Goal: Information Seeking & Learning: Learn about a topic

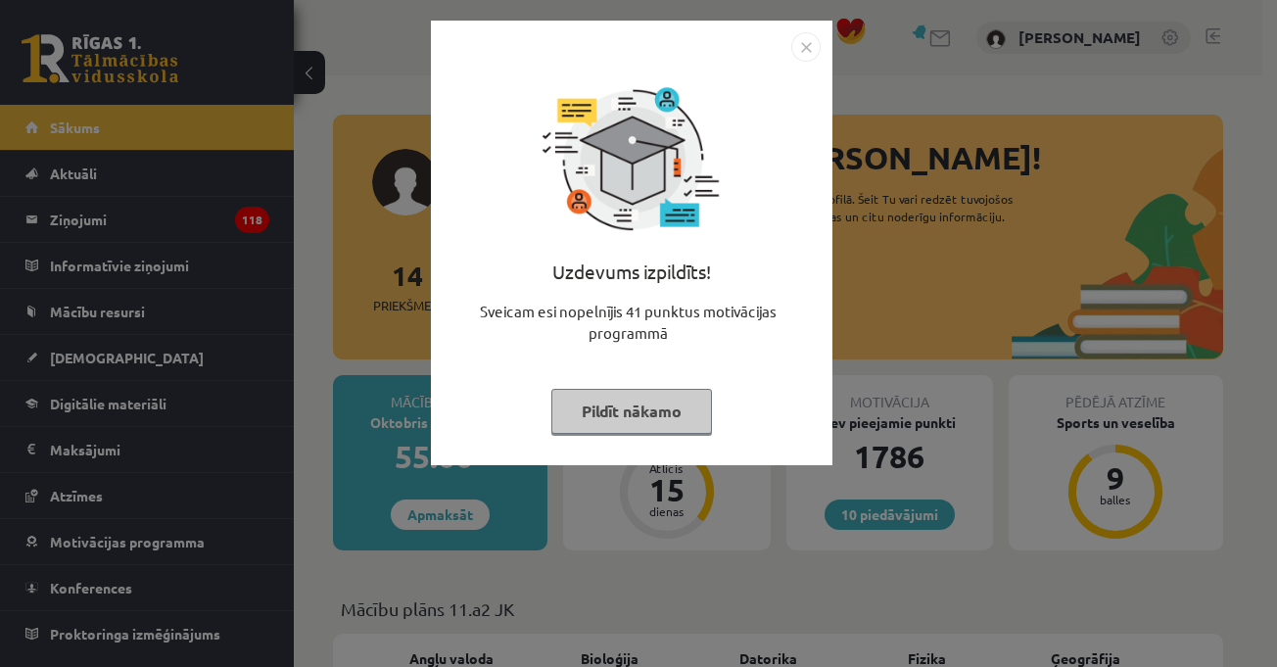
click at [813, 54] on img "Close" at bounding box center [805, 46] width 29 height 29
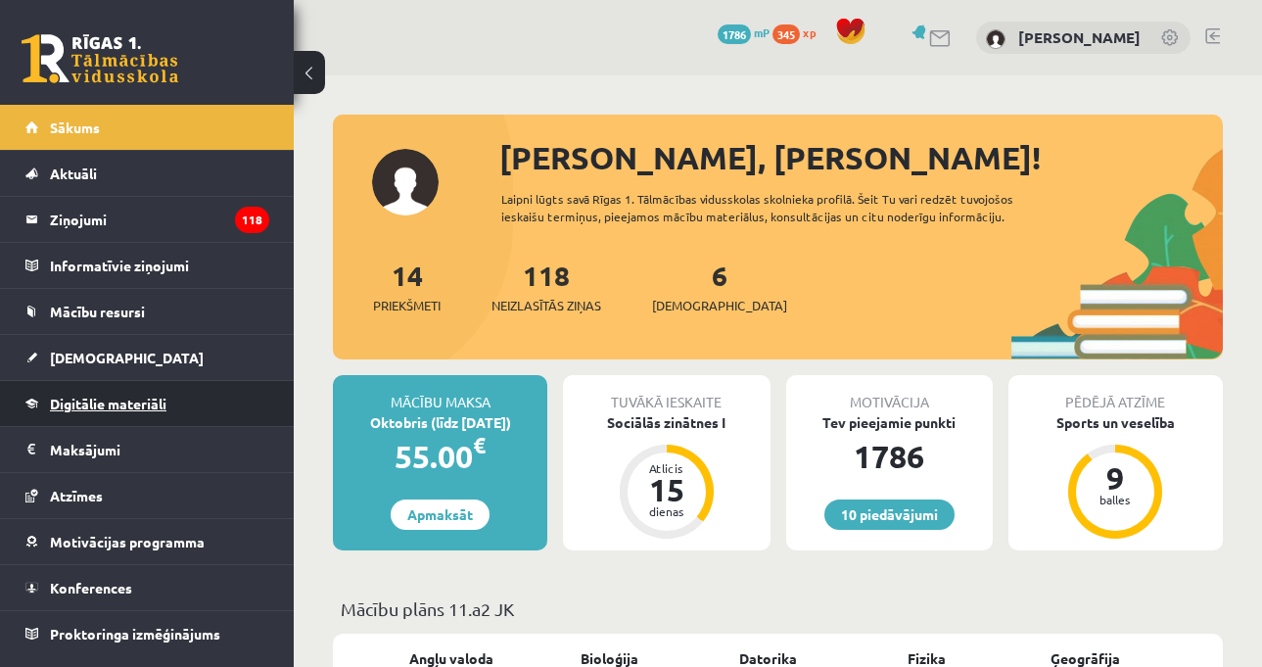
click at [250, 400] on link "Digitālie materiāli" at bounding box center [147, 403] width 244 height 45
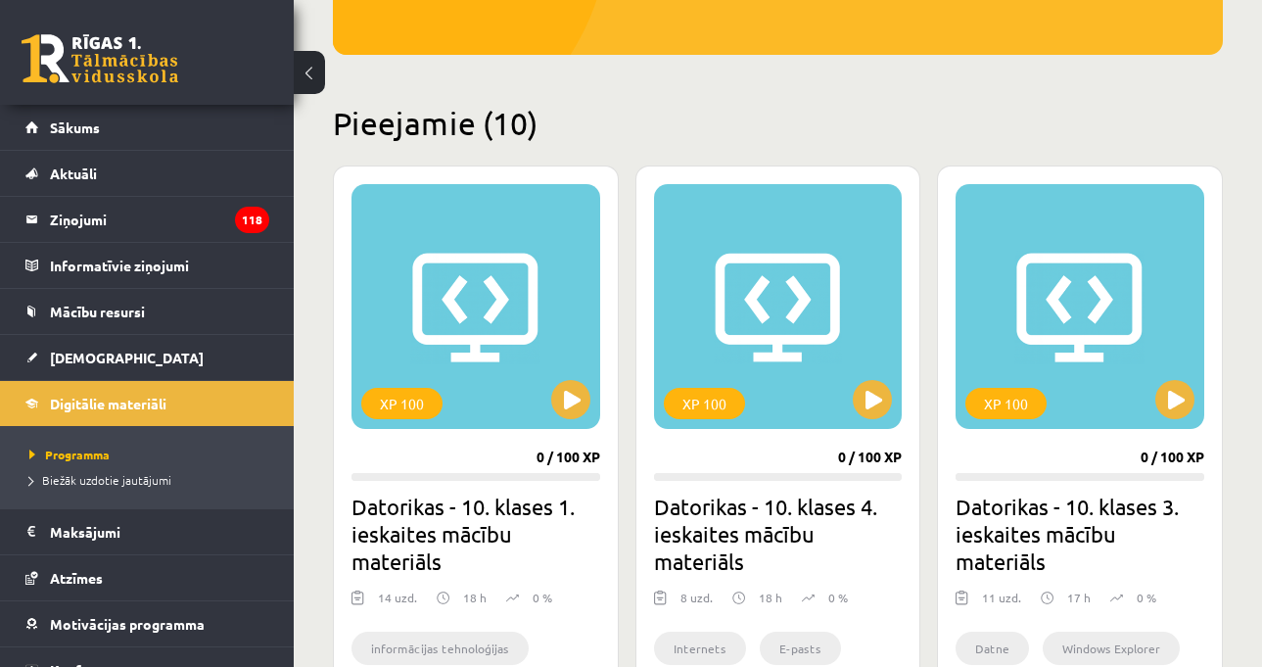
scroll to position [490, 0]
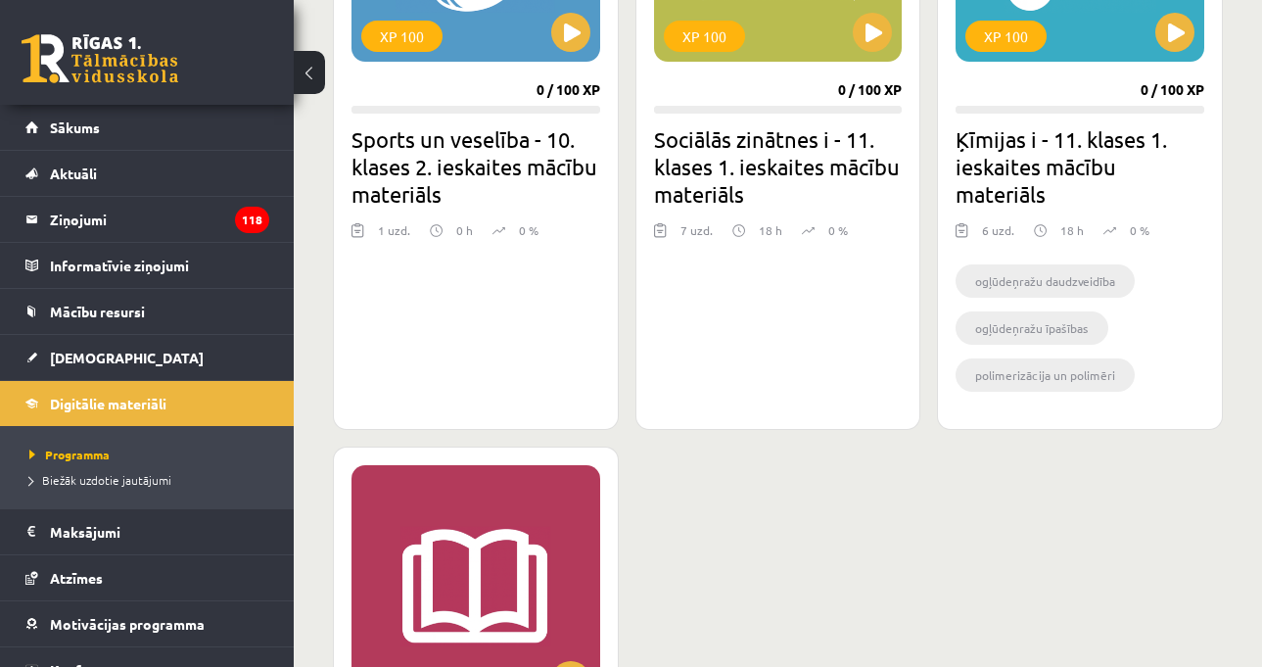
scroll to position [2350, 0]
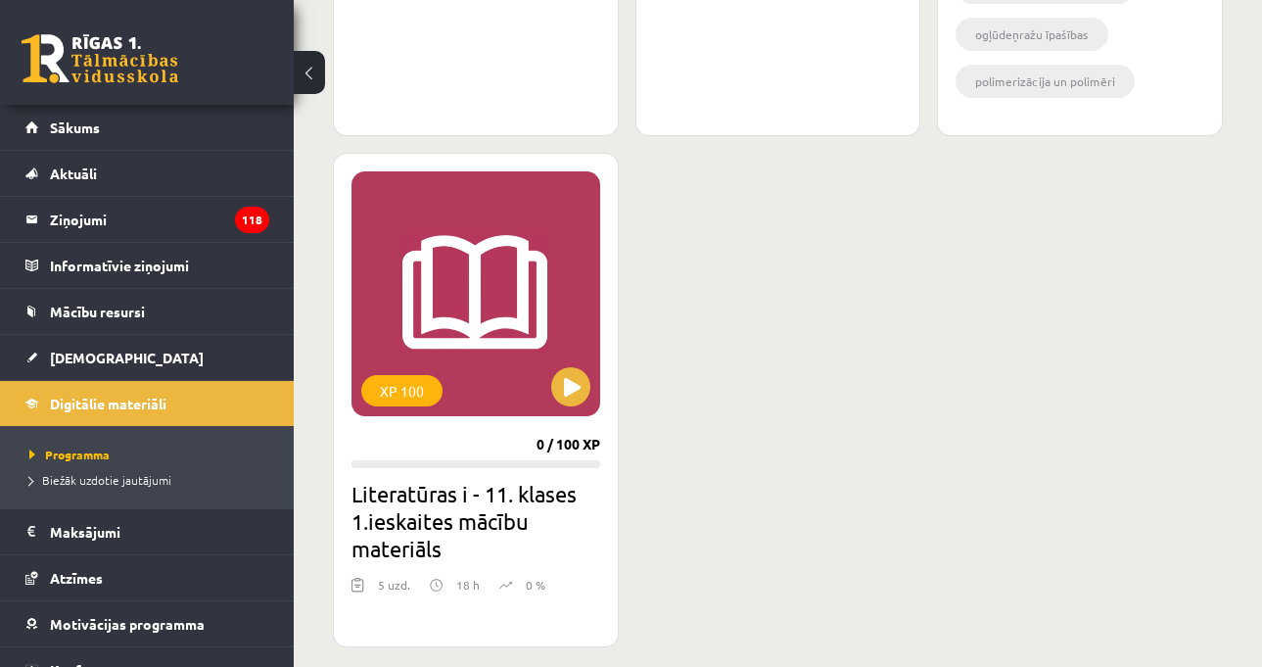
click at [110, 368] on link "[DEMOGRAPHIC_DATA]" at bounding box center [147, 357] width 244 height 45
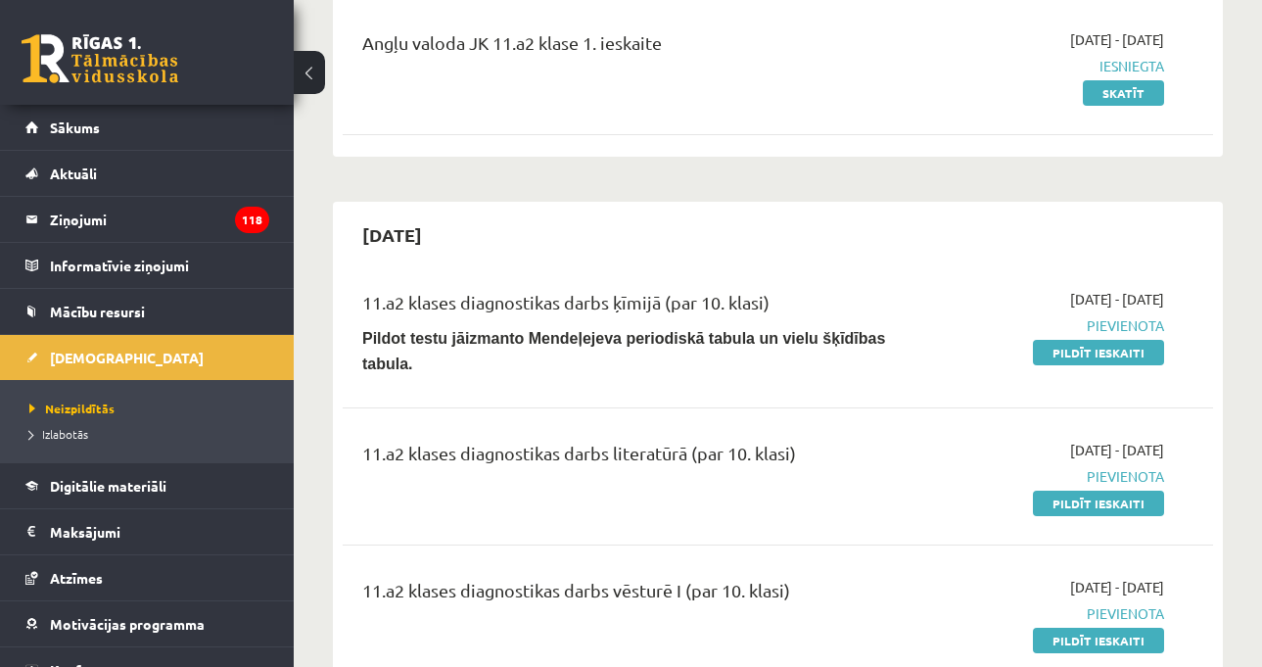
scroll to position [294, 0]
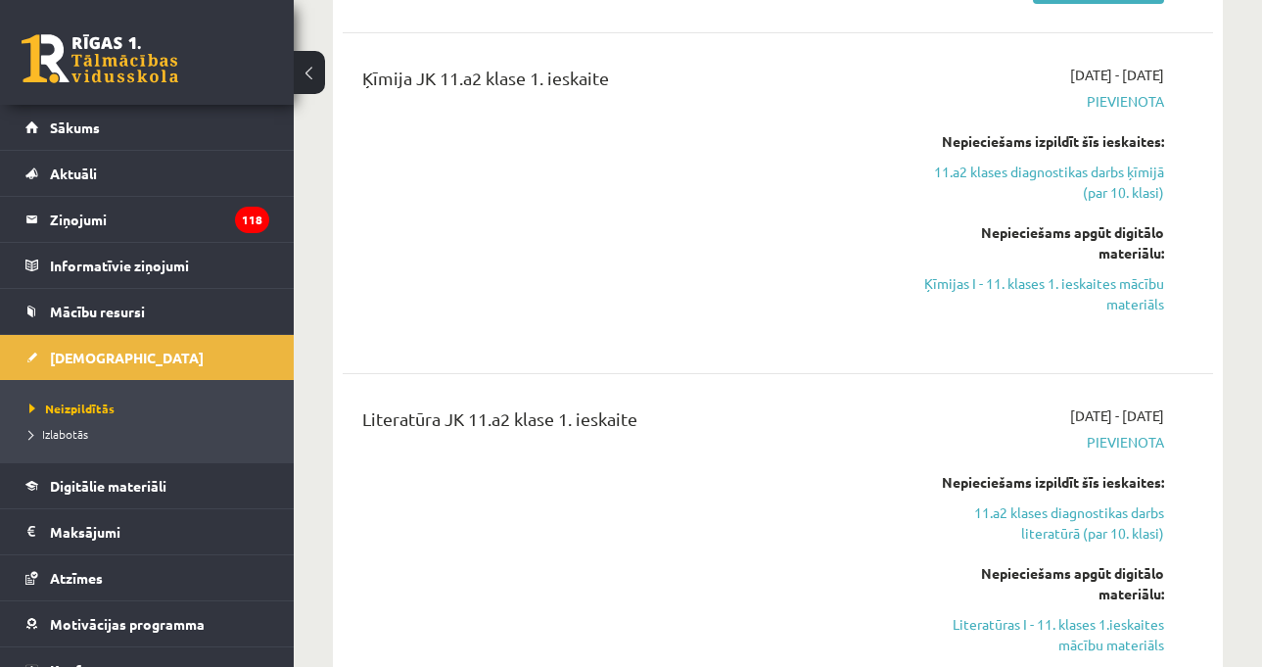
scroll to position [881, 0]
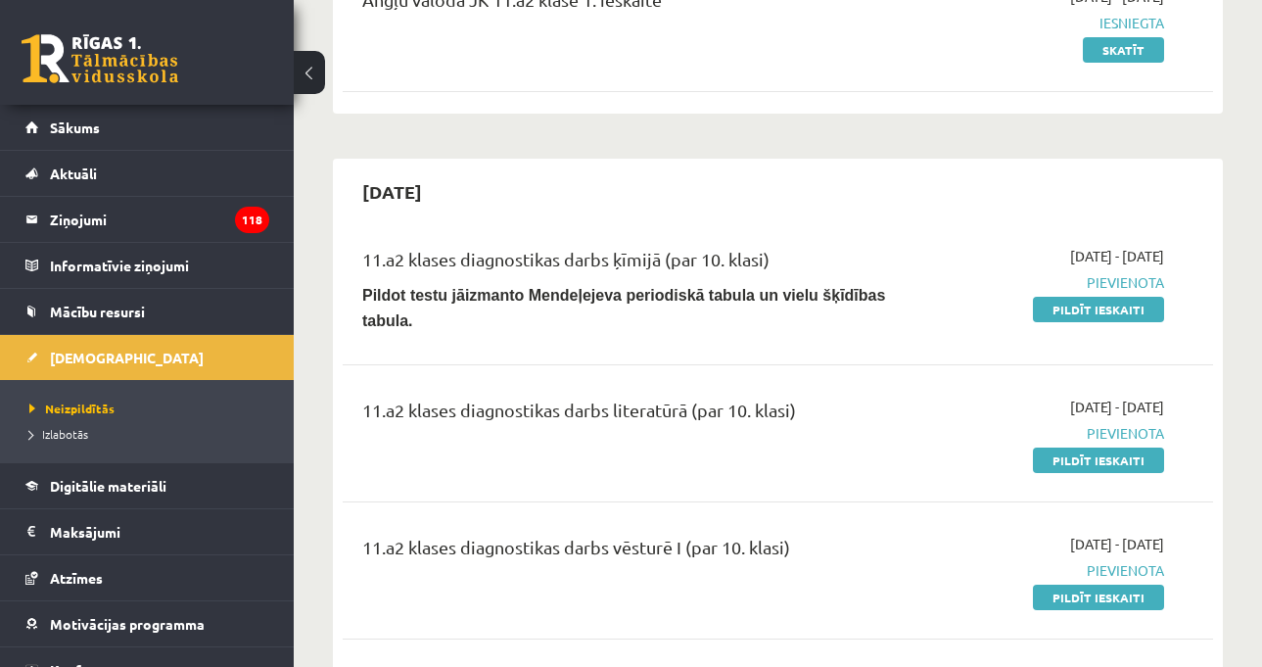
drag, startPoint x: 777, startPoint y: 329, endPoint x: 744, endPoint y: 252, distance: 84.2
click at [744, 253] on div "11.a2 klases diagnostikas darbs ķīmijā (par 10. klasi)" at bounding box center [624, 264] width 525 height 36
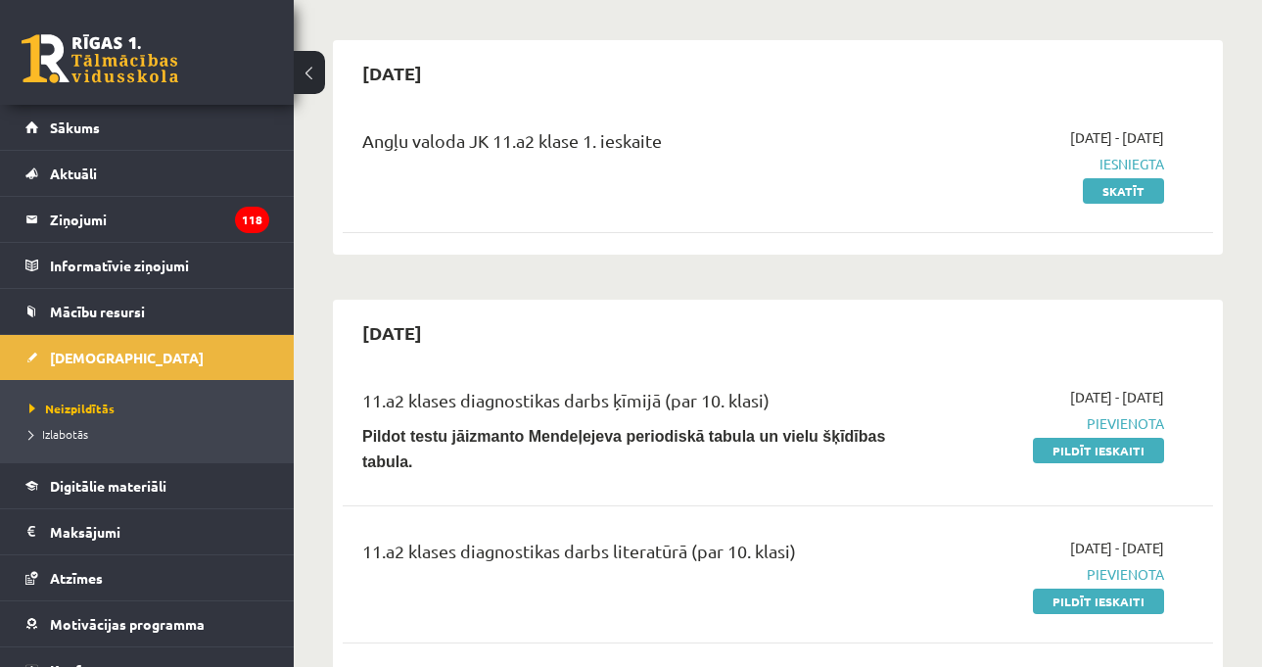
scroll to position [0, 0]
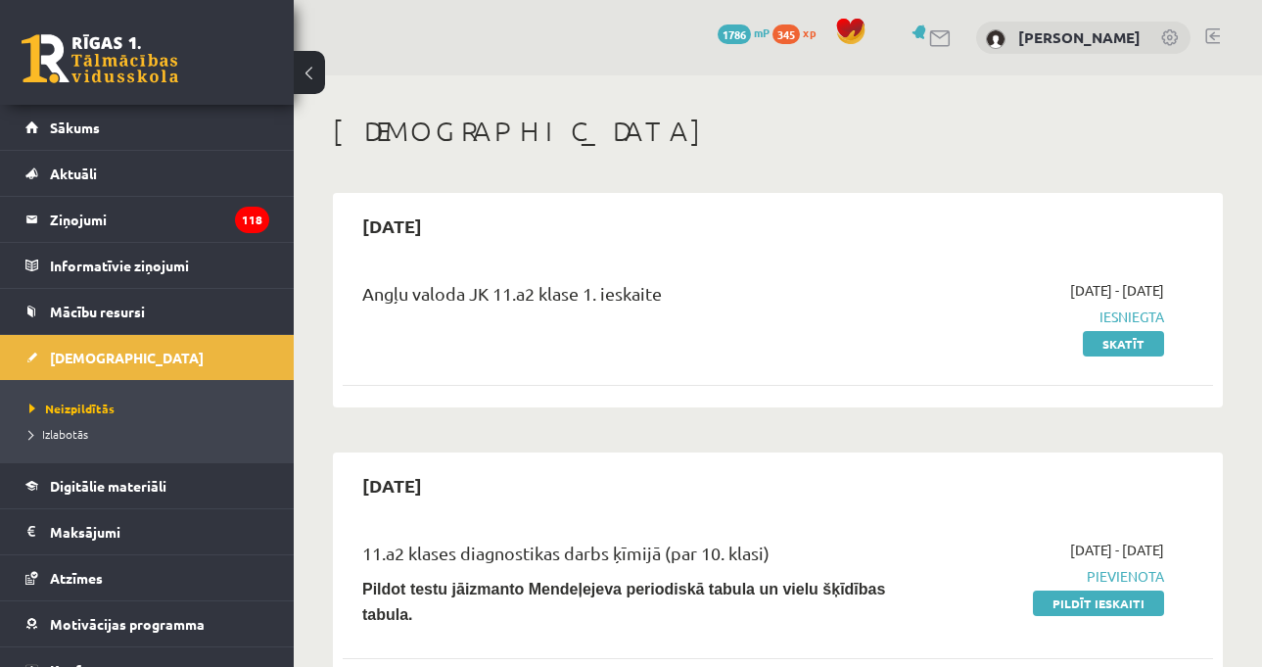
click at [784, 361] on div "Angļu valoda JK 11.a2 klase 1. ieskaite 2025-09-01 - 2025-09-15 Iesniegta Skatīt" at bounding box center [778, 316] width 870 height 113
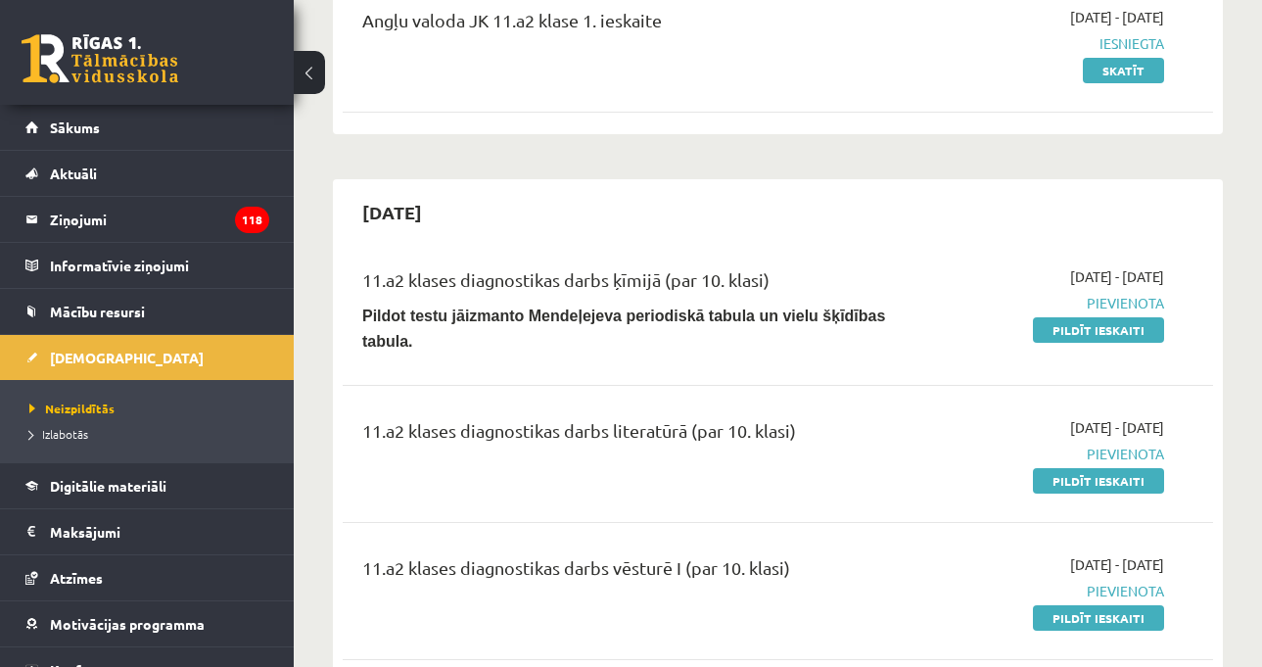
scroll to position [294, 0]
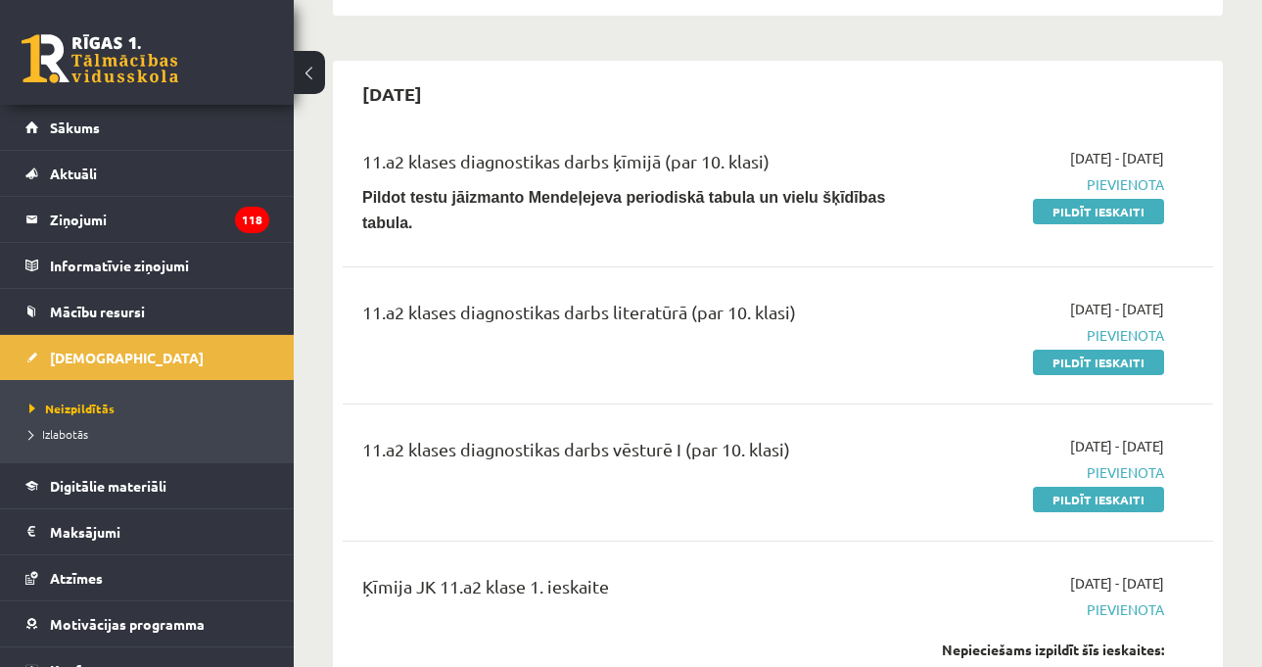
click at [909, 301] on div "2025-09-16 - 2025-09-30 Pievienota Pildīt ieskaiti" at bounding box center [1040, 335] width 277 height 73
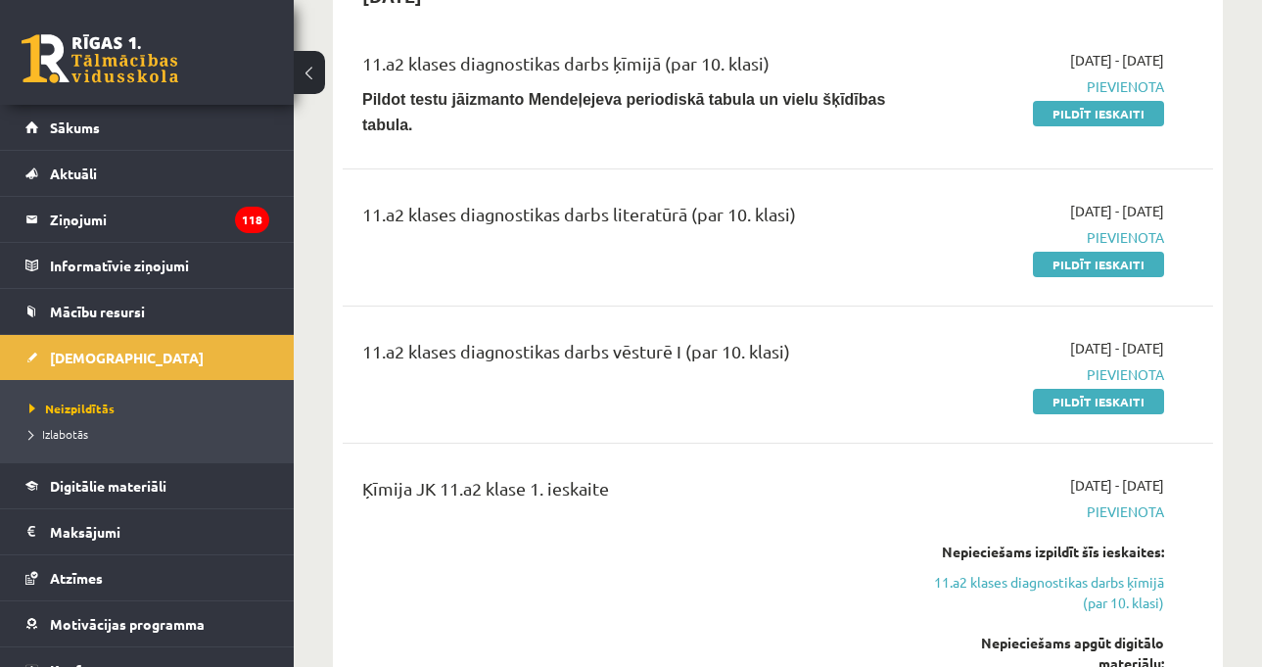
click at [873, 238] on div "11.a2 klases diagnostikas darbs literatūrā (par 10. klasi)" at bounding box center [625, 237] width 554 height 73
click at [105, 475] on link "Digitālie materiāli" at bounding box center [147, 485] width 244 height 45
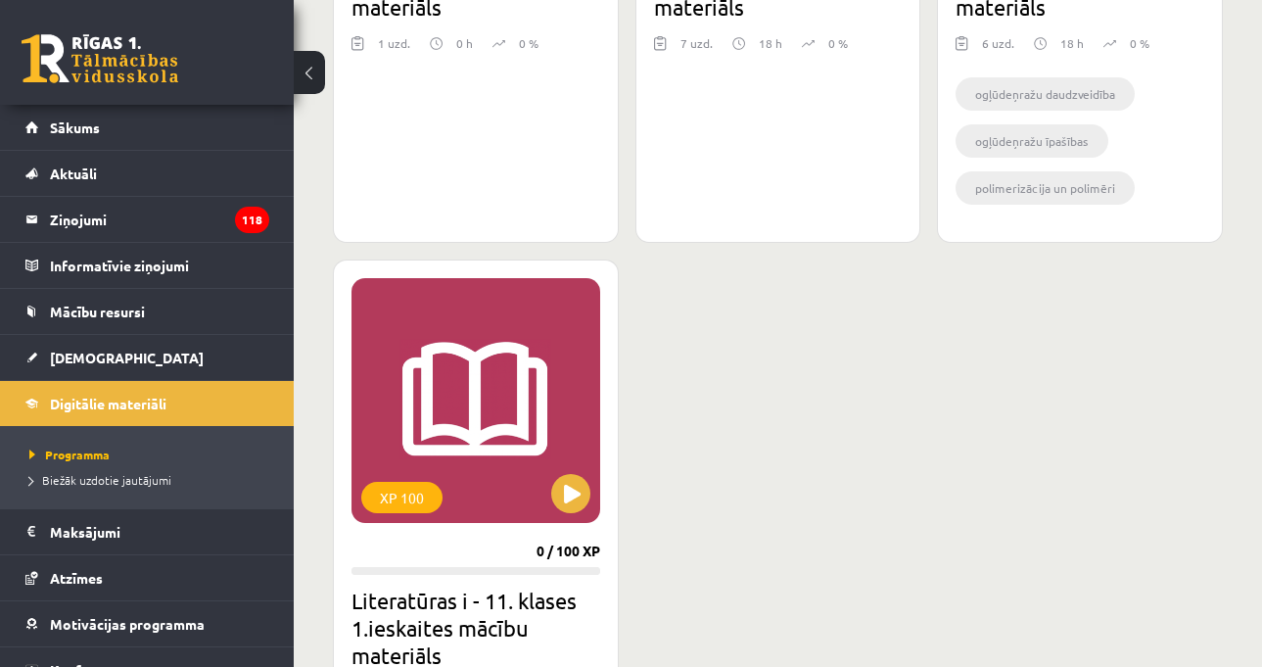
scroll to position [2252, 0]
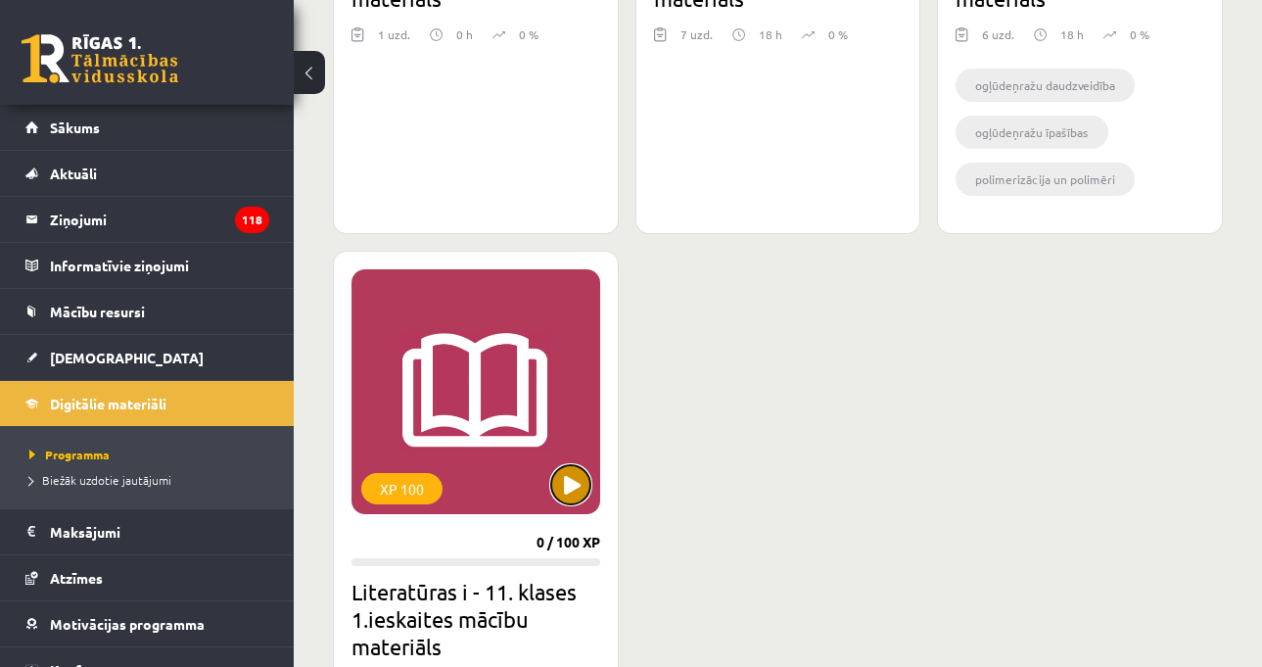
click at [569, 494] on button at bounding box center [570, 484] width 39 height 39
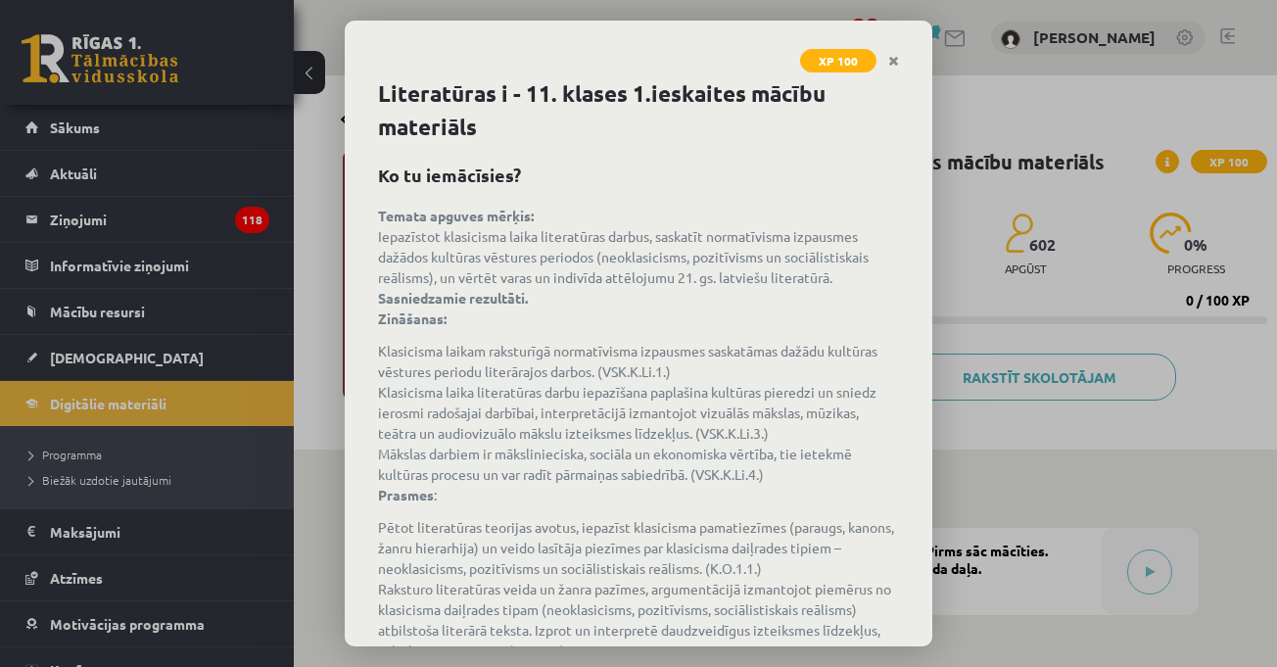
click at [895, 60] on icon "Close" at bounding box center [893, 62] width 11 height 14
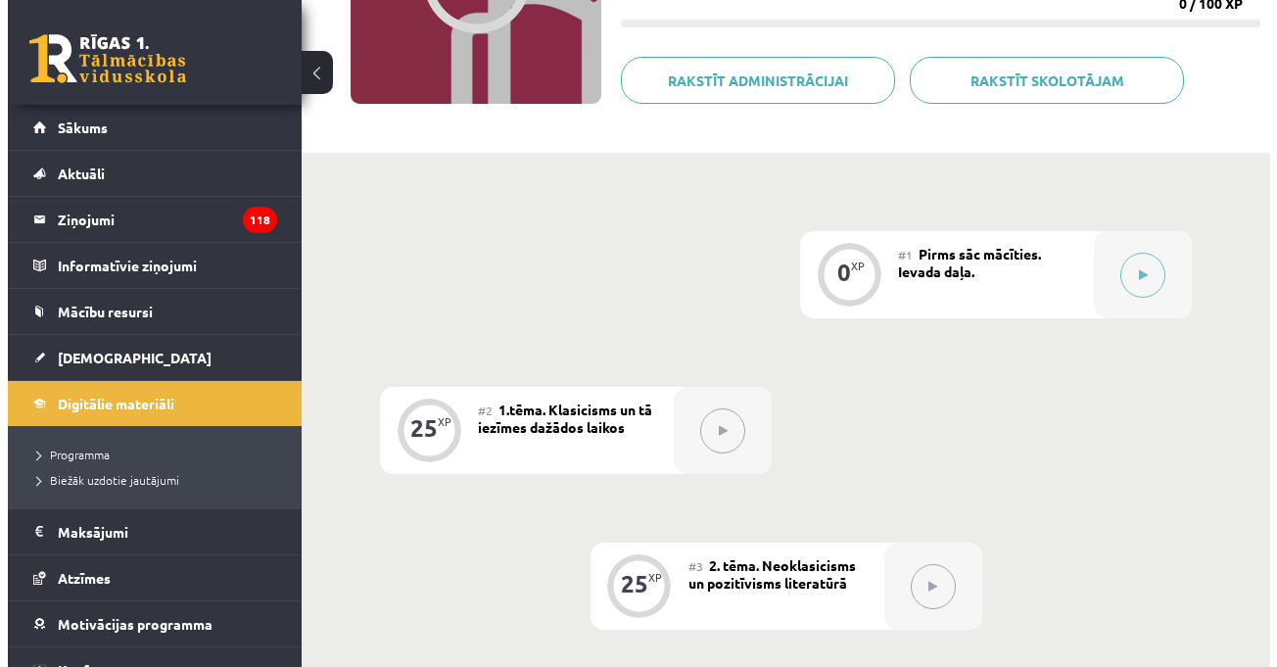
scroll to position [490, 0]
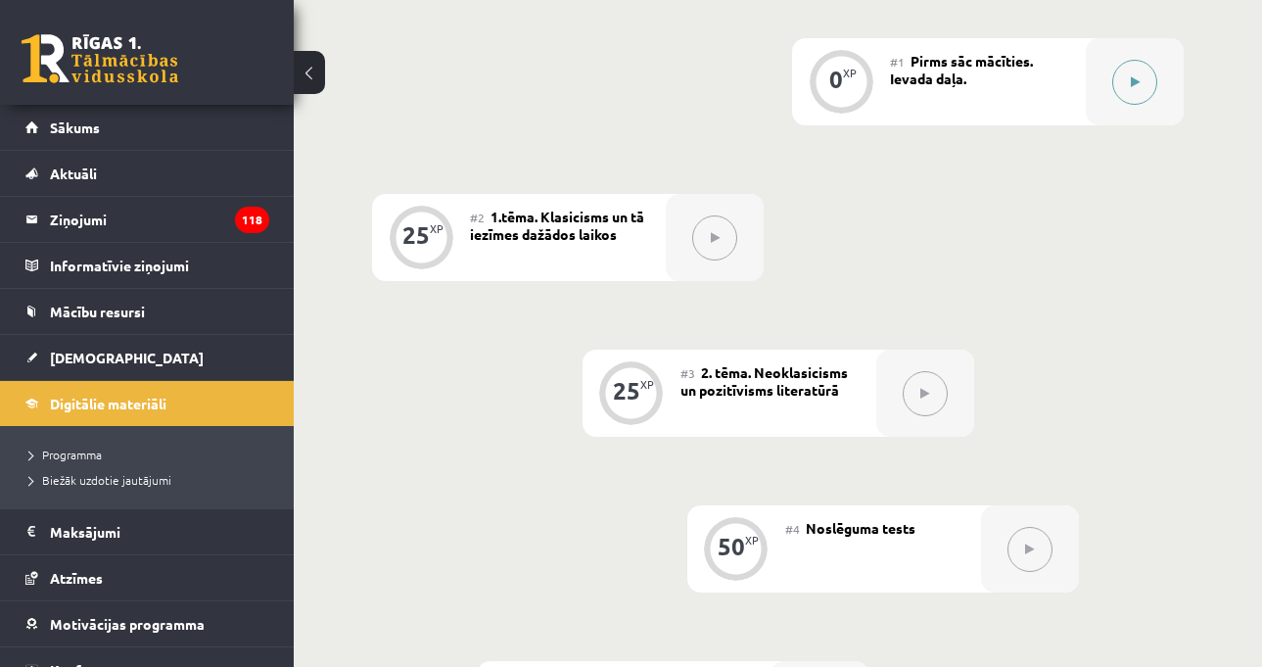
click at [1103, 90] on div at bounding box center [1135, 81] width 98 height 87
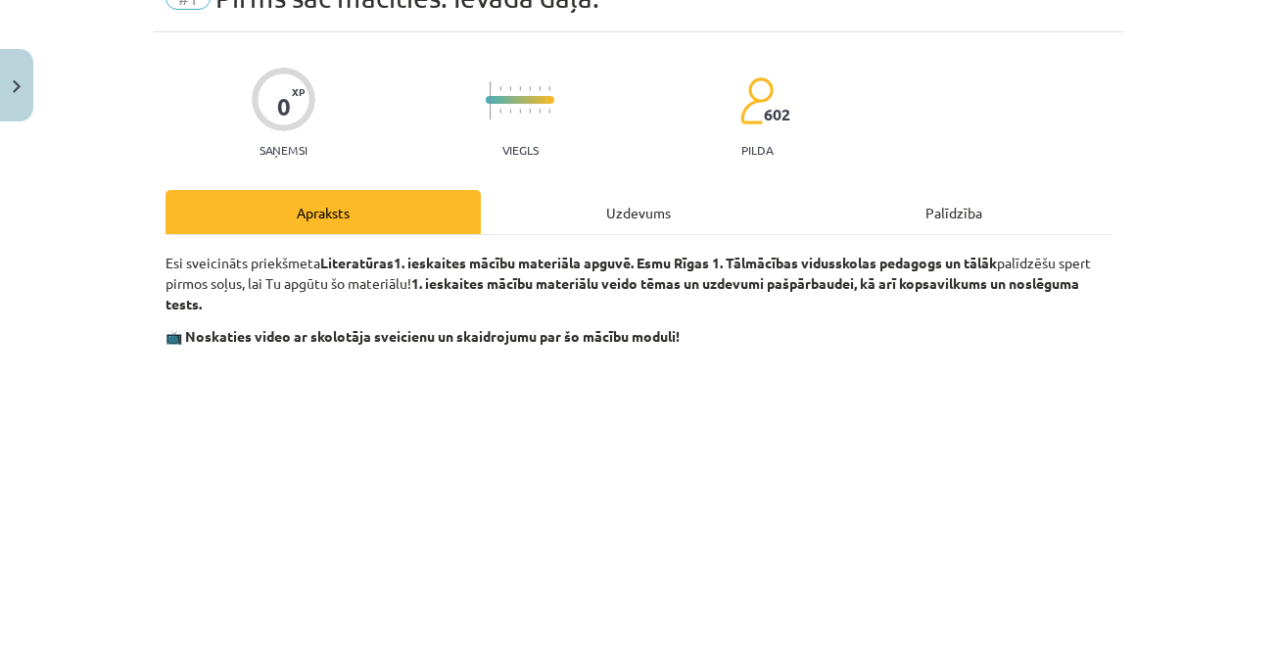
click at [653, 209] on div "Uzdevums" at bounding box center [638, 212] width 315 height 44
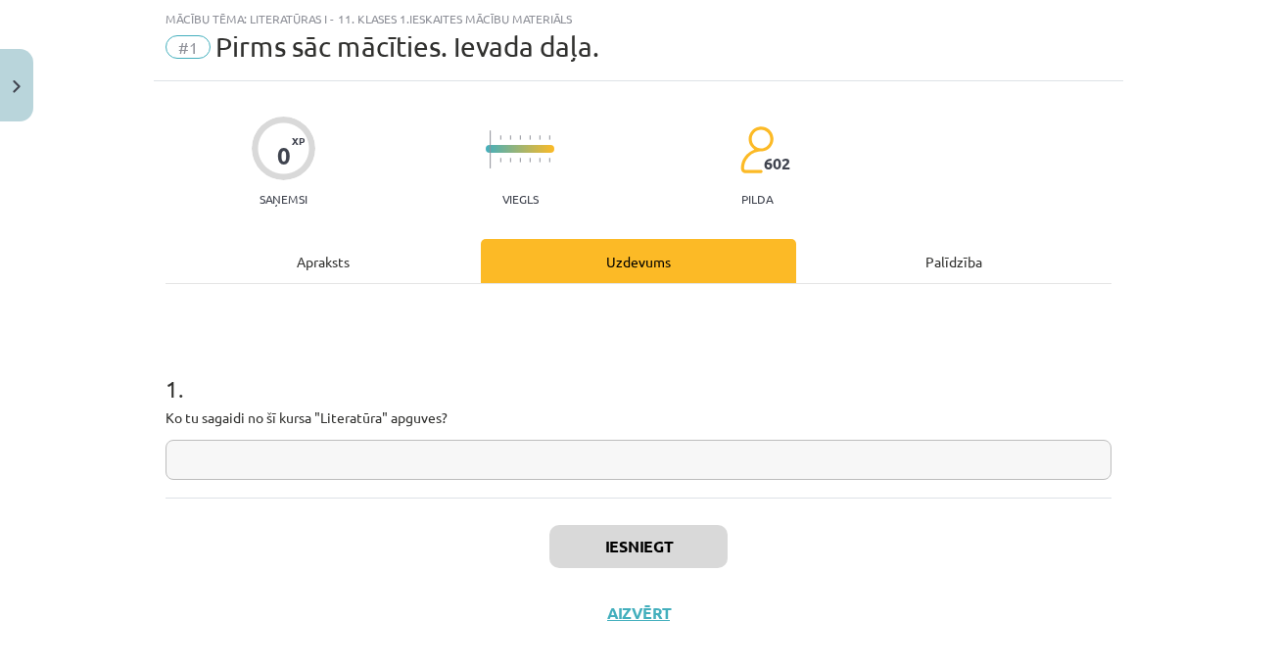
click at [488, 460] on input "text" at bounding box center [638, 460] width 946 height 40
click at [321, 460] on input "text" at bounding box center [638, 460] width 946 height 40
paste input "**********"
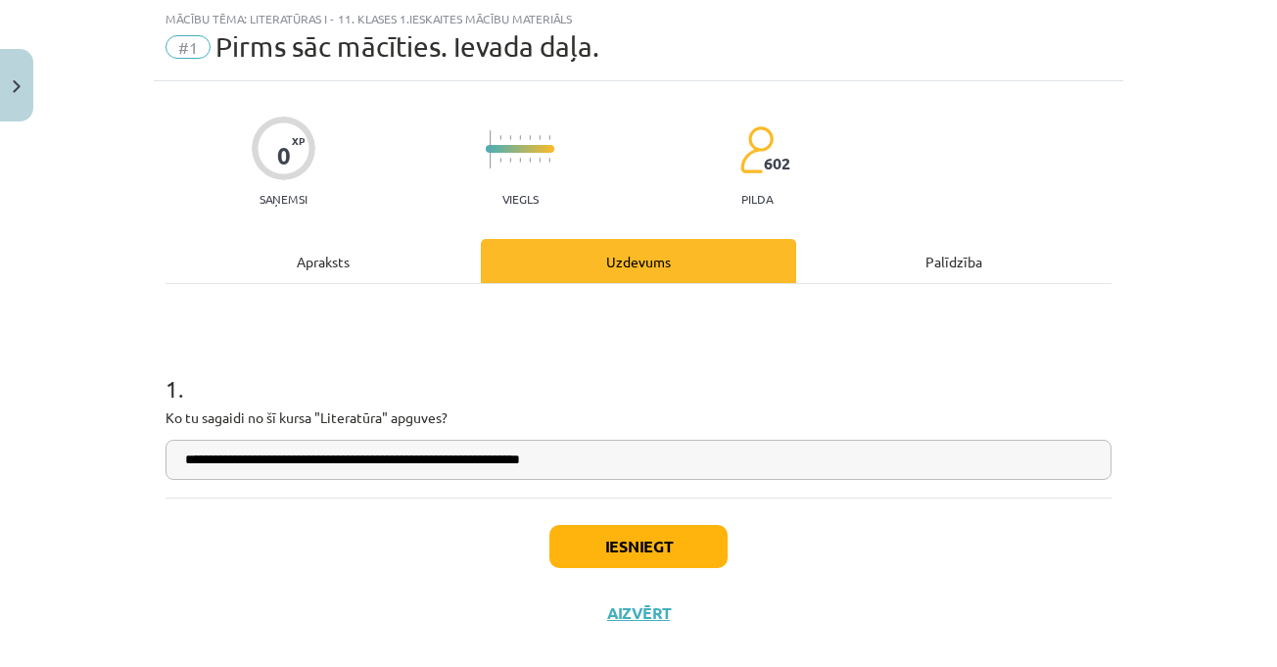
type input "**********"
click at [621, 557] on button "Iesniegt" at bounding box center [638, 546] width 178 height 43
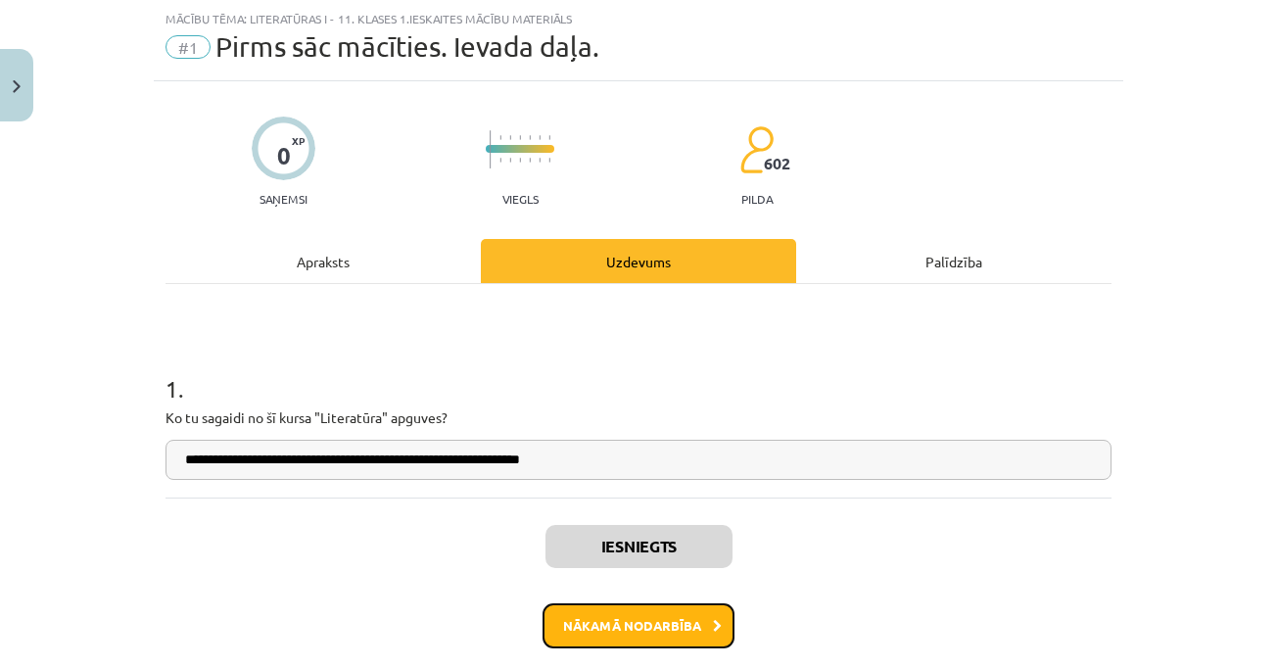
click at [676, 641] on button "Nākamā nodarbība" at bounding box center [638, 625] width 192 height 45
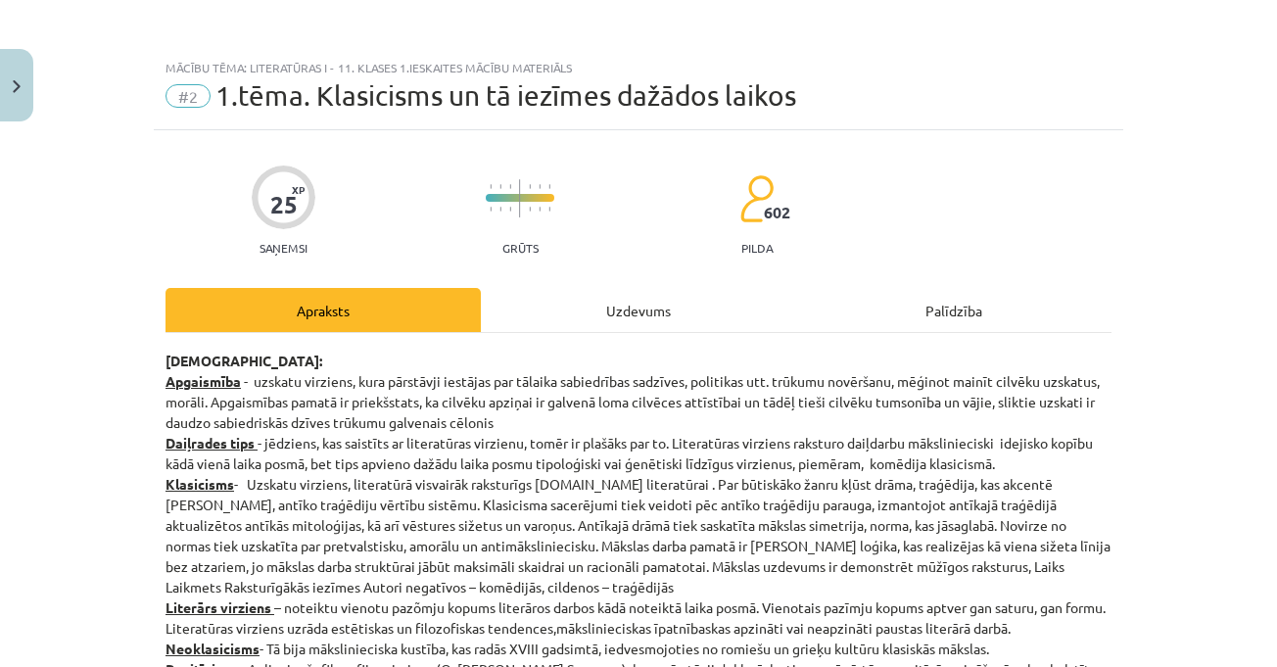
scroll to position [512, 0]
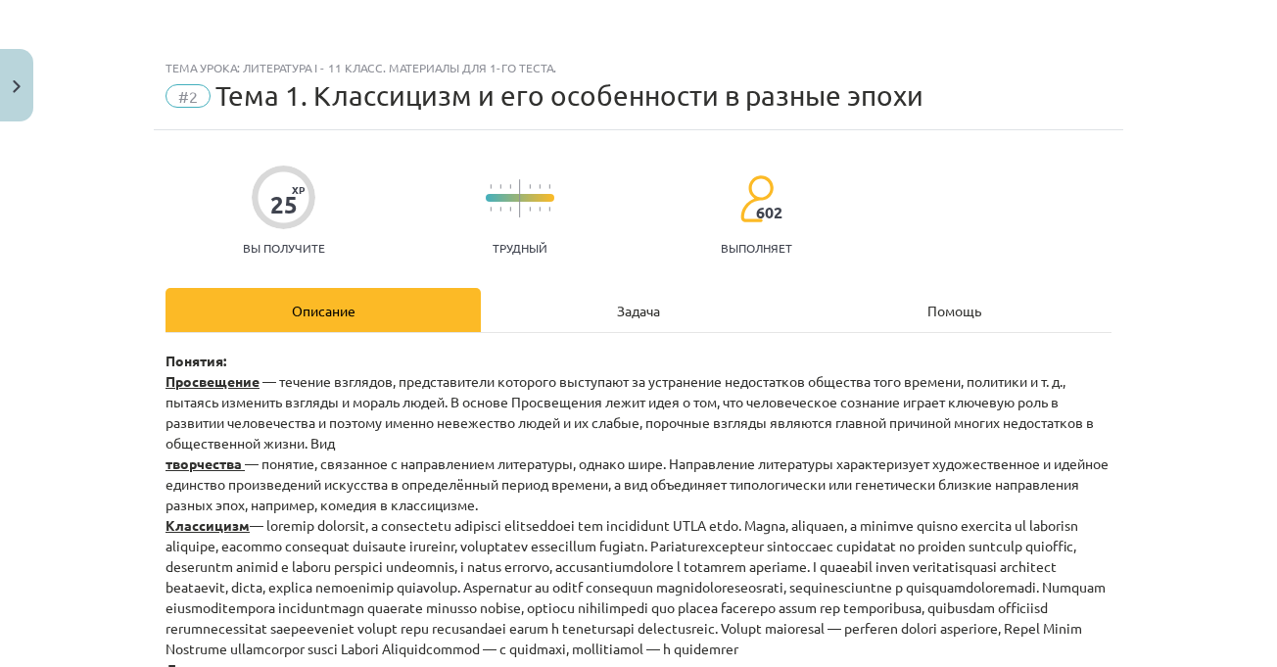
click at [1181, 313] on div "Тема урока: Литература I - 11 класс. Материалы для 1-го теста. #2 Тема 1. Класс…" at bounding box center [638, 333] width 1277 height 667
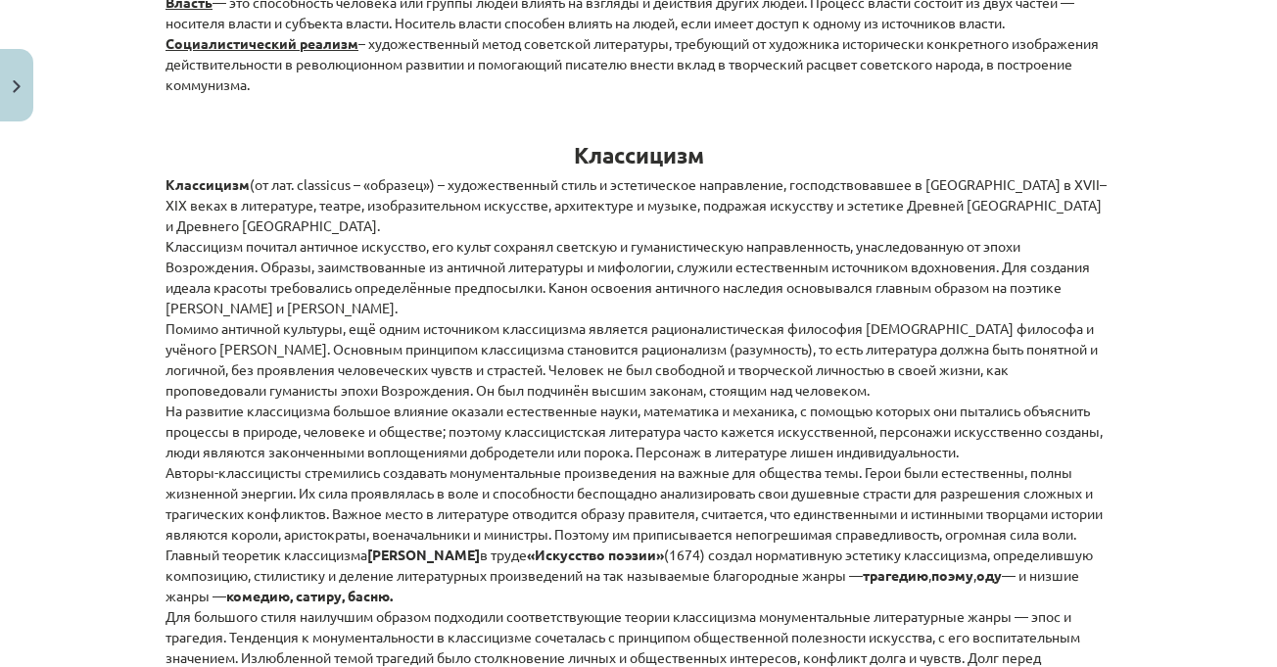
scroll to position [881, 0]
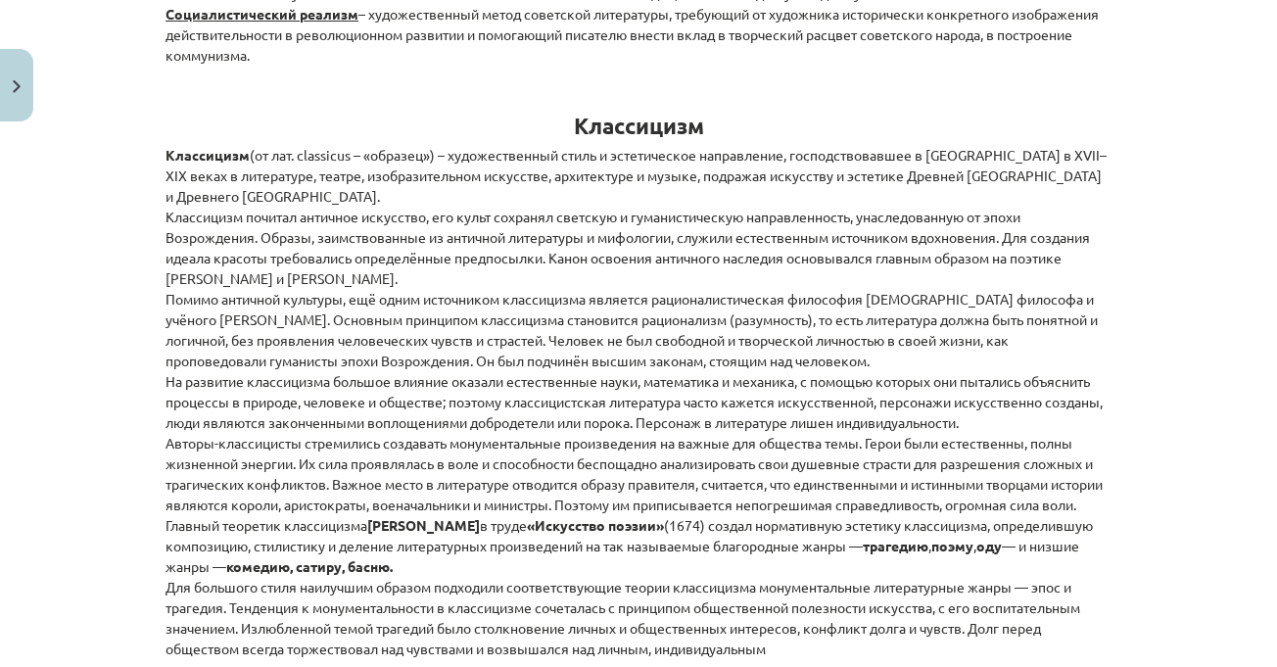
click at [1163, 338] on div "Тема урока: Литература I - 11 класс. Материалы для 1-го теста. #2 Тема 1. Класс…" at bounding box center [638, 333] width 1277 height 667
click at [1157, 117] on div "Тема урока: Литература I - 11 класс. Материалы для 1-го теста. #2 Тема 1. Класс…" at bounding box center [638, 333] width 1277 height 667
click at [1197, 289] on div "Тема урока: Литература I - 11 класс. Материалы для 1-го теста. #2 Тема 1. Класс…" at bounding box center [638, 333] width 1277 height 667
click at [1181, 280] on div "Тема урока: Литература I - 11 класс. Материалы для 1-го теста. #2 Тема 1. Класс…" at bounding box center [638, 333] width 1277 height 667
click at [1076, 451] on p "Классицизм (от лат. classicus – «образец») – художественный стиль и эстетическо…" at bounding box center [638, 402] width 946 height 514
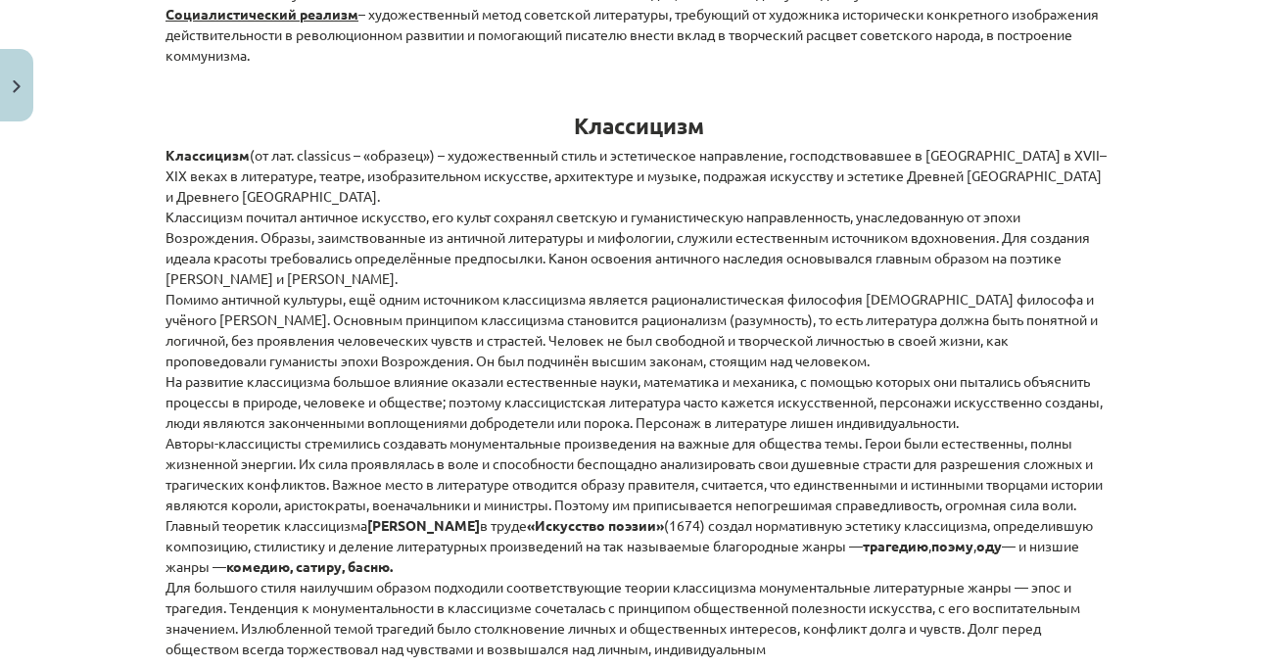
click at [1165, 374] on div "Тема урока: Литература I - 11 класс. Материалы для 1-го теста. #2 Тема 1. Класс…" at bounding box center [638, 333] width 1277 height 667
click at [1155, 393] on div "Тема урока: Литература I - 11 класс. Материалы для 1-го теста. #2 Тема 1. Класс…" at bounding box center [638, 333] width 1277 height 667
click at [1154, 392] on div "Тема урока: Литература I - 11 класс. Материалы для 1-го теста. #2 Тема 1. Класс…" at bounding box center [638, 333] width 1277 height 667
click at [1146, 308] on div "Тема урока: Литература I - 11 класс. Материалы для 1-го теста. #2 Тема 1. Класс…" at bounding box center [638, 333] width 1277 height 667
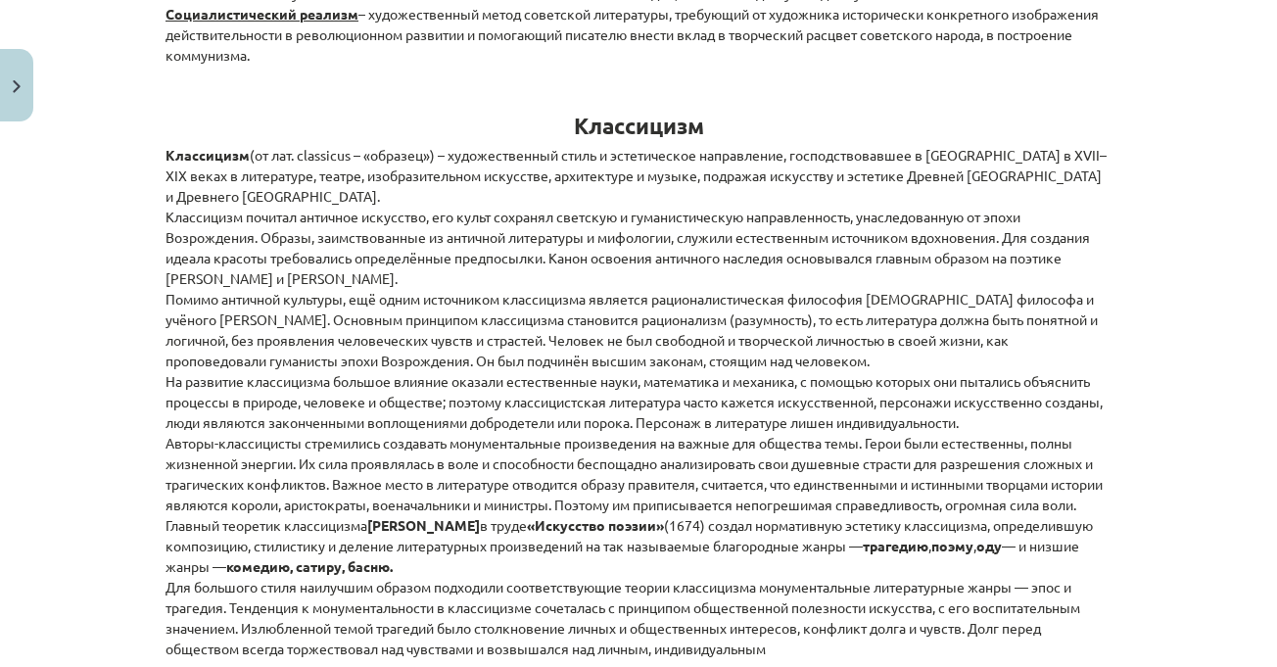
click at [1142, 303] on div "Тема урока: Литература I - 11 класс. Материалы для 1-го теста. #2 Тема 1. Класс…" at bounding box center [638, 333] width 1277 height 667
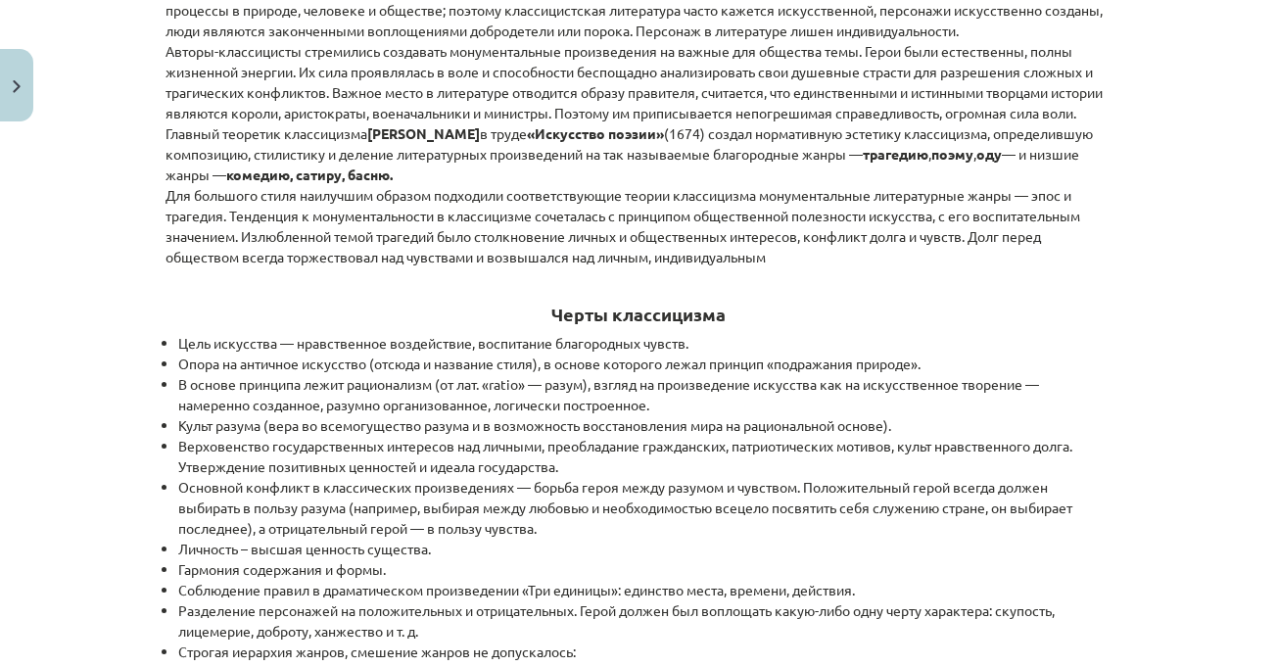
scroll to position [1371, 0]
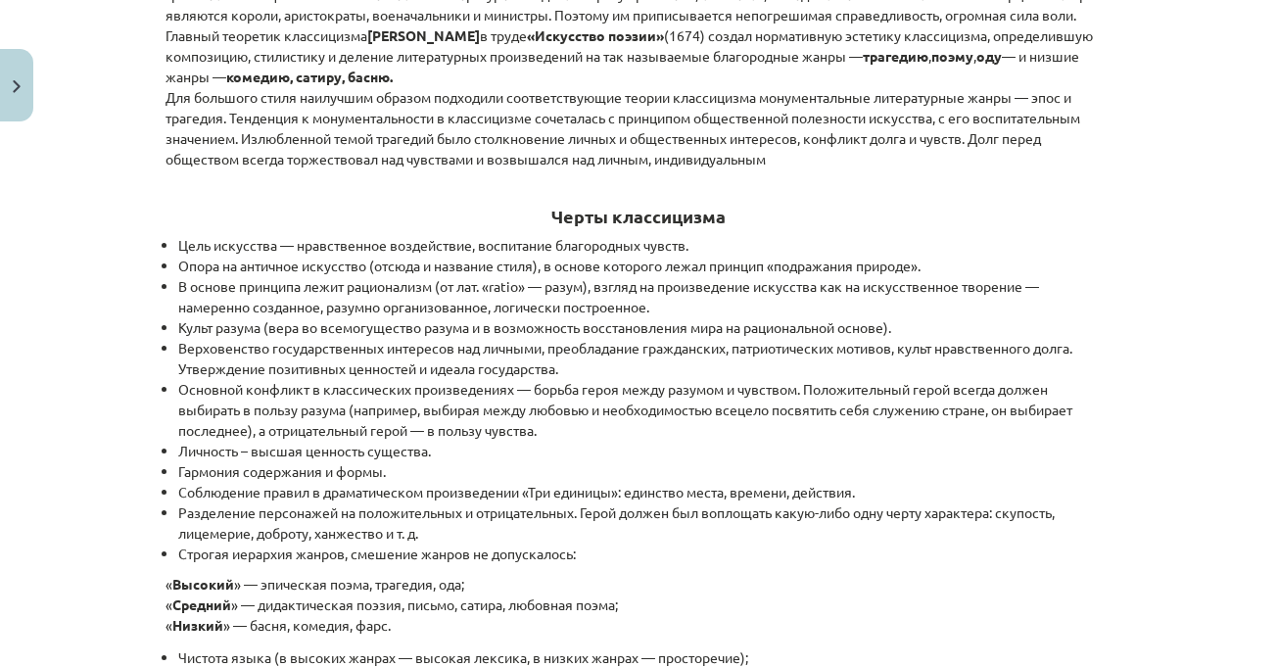
click at [1194, 289] on div "Тема урока: Литература I - 11 класс. Материалы для 1-го теста. #2 Тема 1. Класс…" at bounding box center [638, 333] width 1277 height 667
click at [1124, 336] on div "Тема урока: Литература I - 11 класс. Материалы для 1-го теста. #2 Тема 1. Класс…" at bounding box center [638, 333] width 1277 height 667
click at [1156, 290] on div "Тема урока: Литература I - 11 класс. Материалы для 1-го теста. #2 Тема 1. Класс…" at bounding box center [638, 333] width 1277 height 667
click at [1151, 318] on div "Тема урока: Литература I - 11 класс. Материалы для 1-го теста. #2 Тема 1. Класс…" at bounding box center [638, 333] width 1277 height 667
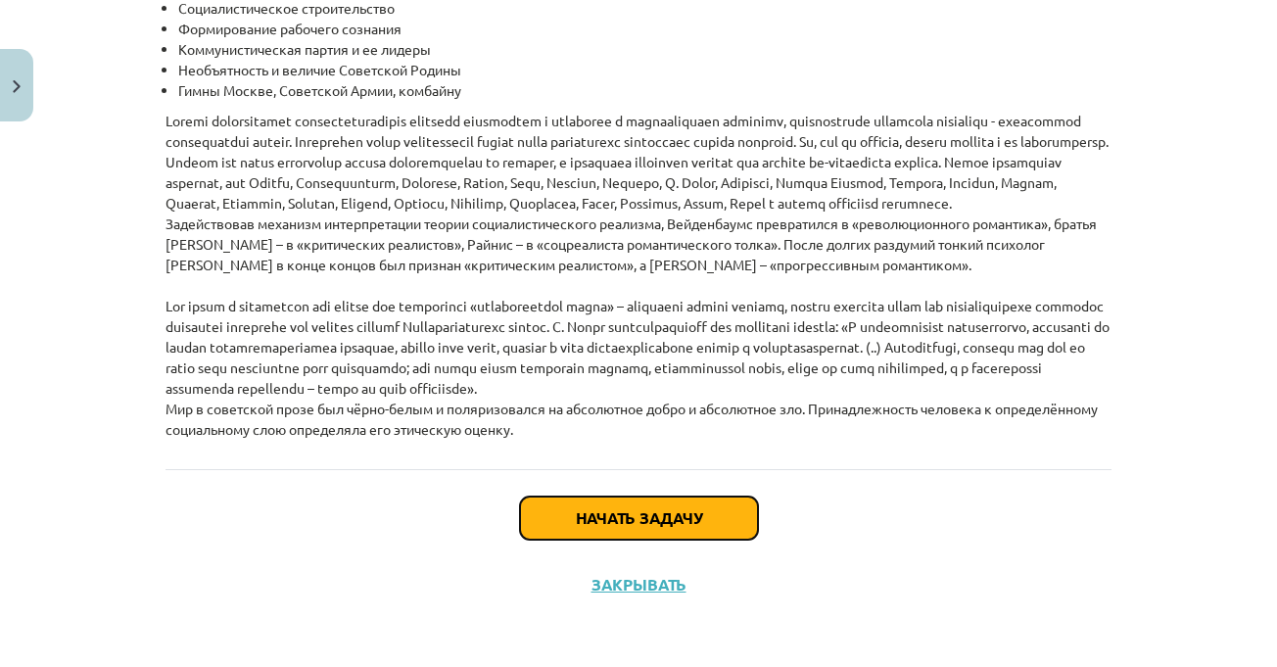
drag, startPoint x: 639, startPoint y: 522, endPoint x: 726, endPoint y: 464, distance: 104.5
click at [640, 522] on font "Начать задачу" at bounding box center [639, 517] width 126 height 21
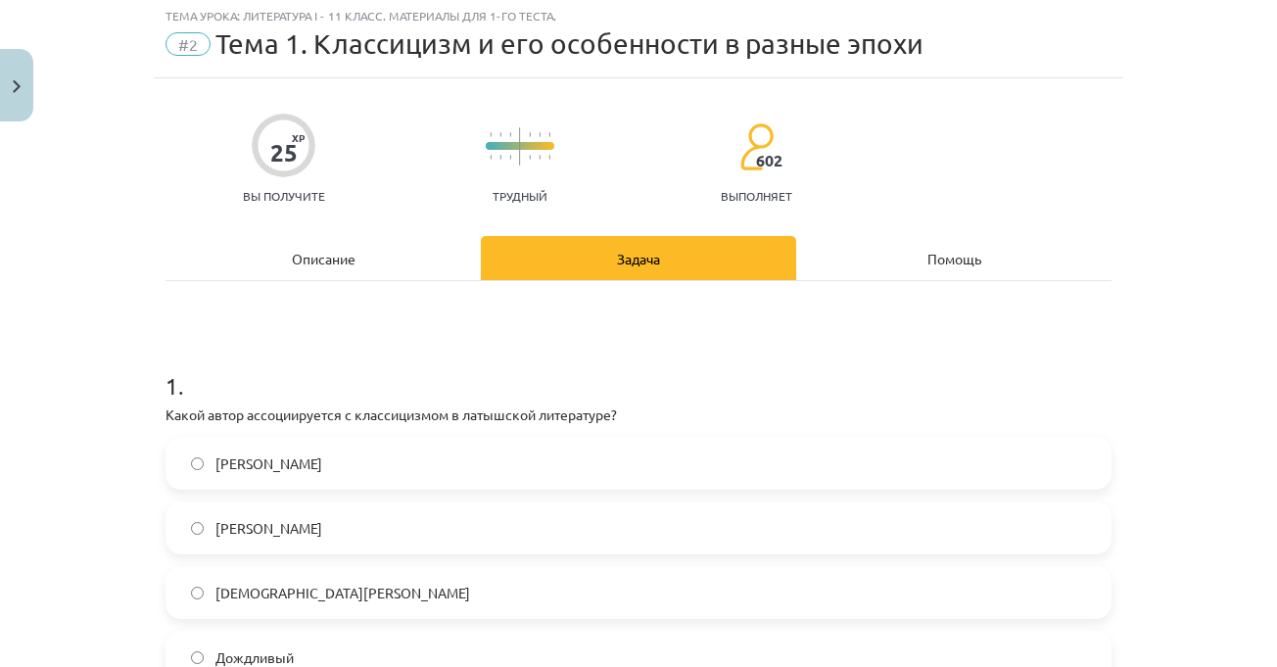
scroll to position [49, 0]
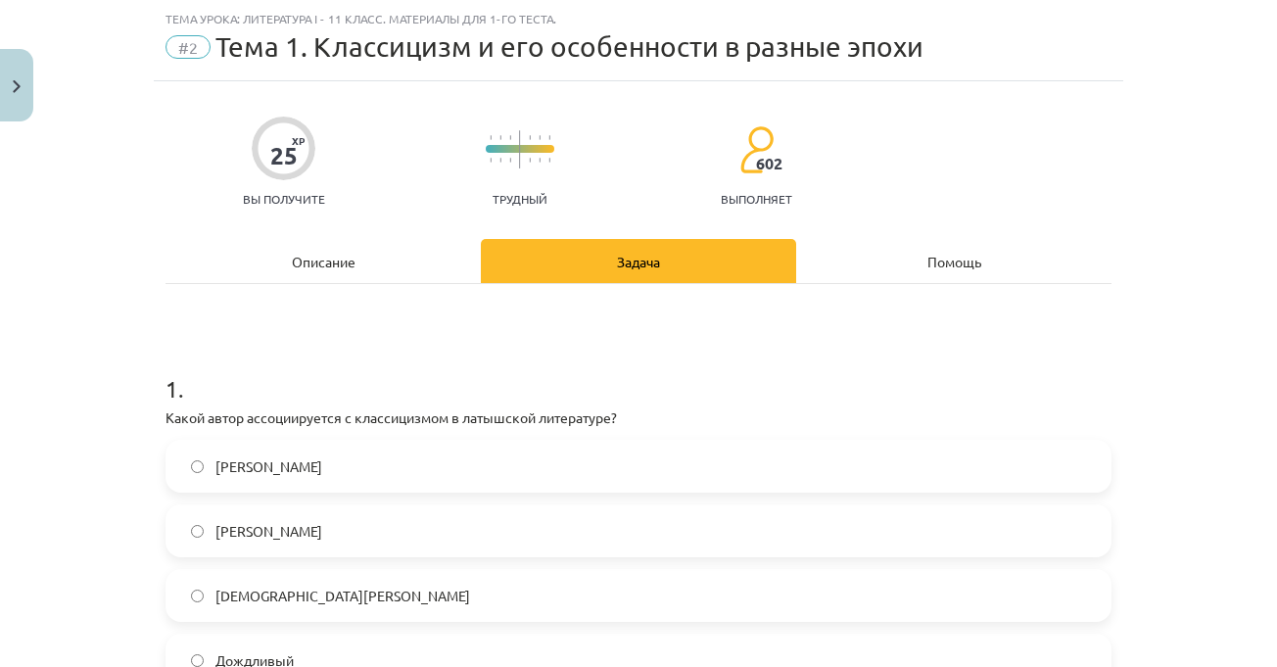
click at [1183, 232] on div "Тема урока: Литература I - 11 класс. Материалы для 1-го теста. #2 Тема 1. Класс…" at bounding box center [638, 333] width 1277 height 667
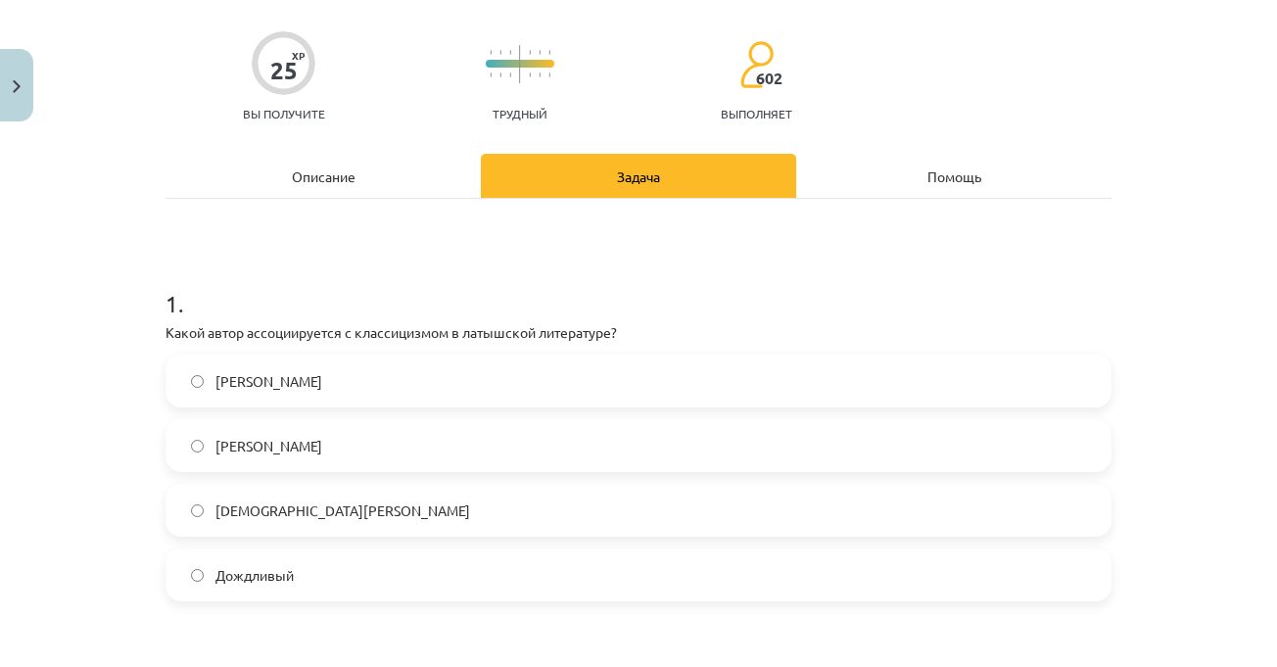
scroll to position [245, 0]
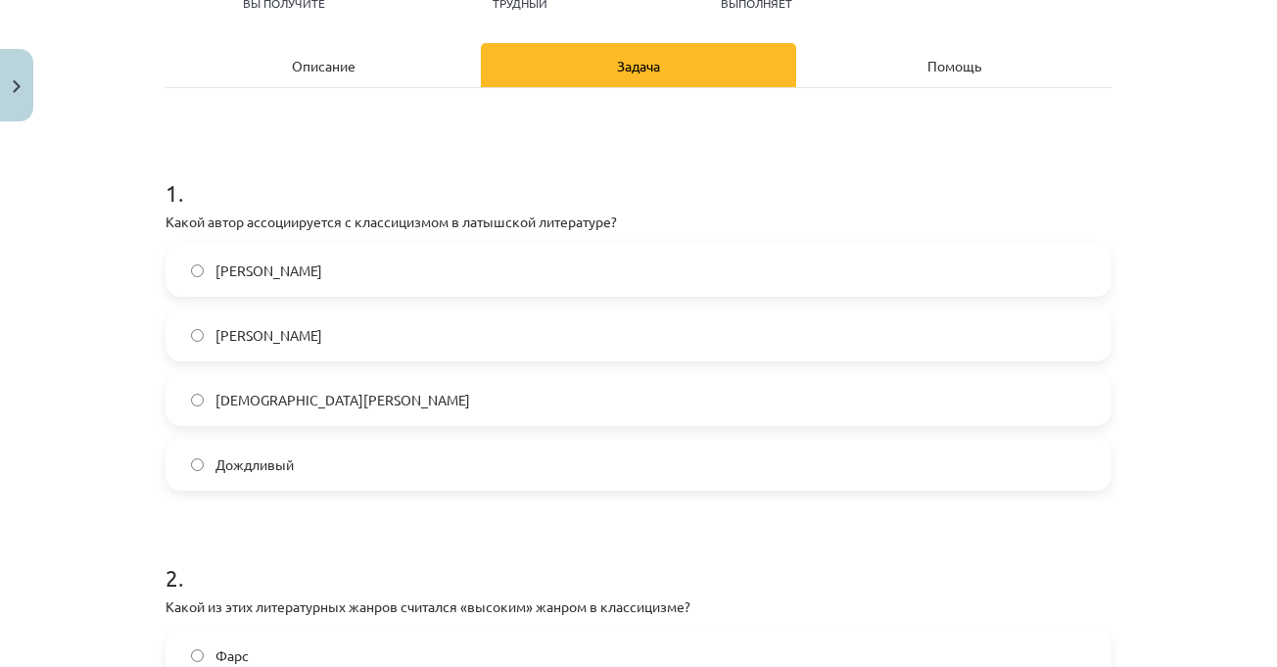
click at [1192, 234] on div "Тема урока: Литература I - 11 класс. Материалы для 1-го теста. #2 Тема 1. Класс…" at bounding box center [638, 333] width 1277 height 667
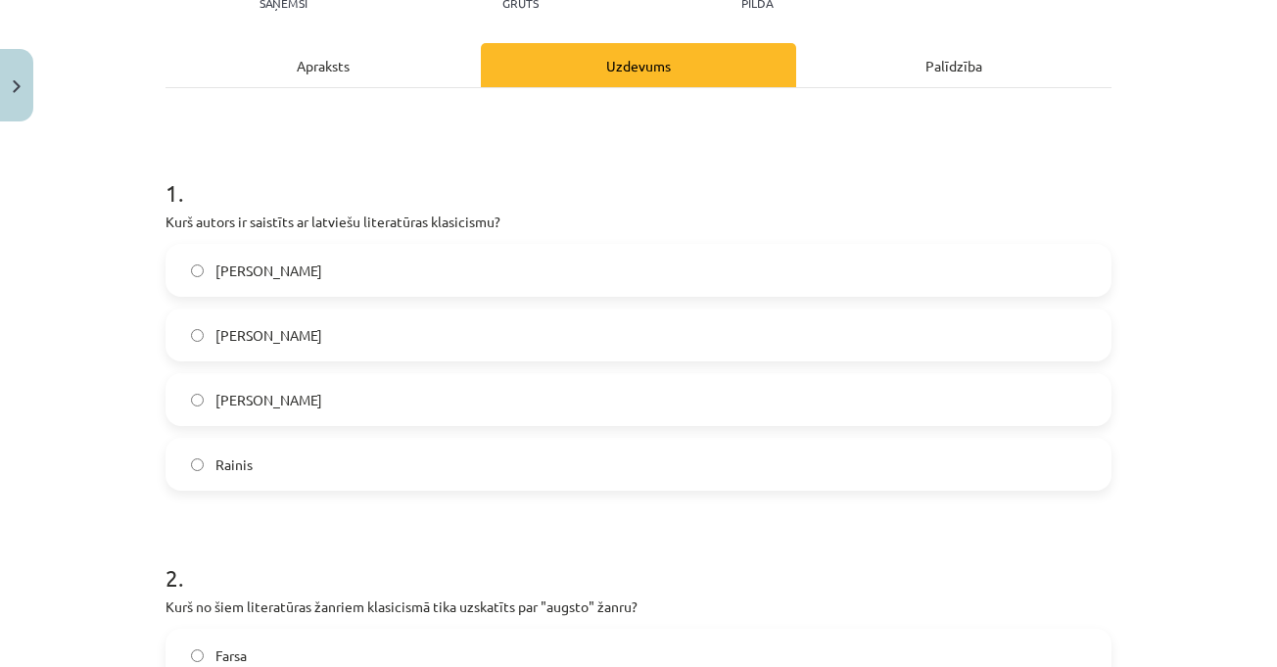
scroll to position [490, 0]
drag, startPoint x: 288, startPoint y: 462, endPoint x: 233, endPoint y: 385, distance: 94.8
click at [288, 462] on label "Rainis" at bounding box center [638, 464] width 942 height 49
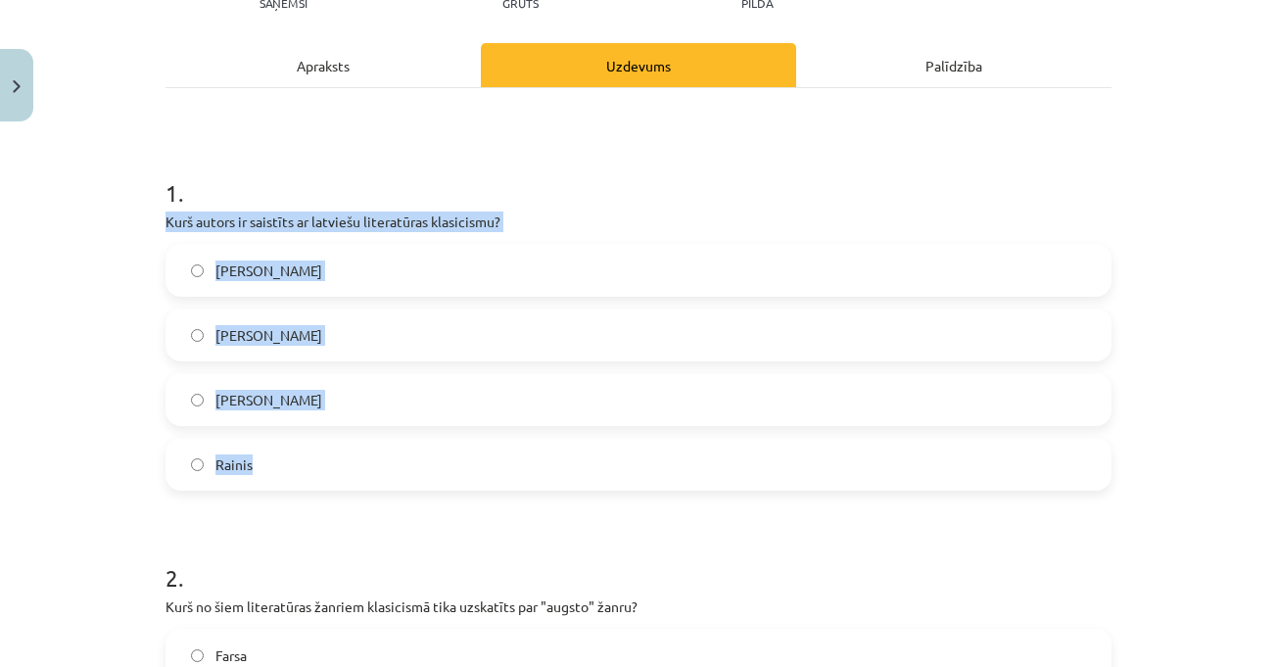
drag, startPoint x: 155, startPoint y: 219, endPoint x: 331, endPoint y: 458, distance: 296.8
copy div "Kurš autors ir saistīts ar latviešu literatūras klasicismu? [PERSON_NAME] Vilis…"
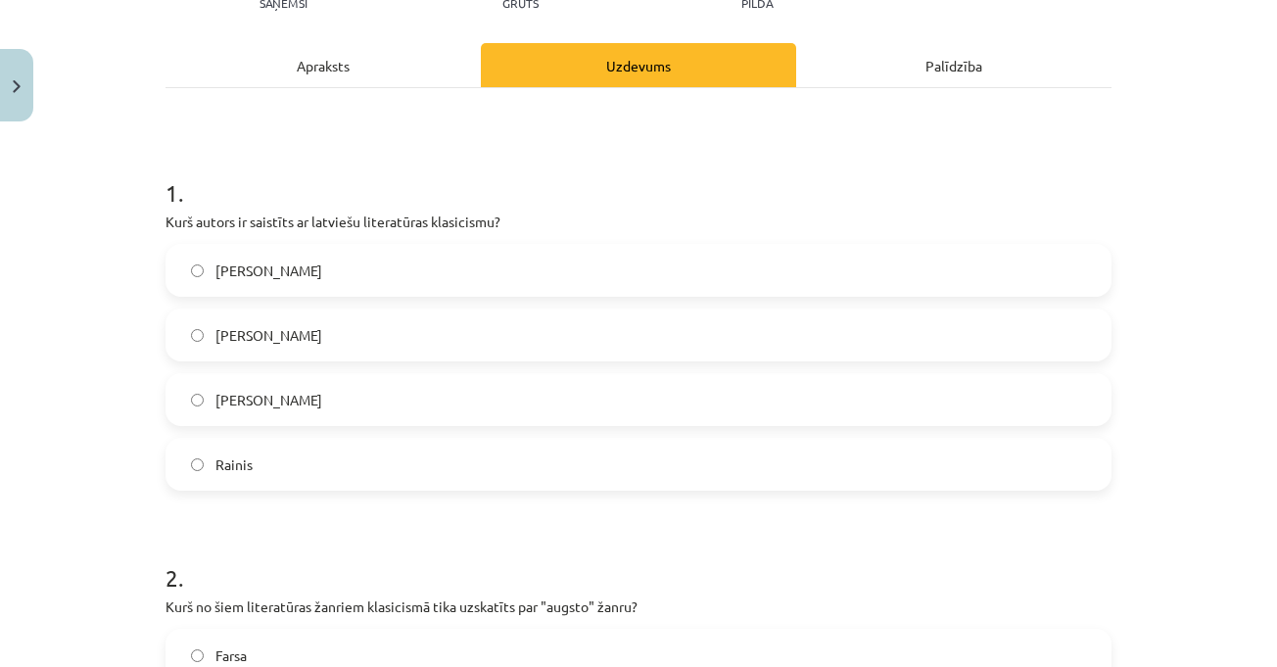
click at [655, 187] on h1 "1 ." at bounding box center [638, 175] width 946 height 61
click at [1197, 293] on div "Mācību tēma: Literatūras i - 11. klases 1.ieskaites mācību materiāls #2 1.tēma.…" at bounding box center [638, 333] width 1277 height 667
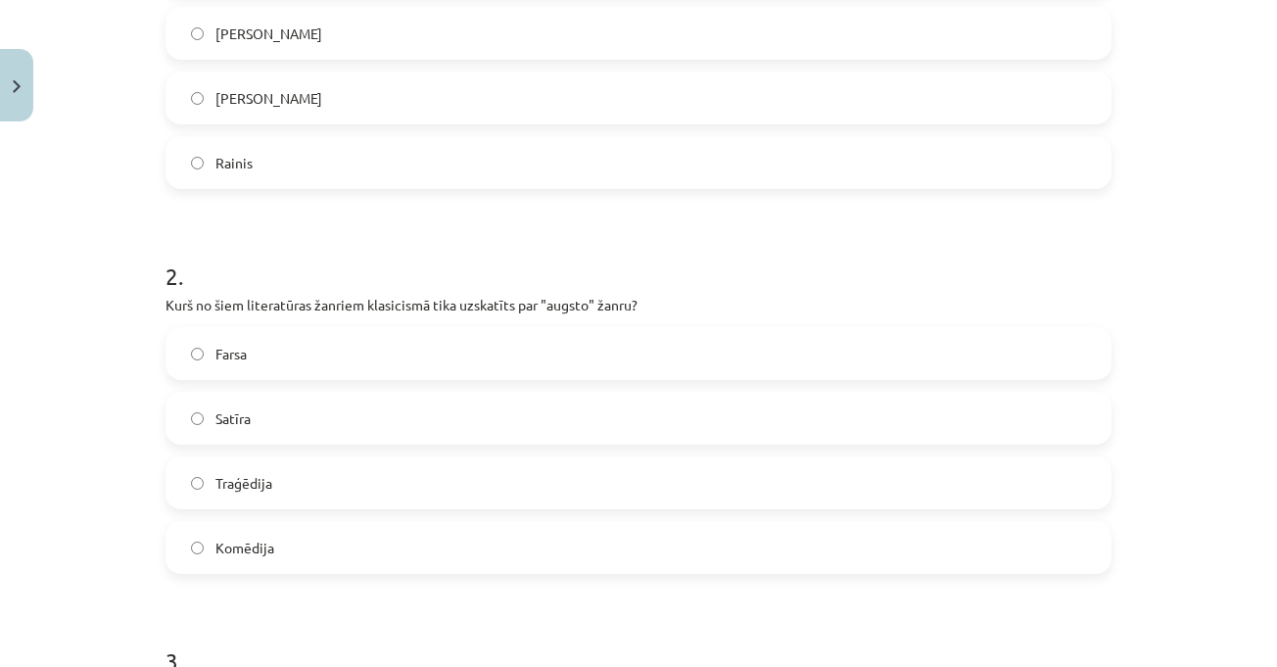
scroll to position [343, 0]
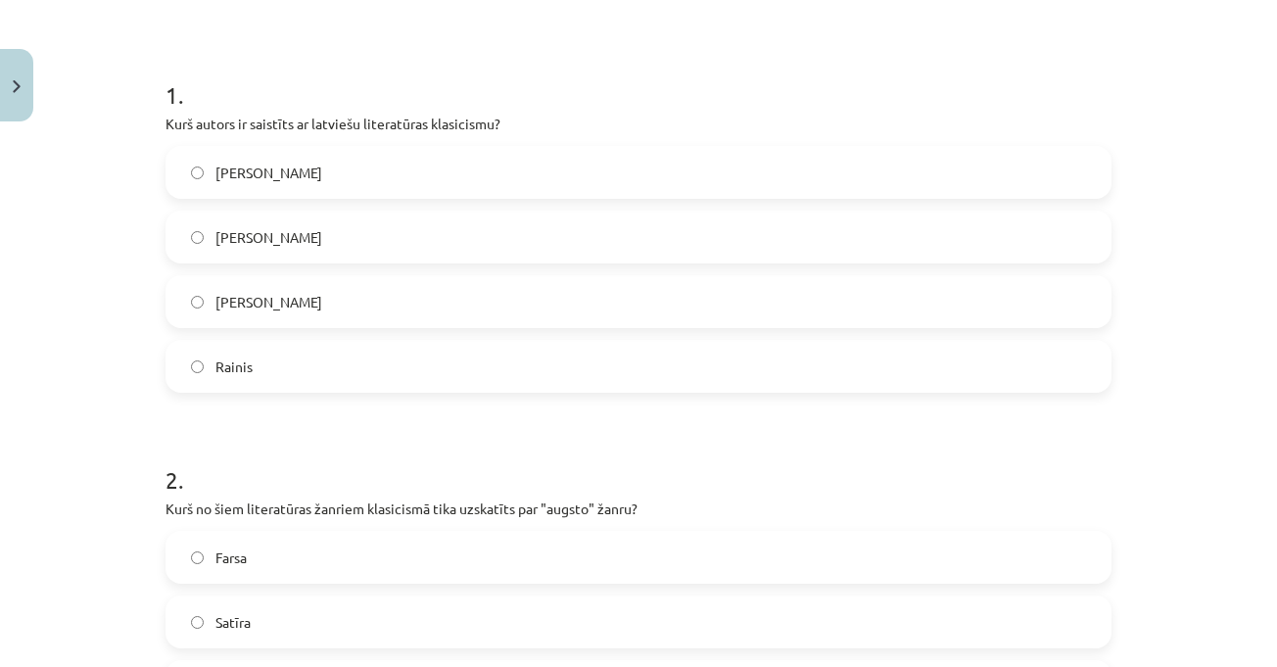
click at [1193, 288] on div "Mācību tēma: Literatūras i - 11. klases 1.ieskaites mācību materiāls #2 1.tēma.…" at bounding box center [638, 333] width 1277 height 667
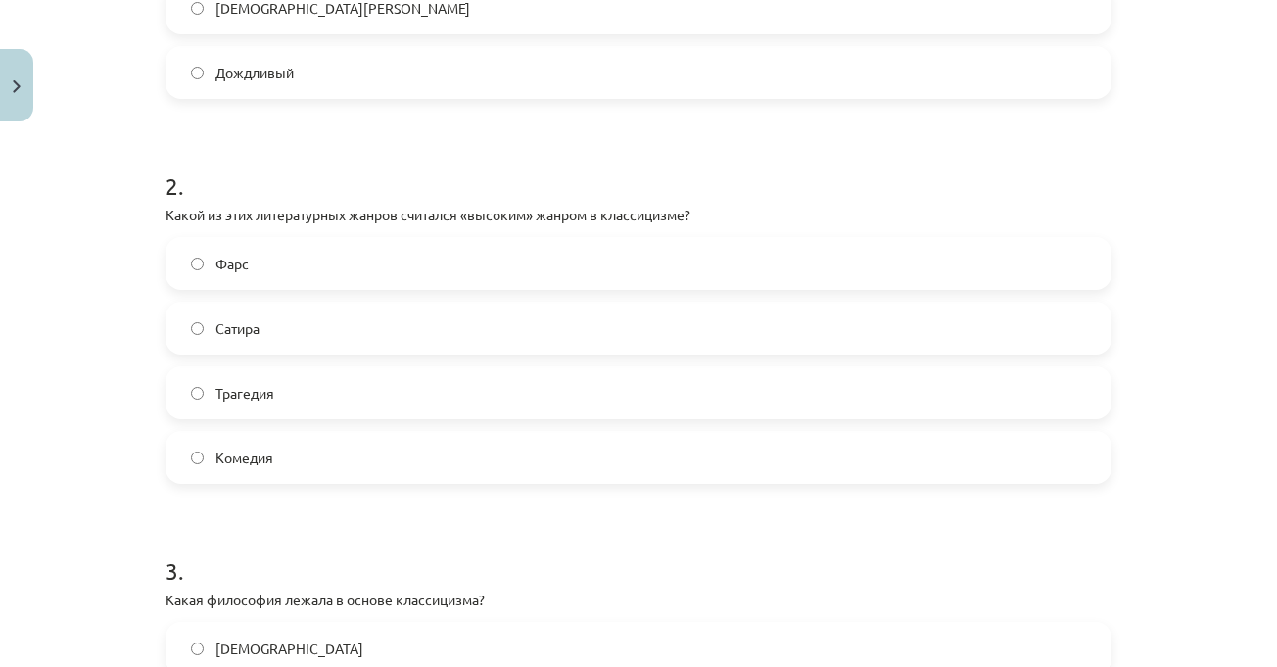
scroll to position [512, 0]
click at [1246, 272] on div "Тема урока: Литература I - 11 класс. Материалы для 1-го теста. #2 Тема 1. Класс…" at bounding box center [638, 333] width 1277 height 667
click at [1243, 272] on div "Тема урока: Литература I - 11 класс. Материалы для 1-го теста. #2 Тема 1. Класс…" at bounding box center [638, 333] width 1277 height 667
click at [1142, 212] on div "Тема урока: Литература I - 11 класс. Материалы для 1-го теста. #2 Тема 1. Класс…" at bounding box center [638, 333] width 1277 height 667
click at [1155, 225] on div "Тема урока: Литература I - 11 класс. Материалы для 1-го теста. #2 Тема 1. Класс…" at bounding box center [638, 333] width 1277 height 667
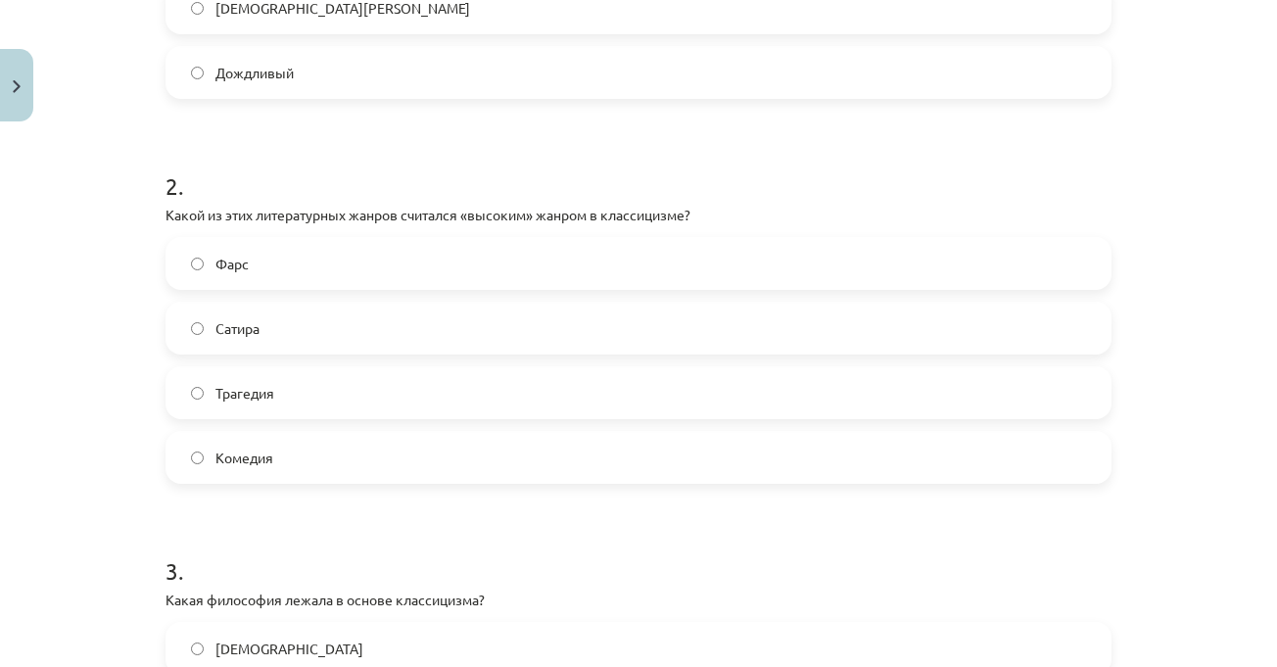
click at [1178, 266] on div "Тема урока: Литература I - 11 класс. Материалы для 1-го теста. #2 Тема 1. Класс…" at bounding box center [638, 333] width 1277 height 667
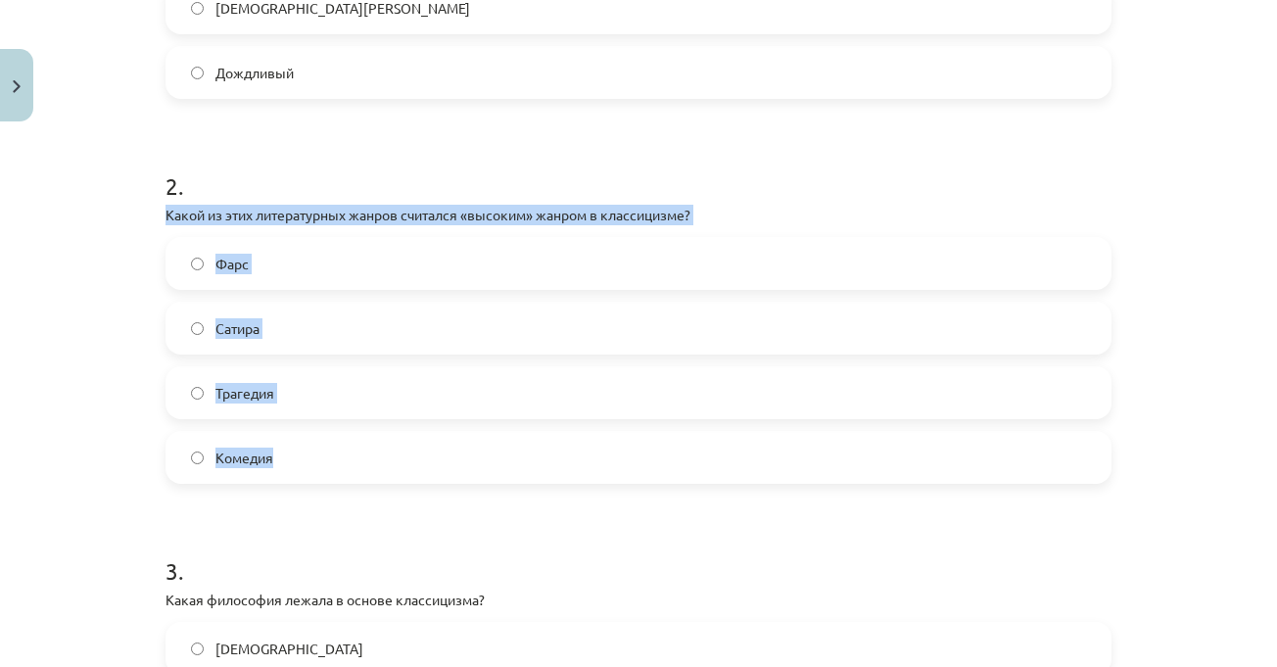
drag, startPoint x: 154, startPoint y: 207, endPoint x: 346, endPoint y: 450, distance: 310.2
click at [346, 450] on div "25 XP Вы получите Трудный 602 выполняет Описание Задача Помощь 1 . Какой автор …" at bounding box center [638, 655] width 969 height 2322
copy div "Какой из этих литературных жанров считался «высоким» жанром в классицизме? Фарс…"
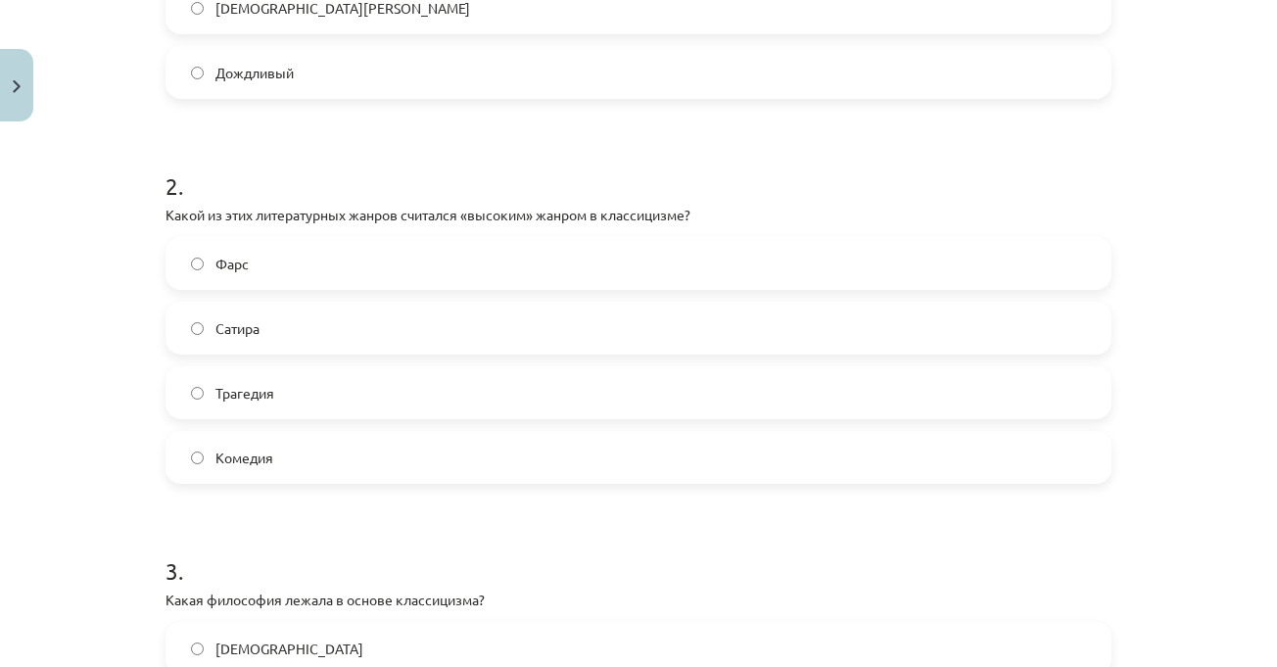
click at [1149, 100] on div "Тема урока: Литература I - 11 класс. Материалы для 1-го теста. #2 Тема 1. Класс…" at bounding box center [638, 333] width 1277 height 667
click at [343, 387] on label "Трагедия" at bounding box center [638, 392] width 942 height 49
click at [1175, 373] on div "Тема урока: Литература I - 11 класс. Материалы для 1-го теста. #2 Тема 1. Класс…" at bounding box center [638, 333] width 1277 height 667
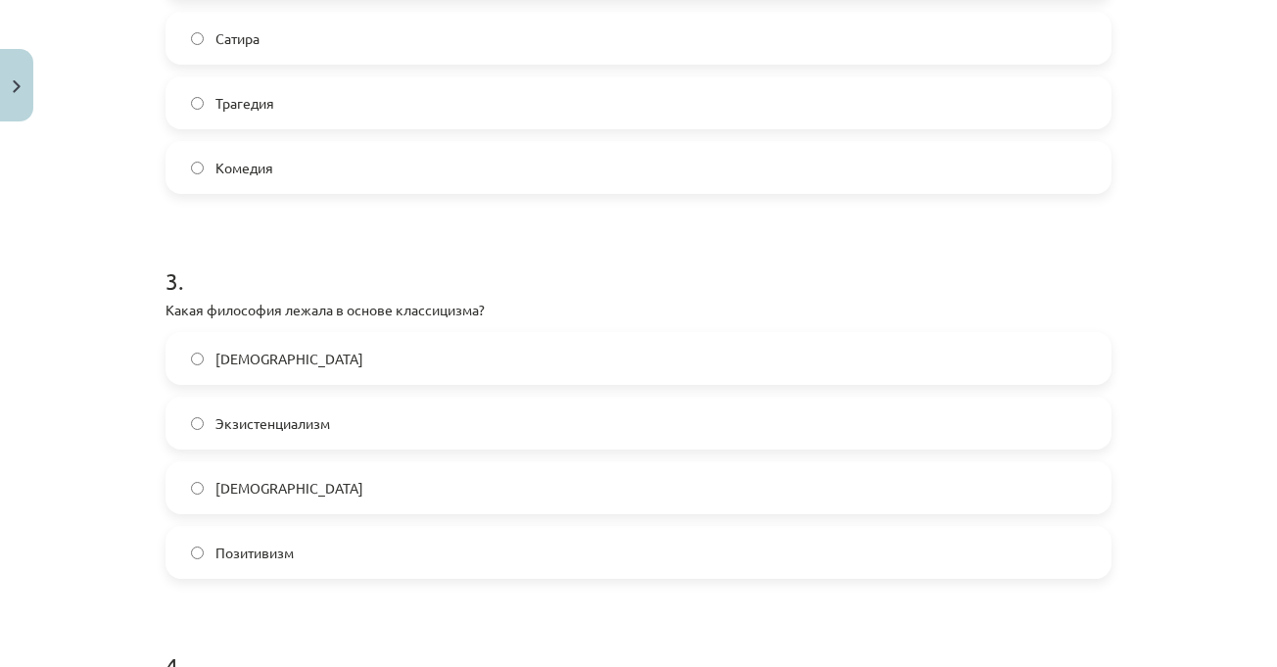
scroll to position [930, 0]
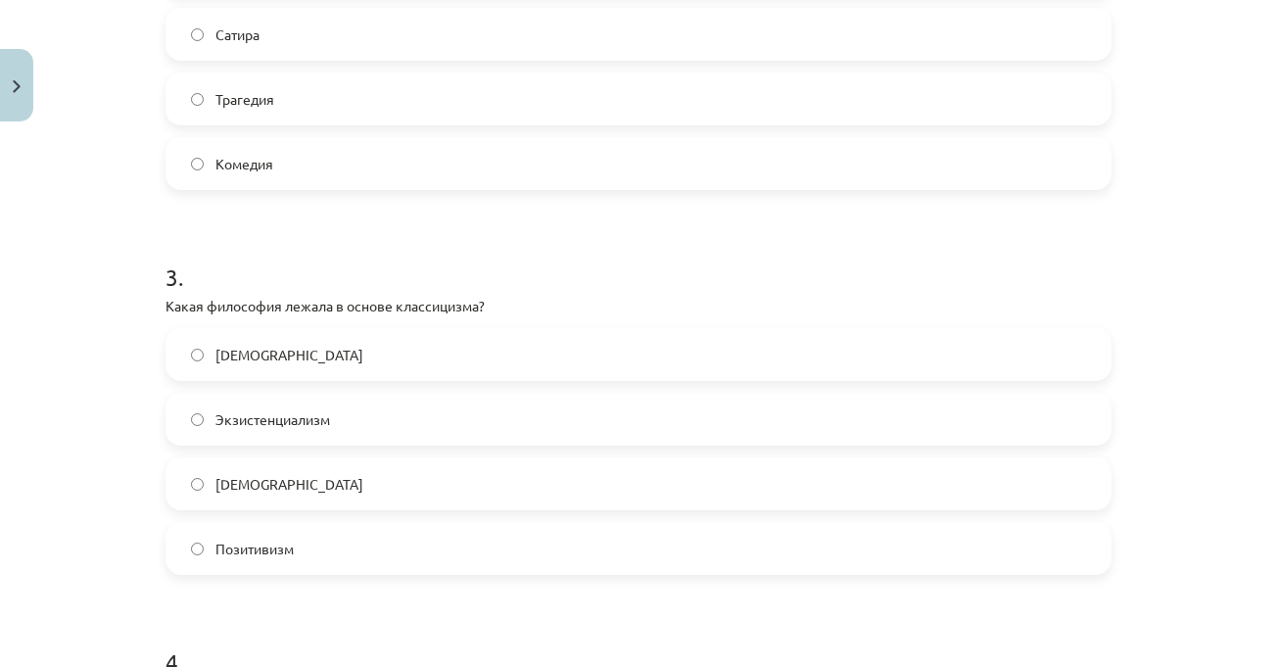
click at [295, 262] on h1 "3 ." at bounding box center [638, 259] width 946 height 61
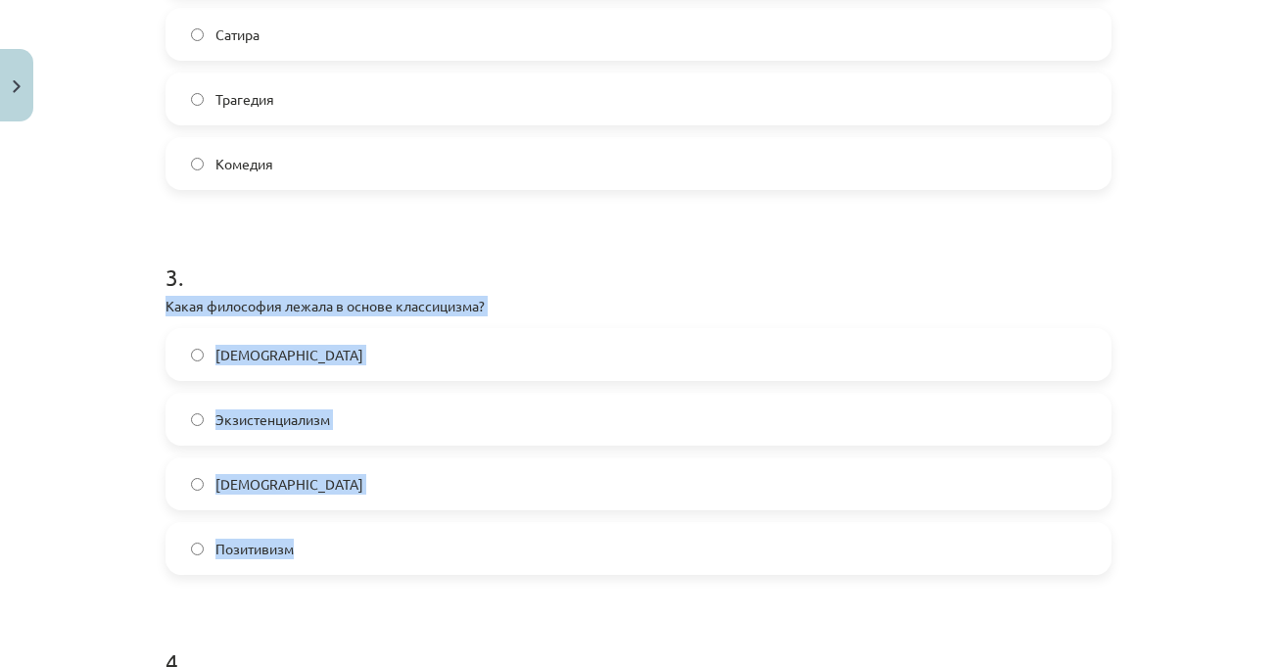
drag, startPoint x: 158, startPoint y: 306, endPoint x: 332, endPoint y: 538, distance: 290.2
click at [332, 543] on div "3 . Какая философия лежала в основе классицизма? [DEMOGRAPHIC_DATA] Экзистенциа…" at bounding box center [638, 402] width 946 height 346
click at [271, 490] on font "[DEMOGRAPHIC_DATA]" at bounding box center [289, 484] width 148 height 18
drag, startPoint x: 155, startPoint y: 313, endPoint x: 324, endPoint y: 552, distance: 292.8
click at [324, 552] on div "25 XP Вы получите Трудный 602 выполняет Описание Задача Помощь 1 . Какой автор …" at bounding box center [638, 361] width 969 height 2322
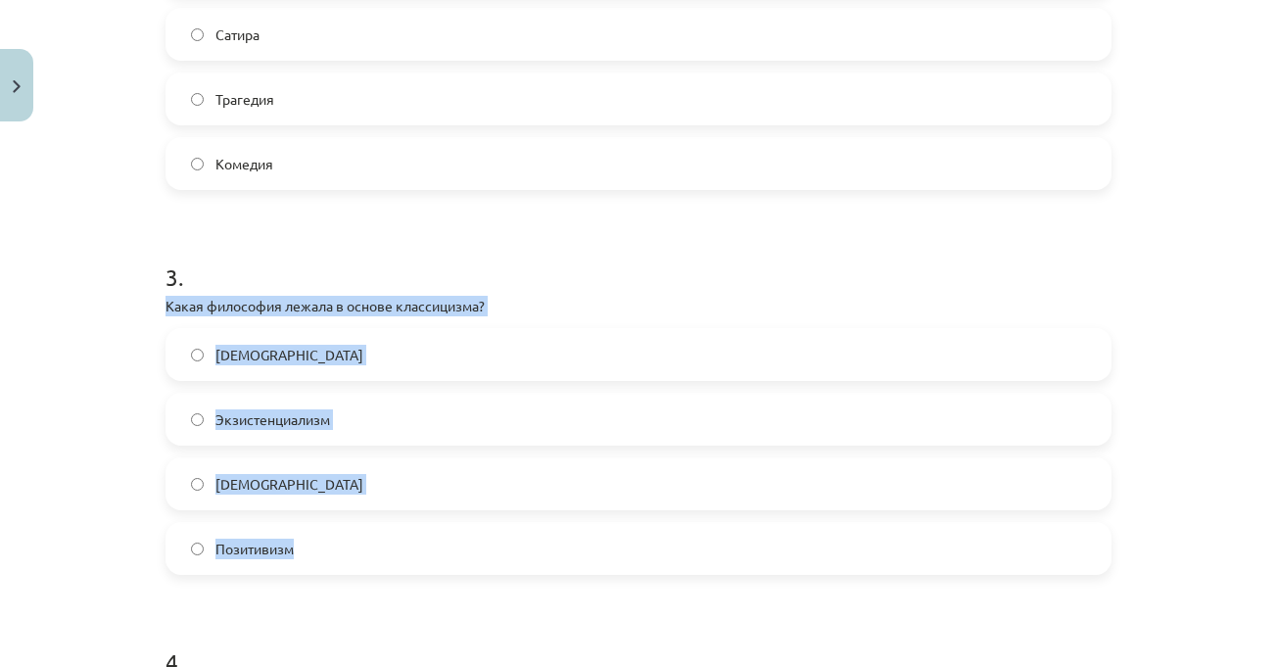
copy div "Какая философия лежала в основе классицизма? [DEMOGRAPHIC_DATA] Экзистенциализм…"
click at [1220, 350] on div "Тема урока: Литература I - 11 класс. Материалы для 1-го теста. #2 Тема 1. Класс…" at bounding box center [638, 333] width 1277 height 667
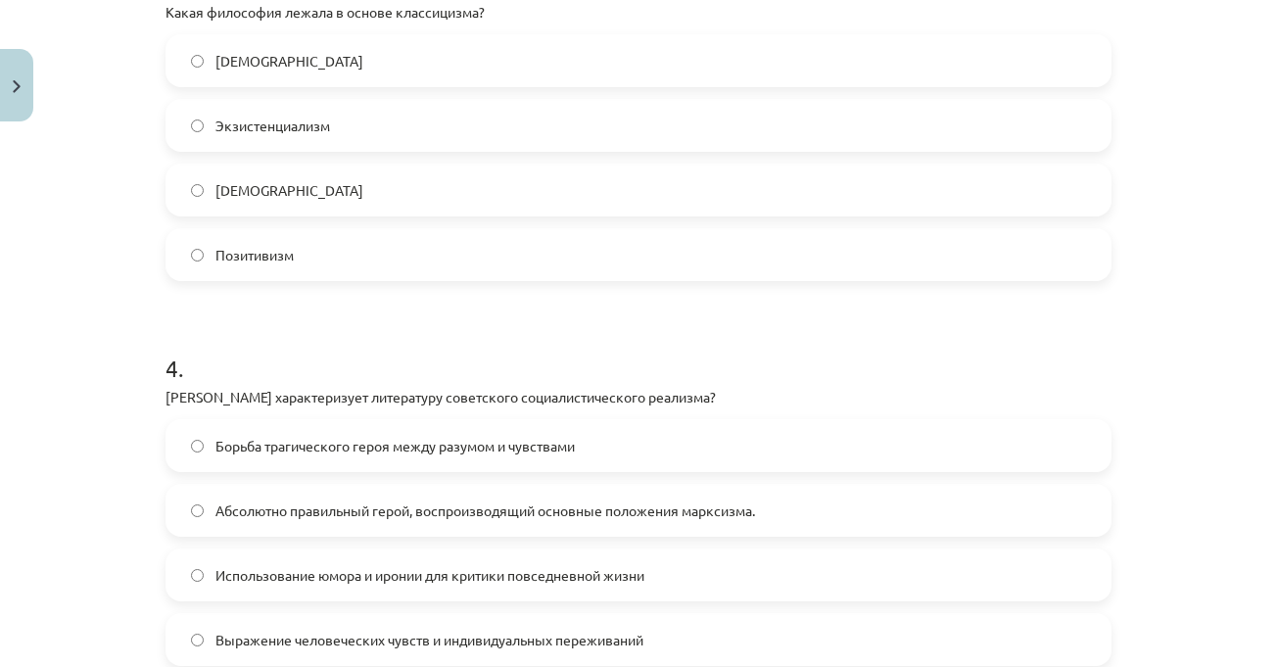
scroll to position [1420, 0]
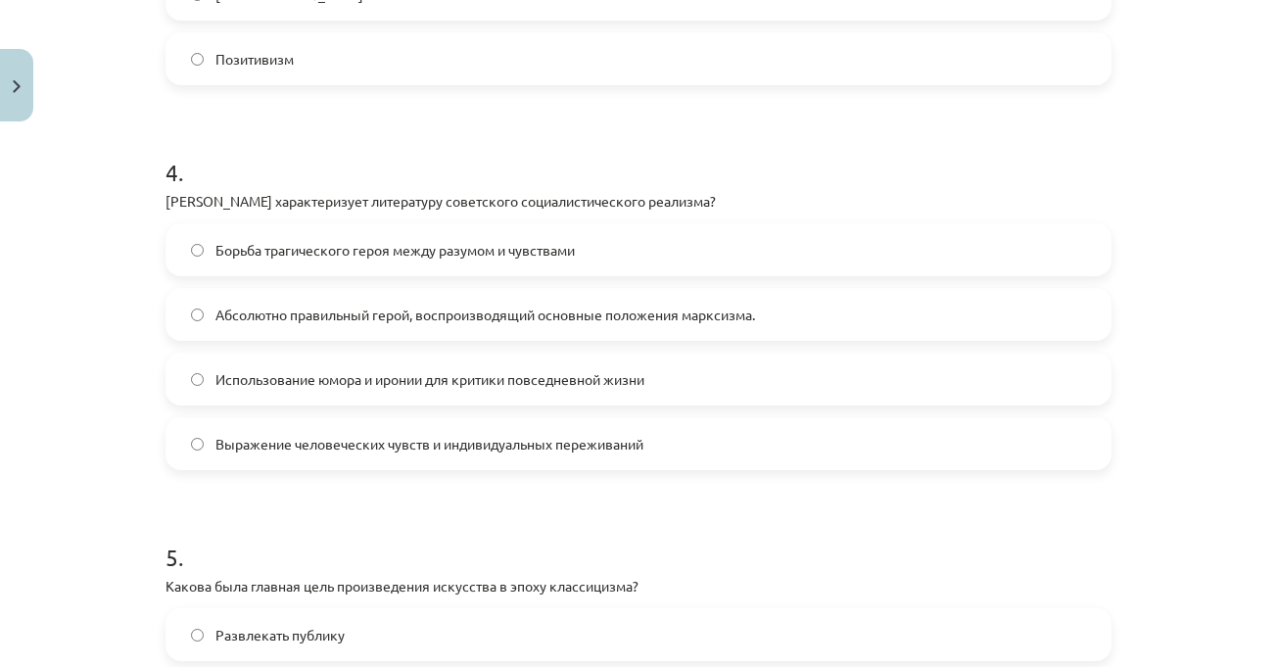
click at [1187, 375] on div "Тема урока: Литература I - 11 класс. Материалы для 1-го теста. #2 Тема 1. Класс…" at bounding box center [638, 333] width 1277 height 667
click at [380, 172] on h1 "4 ." at bounding box center [638, 154] width 946 height 61
click at [413, 251] on font "Борьба трагического героя между разумом и чувствами" at bounding box center [394, 250] width 359 height 18
click at [478, 168] on h1 "4 ." at bounding box center [638, 154] width 946 height 61
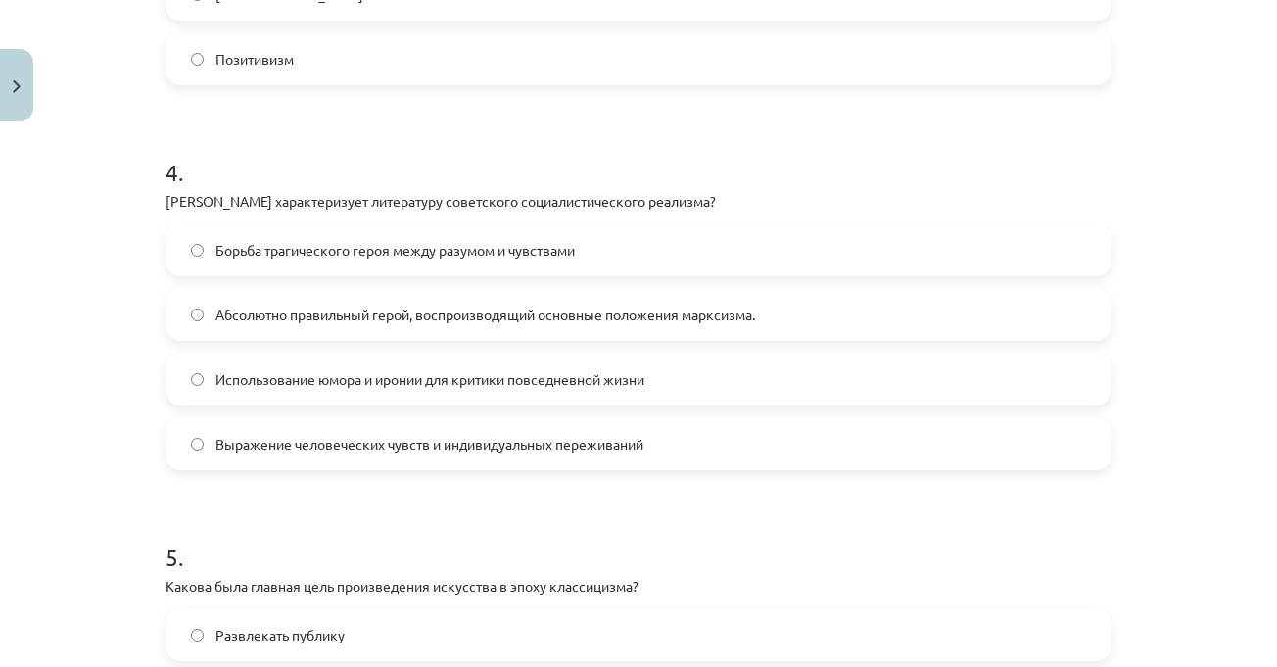
click at [488, 164] on h1 "4 ." at bounding box center [638, 154] width 946 height 61
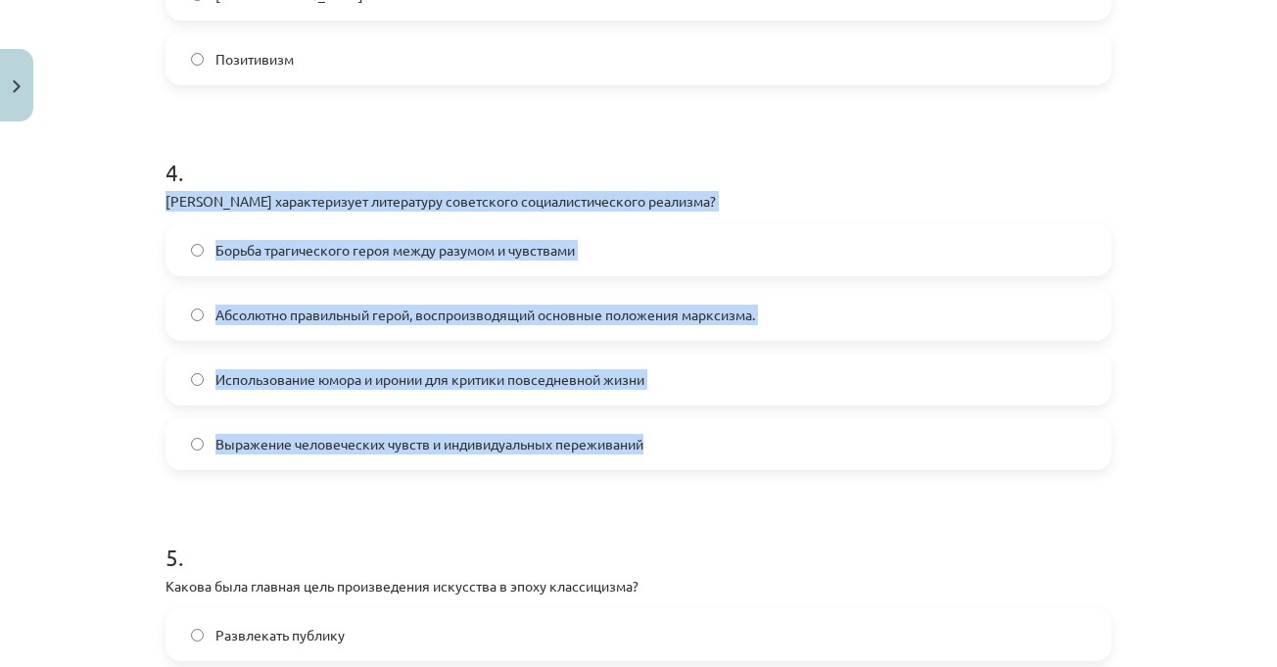
drag, startPoint x: 203, startPoint y: 222, endPoint x: 652, endPoint y: 447, distance: 502.6
click at [652, 447] on div "Тема урока: Литература I - 11 класс. Материалы для 1-го теста. #2 Тема 1. Класс…" at bounding box center [638, 333] width 1277 height 667
copy div "[PERSON_NAME] характеризует литературу советского социалистического реализма? Б…"
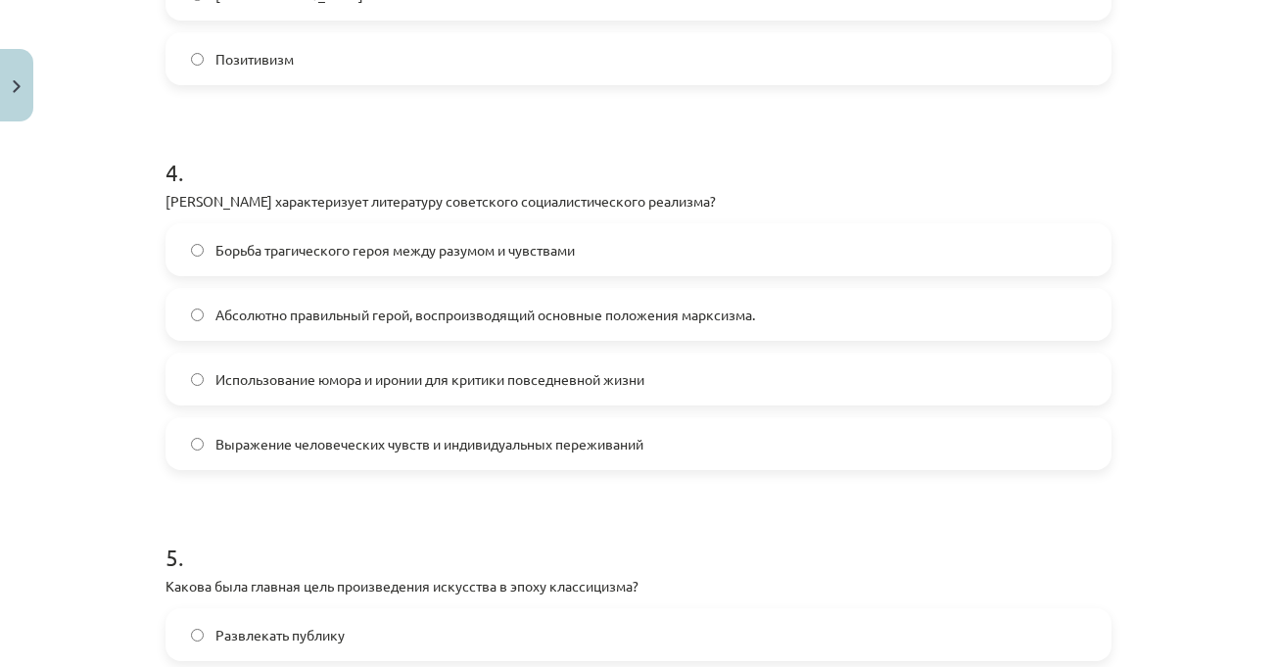
click at [1236, 168] on div "Тема урока: Литература I - 11 класс. Материалы для 1-го теста. #2 Тема 1. Класс…" at bounding box center [638, 333] width 1277 height 667
click at [568, 298] on label "Абсолютно правильный герой, воспроизводящий основные положения марксизма." at bounding box center [638, 314] width 942 height 49
click at [1180, 321] on div "Тема урока: Литература I - 11 класс. Материалы для 1-го теста. #2 Тема 1. Класс…" at bounding box center [638, 333] width 1277 height 667
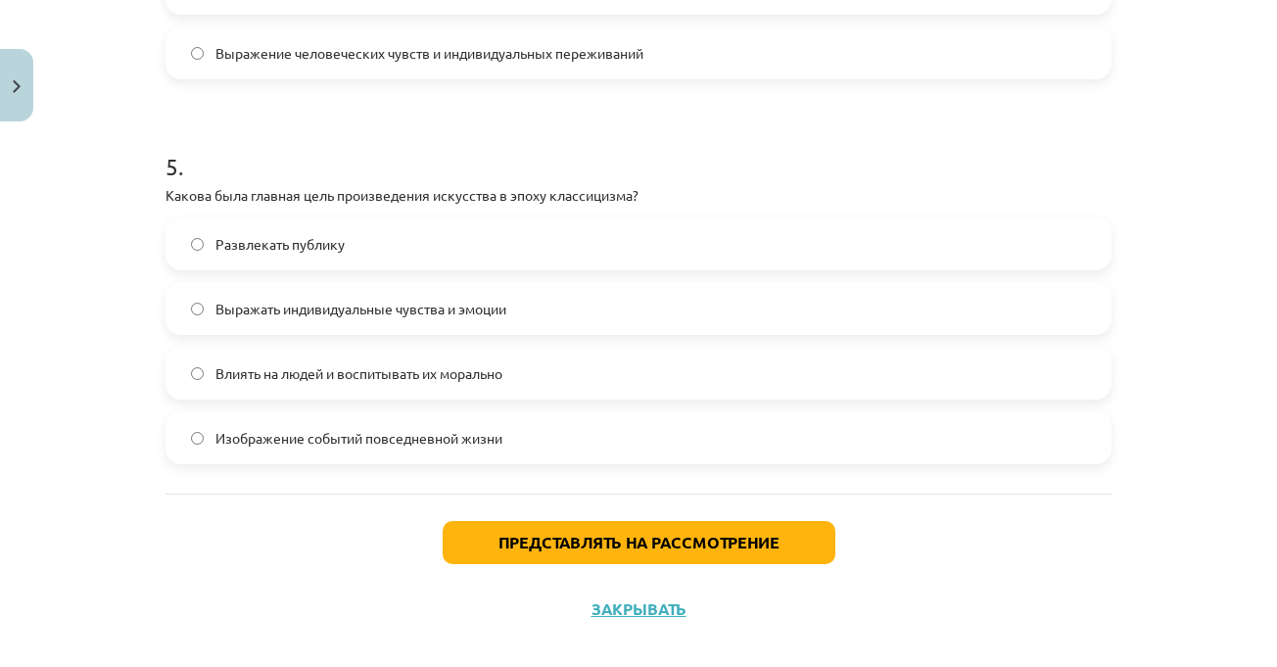
scroll to position [1811, 0]
click at [1192, 350] on div "Тема урока: Литература I - 11 класс. Материалы для 1-го теста. #2 Тема 1. Класс…" at bounding box center [638, 333] width 1277 height 667
click at [674, 175] on h1 "5 ." at bounding box center [638, 147] width 946 height 61
click at [425, 364] on font "Влиять на людей и воспитывать их морально" at bounding box center [358, 372] width 287 height 18
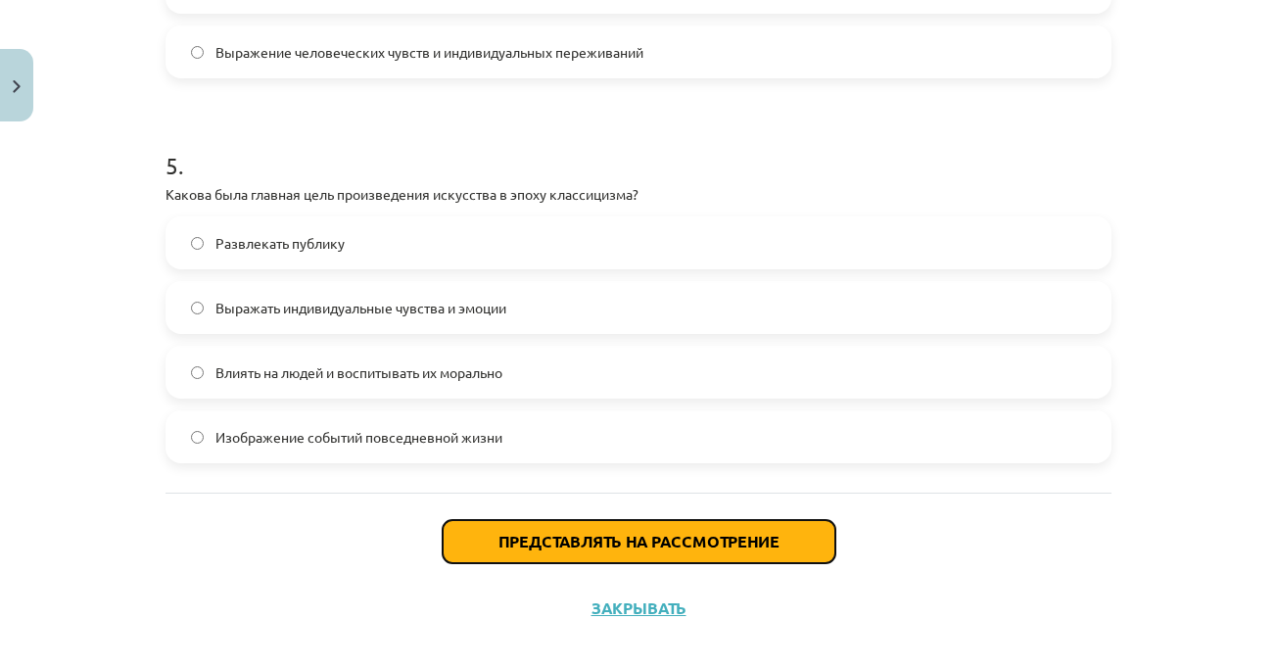
click at [648, 535] on font "Представлять на рассмотрение" at bounding box center [638, 541] width 281 height 21
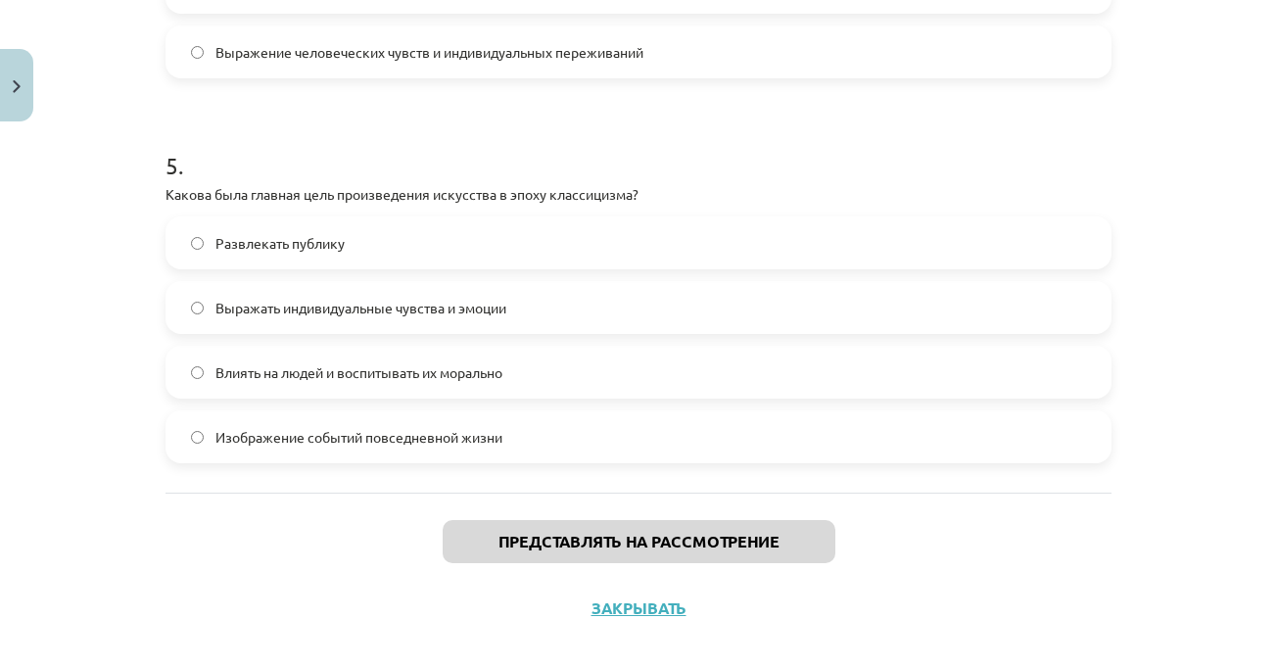
click at [1131, 377] on div "Тема урока: Литература I - 11 класс. Материалы для 1-го теста. #2 Тема 1. Класс…" at bounding box center [638, 333] width 1277 height 667
click at [1153, 376] on div "Тема урока: Литература I - 11 класс. Материалы для 1-го теста. #2 Тема 1. Класс…" at bounding box center [638, 333] width 1277 height 667
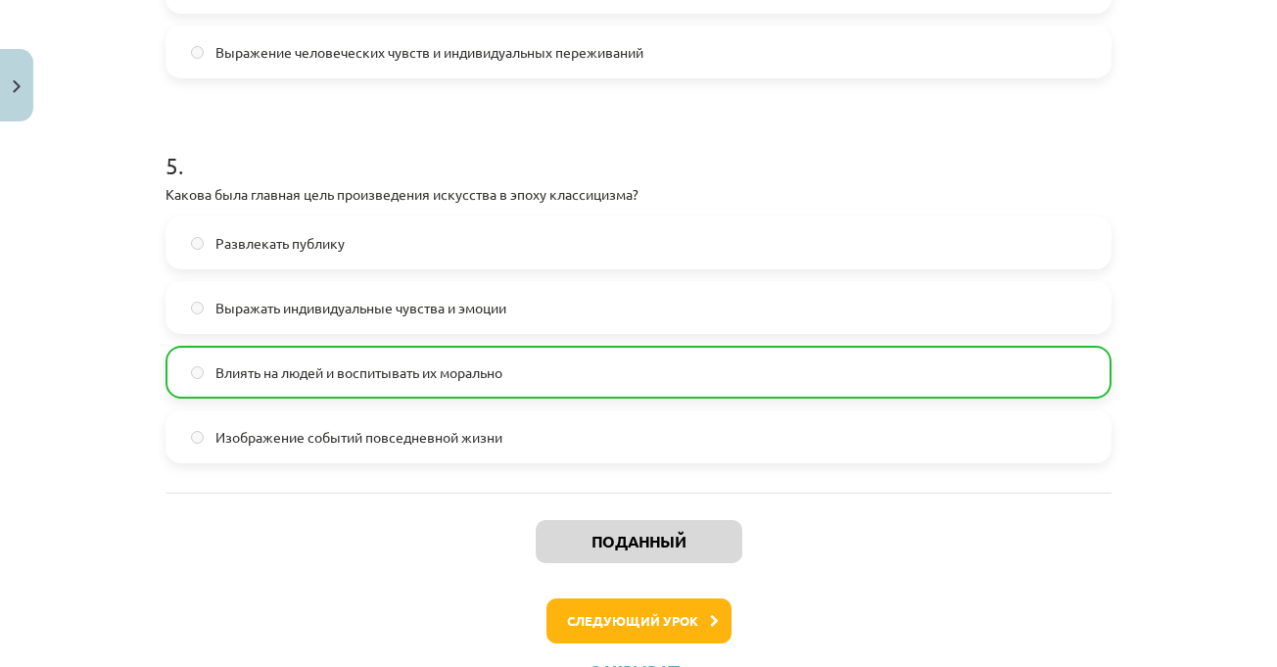
click at [1143, 350] on div "Тема урока: Литература I - 11 класс. Материалы для 1-го теста. #2 Тема 1. Класс…" at bounding box center [638, 333] width 1277 height 667
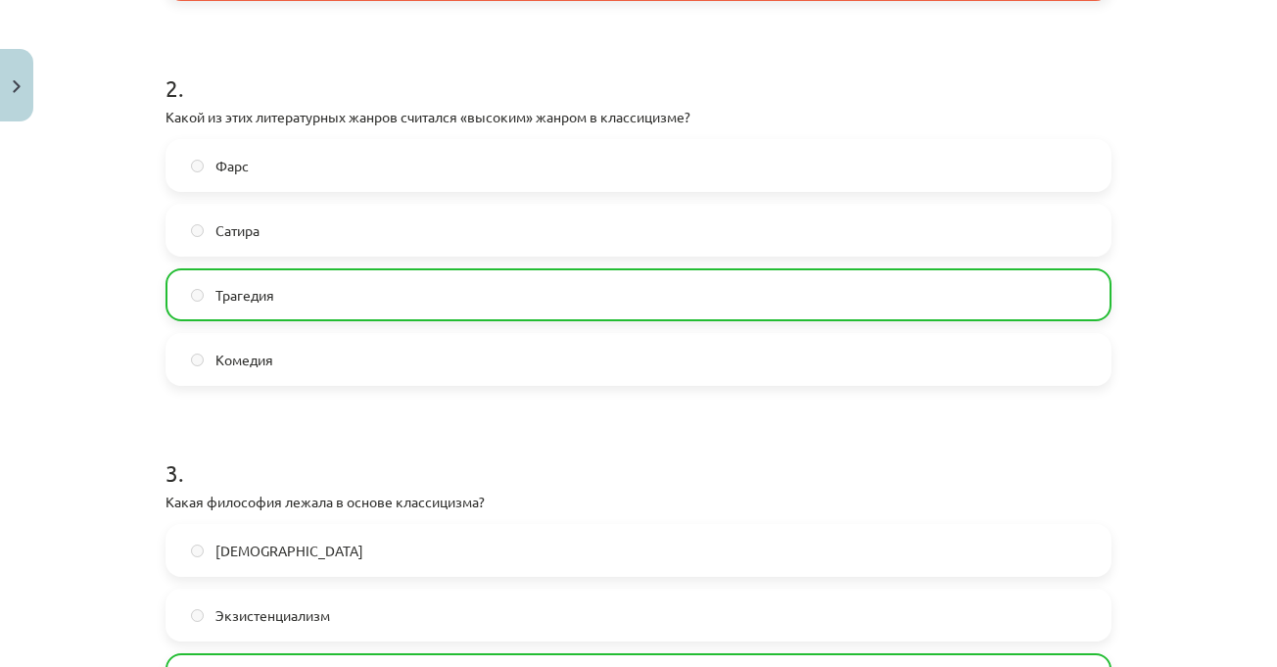
scroll to position [538, 0]
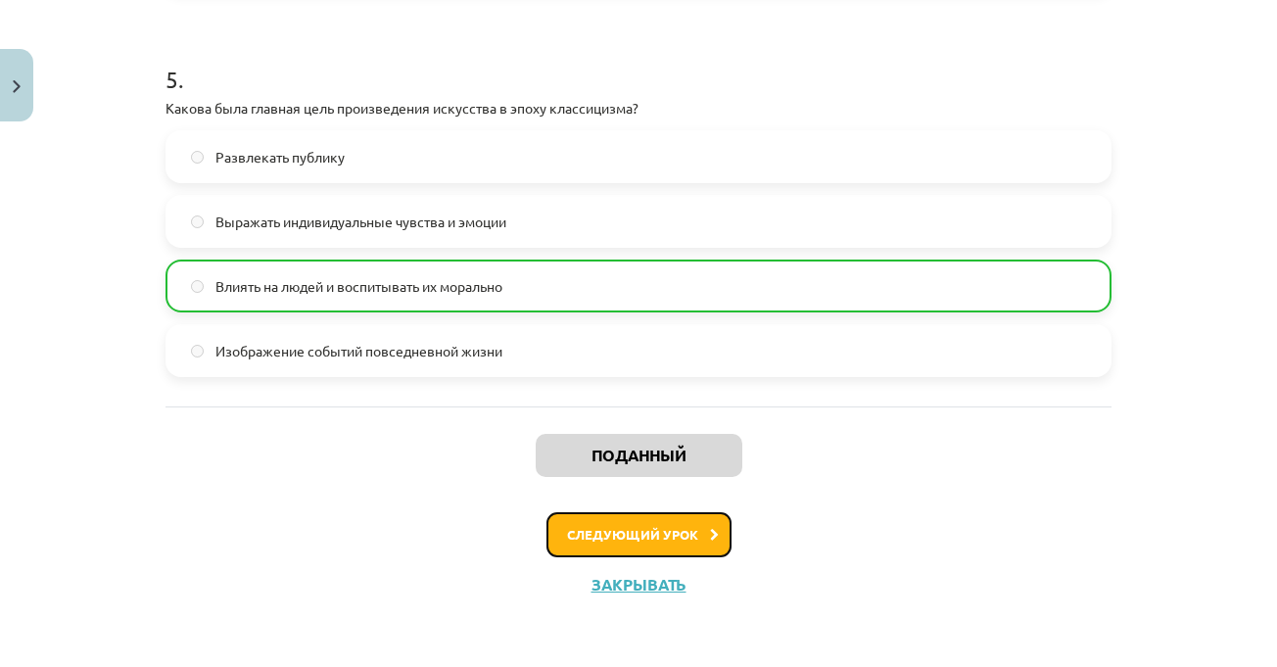
click at [667, 536] on font "Следующий урок" at bounding box center [632, 534] width 131 height 17
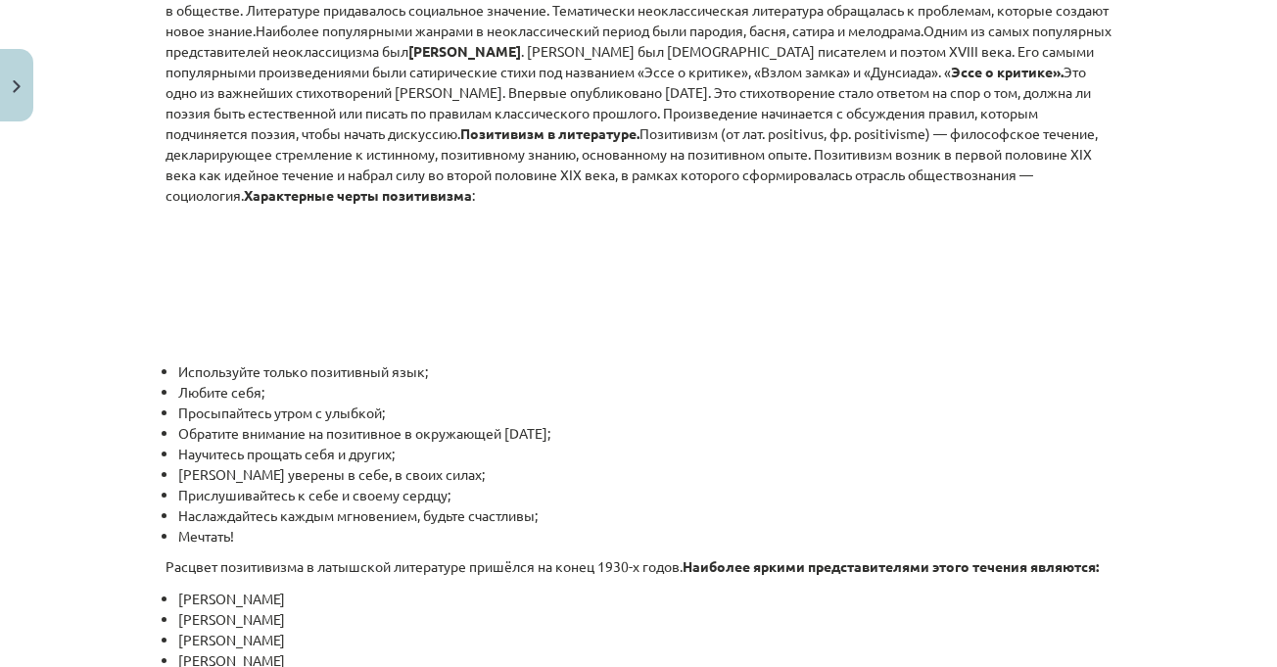
scroll to position [327, 0]
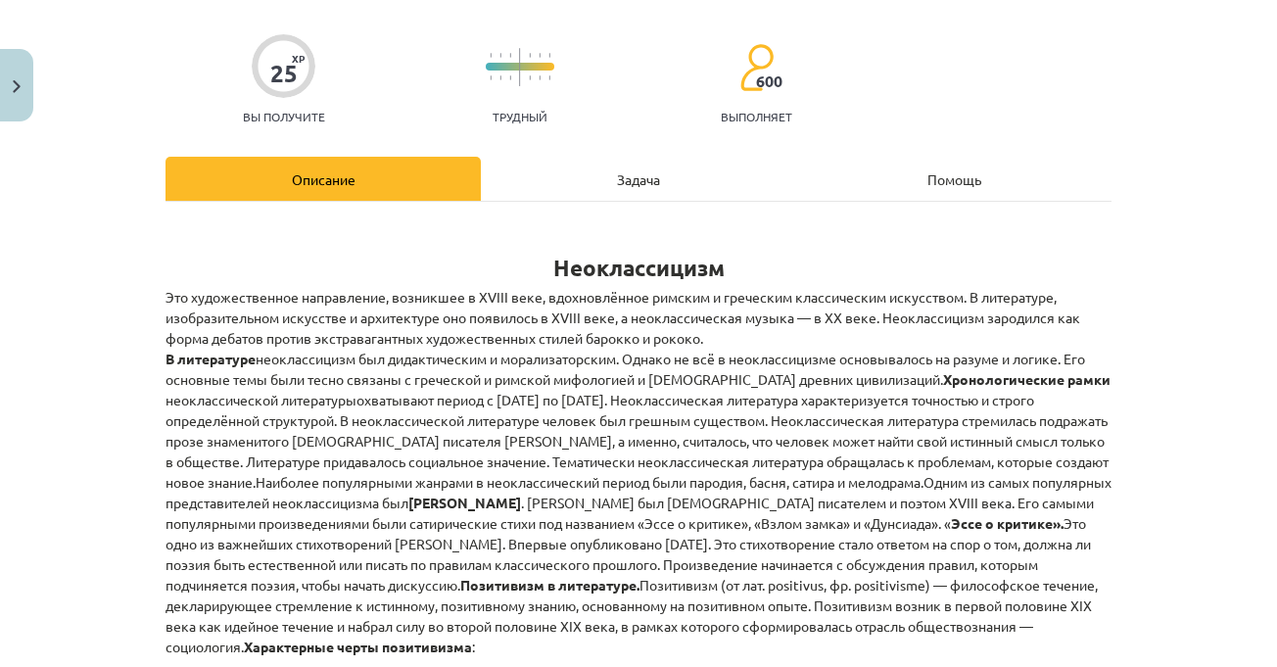
click at [631, 174] on font "Задача" at bounding box center [638, 179] width 43 height 18
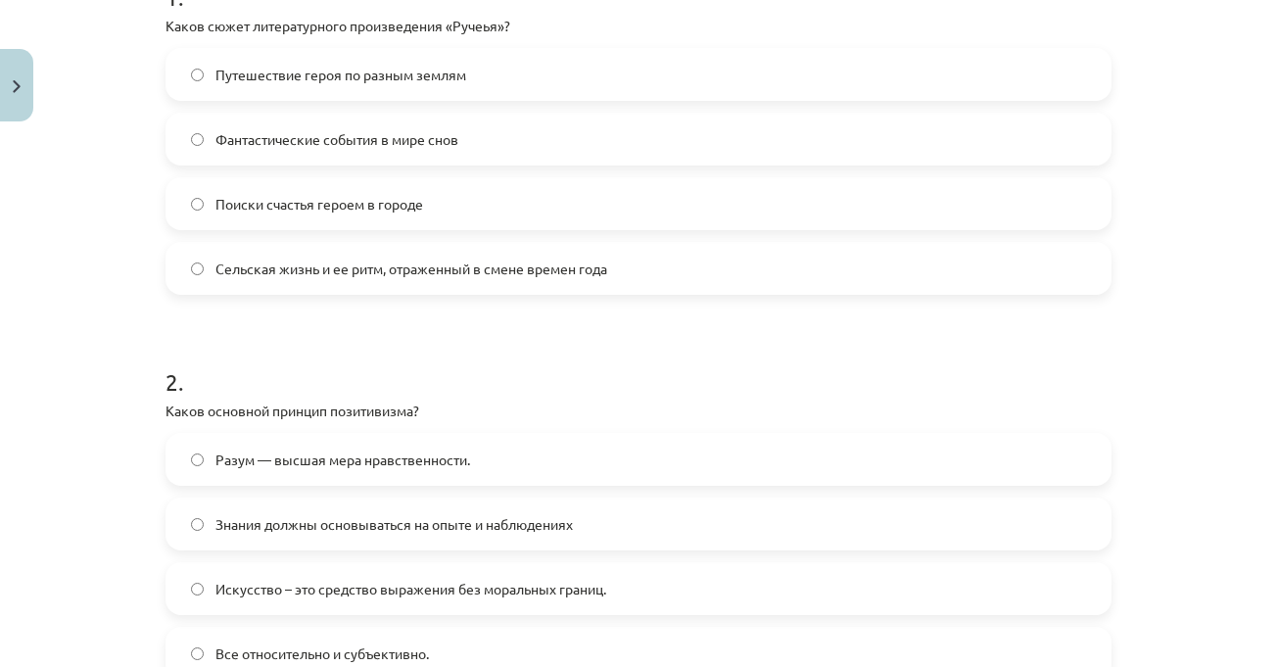
scroll to position [0, 0]
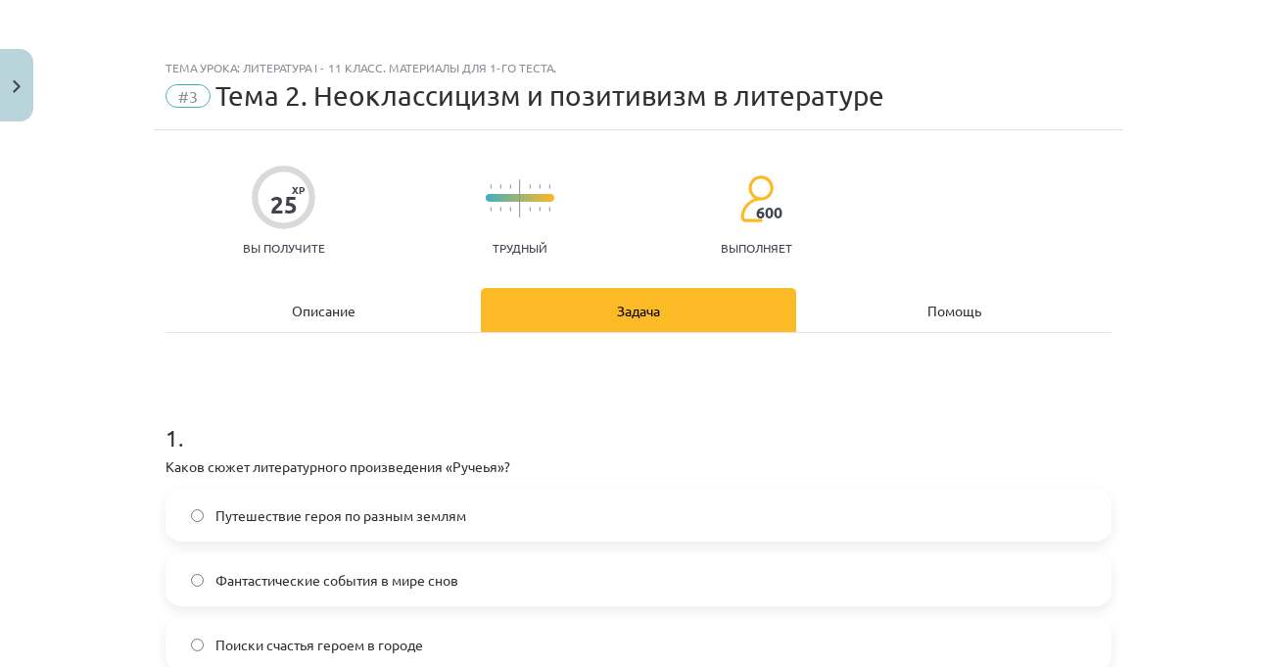
click at [394, 303] on div "Описание" at bounding box center [322, 310] width 315 height 44
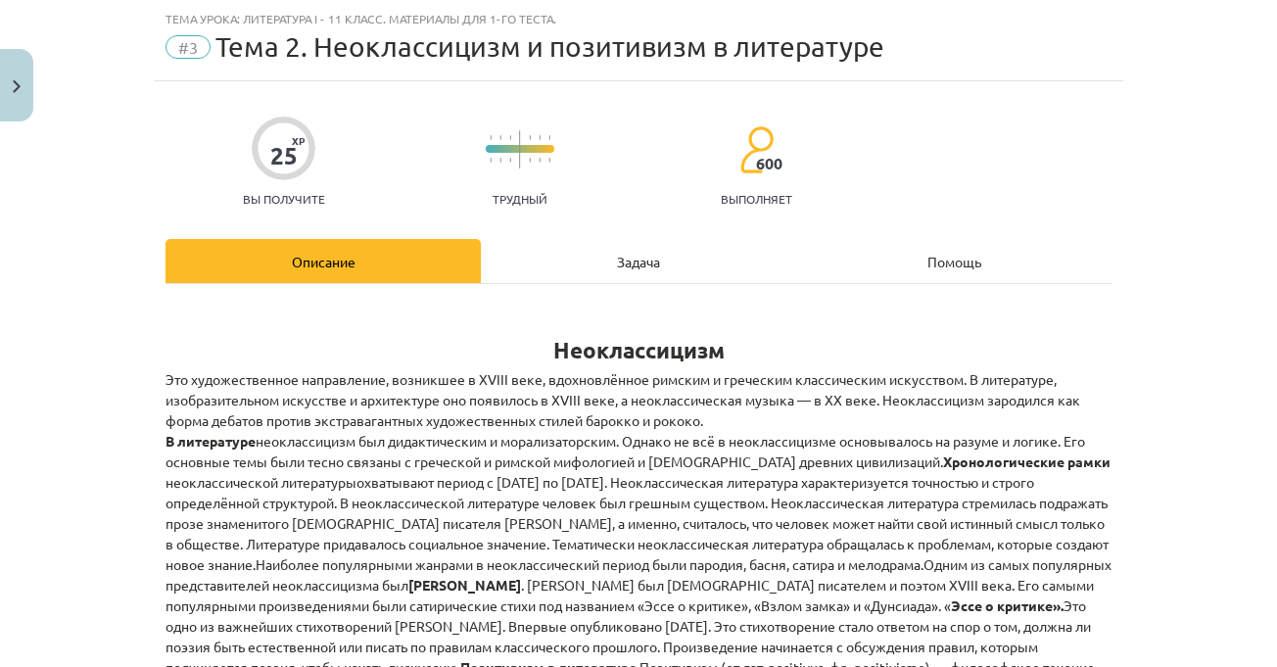
click at [704, 260] on div "Задача" at bounding box center [638, 261] width 315 height 44
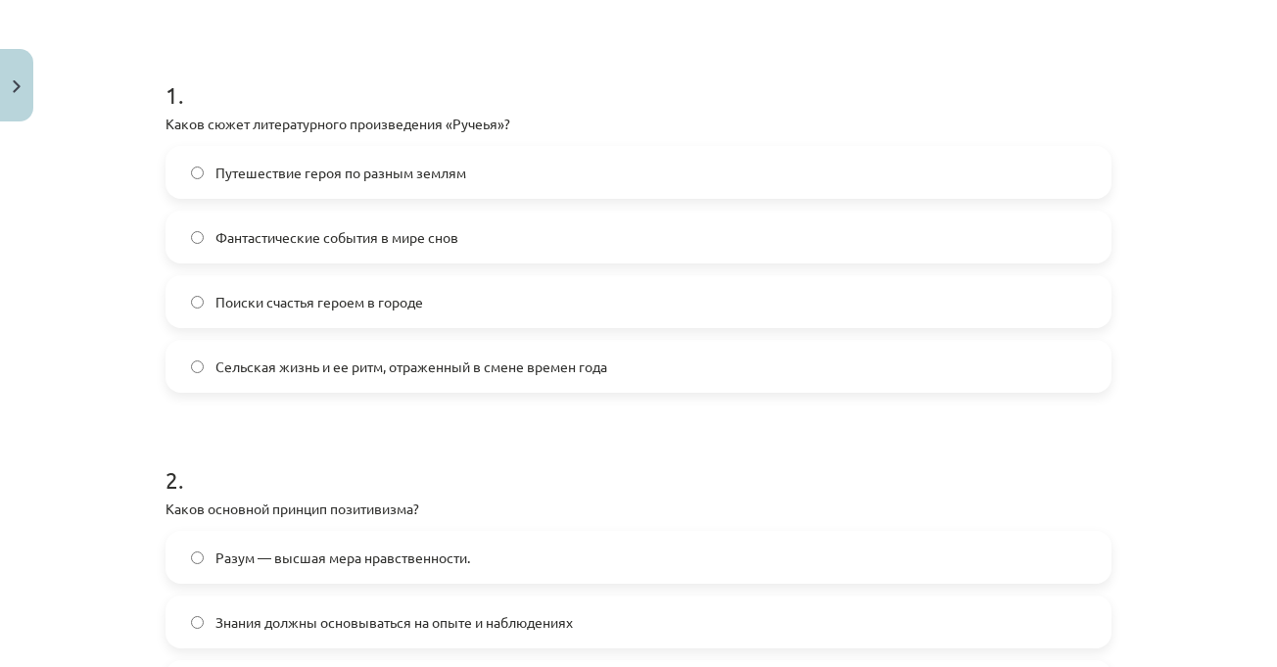
scroll to position [0, 0]
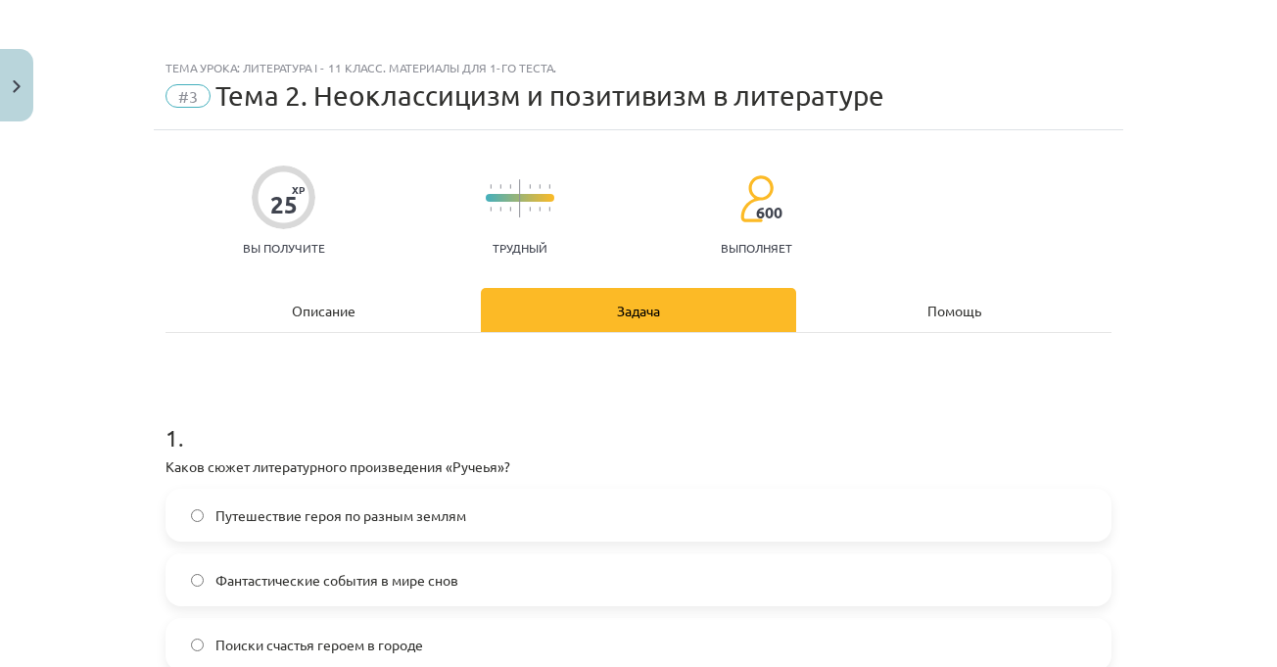
click at [1182, 251] on div "Тема урока: Литература I - 11 класс. Материалы для 1-го теста. #3 Тема 2. Неокл…" at bounding box center [638, 333] width 1277 height 667
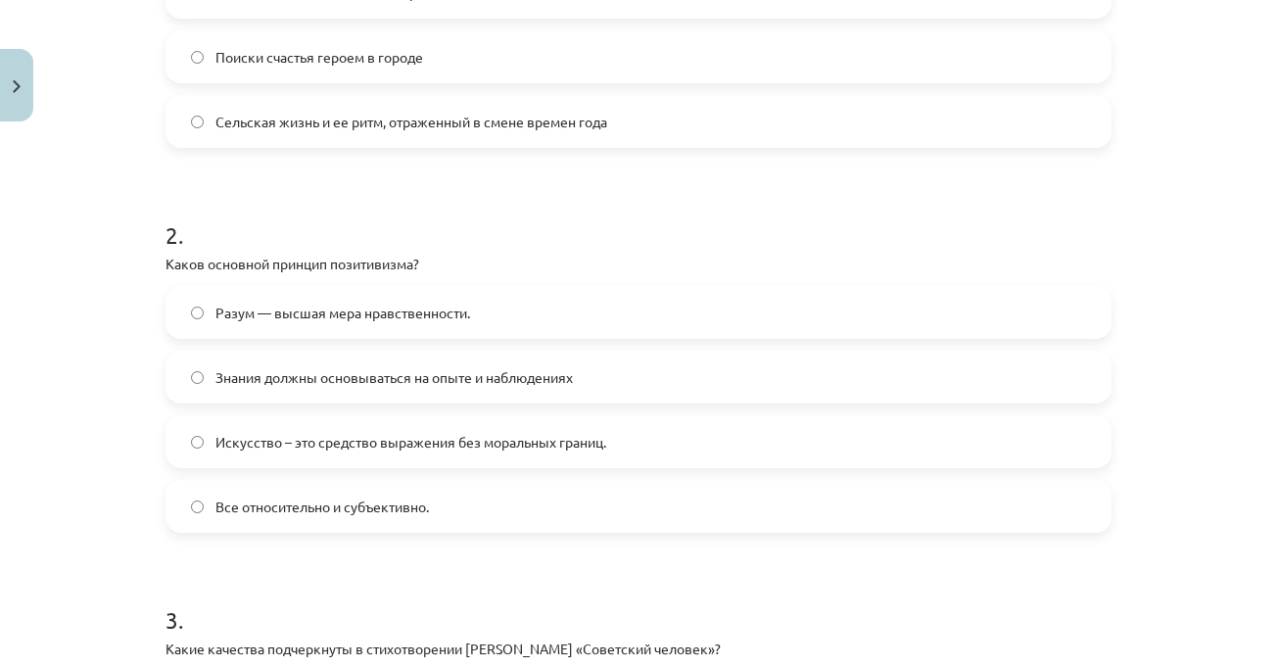
scroll to position [685, 0]
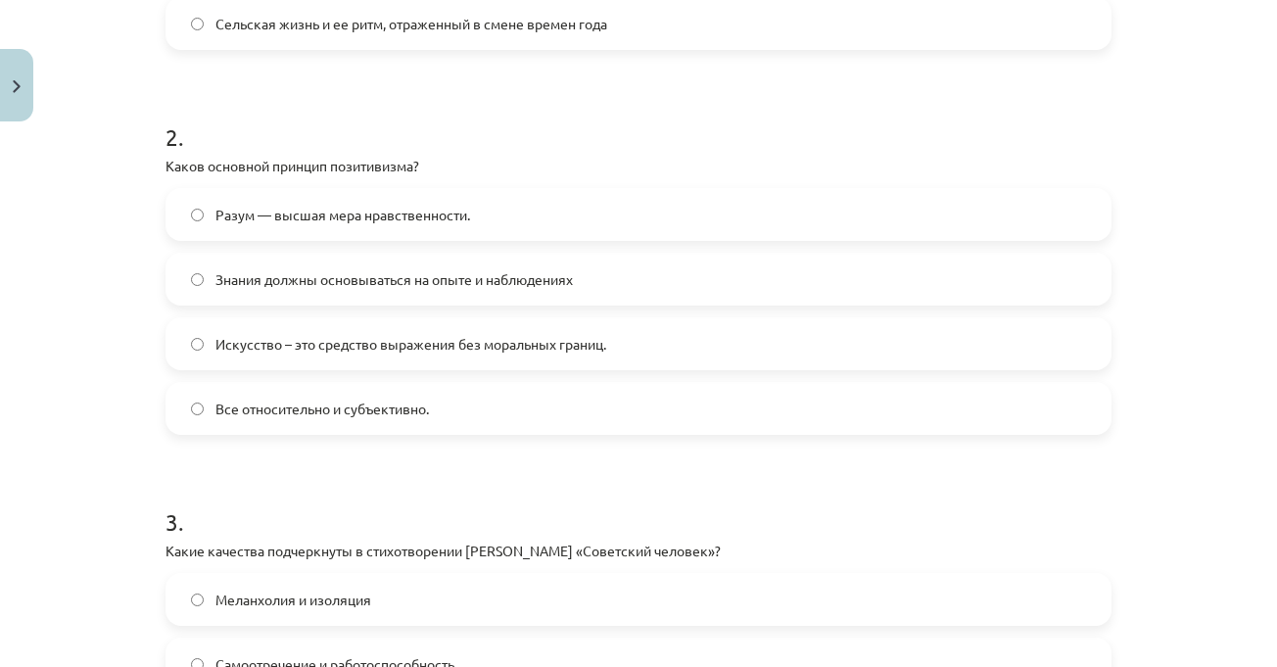
click at [1182, 251] on div "Тема урока: Литература I - 11 класс. Материалы для 1-го теста. #3 Тема 2. Неокл…" at bounding box center [638, 333] width 1277 height 667
click at [639, 283] on label "Знания должны основываться на опыте и наблюдениях" at bounding box center [638, 279] width 942 height 49
drag, startPoint x: 1178, startPoint y: 255, endPoint x: 1162, endPoint y: 267, distance: 20.2
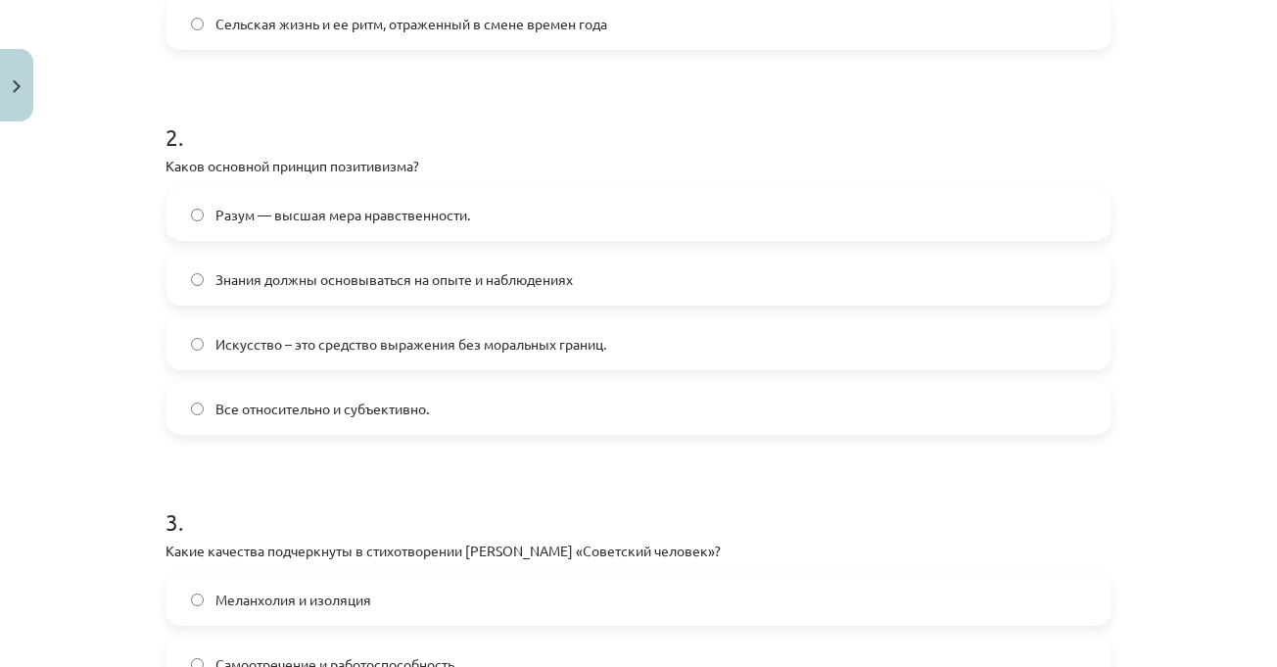
click at [1177, 256] on div "Тема урока: Литература I - 11 класс. Материалы для 1-го теста. #3 Тема 2. Неокл…" at bounding box center [638, 333] width 1277 height 667
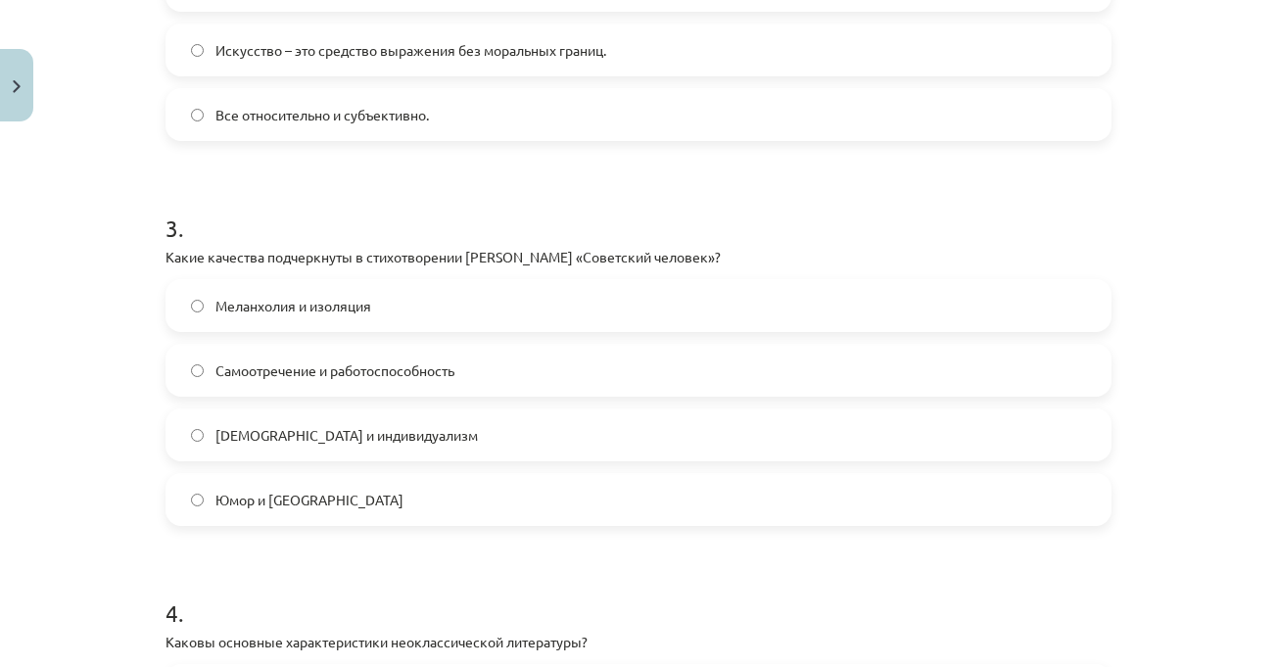
scroll to position [1077, 0]
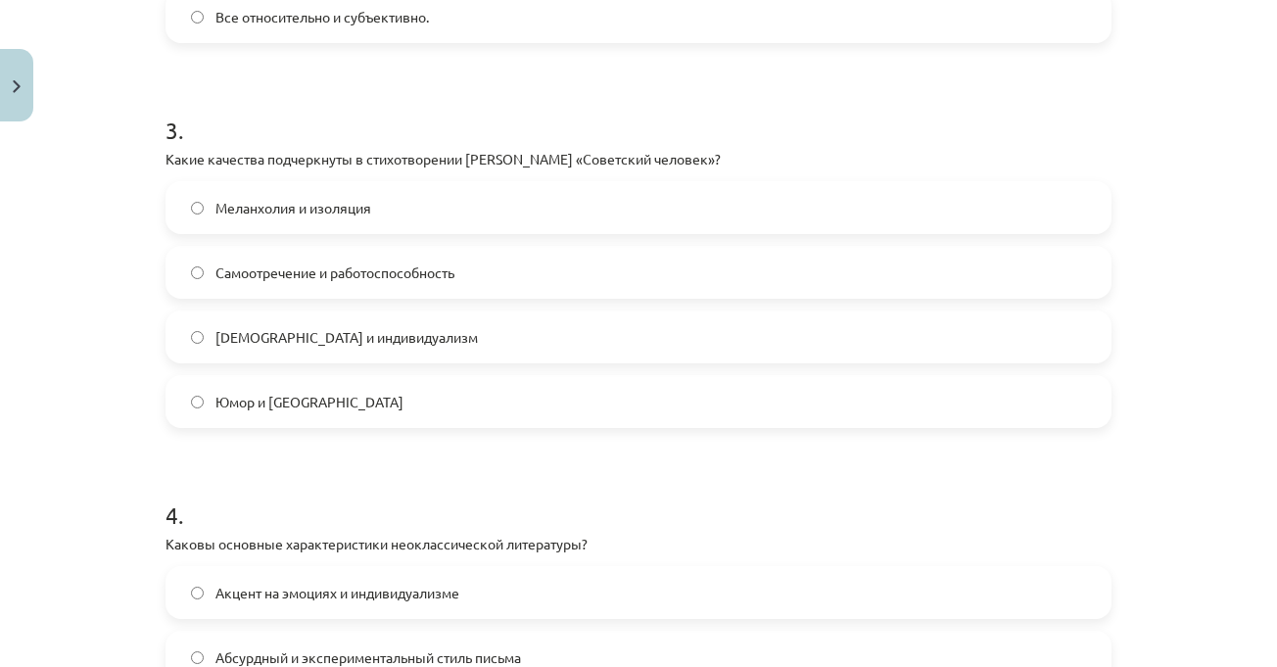
click at [1160, 266] on div "Тема урока: Литература I - 11 класс. Материалы для 1-го теста. #3 Тема 2. Неокл…" at bounding box center [638, 333] width 1277 height 667
click at [1166, 271] on div "Тема урока: Литература I - 11 класс. Материалы для 1-го теста. #3 Тема 2. Неокл…" at bounding box center [638, 333] width 1277 height 667
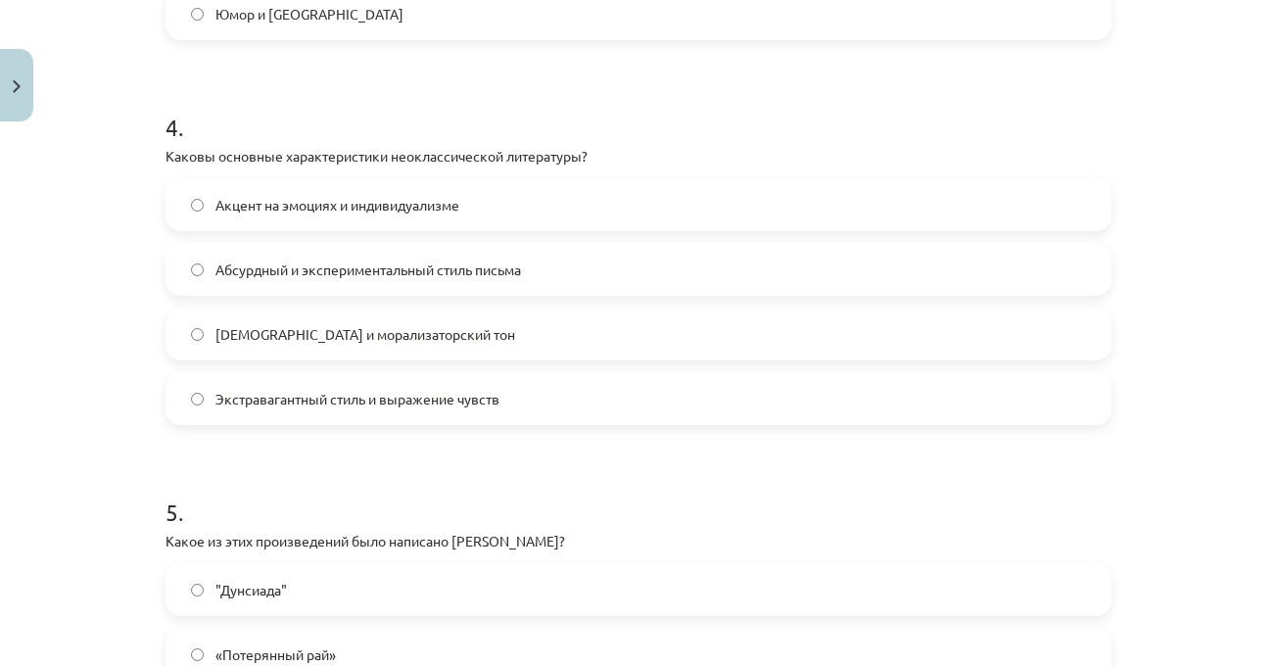
scroll to position [1469, 0]
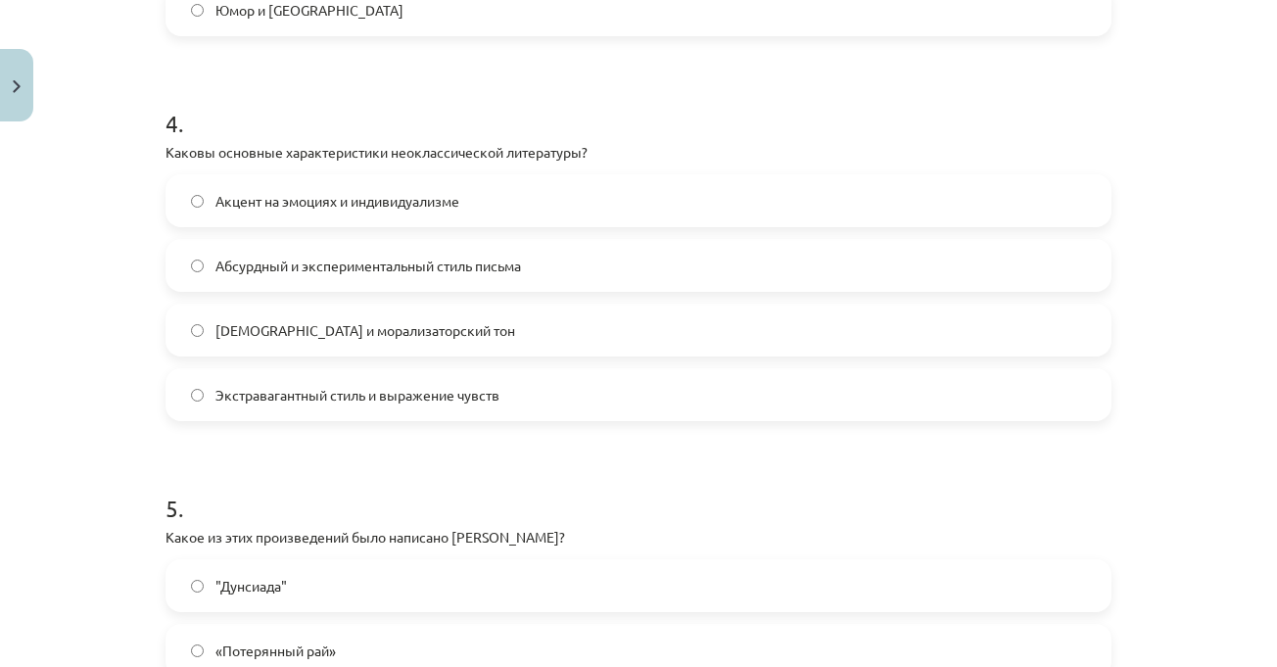
click at [1168, 272] on div "Тема урока: Литература I - 11 класс. Материалы для 1-го теста. #3 Тема 2. Неокл…" at bounding box center [638, 333] width 1277 height 667
click at [1190, 291] on div "Тема урока: Литература I - 11 класс. Материалы для 1-го теста. #3 Тема 2. Неокл…" at bounding box center [638, 333] width 1277 height 667
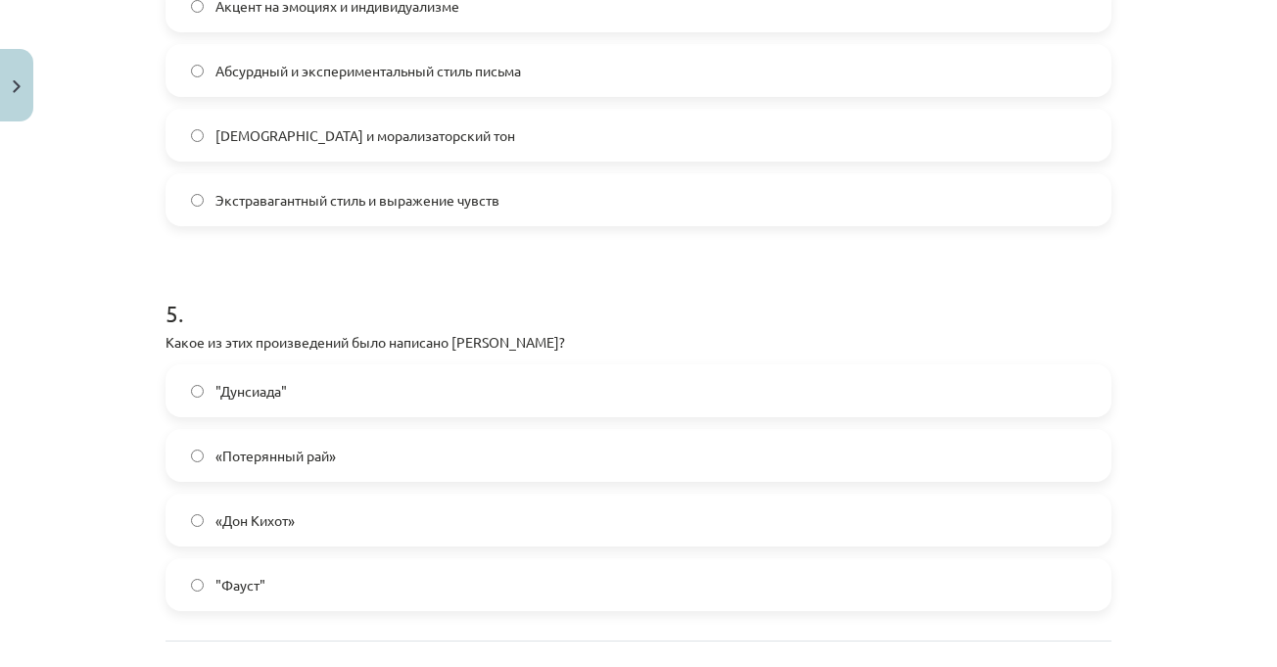
scroll to position [1835, 0]
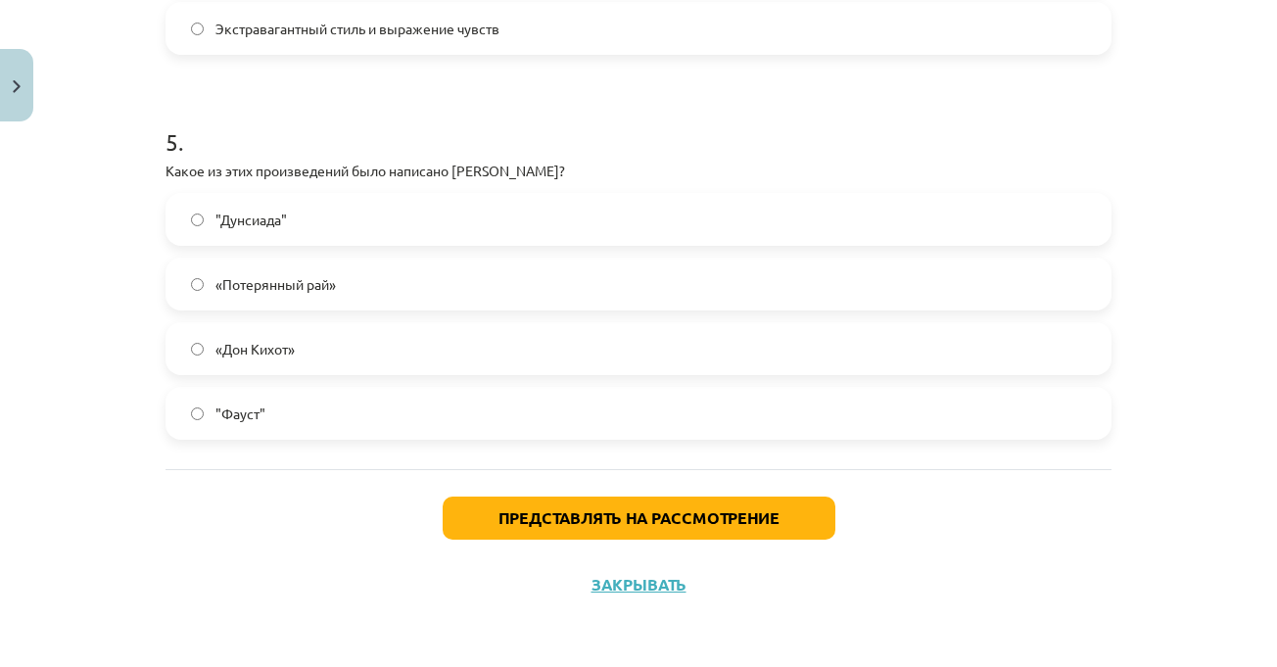
click at [1176, 236] on div "Тема урока: Литература I - 11 класс. Материалы для 1-го теста. #3 Тема 2. Неокл…" at bounding box center [638, 333] width 1277 height 667
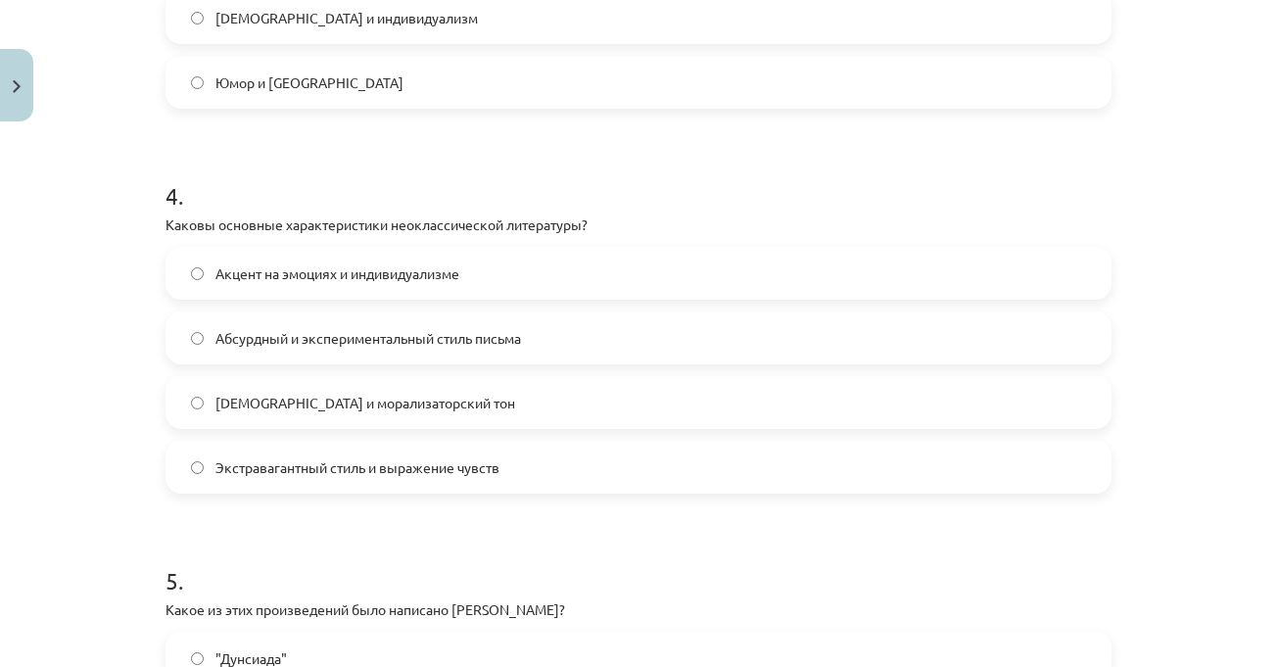
scroll to position [0, 0]
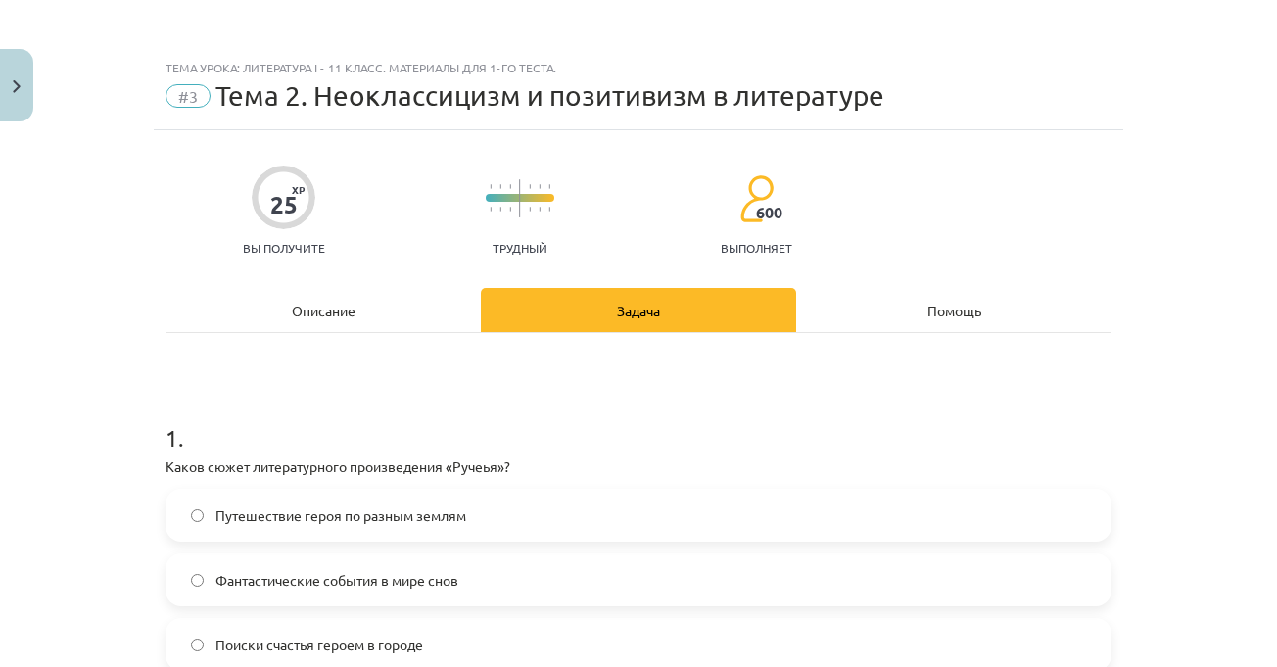
click at [1121, 174] on div "Тема урока: Литература I - 11 класс. Материалы для 1-го теста. #3 Тема 2. Неокл…" at bounding box center [638, 333] width 1277 height 667
drag, startPoint x: 348, startPoint y: 303, endPoint x: 356, endPoint y: 294, distance: 13.2
click at [349, 303] on div "Описание" at bounding box center [322, 310] width 315 height 44
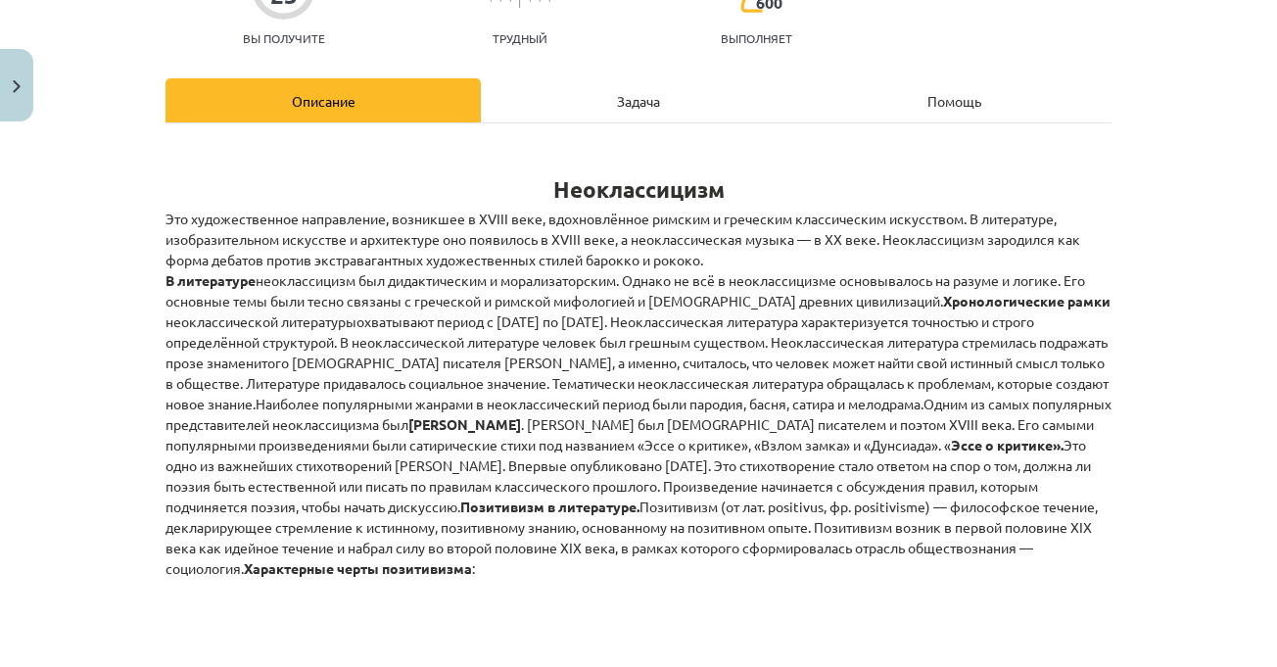
scroll to position [245, 0]
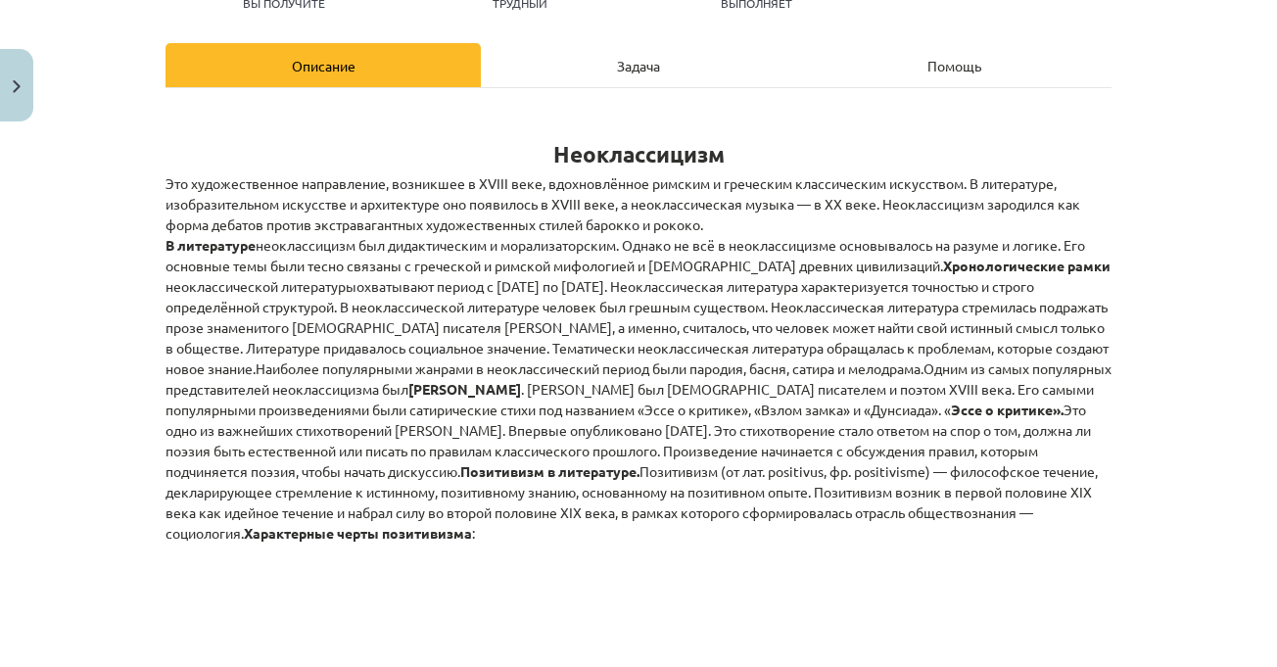
click at [1181, 305] on div "Тема урока: Литература I - 11 класс. Материалы для 1-го теста. #3 Тема 2. Неокл…" at bounding box center [638, 333] width 1277 height 667
click at [1142, 323] on div "Тема урока: Литература I - 11 класс. Материалы для 1-го теста. #3 Тема 2. Неокл…" at bounding box center [638, 333] width 1277 height 667
click at [1151, 312] on div "Тема урока: Литература I - 11 класс. Материалы для 1-го теста. #3 Тема 2. Неокл…" at bounding box center [638, 333] width 1277 height 667
click at [564, 66] on div "Задача" at bounding box center [638, 65] width 315 height 44
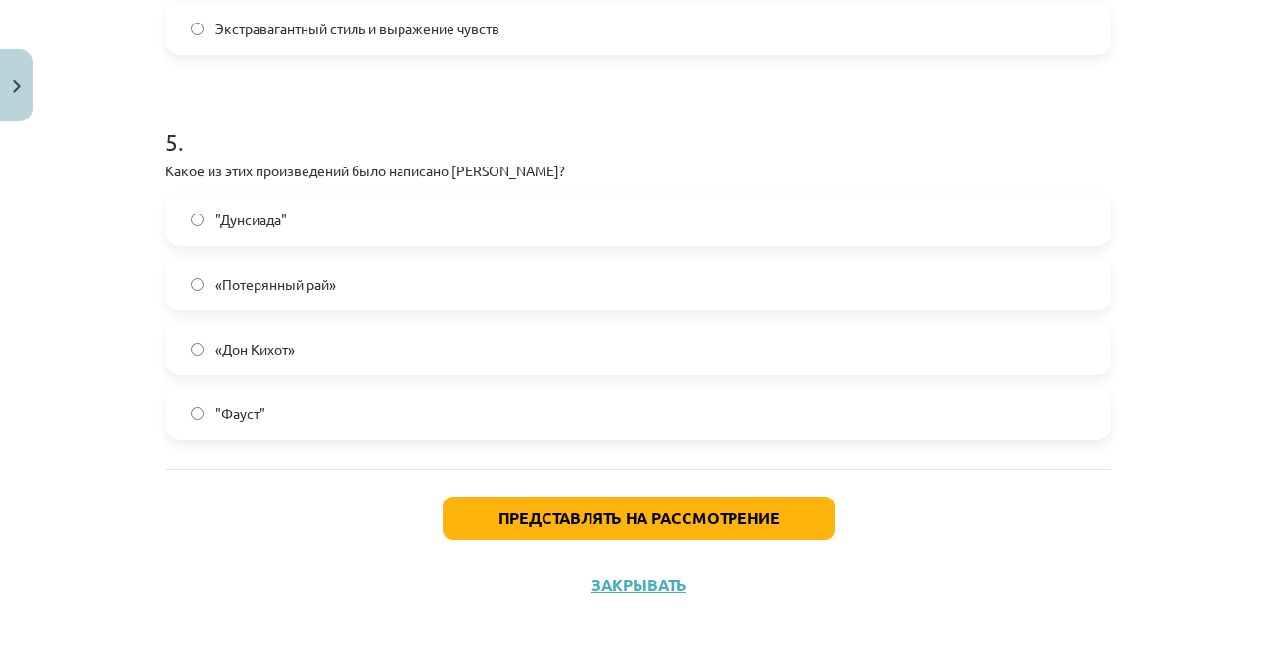
scroll to position [1541, 0]
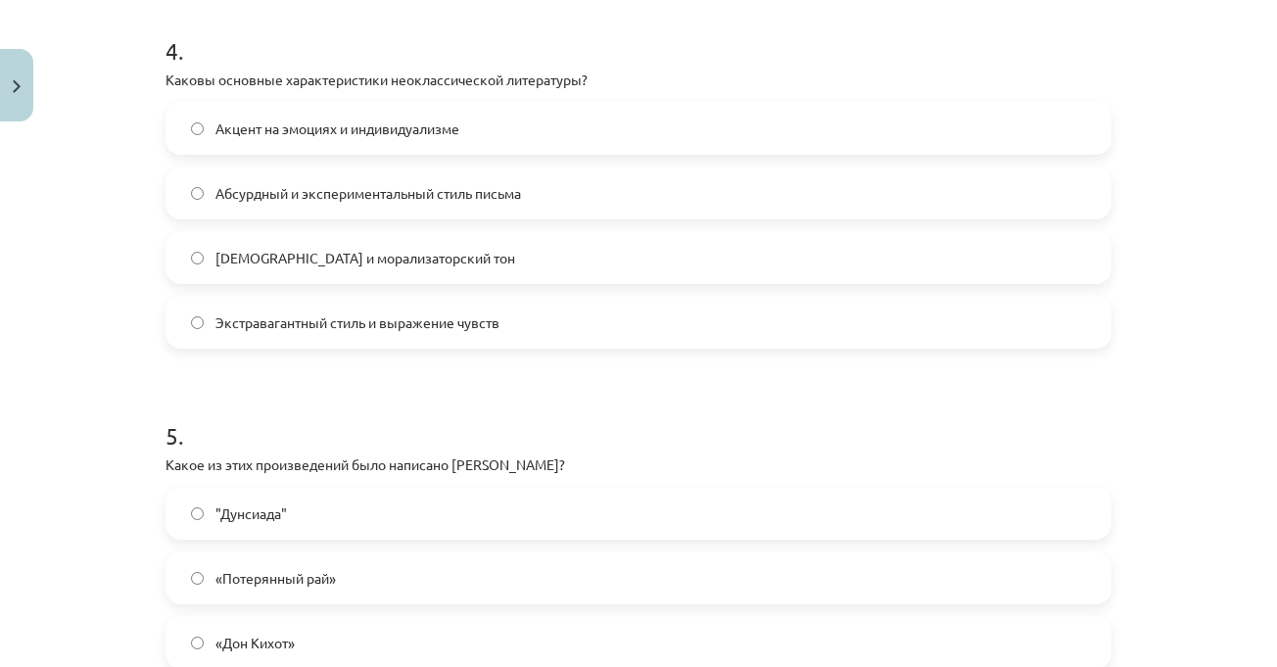
click at [645, 62] on h1 "4 ." at bounding box center [638, 33] width 946 height 61
click at [511, 329] on label "Экстравагантный стиль и выражение чувств" at bounding box center [638, 322] width 942 height 49
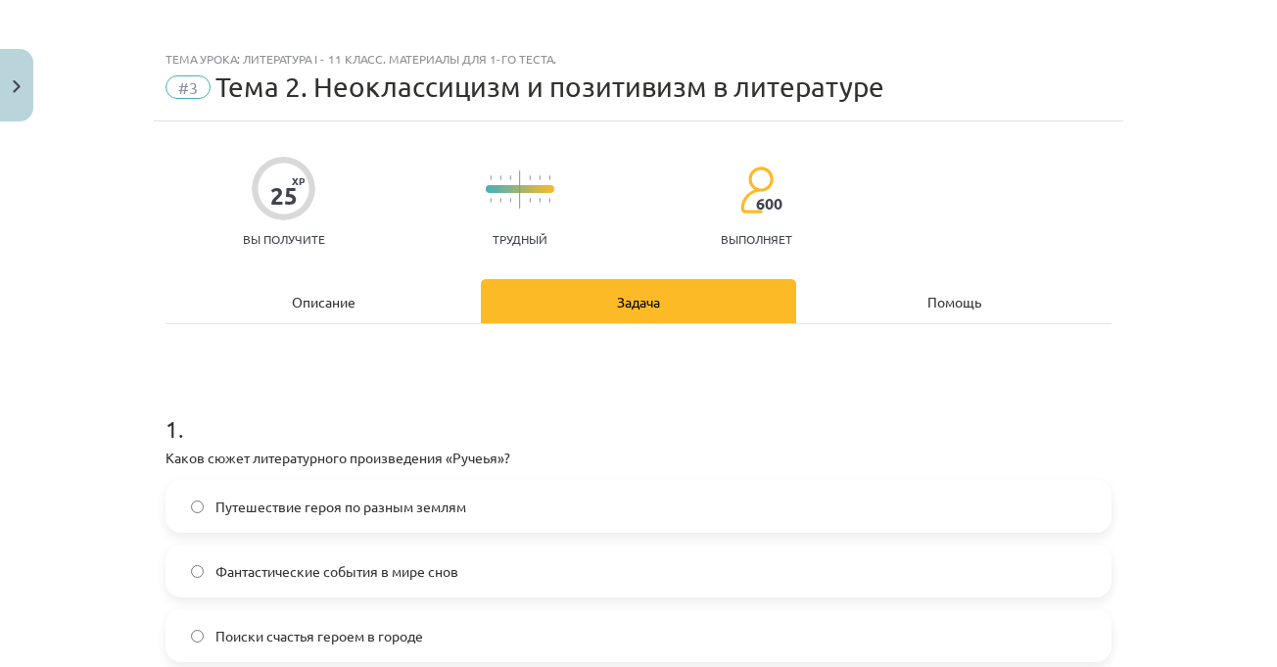
scroll to position [0, 0]
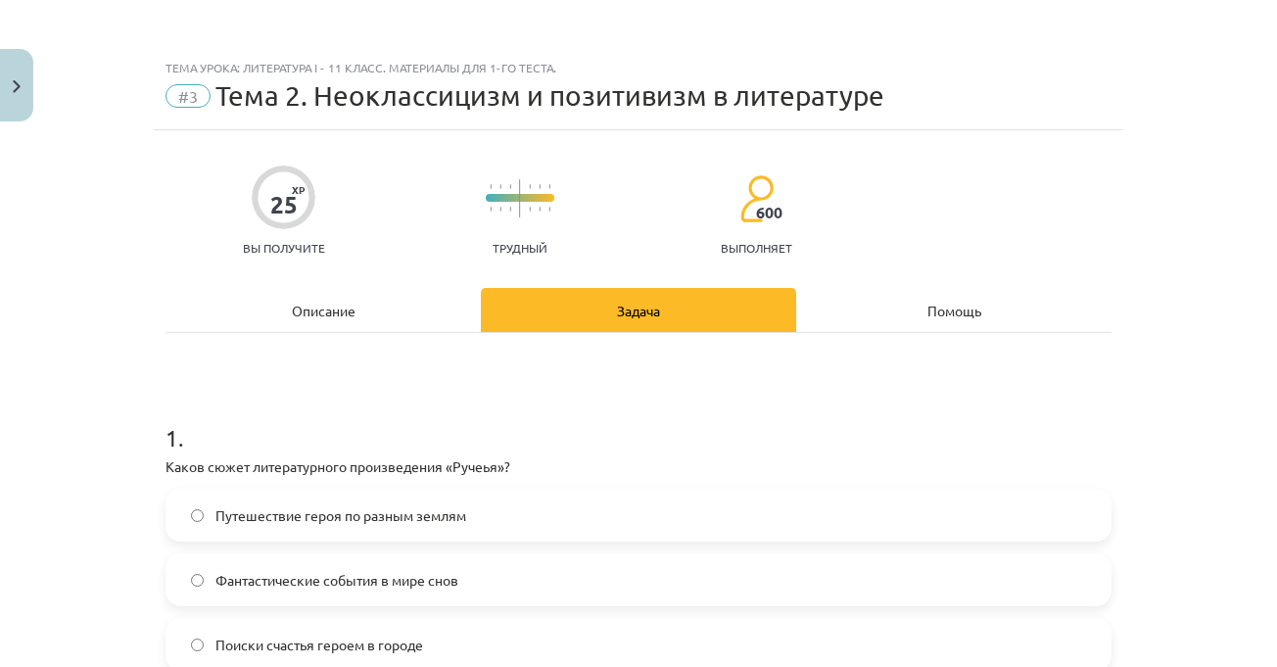
click at [430, 295] on div "Описание" at bounding box center [322, 310] width 315 height 44
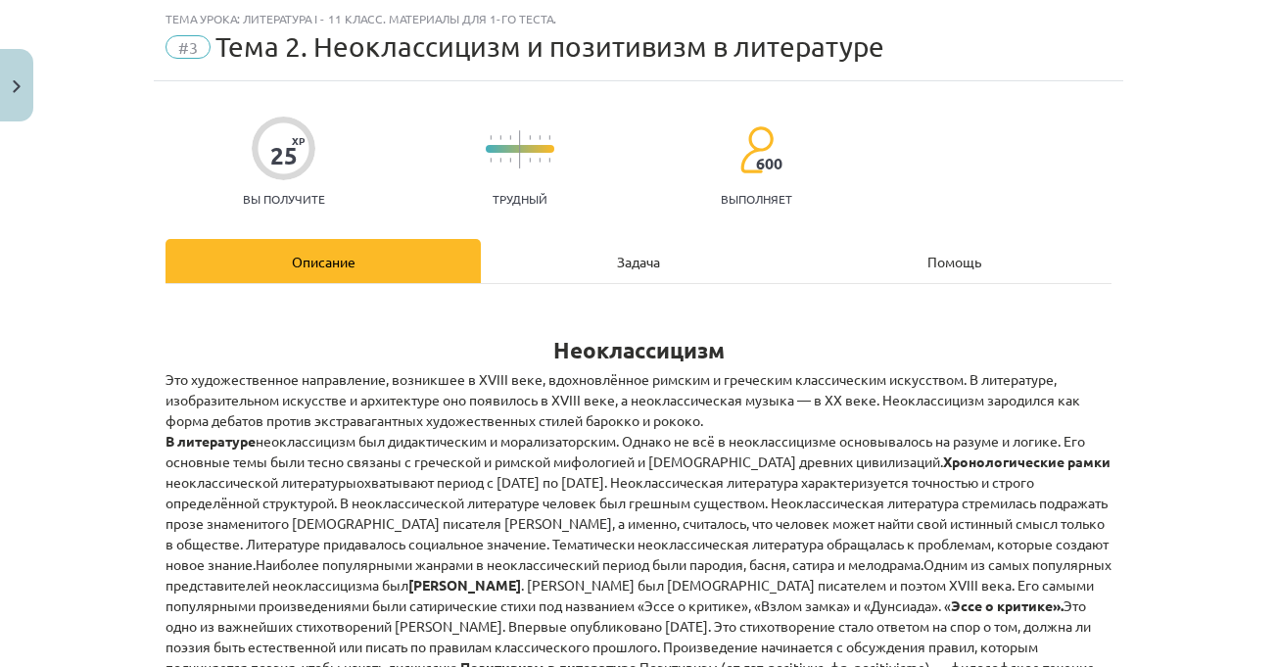
scroll to position [441, 0]
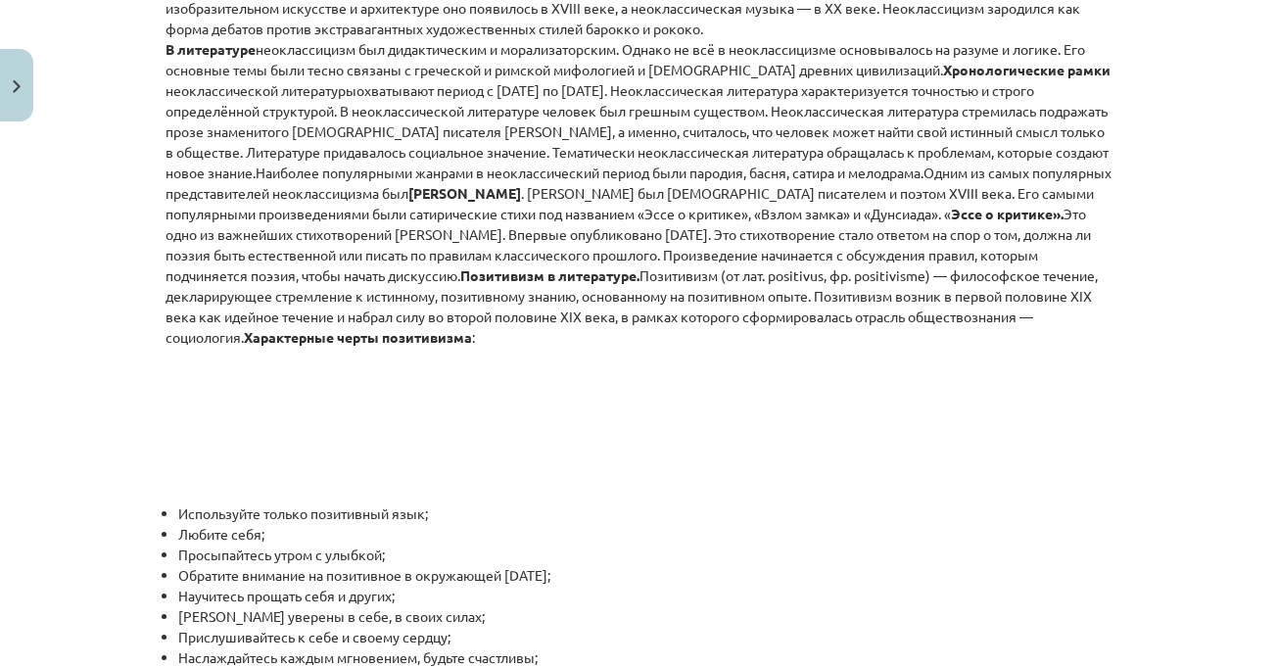
click at [1174, 284] on div "Тема урока: Литература I - 11 класс. Материалы для 1-го теста. #3 Тема 2. Неокл…" at bounding box center [638, 333] width 1277 height 667
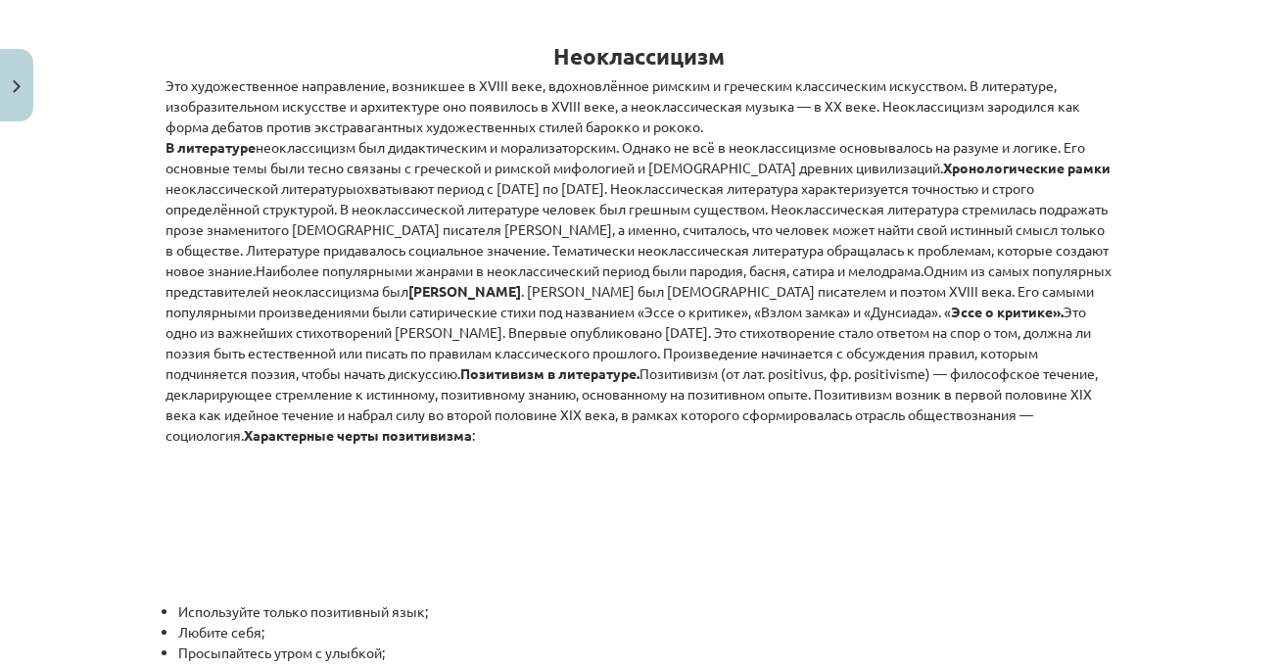
click at [1172, 281] on div "Тема урока: Литература I - 11 класс. Материалы для 1-го теста. #3 Тема 2. Неокл…" at bounding box center [638, 333] width 1277 height 667
click at [1171, 281] on div "Тема урока: Литература I - 11 класс. Материалы для 1-го теста. #3 Тема 2. Неокл…" at bounding box center [638, 333] width 1277 height 667
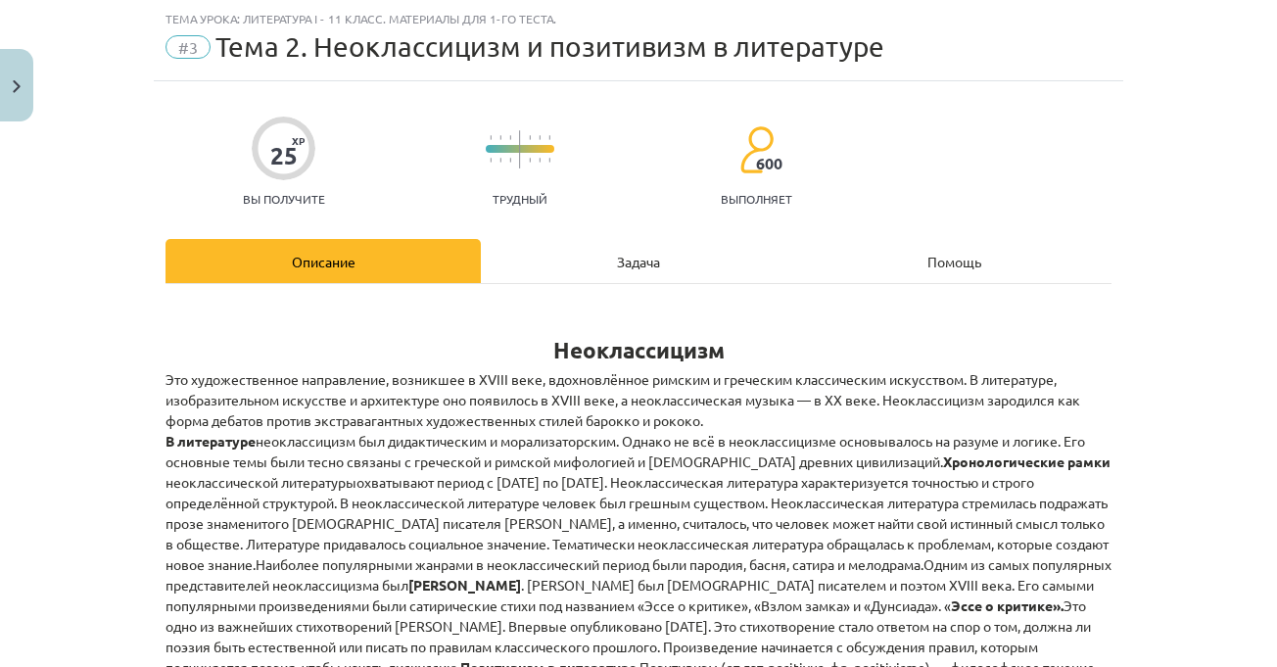
click at [663, 255] on div "Задача" at bounding box center [638, 261] width 315 height 44
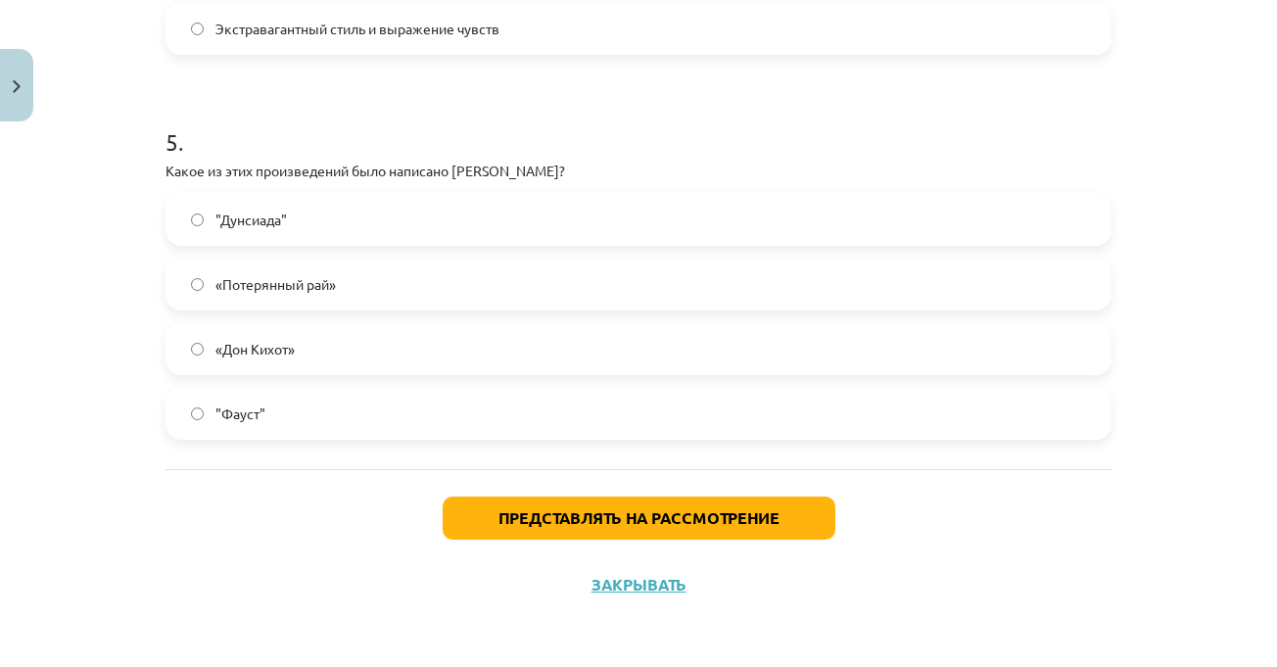
click at [461, 235] on label ""Дунсиада"" at bounding box center [638, 219] width 942 height 49
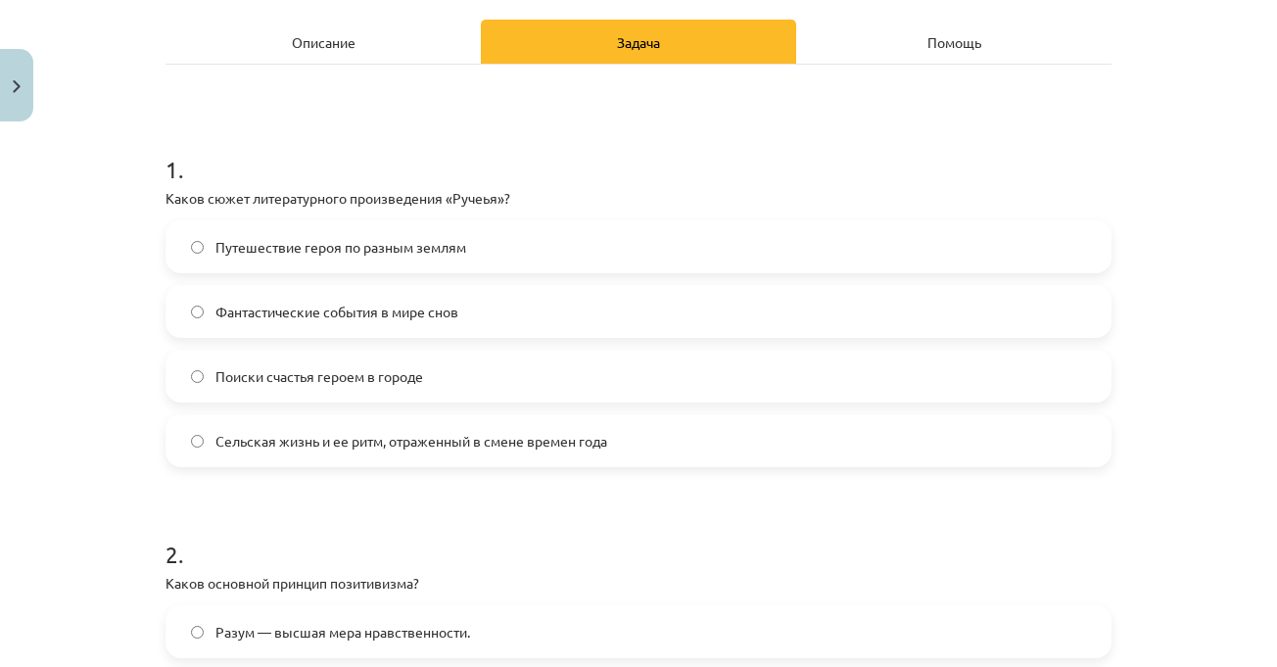
scroll to position [0, 0]
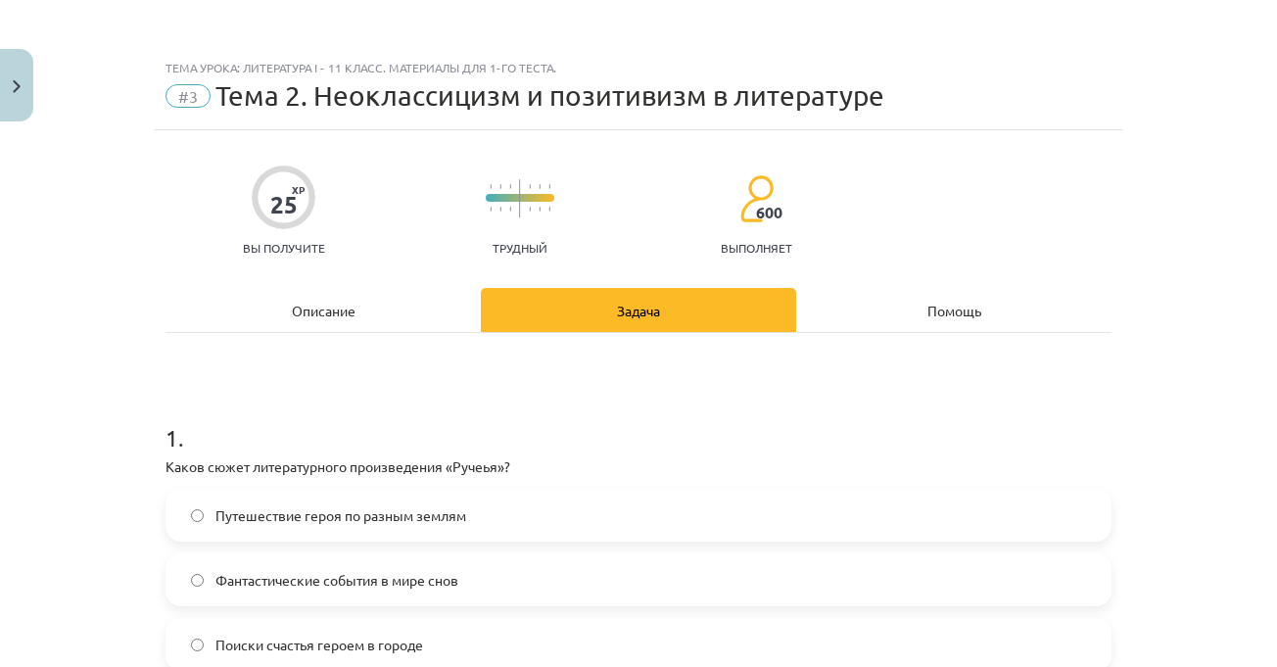
drag, startPoint x: 373, startPoint y: 311, endPoint x: 486, endPoint y: 304, distance: 112.8
click at [373, 310] on div "Описание" at bounding box center [322, 310] width 315 height 44
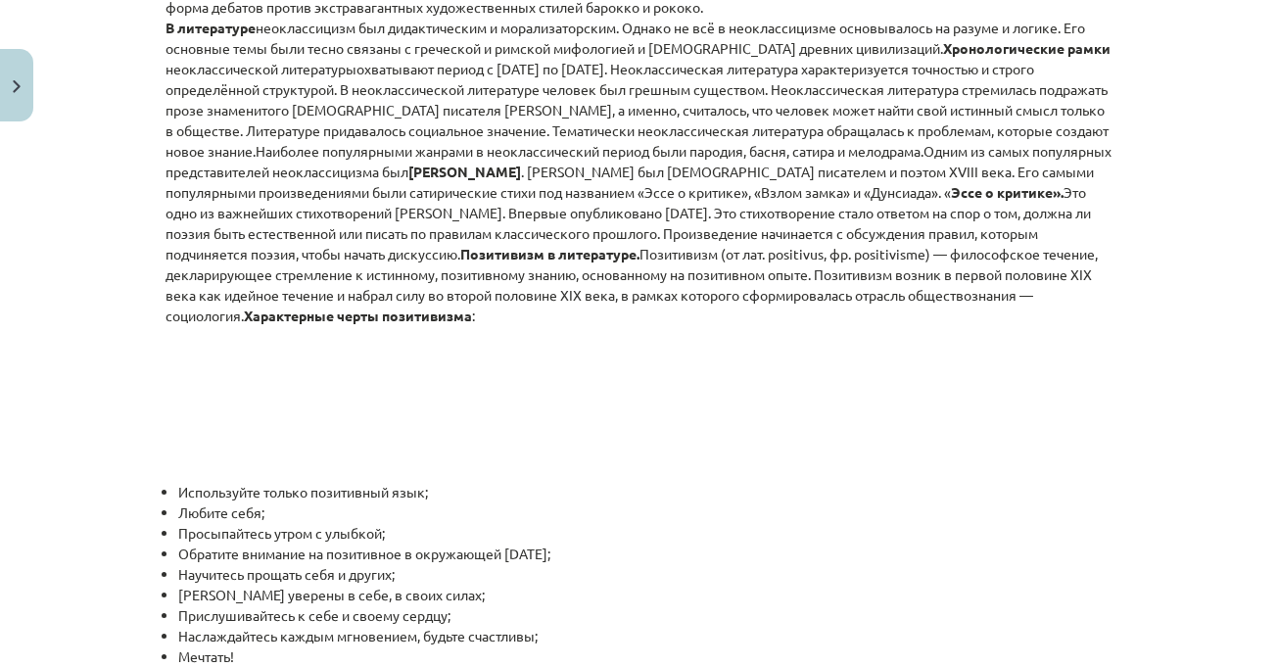
scroll to position [441, 0]
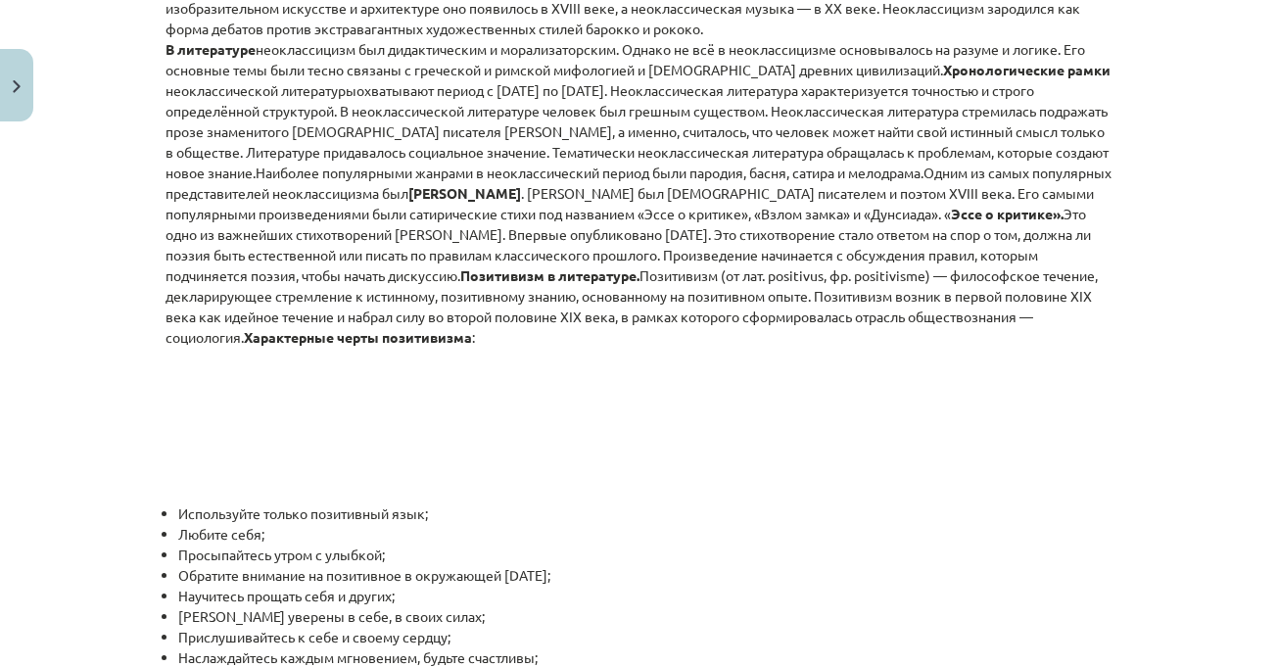
click at [1122, 349] on div "Тема урока: Литература I - 11 класс. Материалы для 1-го теста. #3 Тема 2. Неокл…" at bounding box center [638, 333] width 1277 height 667
click at [1120, 332] on div "Тема урока: Литература I - 11 класс. Материалы для 1-го теста. #3 Тема 2. Неокл…" at bounding box center [638, 333] width 1277 height 667
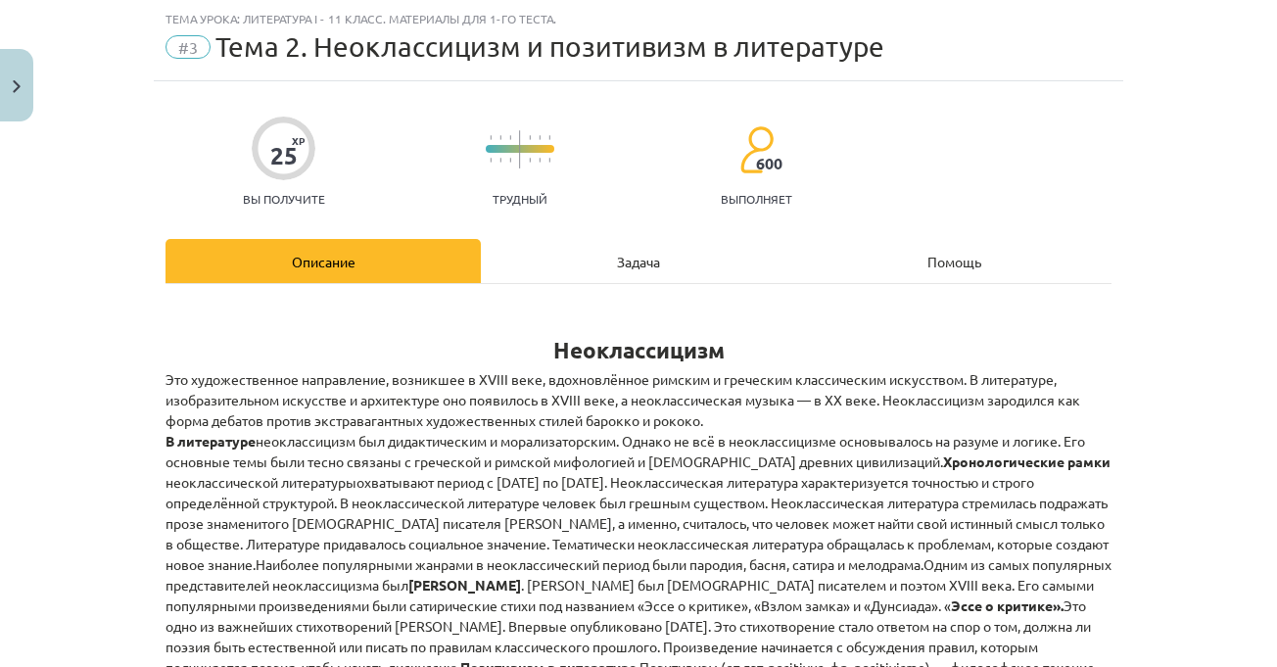
click at [649, 250] on div "Задача" at bounding box center [638, 261] width 315 height 44
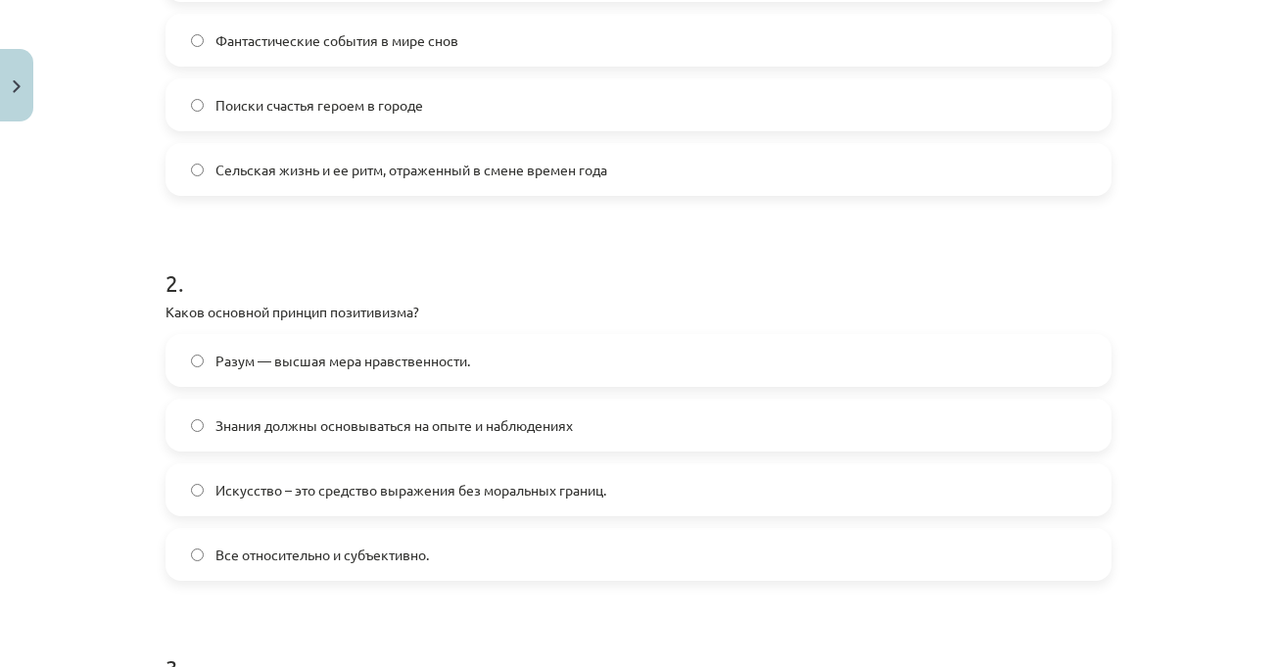
scroll to position [636, 0]
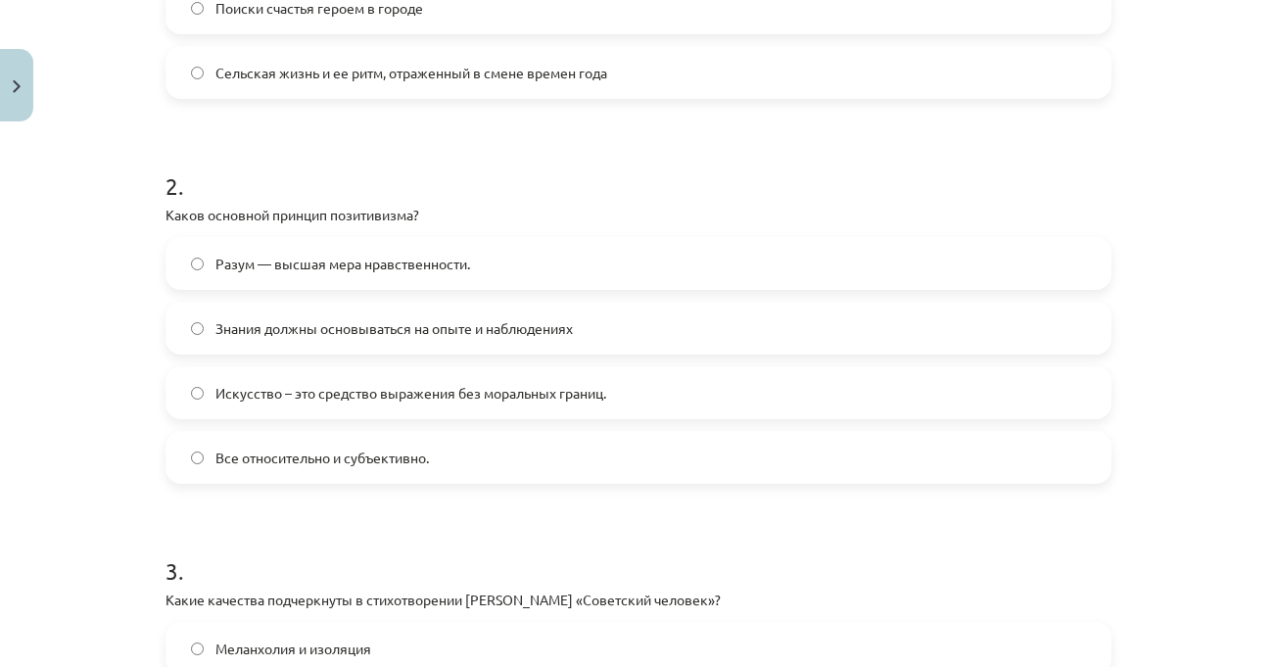
click at [1178, 324] on div "Тема урока: Литература I - 11 класс. Материалы для 1-го теста. #3 Тема 2. Неокл…" at bounding box center [638, 333] width 1277 height 667
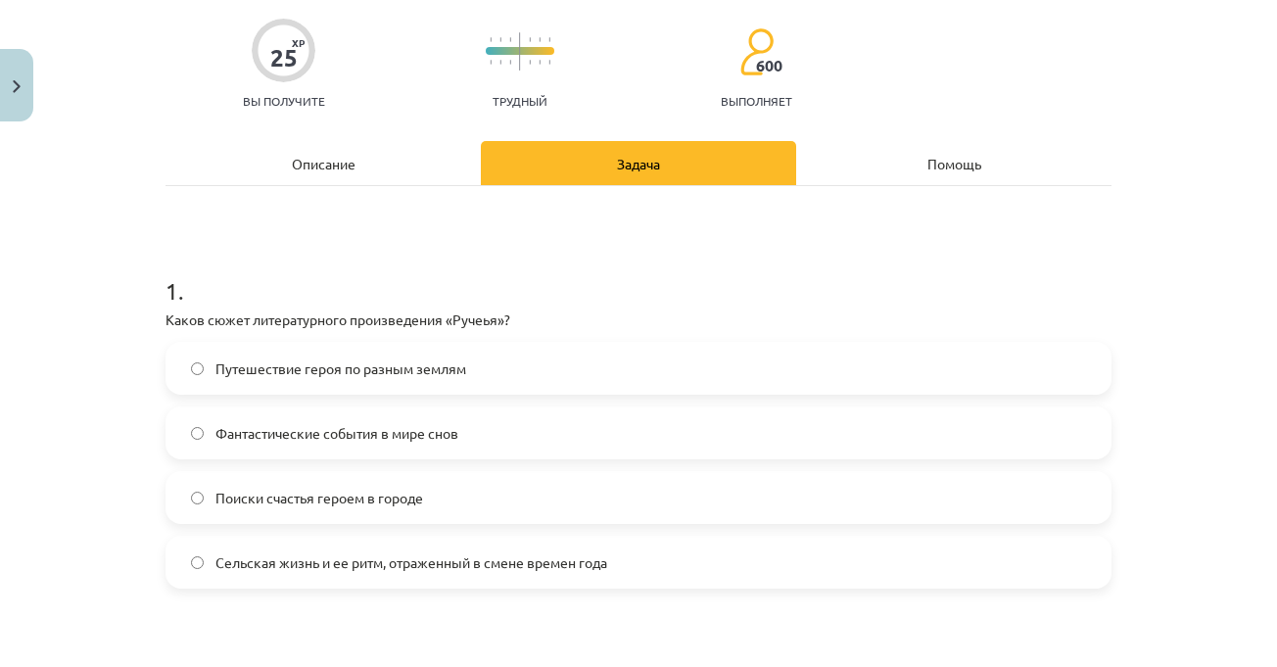
click at [292, 162] on font "Описание" at bounding box center [324, 164] width 64 height 18
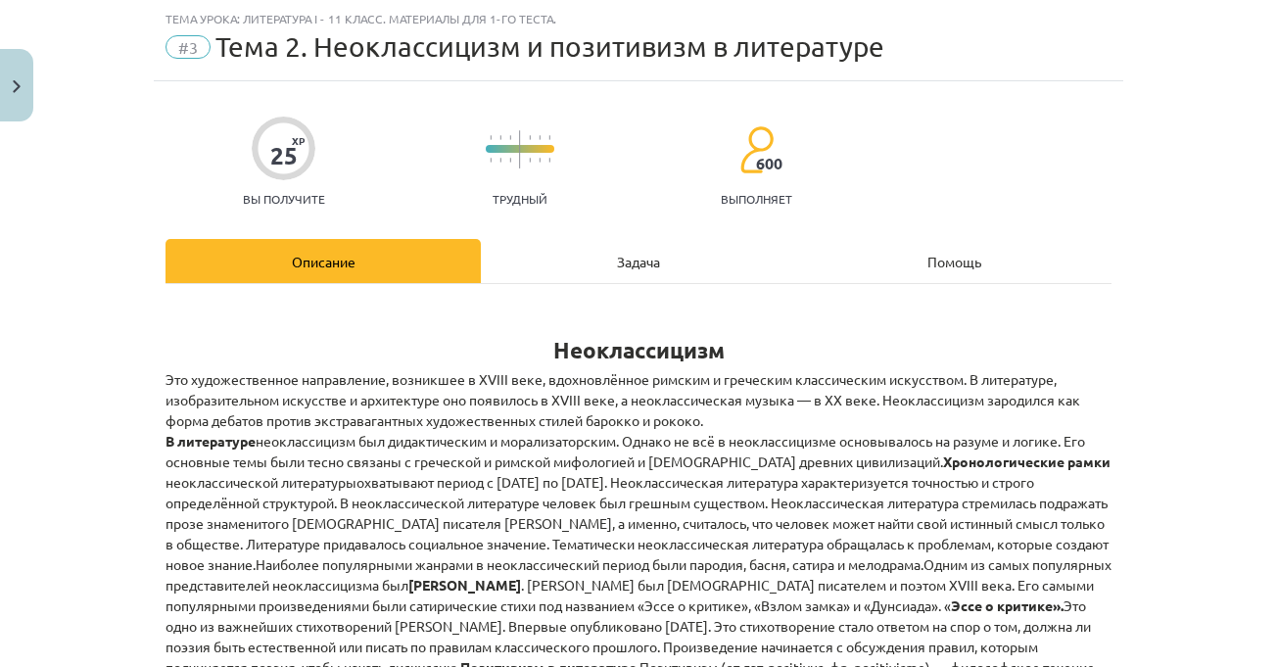
scroll to position [538, 0]
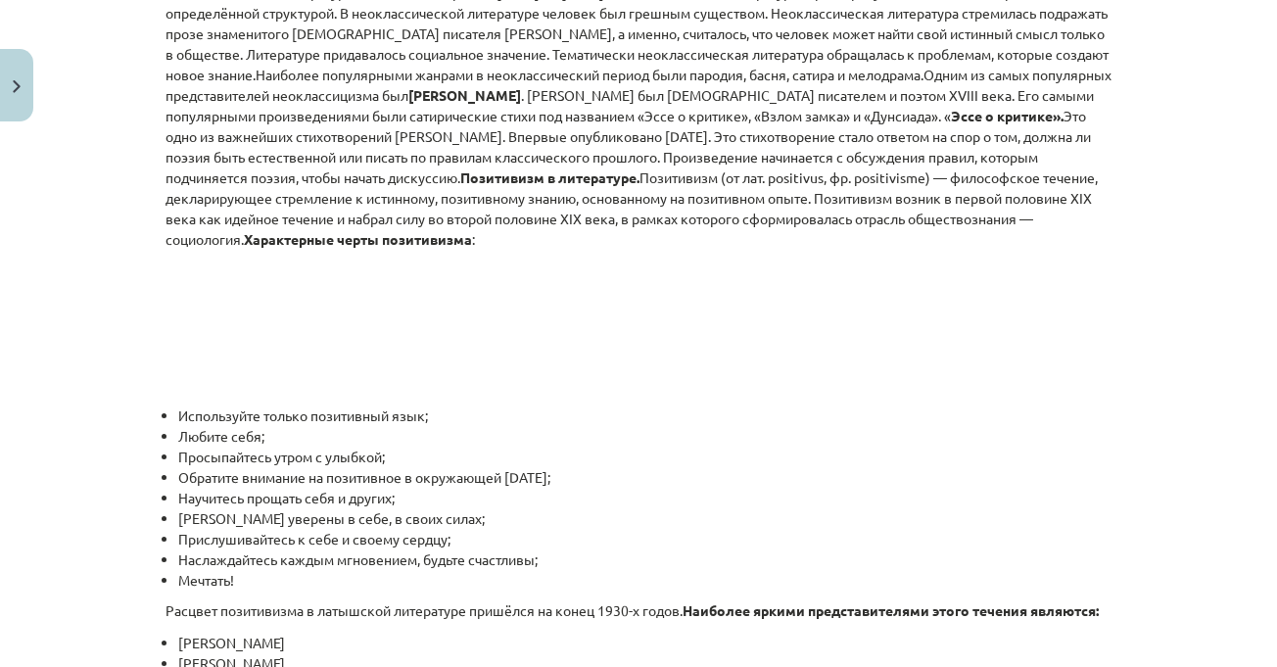
click at [1192, 335] on div "Тема урока: Литература I - 11 класс. Материалы для 1-го теста. #3 Тема 2. Неокл…" at bounding box center [638, 333] width 1277 height 667
click at [731, 323] on p "Это художественное направление, возникшее в XVIII веке, вдохновлённое римским и…" at bounding box center [638, 137] width 946 height 514
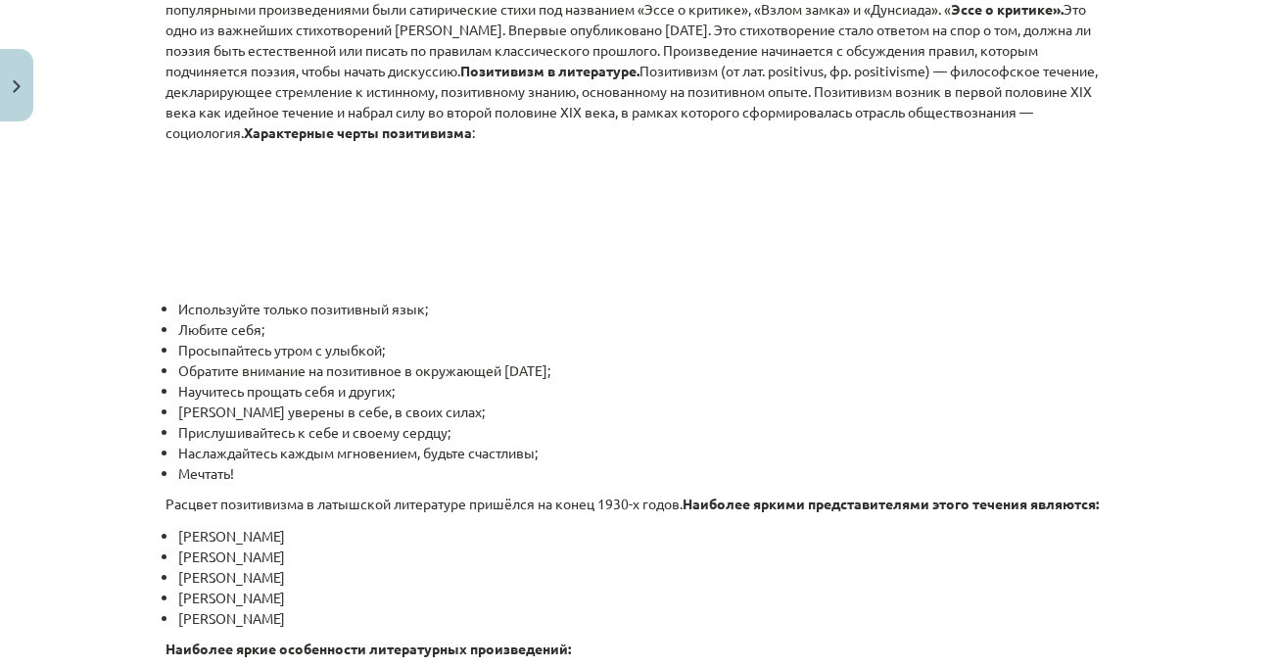
scroll to position [734, 0]
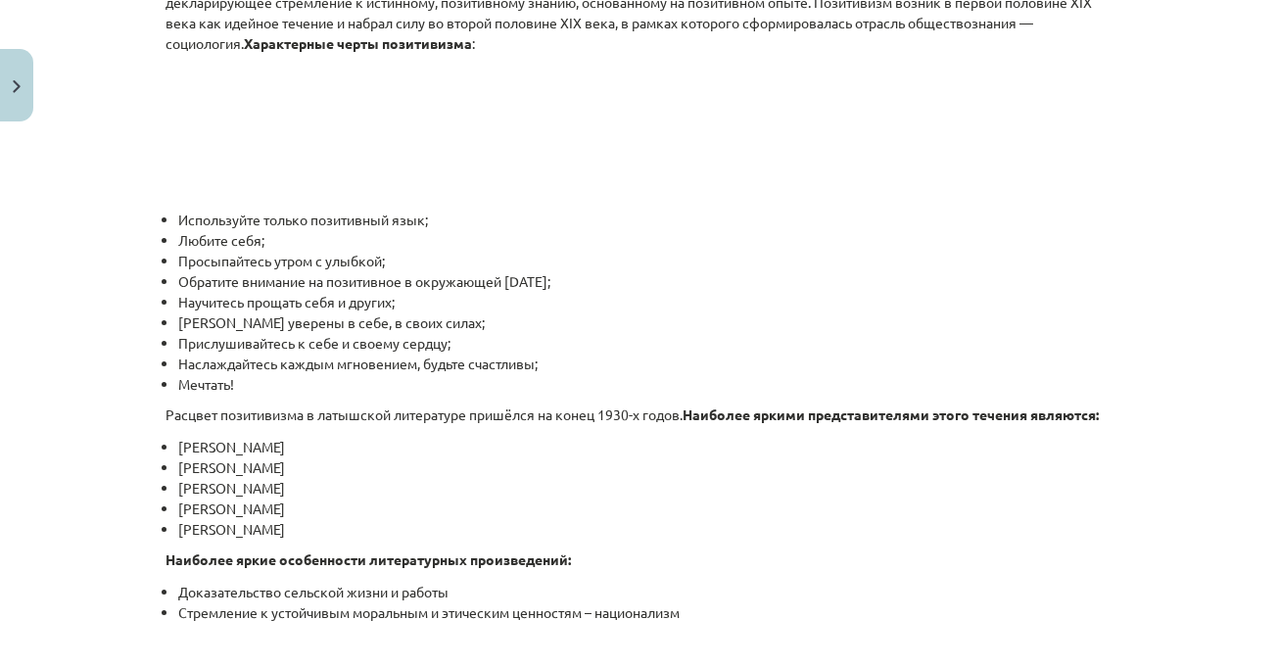
click at [853, 268] on li "Просыпайтесь утром с улыбкой;" at bounding box center [644, 261] width 933 height 21
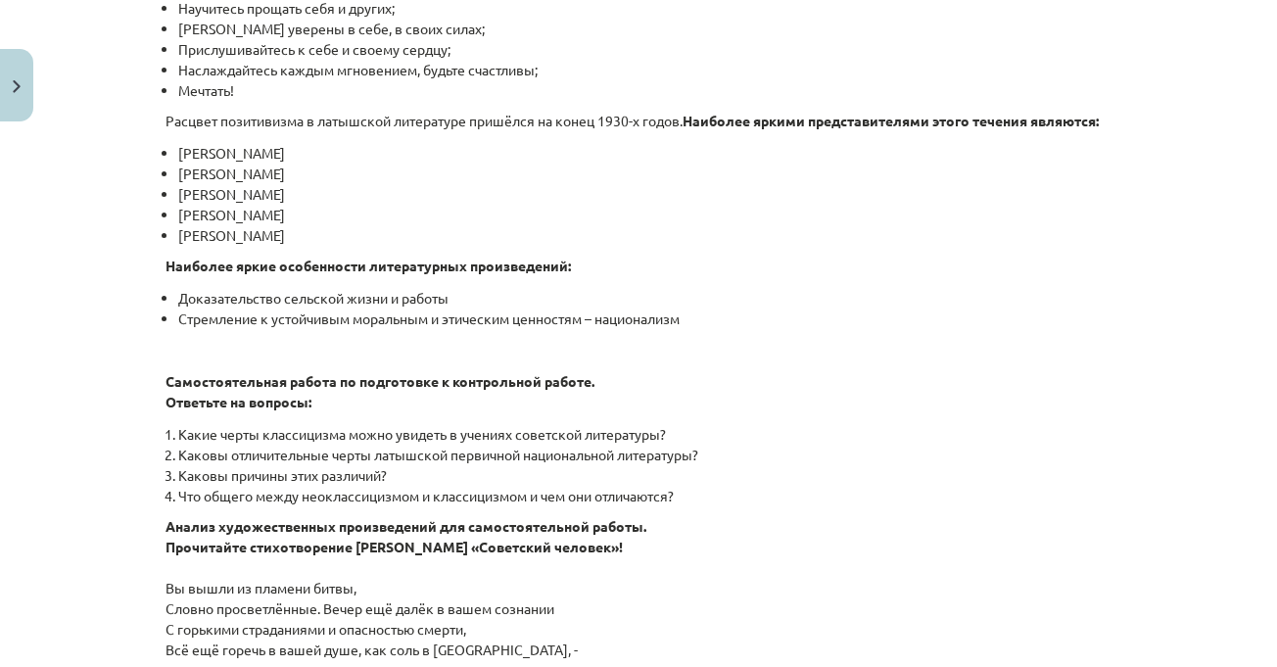
click at [855, 246] on li "[PERSON_NAME]" at bounding box center [644, 235] width 933 height 21
click at [1024, 359] on p at bounding box center [638, 349] width 946 height 21
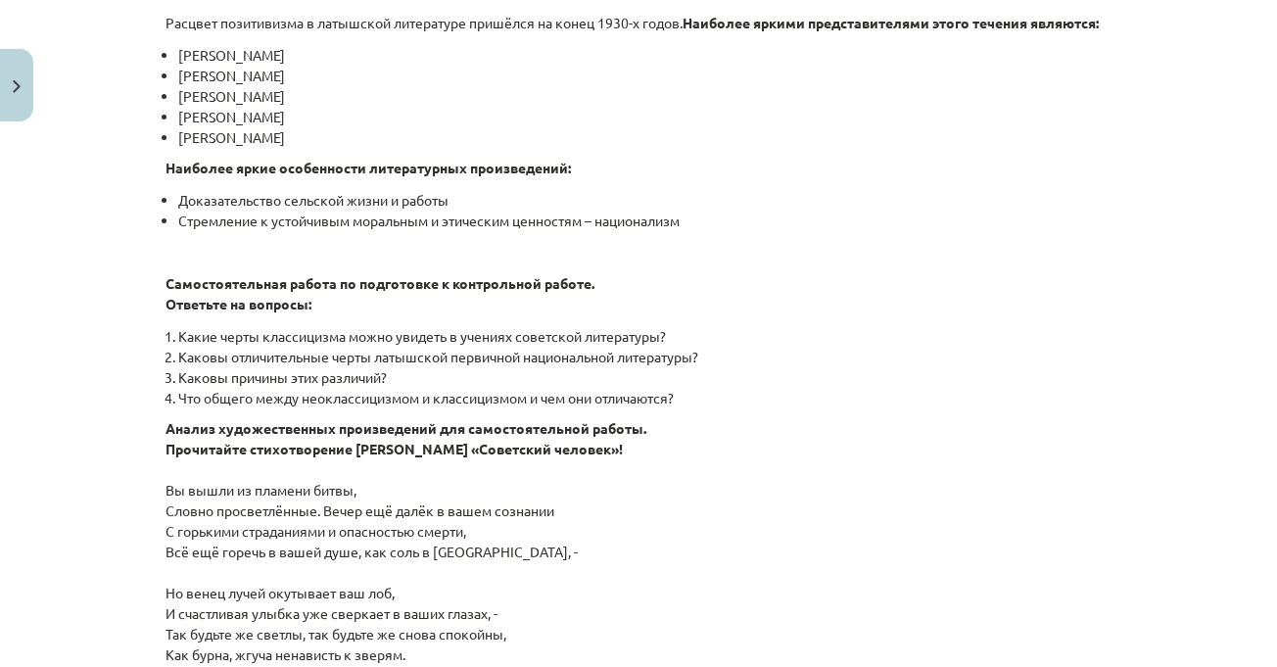
click at [1028, 347] on li "Какие черты классицизма можно увидеть в учениях советской литературы?" at bounding box center [644, 336] width 933 height 21
click at [946, 367] on li "Каковы отличительные черты латышской первичной национальной литературы?" at bounding box center [644, 357] width 933 height 21
click at [943, 366] on li "Каковы отличительные черты латышской первичной национальной литературы?" at bounding box center [644, 357] width 933 height 21
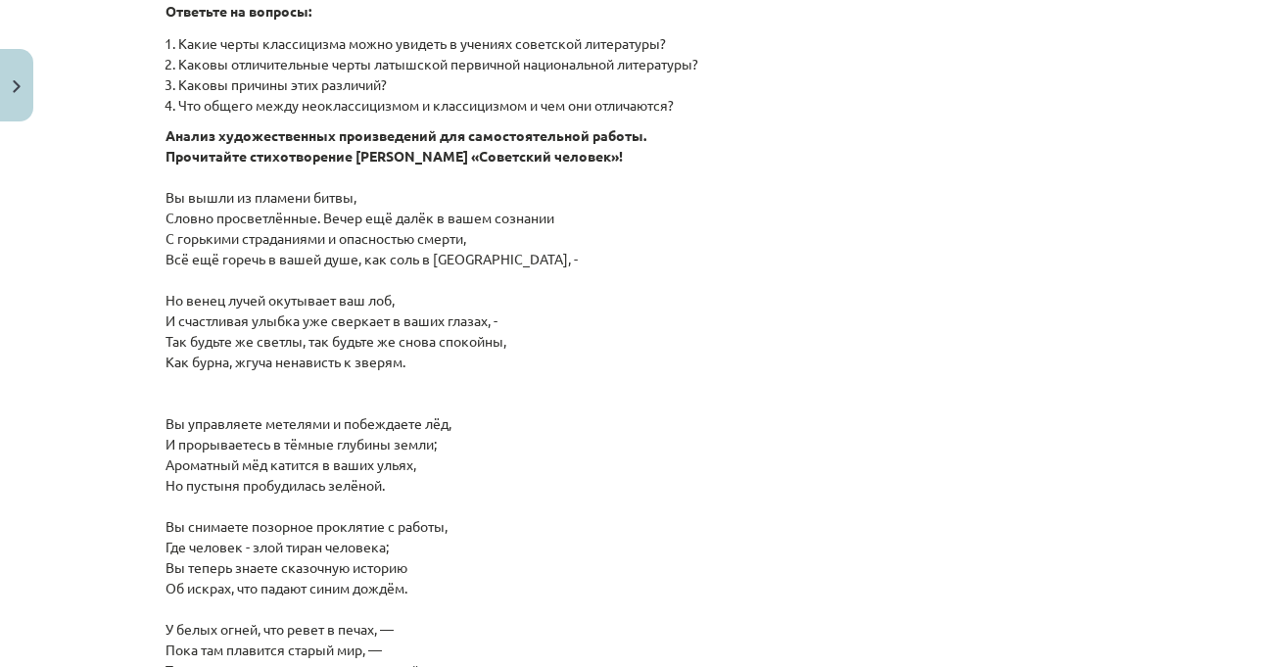
scroll to position [1420, 0]
click at [951, 351] on p "Анализ художественных произведений для самостоятельной работы. Прочитайте стихо…" at bounding box center [638, 514] width 946 height 781
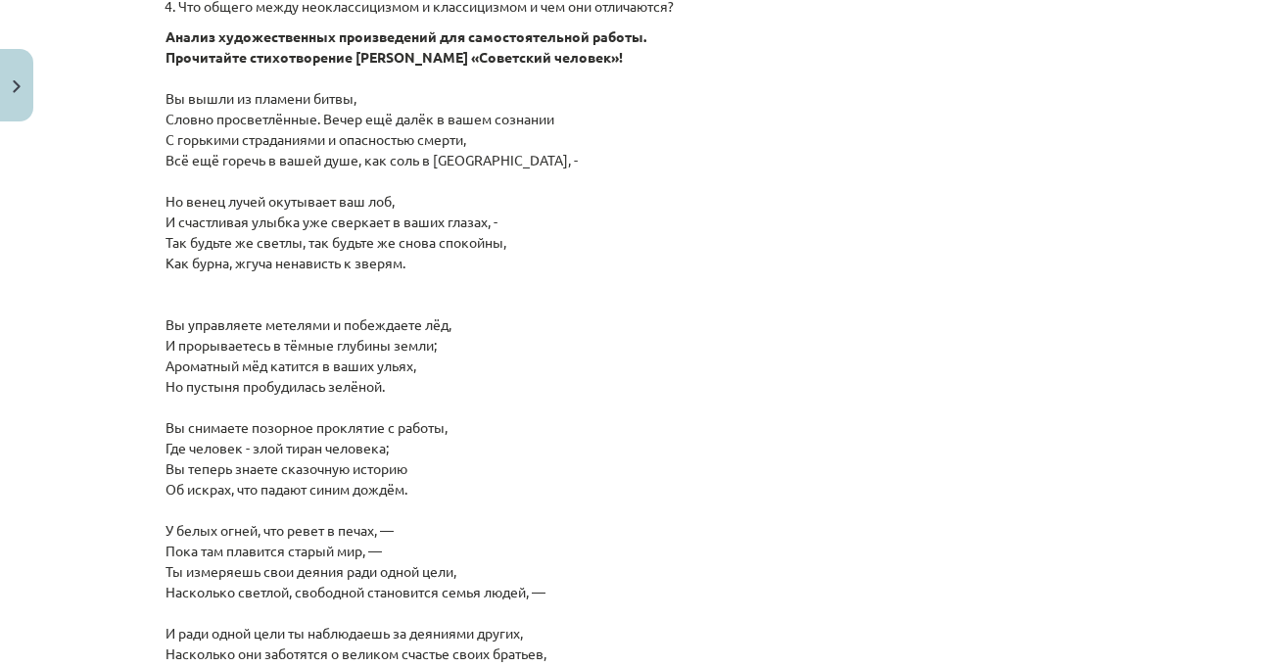
click at [951, 351] on p "Анализ художественных произведений для самостоятельной работы. Прочитайте стихо…" at bounding box center [638, 416] width 946 height 781
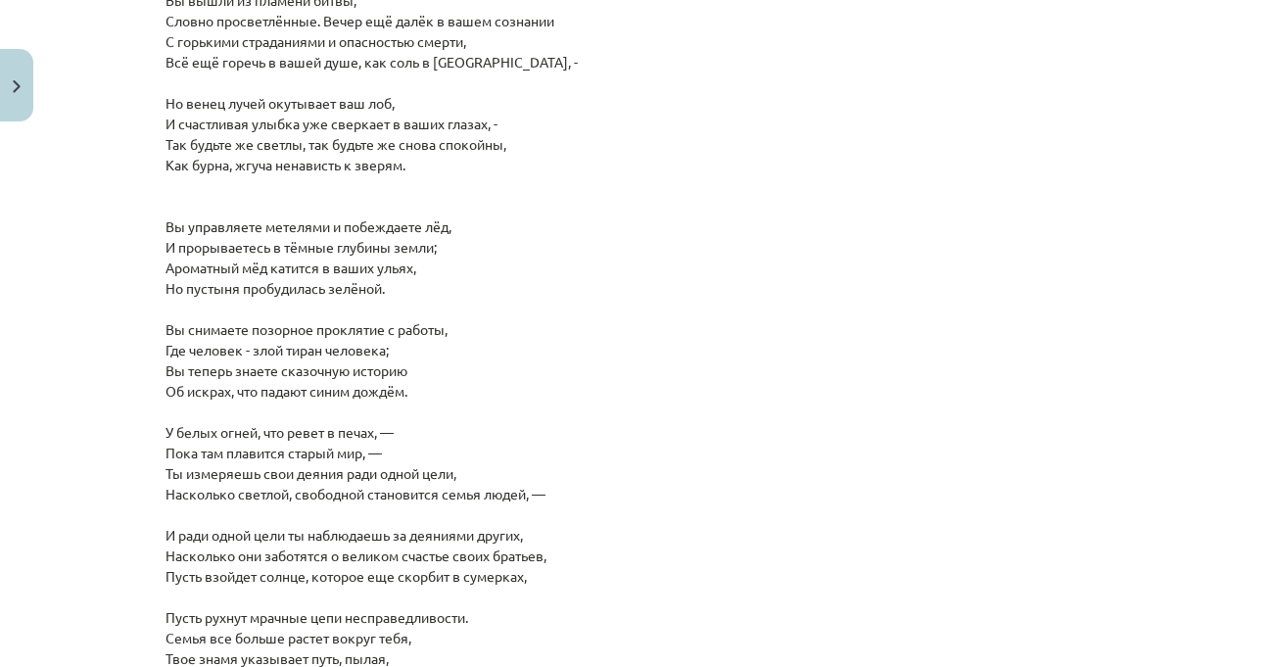
click at [963, 351] on p "Анализ художественных произведений для самостоятельной работы. Прочитайте стихо…" at bounding box center [638, 319] width 946 height 781
click at [889, 411] on p "Анализ художественных произведений для самостоятельной работы. Прочитайте стихо…" at bounding box center [638, 319] width 946 height 781
click at [892, 412] on p "Анализ художественных произведений для самостоятельной работы. Прочитайте стихо…" at bounding box center [638, 319] width 946 height 781
click at [856, 401] on p "Анализ художественных произведений для самостоятельной работы. Прочитайте стихо…" at bounding box center [638, 319] width 946 height 781
click at [972, 372] on p "Анализ художественных произведений для самостоятельной работы. Прочитайте стихо…" at bounding box center [638, 319] width 946 height 781
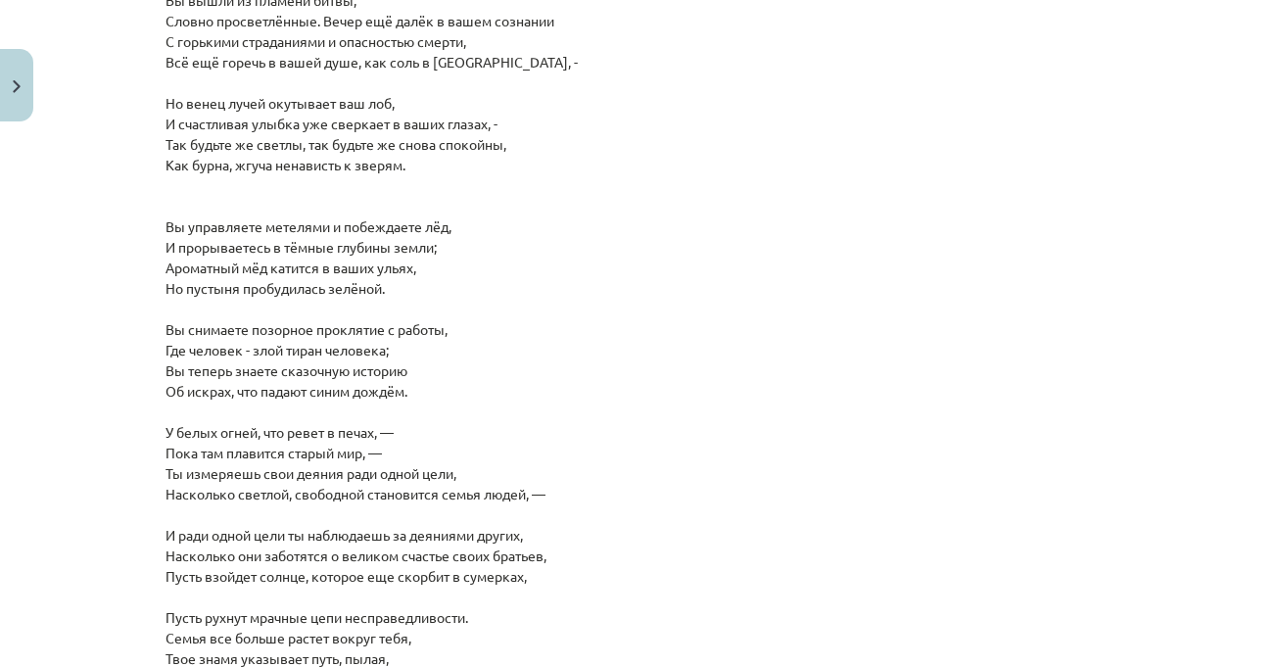
click at [1006, 410] on p "Анализ художественных произведений для самостоятельной работы. Прочитайте стихо…" at bounding box center [638, 319] width 946 height 781
click at [995, 420] on p "Анализ художественных произведений для самостоятельной работы. Прочитайте стихо…" at bounding box center [638, 319] width 946 height 781
click at [934, 291] on p "Анализ художественных произведений для самостоятельной работы. Прочитайте стихо…" at bounding box center [638, 319] width 946 height 781
click at [946, 289] on p "Анализ художественных произведений для самостоятельной работы. Прочитайте стихо…" at bounding box center [638, 319] width 946 height 781
click at [767, 299] on p "Анализ художественных произведений для самостоятельной работы. Прочитайте стихо…" at bounding box center [638, 319] width 946 height 781
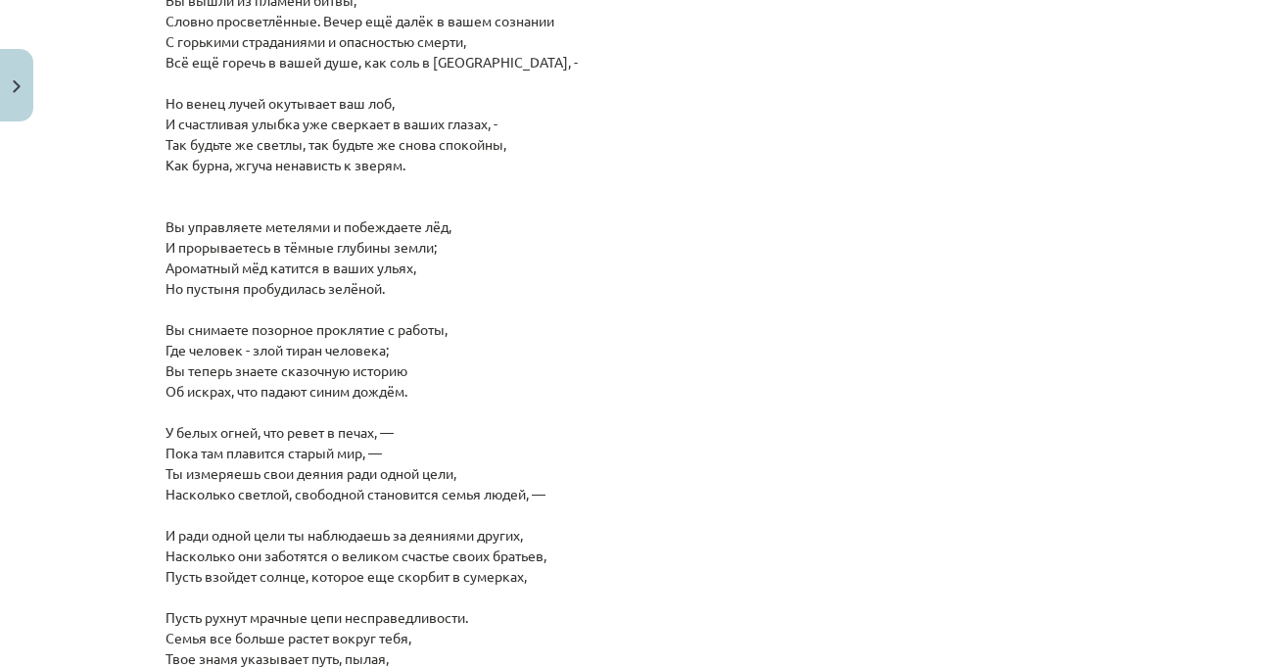
click at [921, 390] on p "Анализ художественных произведений для самостоятельной работы. Прочитайте стихо…" at bounding box center [638, 319] width 946 height 781
click at [906, 390] on p "Анализ художественных произведений для самостоятельной работы. Прочитайте стихо…" at bounding box center [638, 319] width 946 height 781
click at [900, 389] on p "Анализ художественных произведений для самостоятельной работы. Прочитайте стихо…" at bounding box center [638, 319] width 946 height 781
click at [994, 345] on p "Анализ художественных произведений для самостоятельной работы. Прочитайте стихо…" at bounding box center [638, 319] width 946 height 781
click at [989, 317] on p "Анализ художественных произведений для самостоятельной работы. Прочитайте стихо…" at bounding box center [638, 319] width 946 height 781
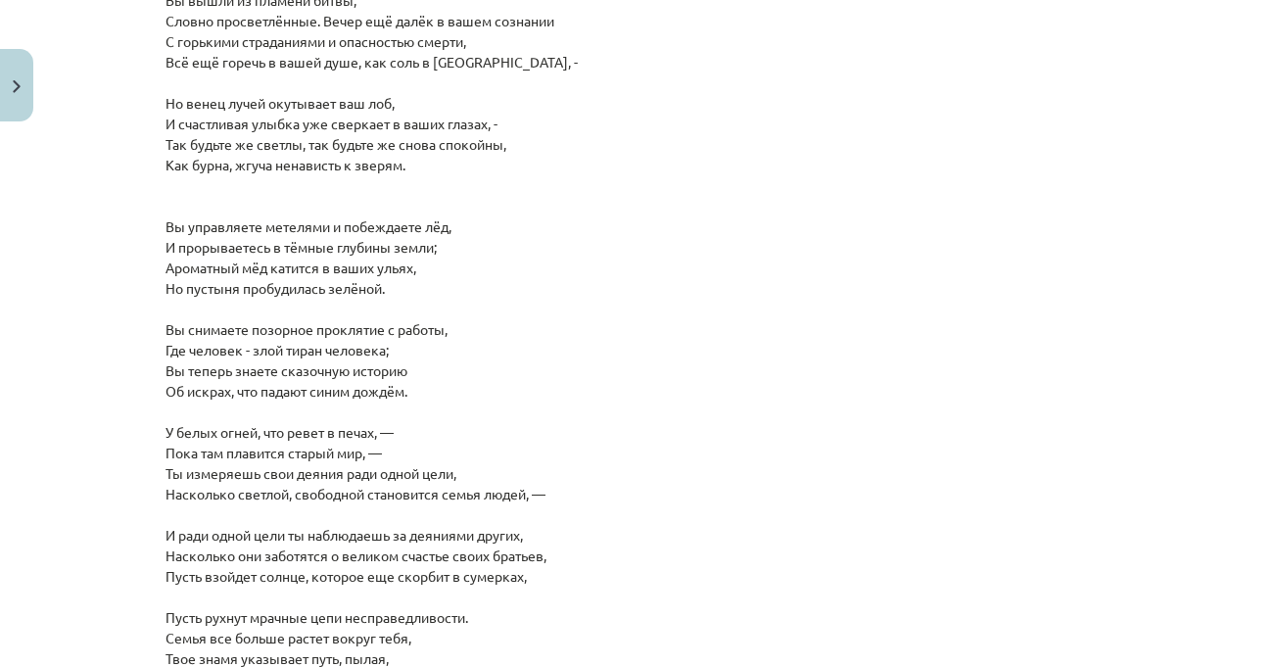
click at [989, 317] on p "Анализ художественных произведений для самостоятельной работы. Прочитайте стихо…" at bounding box center [638, 319] width 946 height 781
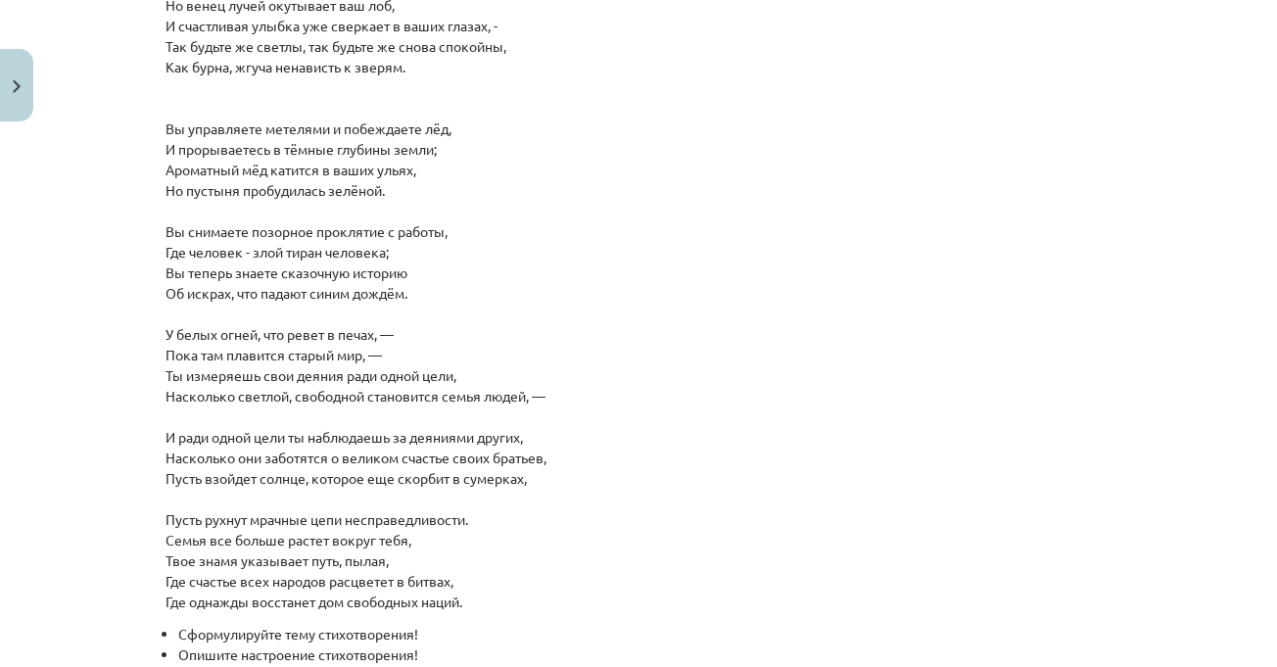
click at [989, 317] on p "Анализ художественных произведений для самостоятельной работы. Прочитайте стихо…" at bounding box center [638, 221] width 946 height 781
click at [993, 310] on p "Анализ художественных произведений для самостоятельной работы. Прочитайте стихо…" at bounding box center [638, 221] width 946 height 781
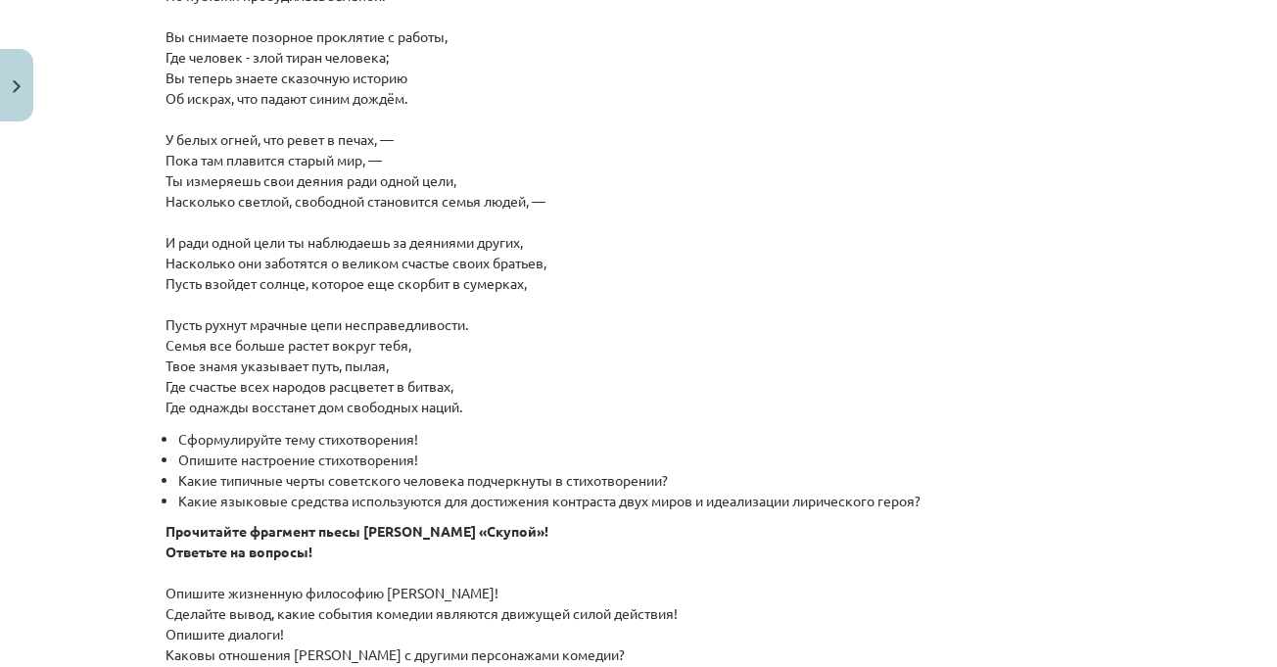
scroll to position [1909, 0]
click at [890, 398] on p "Анализ художественных произведений для самостоятельной работы. Прочитайте стихо…" at bounding box center [638, 25] width 946 height 781
click at [996, 261] on p "Анализ художественных произведений для самостоятельной работы. Прочитайте стихо…" at bounding box center [638, 25] width 946 height 781
click at [713, 398] on p "Анализ художественных произведений для самостоятельной работы. Прочитайте стихо…" at bounding box center [638, 25] width 946 height 781
click at [1164, 443] on div "Тема урока: Литература I - 11 класс. Материалы для 1-го теста. #3 Тема 2. Неокл…" at bounding box center [638, 333] width 1277 height 667
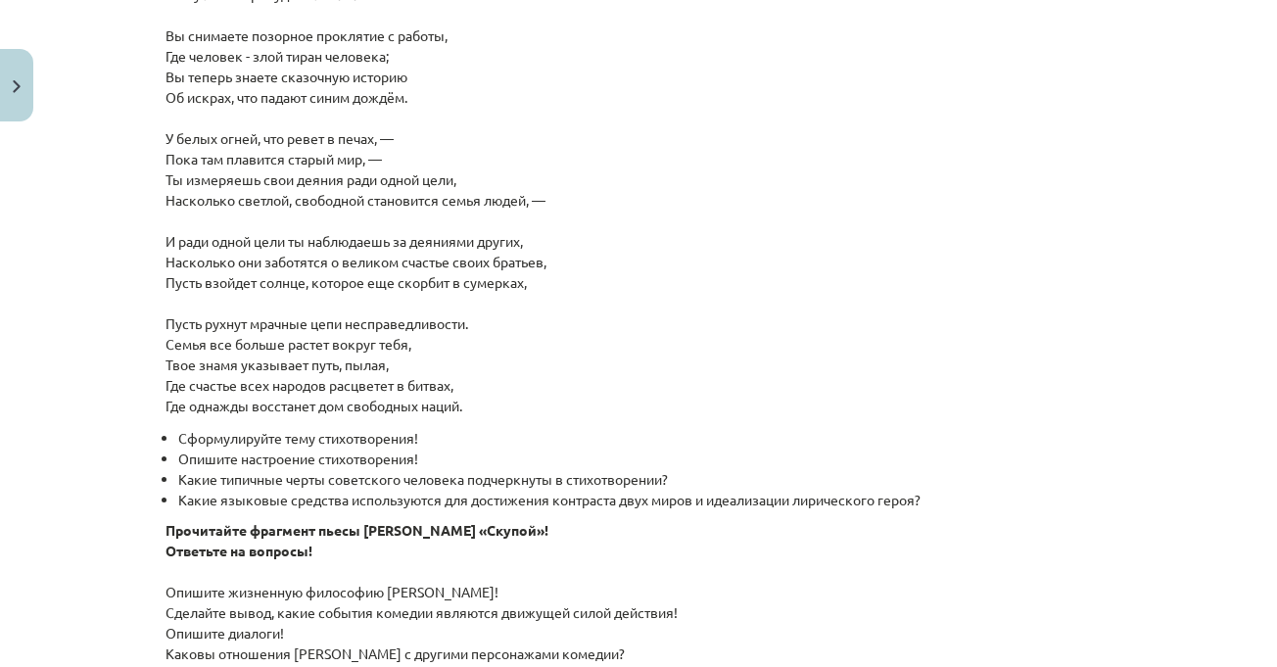
click at [1098, 416] on p "Анализ художественных произведений для самостоятельной работы. Прочитайте стихо…" at bounding box center [638, 25] width 946 height 781
click at [1048, 388] on p "Анализ художественных произведений для самостоятельной работы. Прочитайте стихо…" at bounding box center [638, 25] width 946 height 781
click at [1040, 416] on p "Анализ художественных произведений для самостоятельной работы. Прочитайте стихо…" at bounding box center [638, 25] width 946 height 781
click at [1041, 397] on p "Анализ художественных произведений для самостоятельной работы. Прочитайте стихо…" at bounding box center [638, 25] width 946 height 781
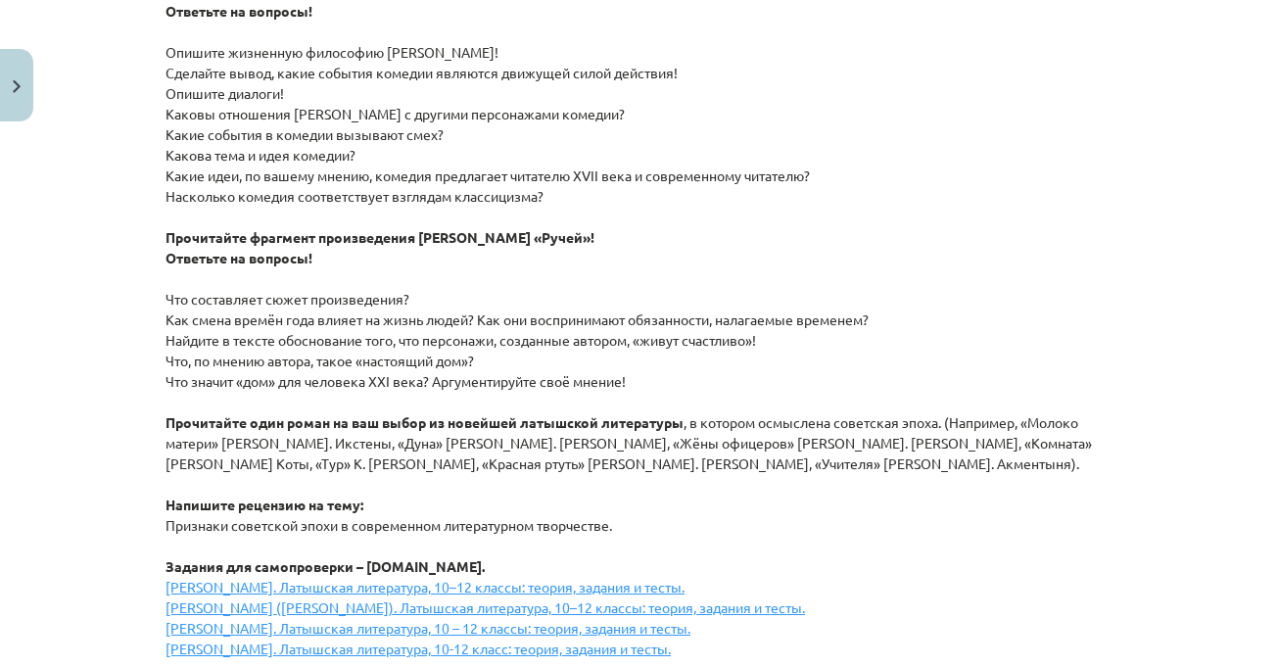
scroll to position [2496, 0]
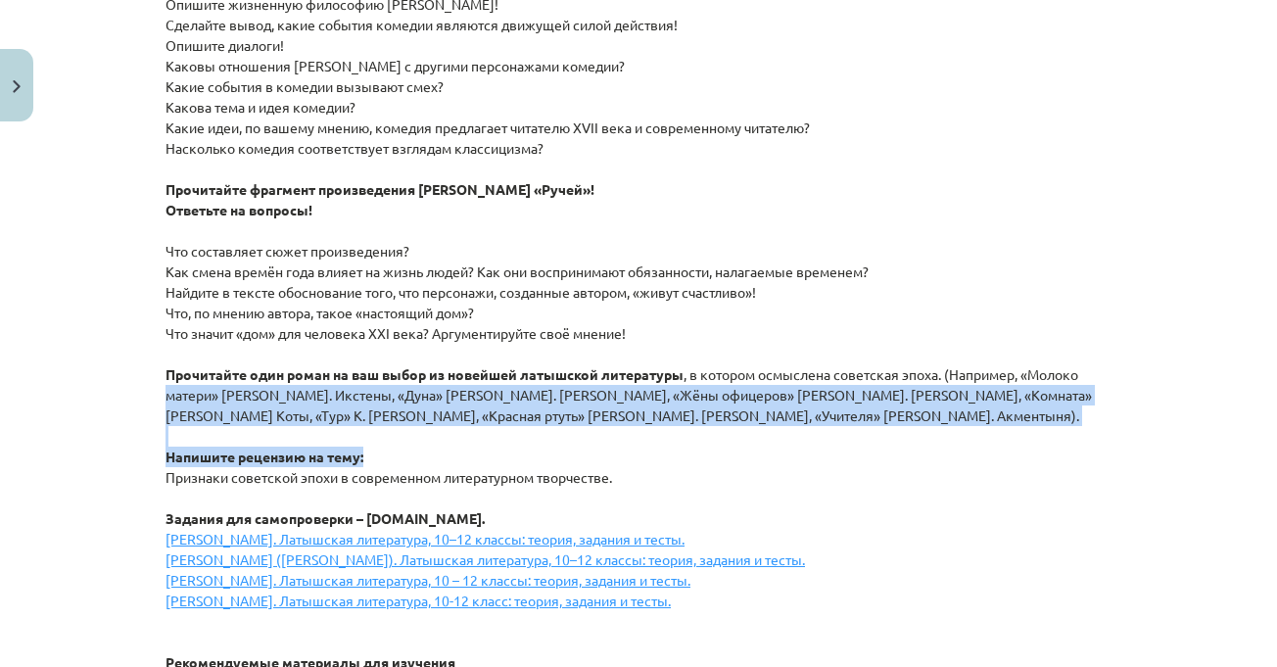
drag, startPoint x: 1261, startPoint y: 486, endPoint x: 1174, endPoint y: 197, distance: 301.7
click at [1174, 197] on div "Тема урока: Литература I - 11 класс. Материалы для 1-го теста. #3 Тема 2. Неокл…" at bounding box center [638, 333] width 1277 height 667
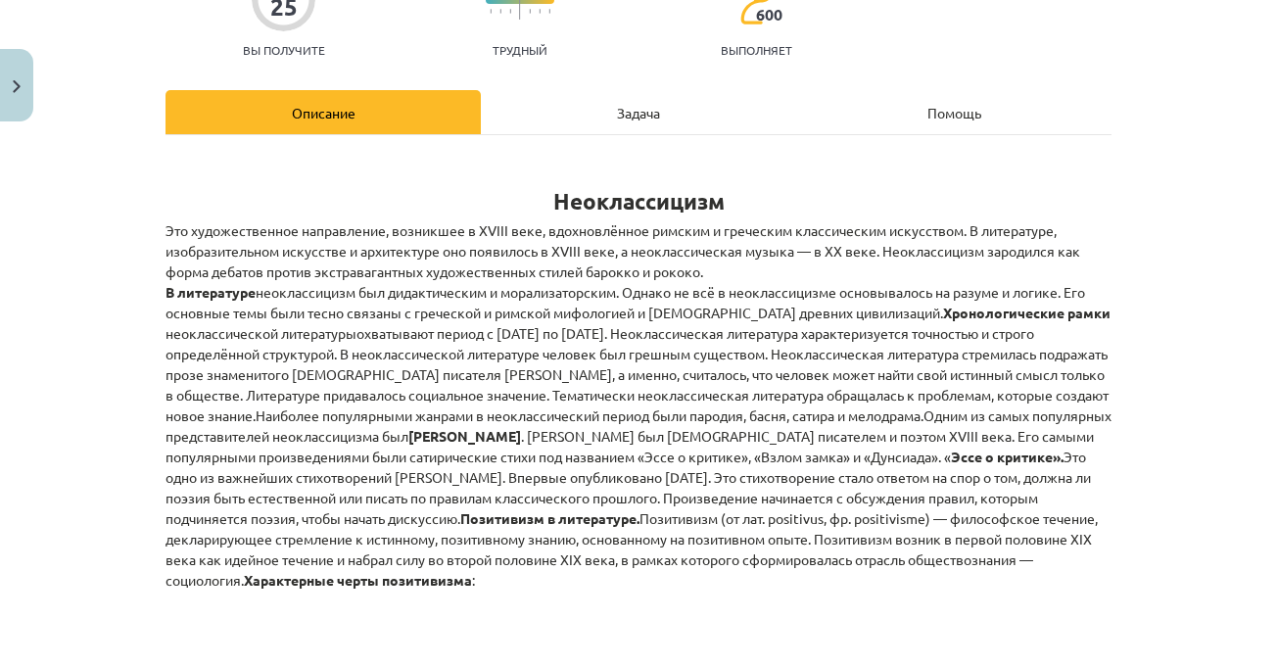
scroll to position [0, 0]
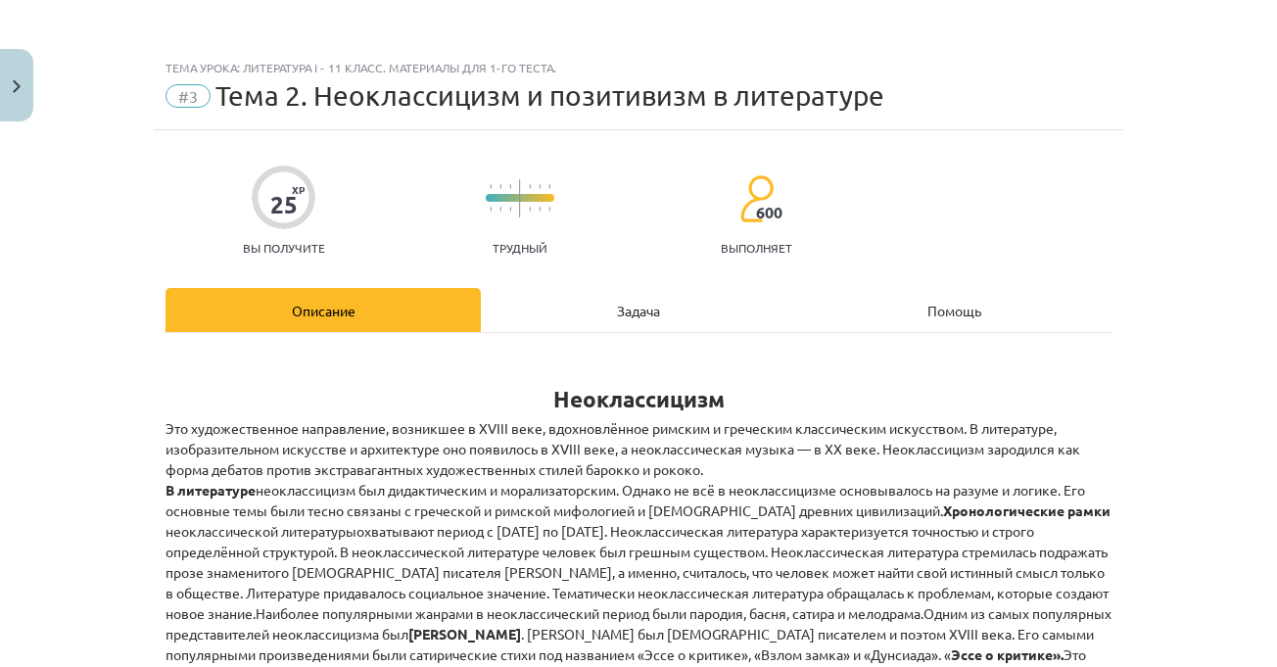
click at [578, 298] on div "Задача" at bounding box center [638, 310] width 315 height 44
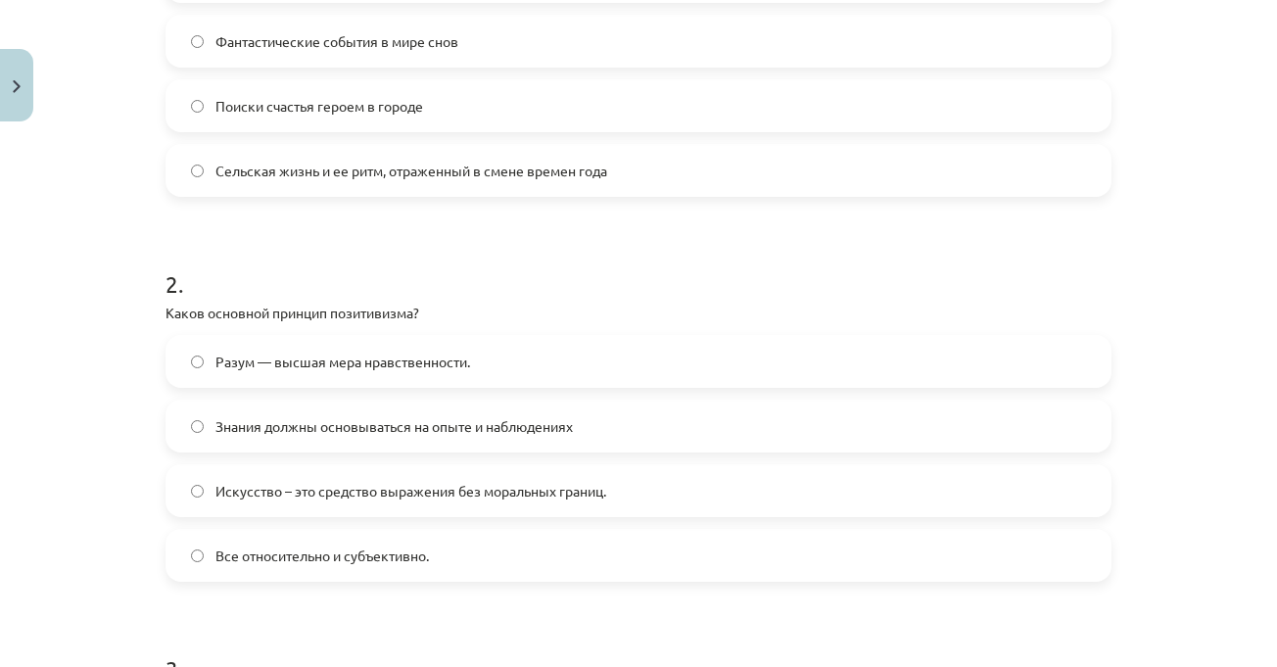
scroll to position [245, 0]
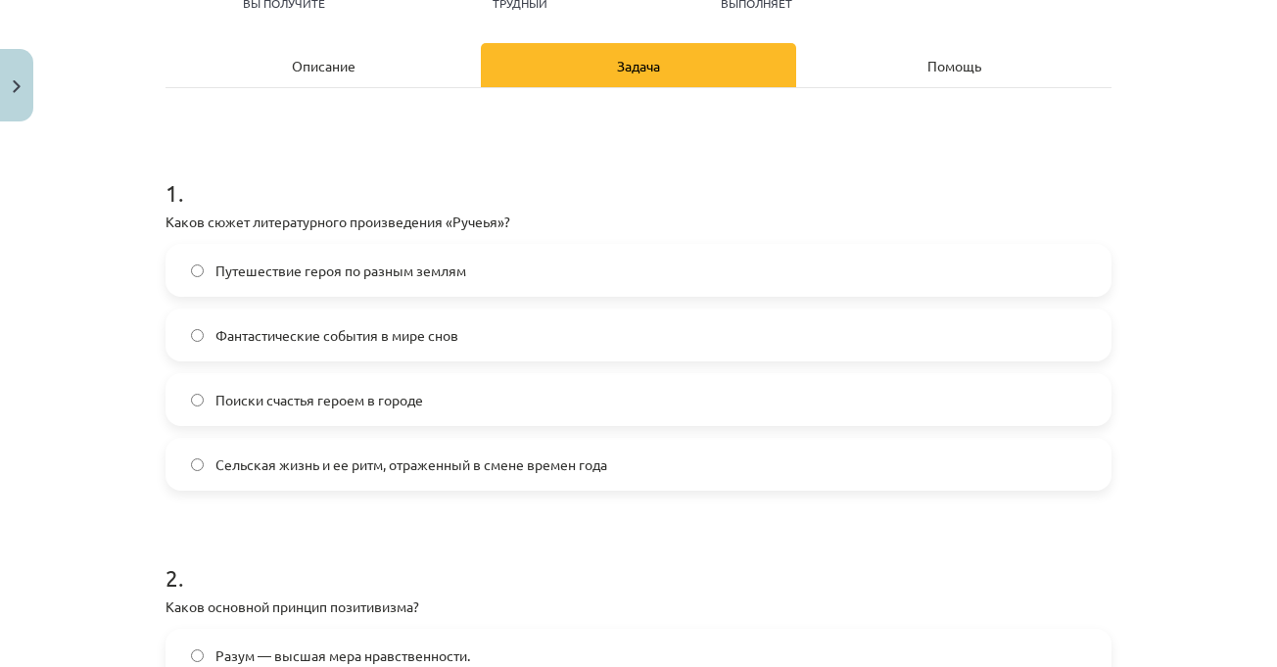
click at [588, 197] on h1 "1 ." at bounding box center [638, 175] width 946 height 61
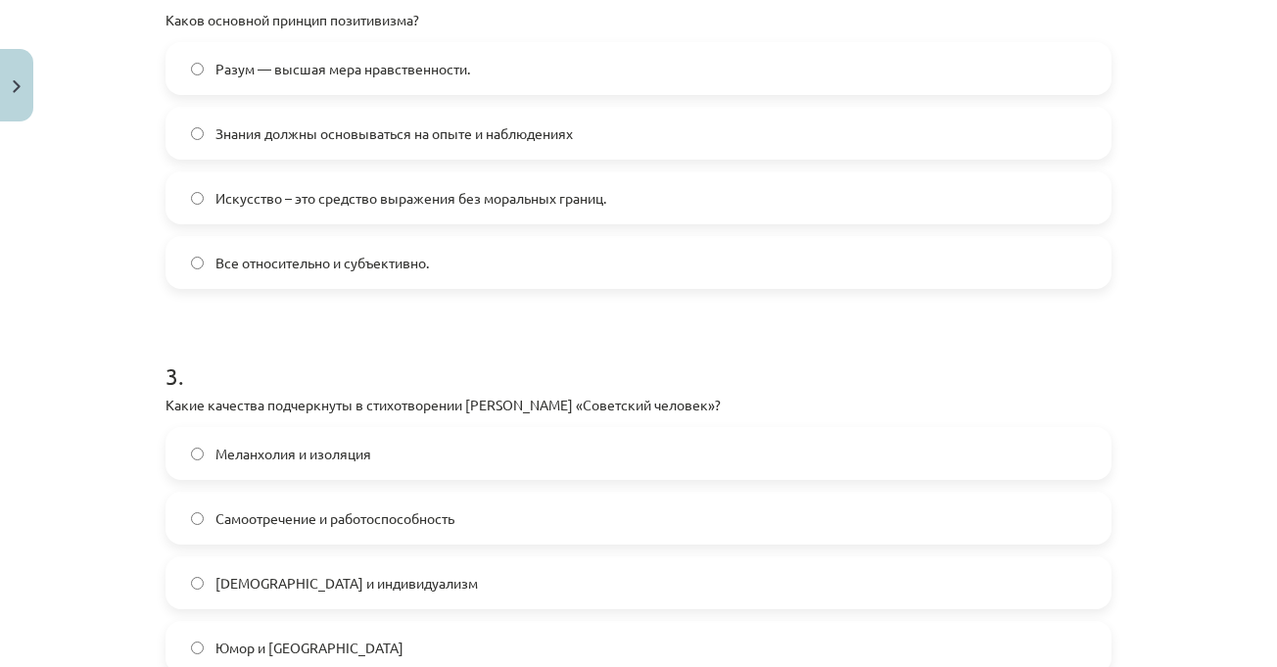
scroll to position [1126, 0]
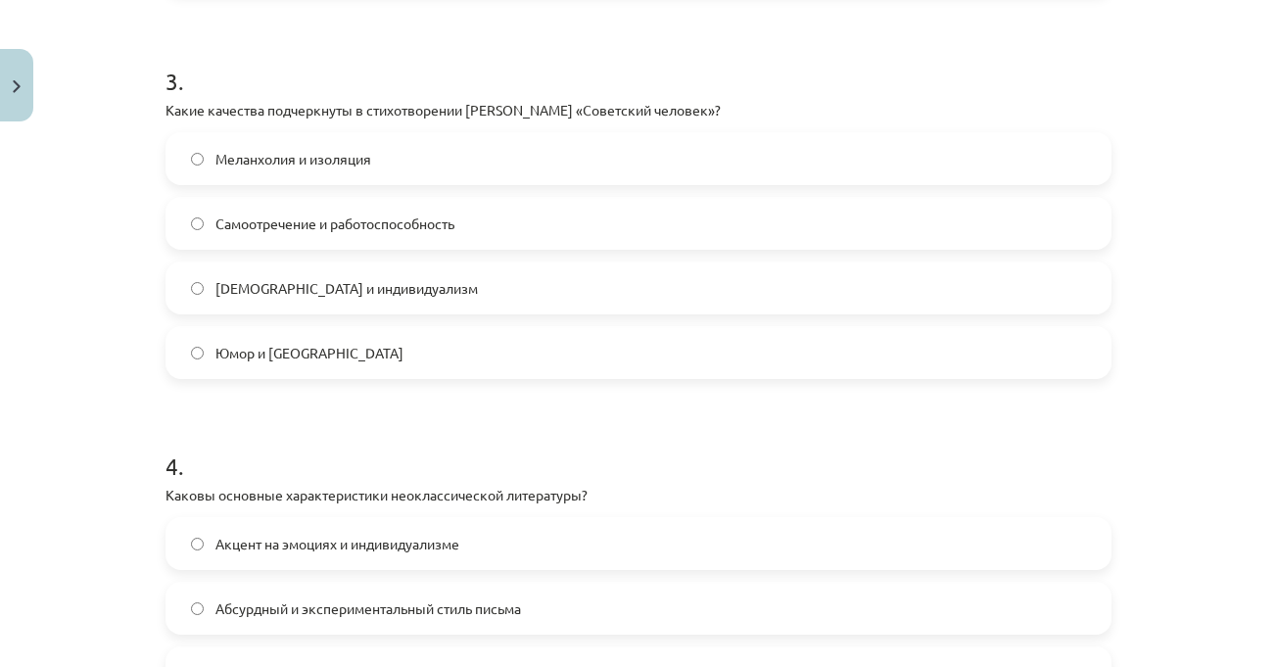
click at [497, 77] on h1 "3 ." at bounding box center [638, 63] width 946 height 61
click at [476, 213] on label "Самоотречение и работоспособность" at bounding box center [638, 223] width 942 height 49
click at [1250, 167] on div "Тема урока: Литература I - 11 класс. Материалы для 1-го теста. #3 Тема 2. Неокл…" at bounding box center [638, 333] width 1277 height 667
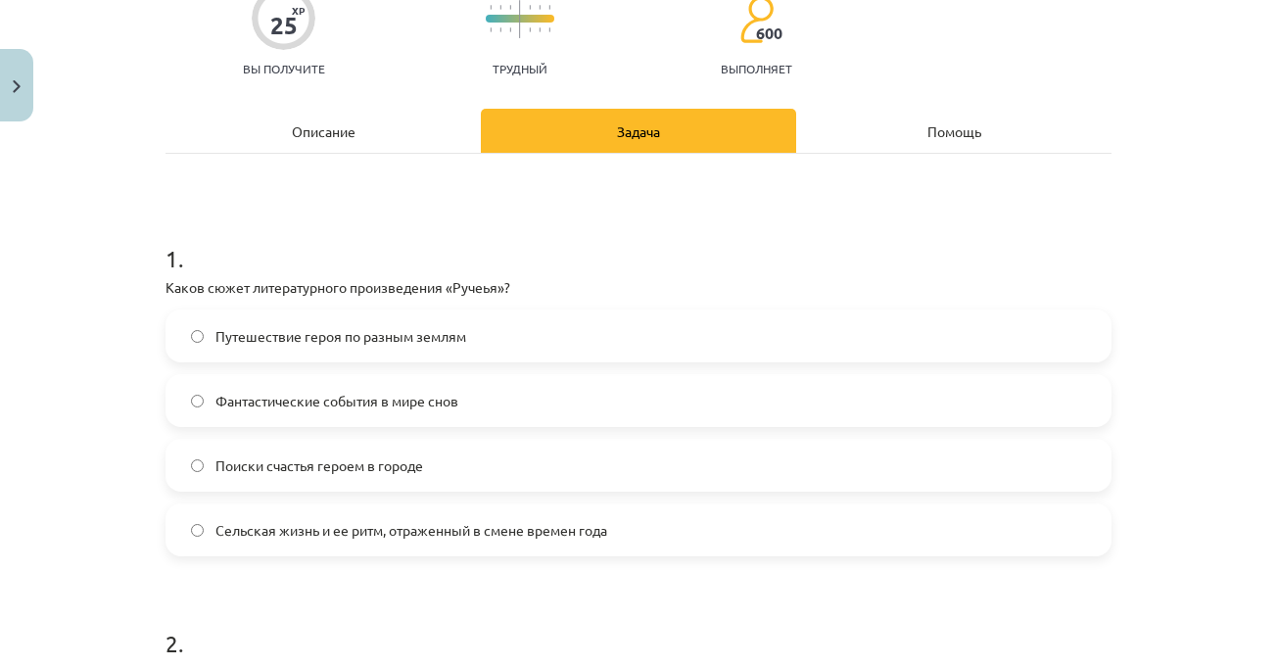
scroll to position [170, 0]
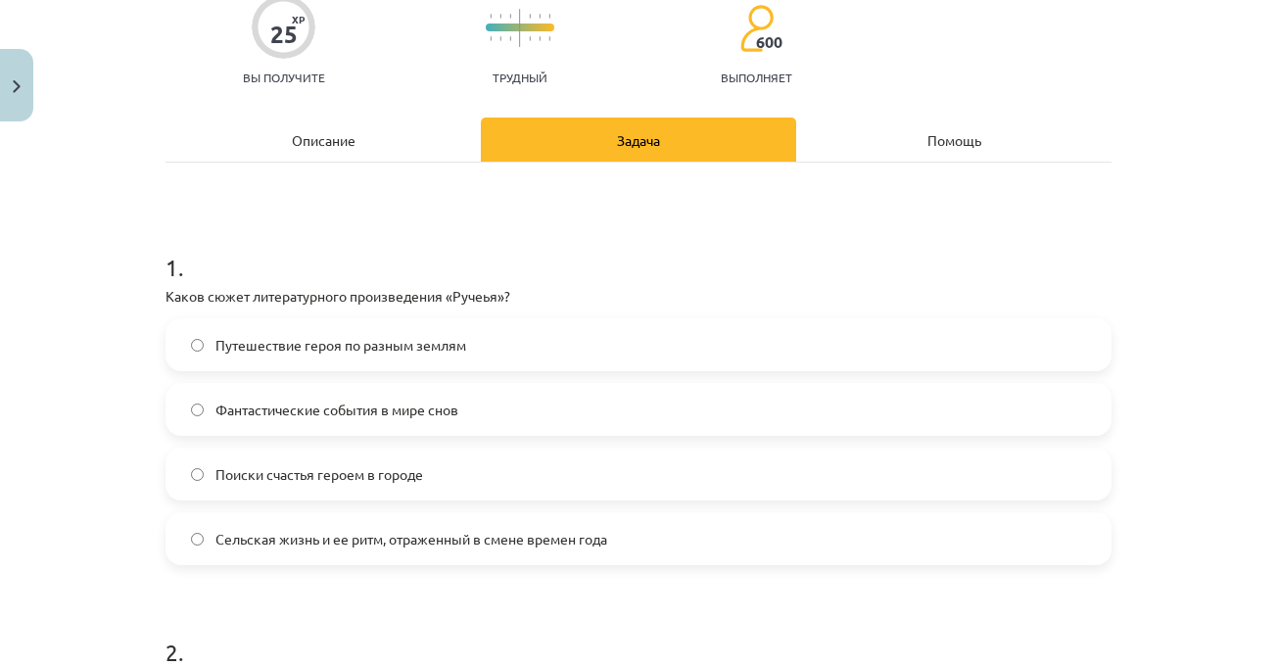
click at [408, 143] on div "Описание" at bounding box center [322, 139] width 315 height 44
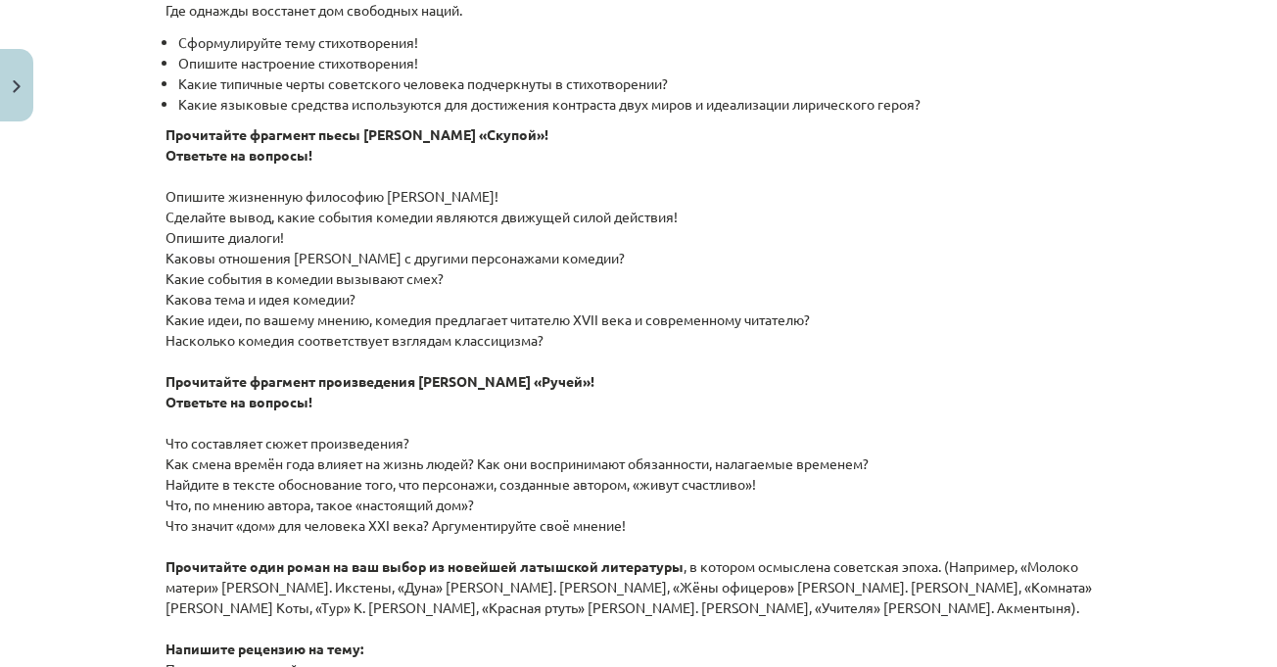
scroll to position [2500, 0]
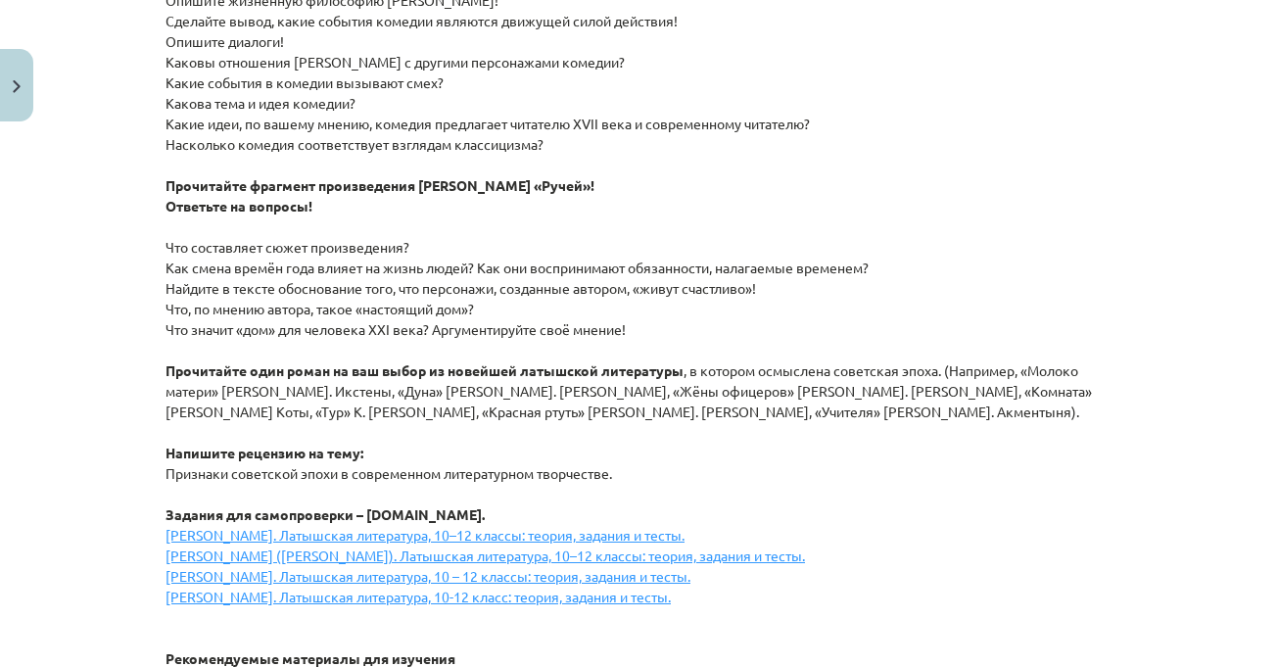
click at [1014, 189] on p "Прочитайте фрагмент пьесы [PERSON_NAME] «Скупой»! Ответьте на вопросы! Опишите …" at bounding box center [638, 381] width 946 height 905
click at [1153, 328] on div "Тема урока: Литература I - 11 класс. Материалы для 1-го теста. #3 Тема 2. Неокл…" at bounding box center [638, 333] width 1277 height 667
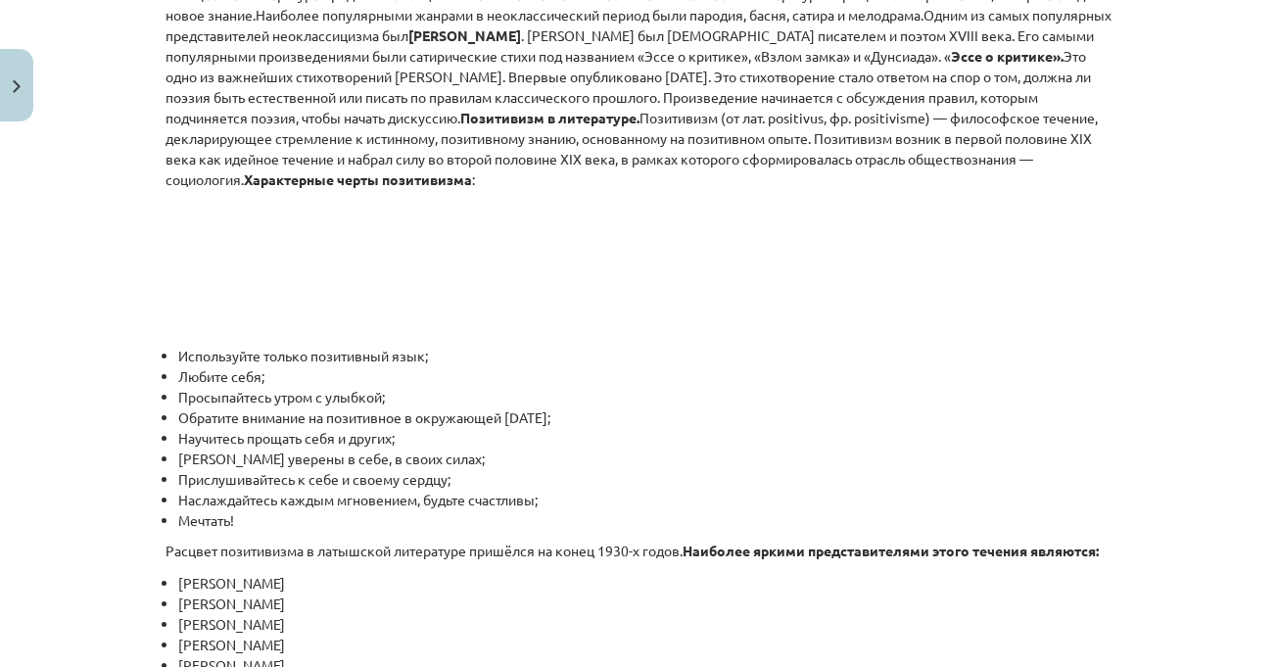
scroll to position [249, 0]
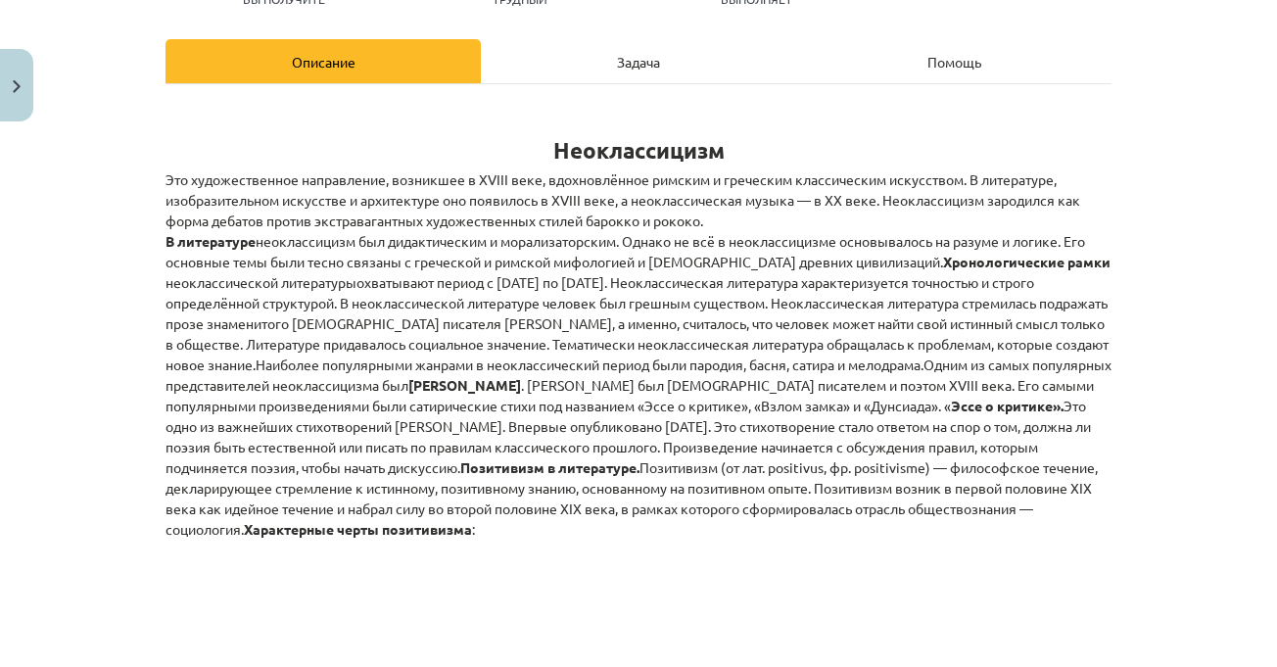
click at [534, 68] on div "Задача" at bounding box center [638, 61] width 315 height 44
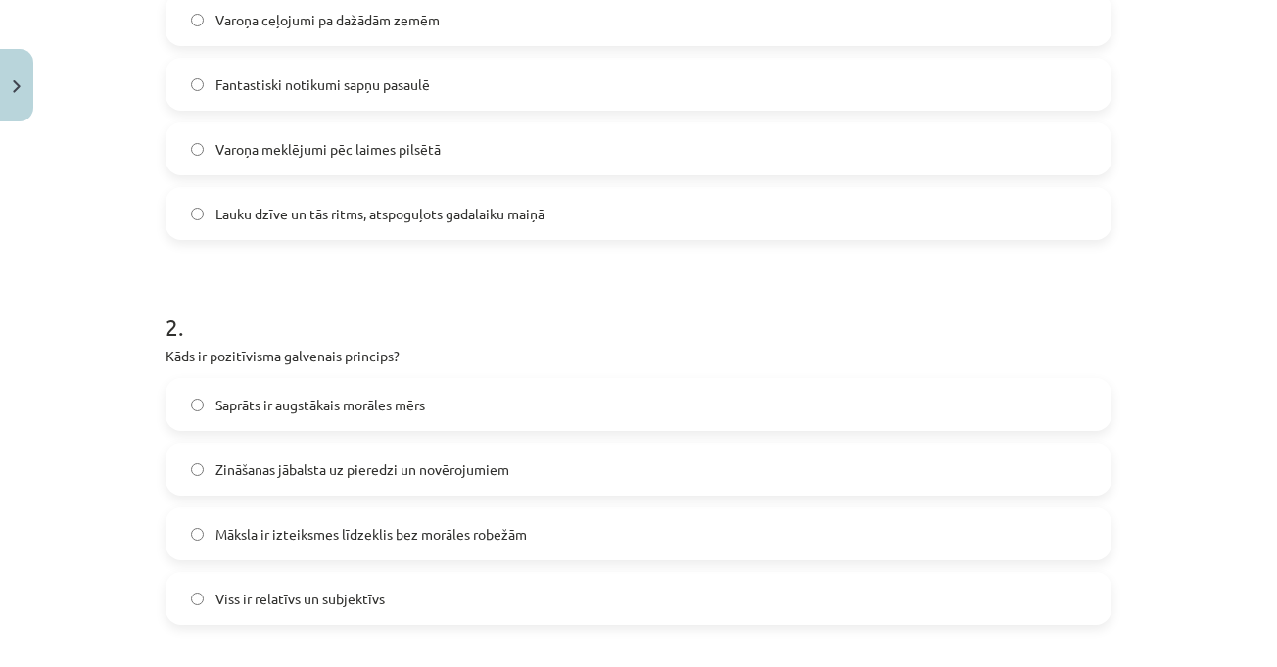
scroll to position [343, 0]
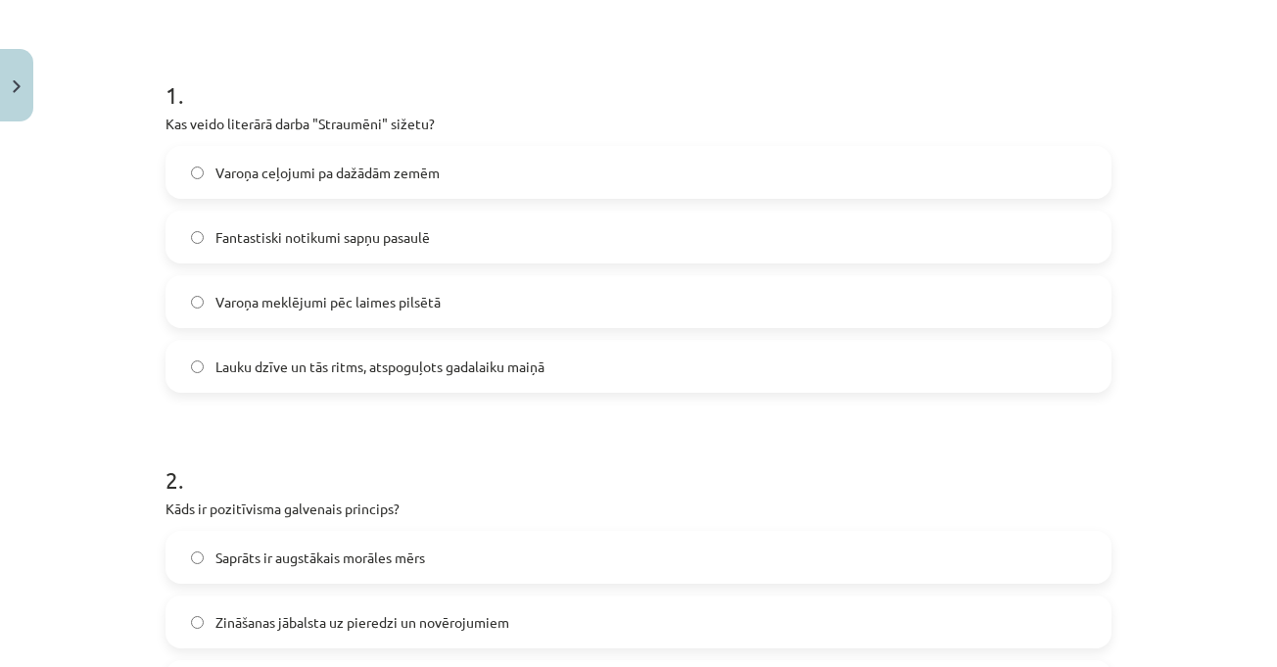
click at [1222, 303] on div "Mācību tēma: Literatūras i - 11. klases 1.ieskaites mācību materiāls #3 2. tēma…" at bounding box center [638, 333] width 1277 height 667
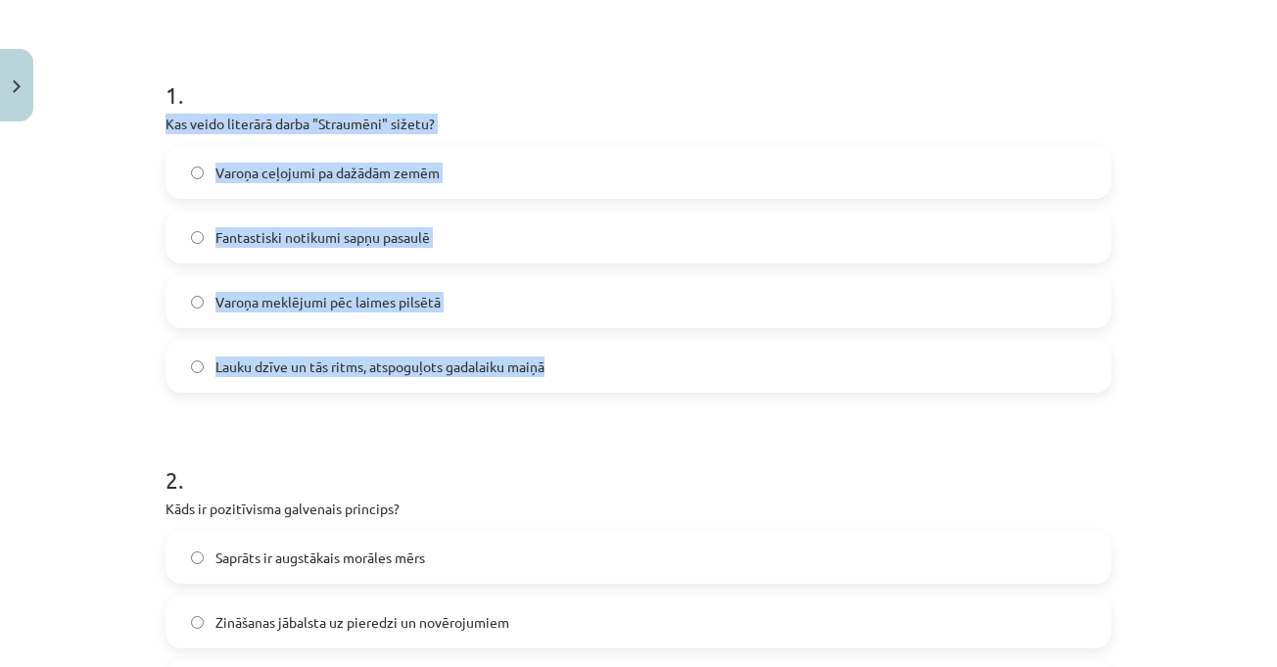
drag, startPoint x: 156, startPoint y: 120, endPoint x: 542, endPoint y: 361, distance: 455.6
copy div "Kas veido literārā darba "Straumēni" sižetu? Varoņa ceļojumi pa dažādām zemēm F…"
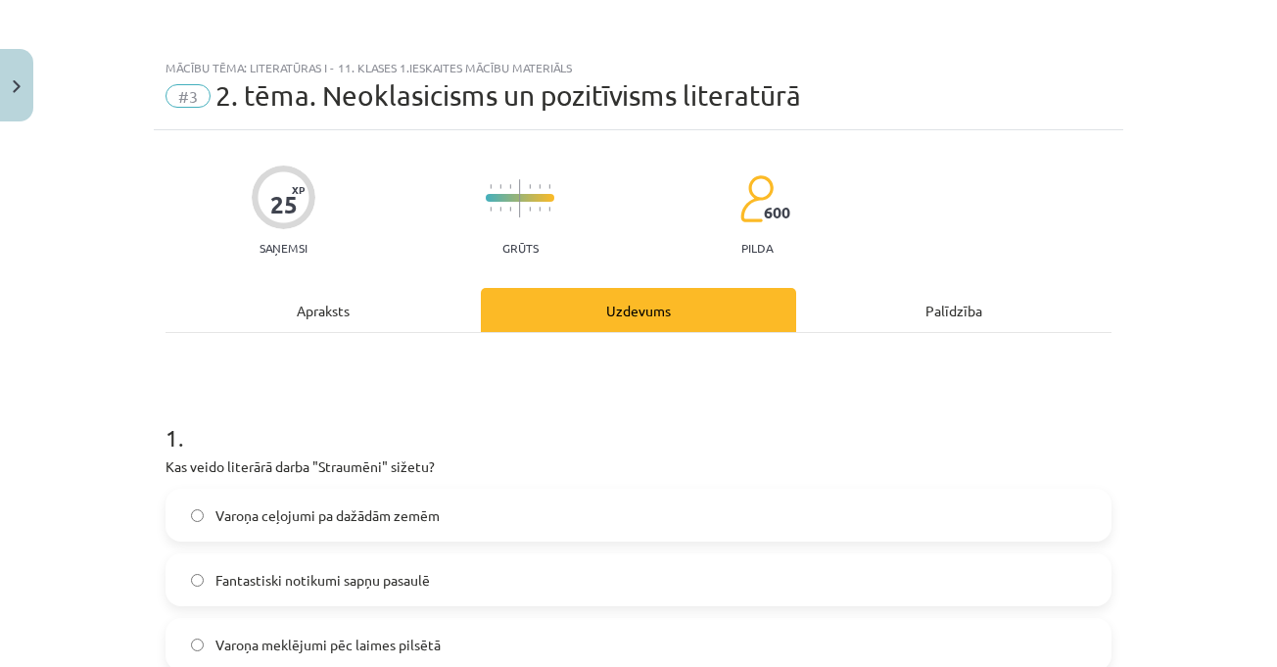
click at [339, 303] on div "Apraksts" at bounding box center [322, 310] width 315 height 44
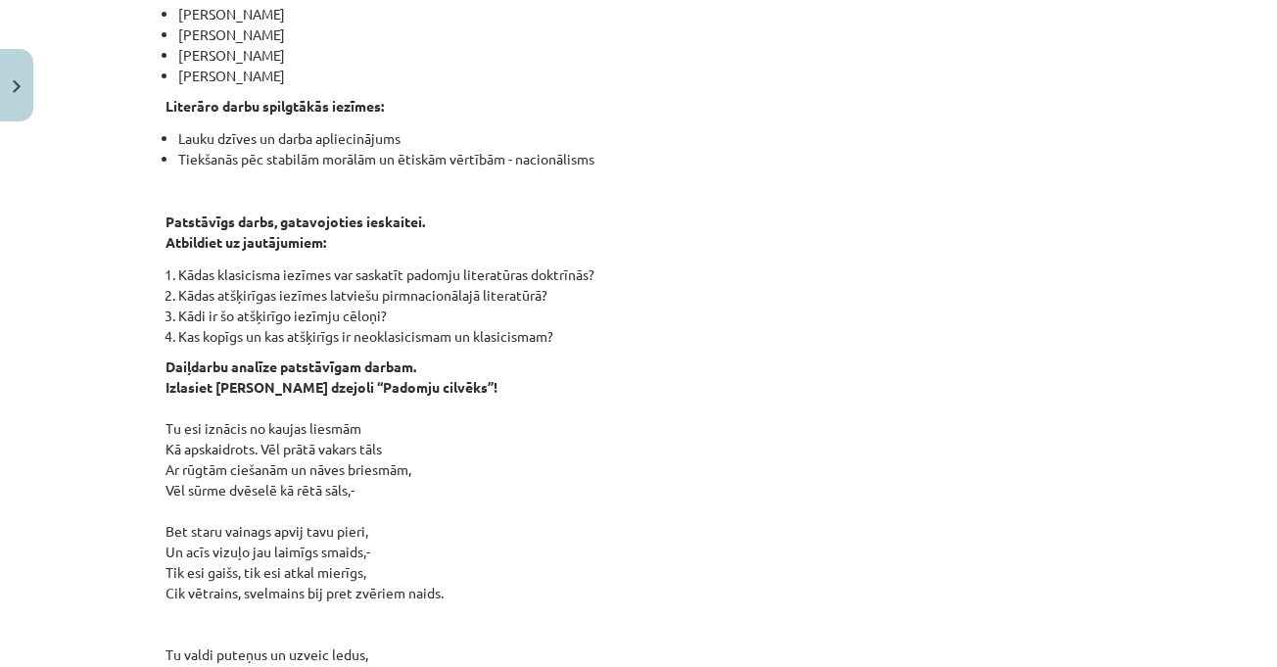
scroll to position [1420, 0]
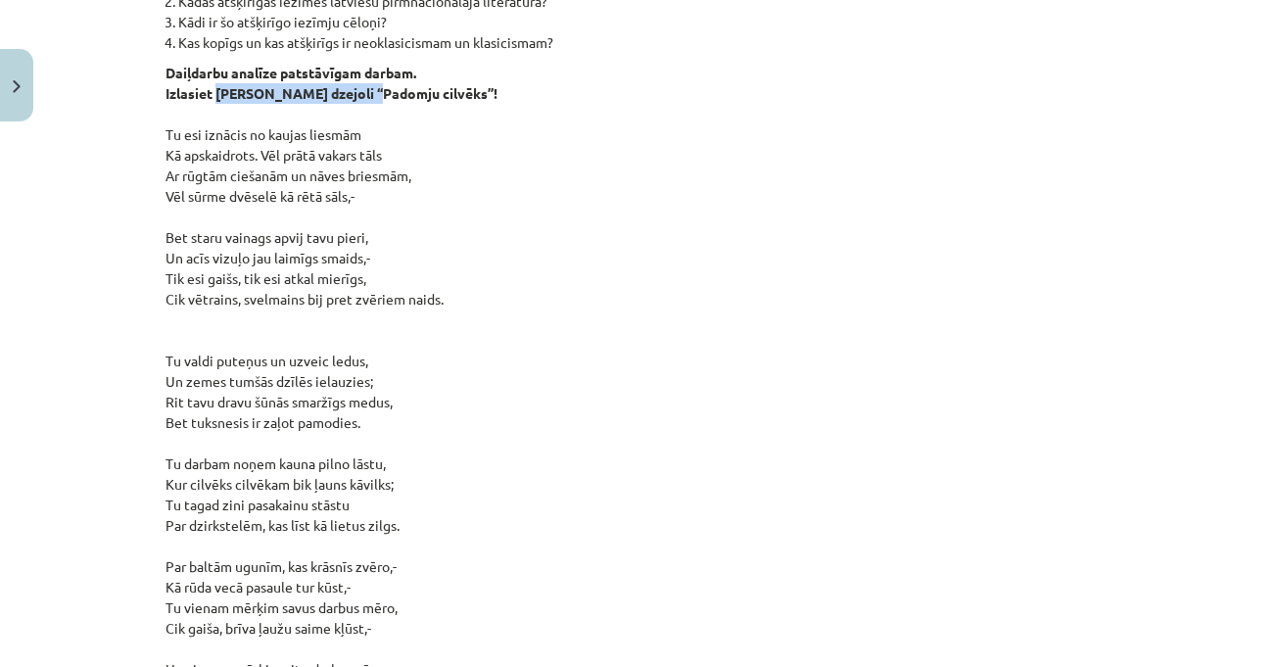
drag, startPoint x: 209, startPoint y: 70, endPoint x: 425, endPoint y: 149, distance: 230.4
click at [367, 79] on p "Daiļdarbu analīze patstāvīgam darbam. Izlasiet [PERSON_NAME] dzejoli “Padomju c…" at bounding box center [638, 453] width 946 height 781
click at [494, 192] on p "Daiļdarbu analīze patstāvīgam darbam. Izlasiet [PERSON_NAME] dzejoli “Padomju c…" at bounding box center [638, 453] width 946 height 781
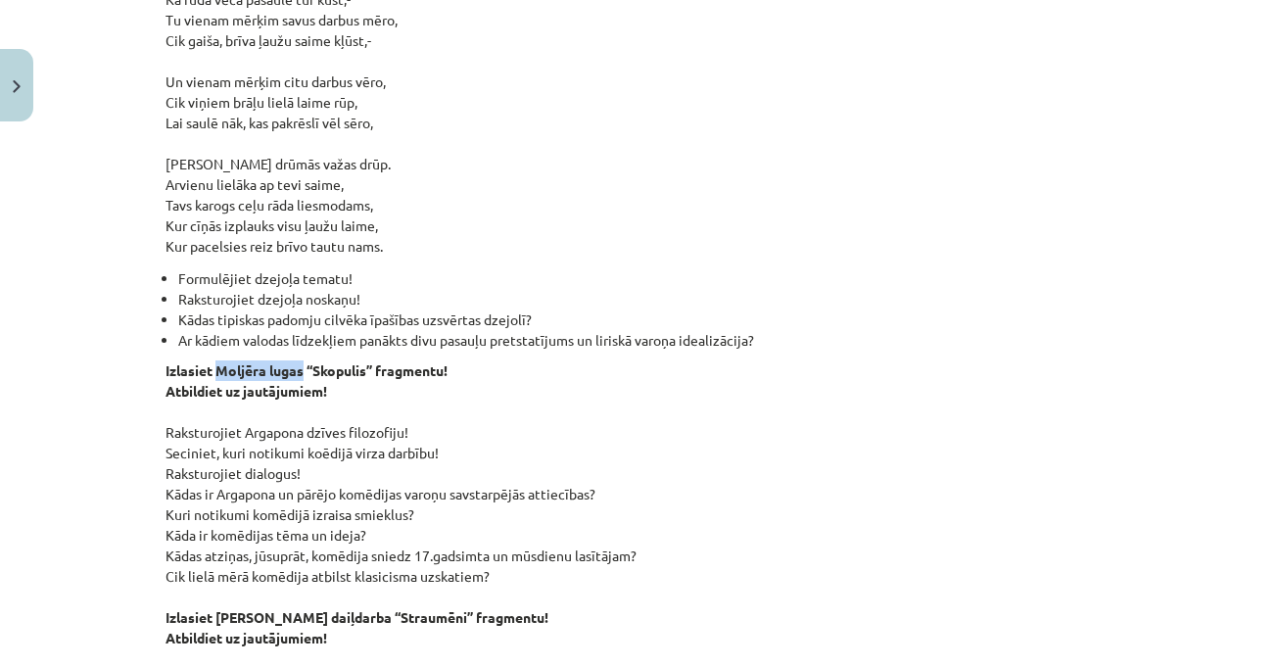
drag, startPoint x: 212, startPoint y: 347, endPoint x: 296, endPoint y: 350, distance: 83.3
click at [296, 361] on strong "Izlasiet Moljēra lugas “Skopulis” fragmentu!" at bounding box center [306, 370] width 282 height 18
copy strong "Moljēra lugas"
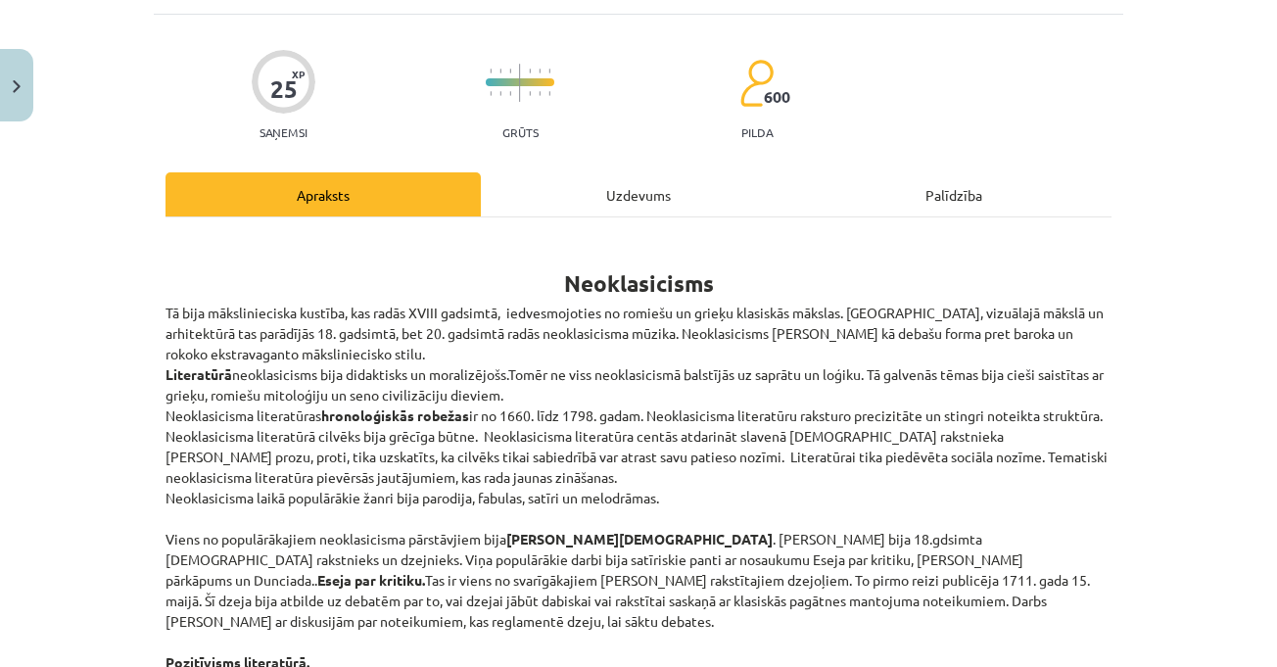
scroll to position [0, 0]
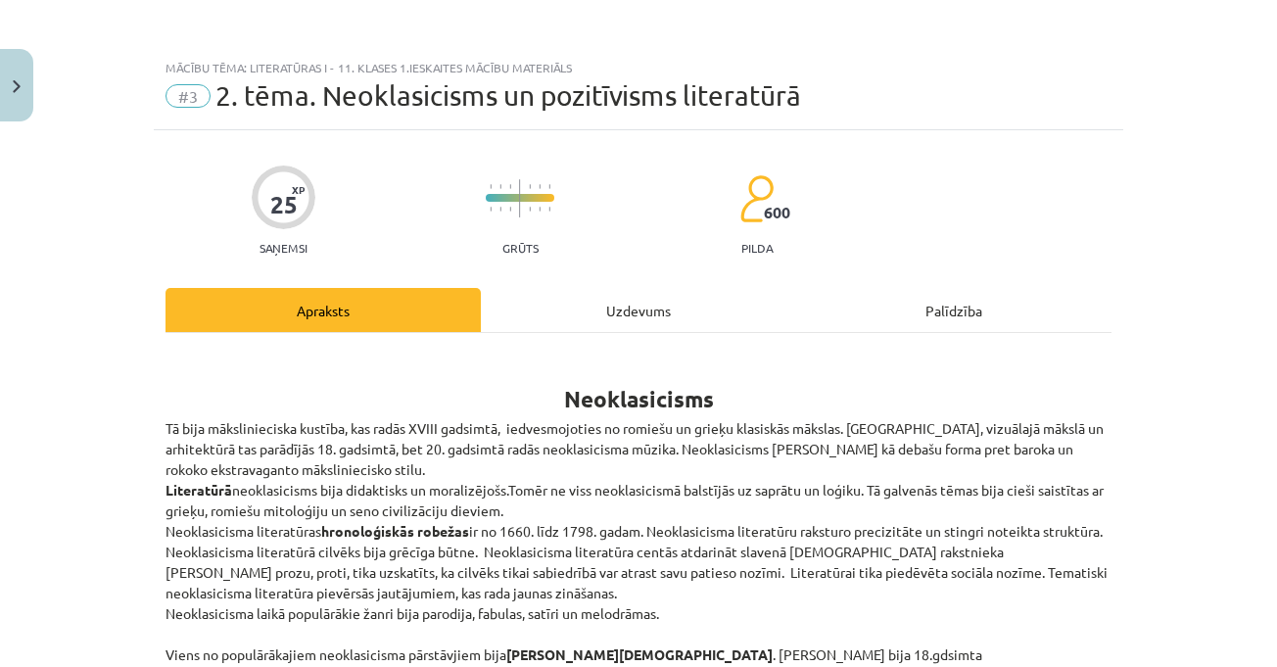
click at [640, 322] on div "Uzdevums" at bounding box center [638, 310] width 315 height 44
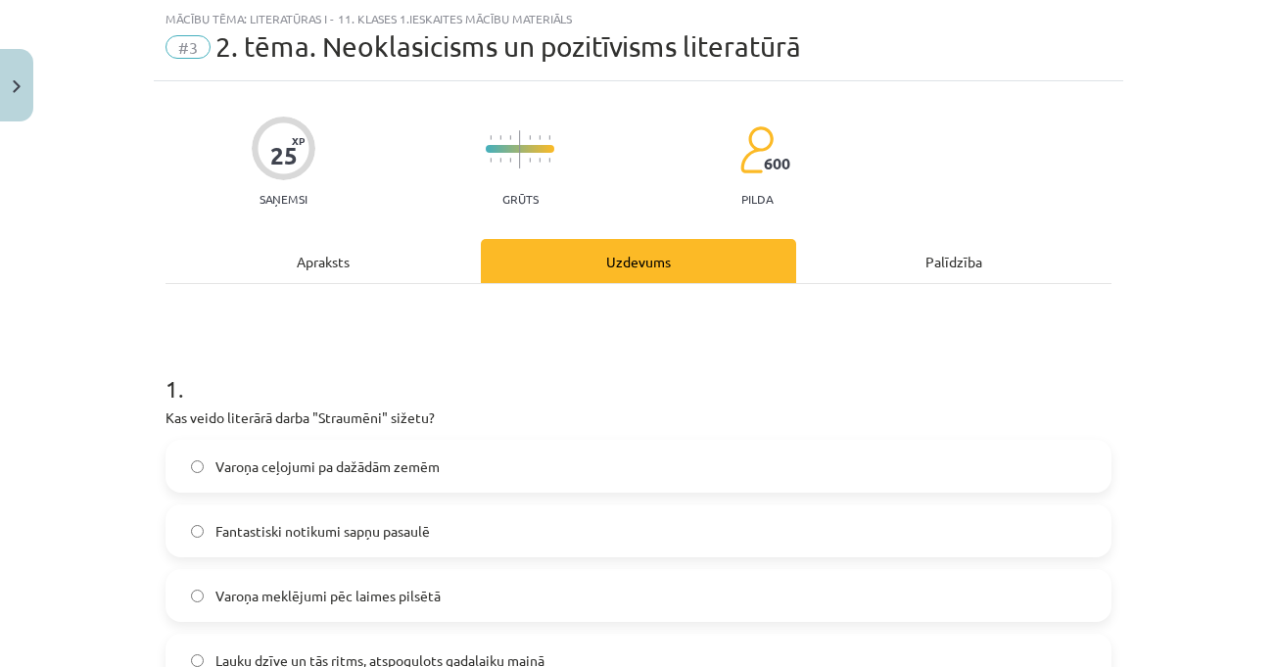
scroll to position [343, 0]
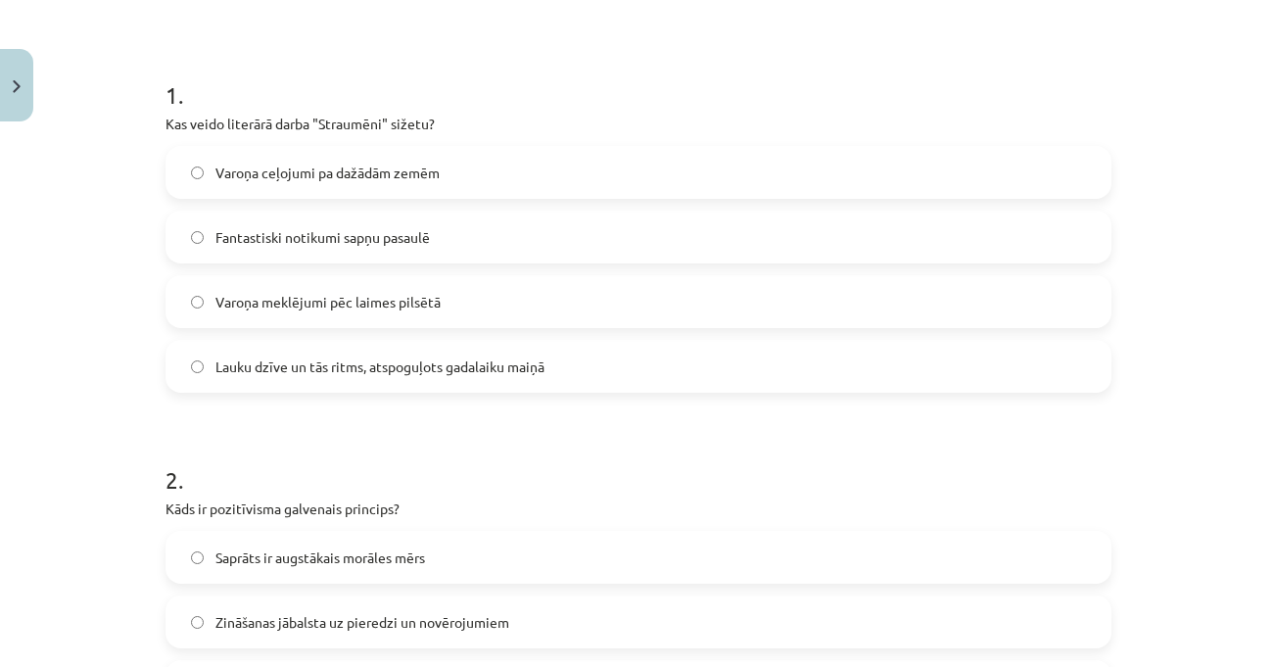
click at [469, 356] on span "Lauku dzīve un tās ritms, atspoguļots gadalaiku maiņā" at bounding box center [379, 366] width 329 height 21
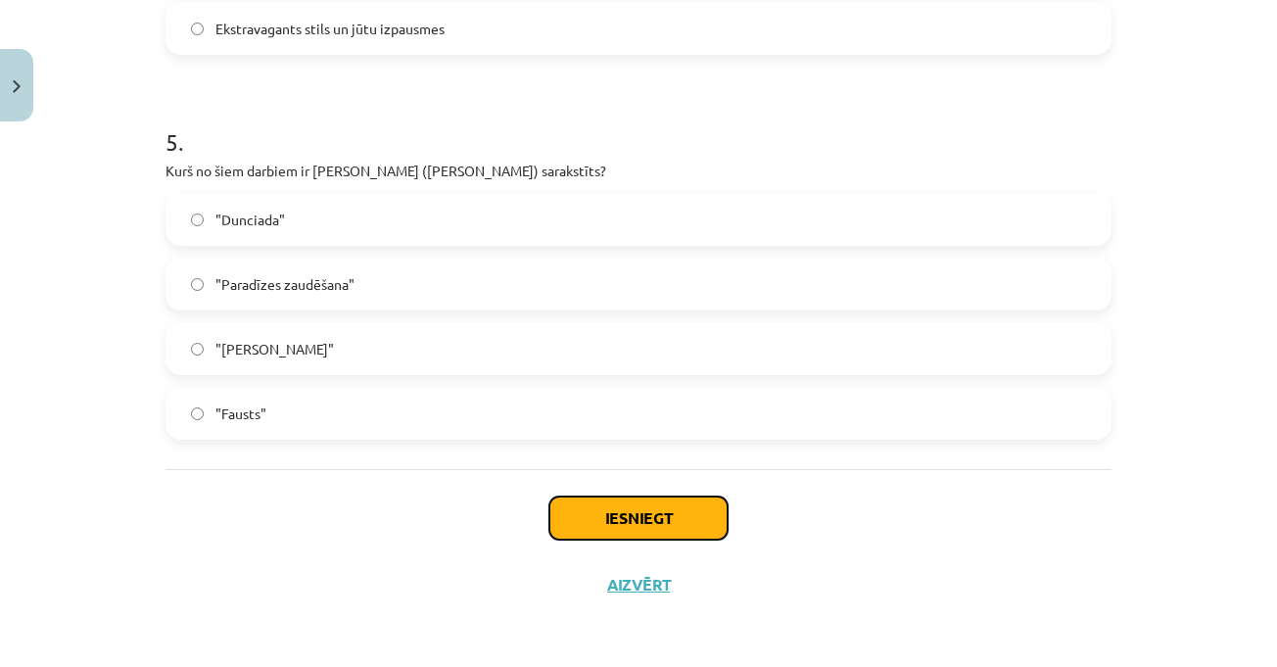
click at [630, 529] on button "Iesniegt" at bounding box center [638, 517] width 178 height 43
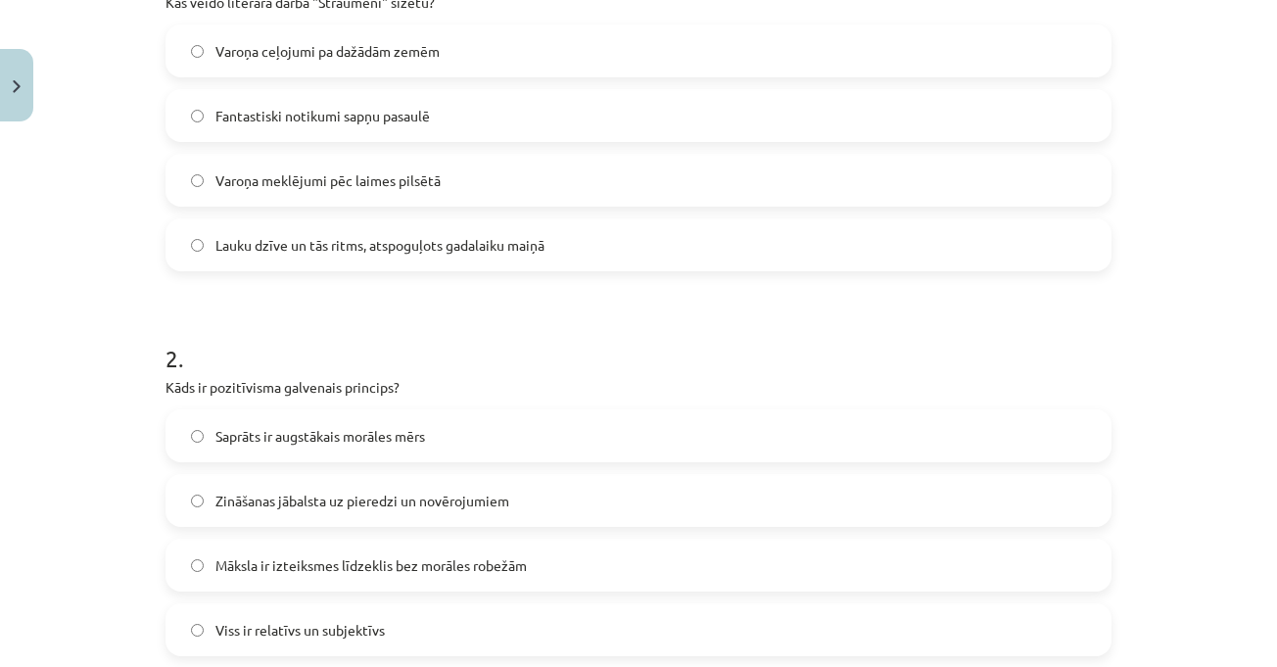
scroll to position [366, 0]
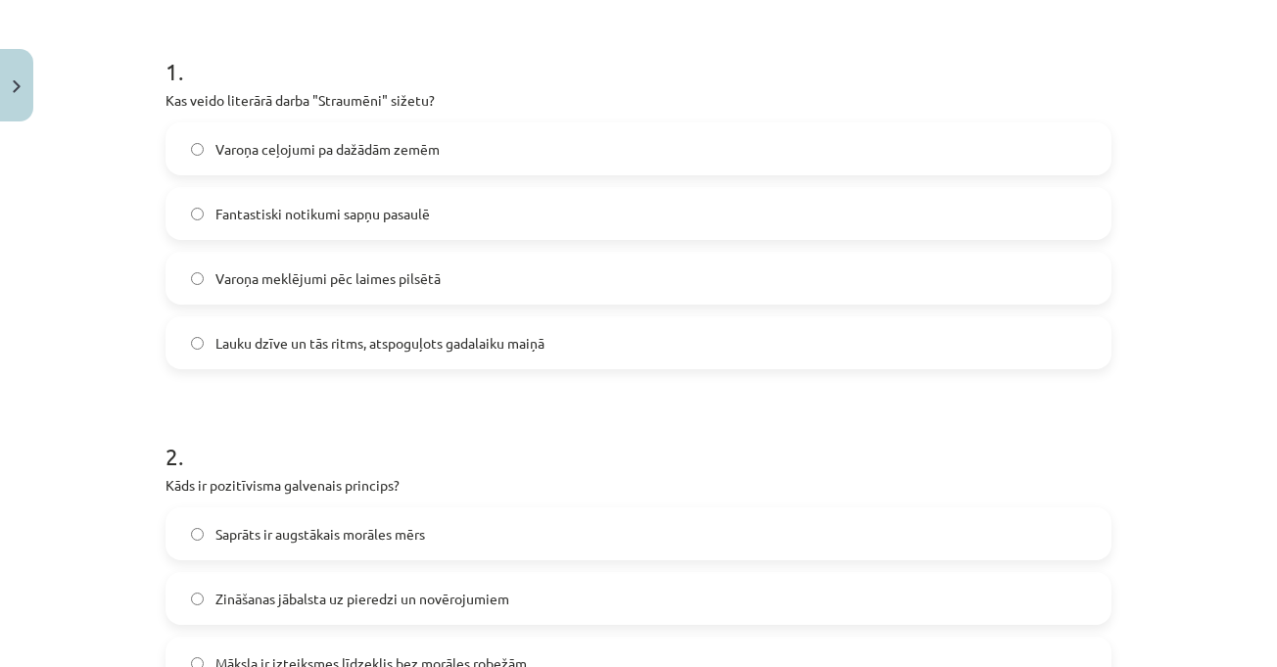
click at [1159, 332] on div "Mācību tēma: Literatūras i - 11. klases 1.ieskaites mācību materiāls #3 2. tēma…" at bounding box center [638, 333] width 1277 height 667
click at [1229, 213] on div "Тема урока: Литература I - 11 класс. Материалы для 1-го теста. #3 Тема 2. Неокл…" at bounding box center [638, 333] width 1277 height 667
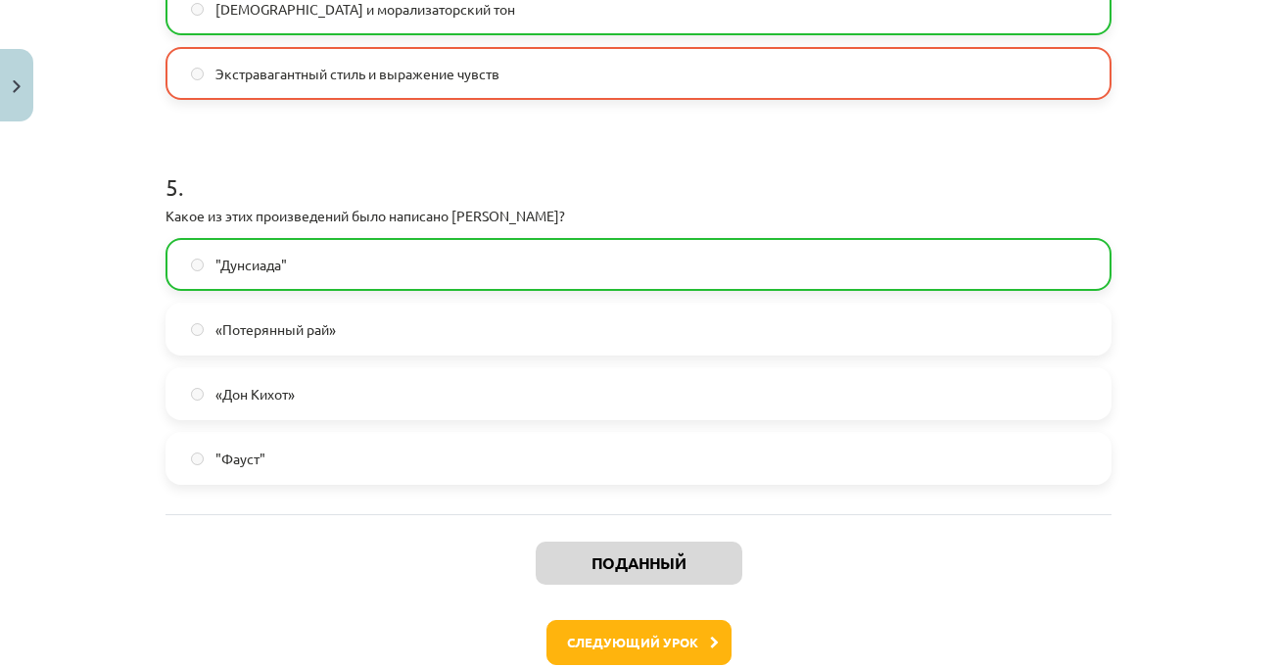
scroll to position [1897, 0]
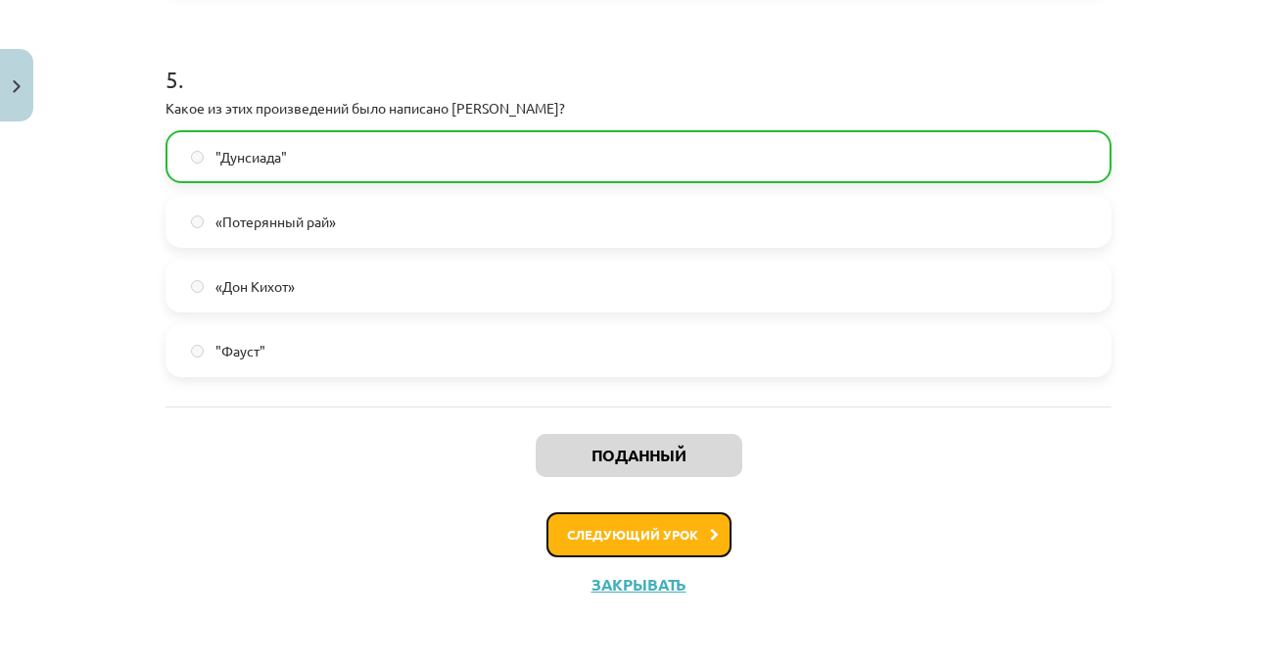
click at [605, 520] on button "Следующий урок" at bounding box center [638, 534] width 185 height 45
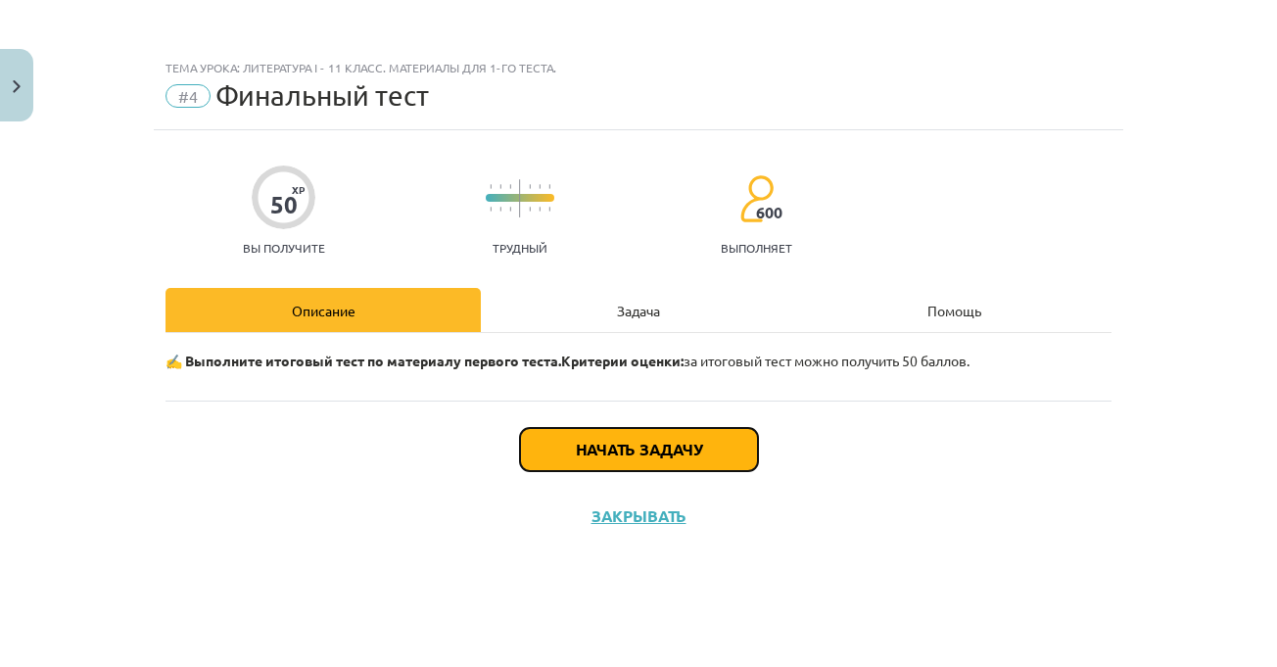
click at [709, 460] on button "Начать задачу" at bounding box center [639, 449] width 238 height 43
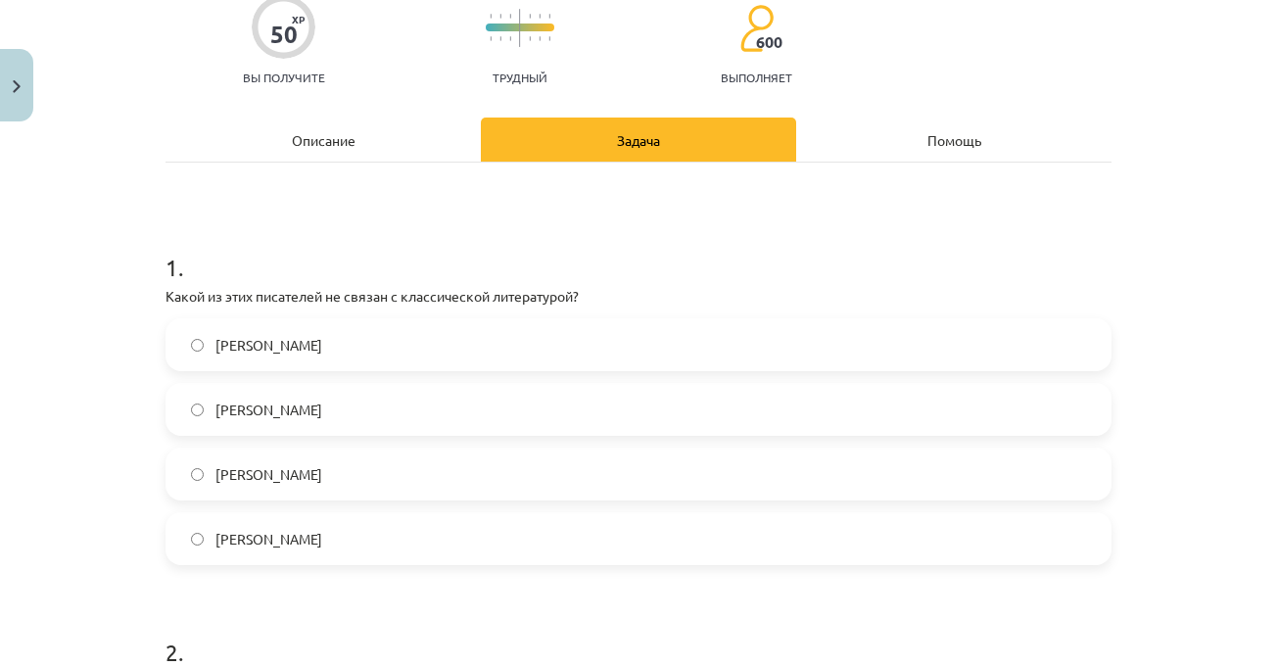
scroll to position [294, 0]
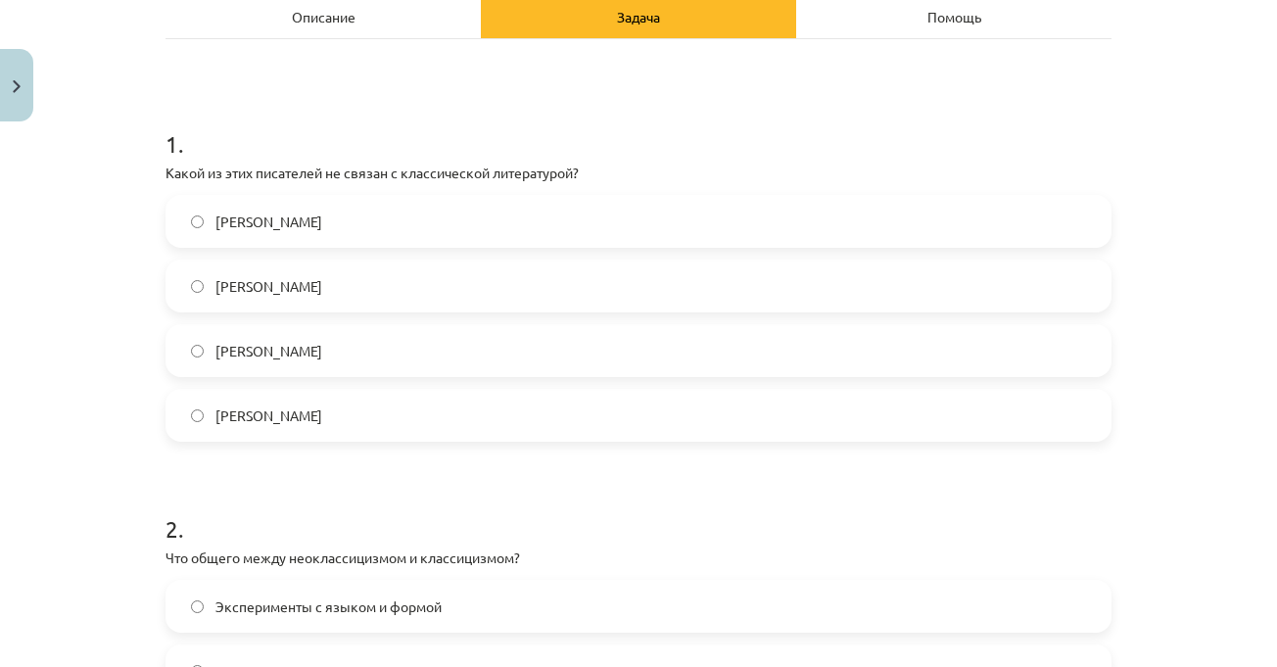
click at [460, 210] on label "[PERSON_NAME]" at bounding box center [638, 221] width 942 height 49
click at [805, 186] on div "1 . Какой из этих писателей не связан с классической литературой? [PERSON_NAME]…" at bounding box center [638, 269] width 946 height 346
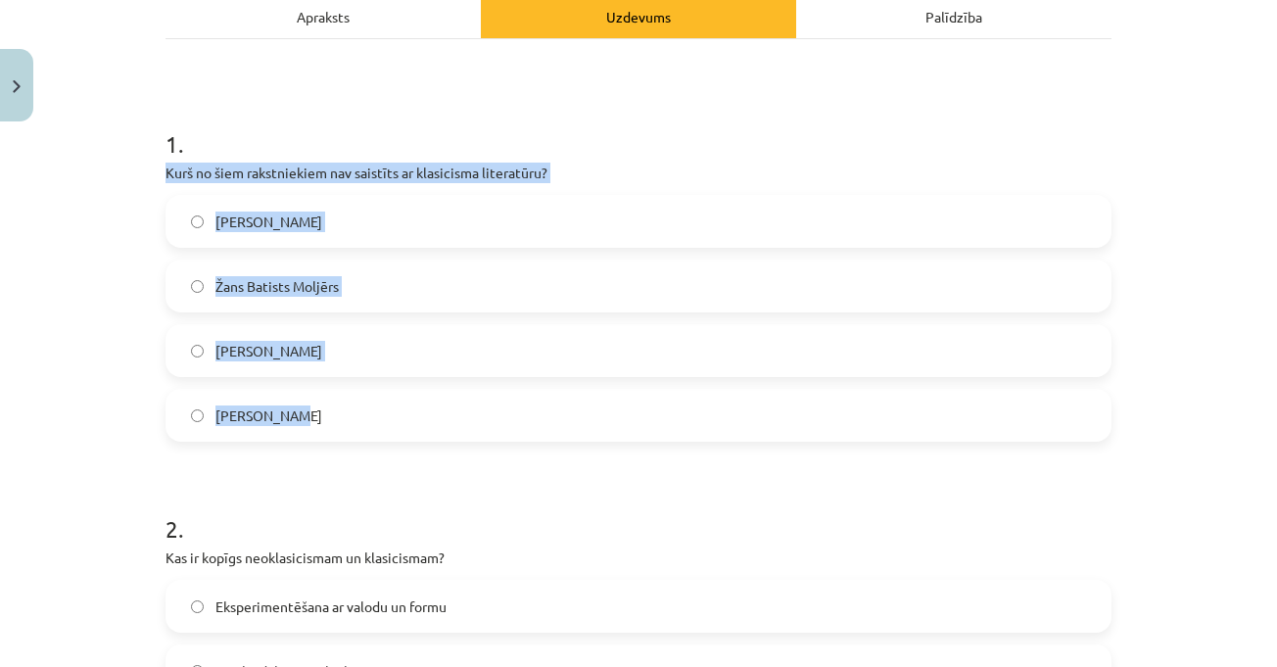
drag, startPoint x: 155, startPoint y: 177, endPoint x: 393, endPoint y: 440, distance: 354.2
copy div "Kurš no šiem rakstniekiem nav saistīts ar klasicisma literatūru? [PERSON_NAME] …"
click at [409, 417] on label "[PERSON_NAME]" at bounding box center [638, 415] width 942 height 49
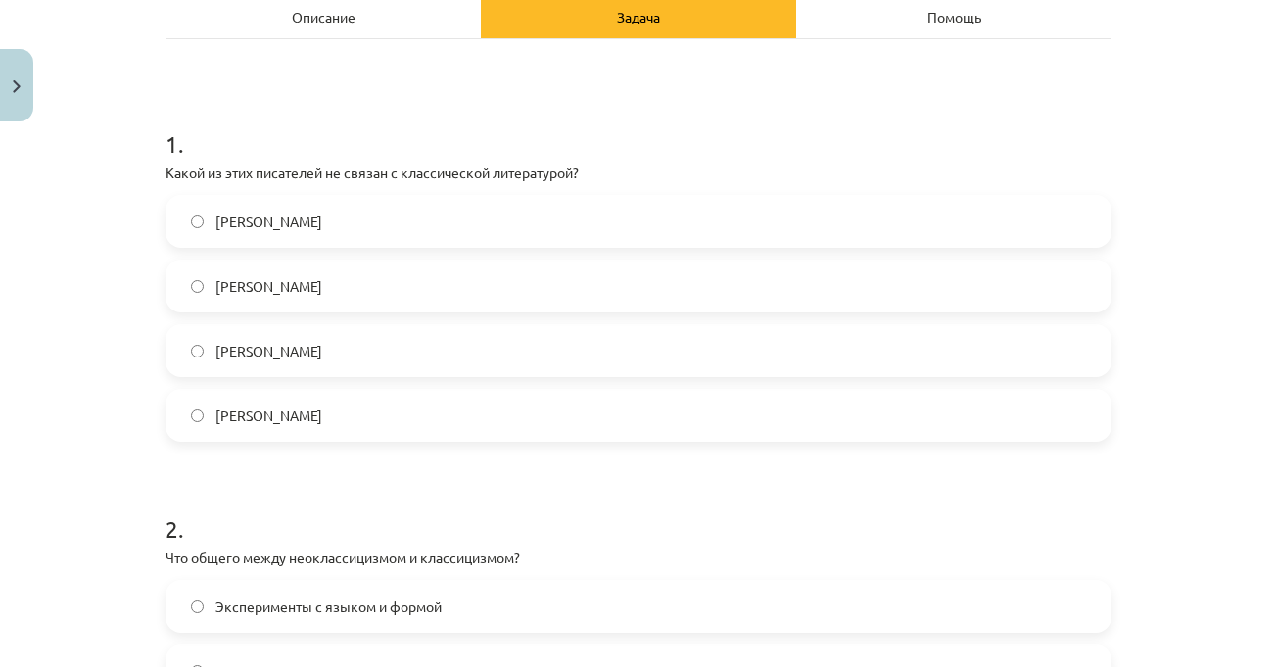
scroll to position [512, 0]
click at [1248, 316] on div "Тема урока: Литература I - 11 класс. Материалы для 1-го теста. #4 Финальный тес…" at bounding box center [638, 333] width 1277 height 667
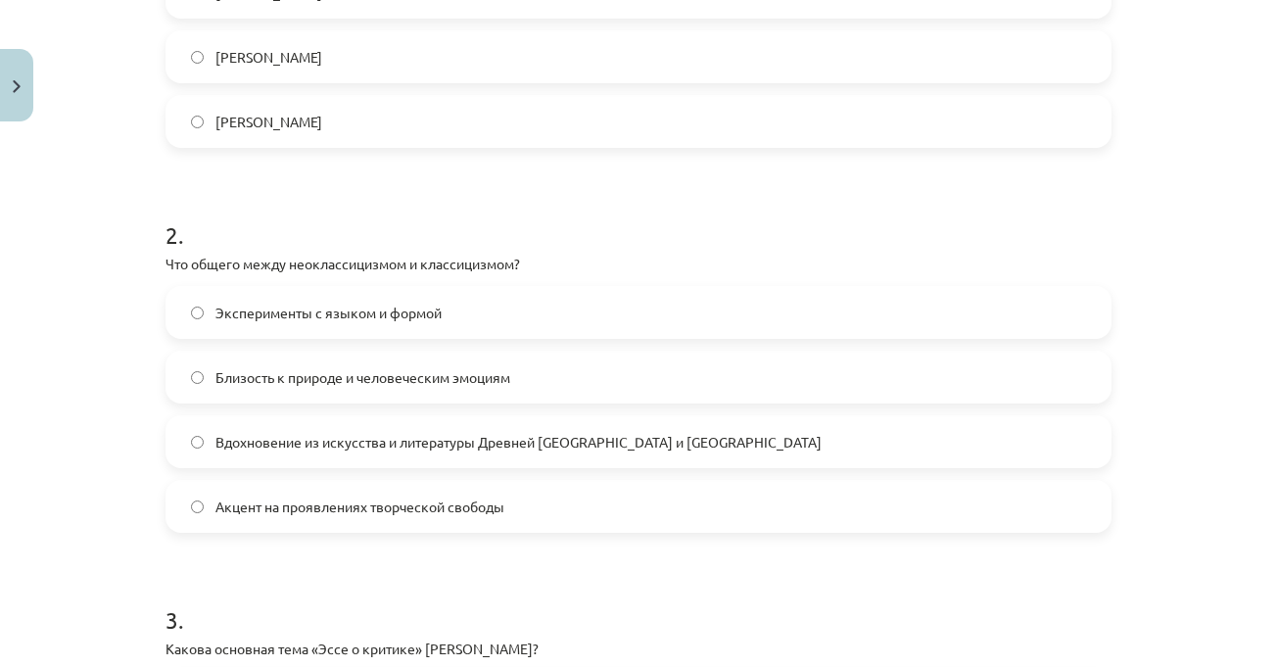
click at [1204, 371] on div "Тема урока: Литература I - 11 класс. Материалы для 1-го теста. #4 Финальный тес…" at bounding box center [638, 333] width 1277 height 667
click at [1166, 373] on div "Тема урока: Литература I - 11 класс. Материалы для 1-го теста. #4 Финальный тес…" at bounding box center [638, 333] width 1277 height 667
click at [1140, 375] on div "Тема урока: Литература I - 11 класс. Материалы для 1-го теста. #4 Финальный тес…" at bounding box center [638, 333] width 1277 height 667
click at [1205, 419] on div "Тема урока: Литература I - 11 класс. Материалы для 1-го теста. #4 Финальный тес…" at bounding box center [638, 333] width 1277 height 667
click at [1201, 327] on div "Тема урока: Литература I - 11 класс. Материалы для 1-го теста. #4 Финальный тес…" at bounding box center [638, 333] width 1277 height 667
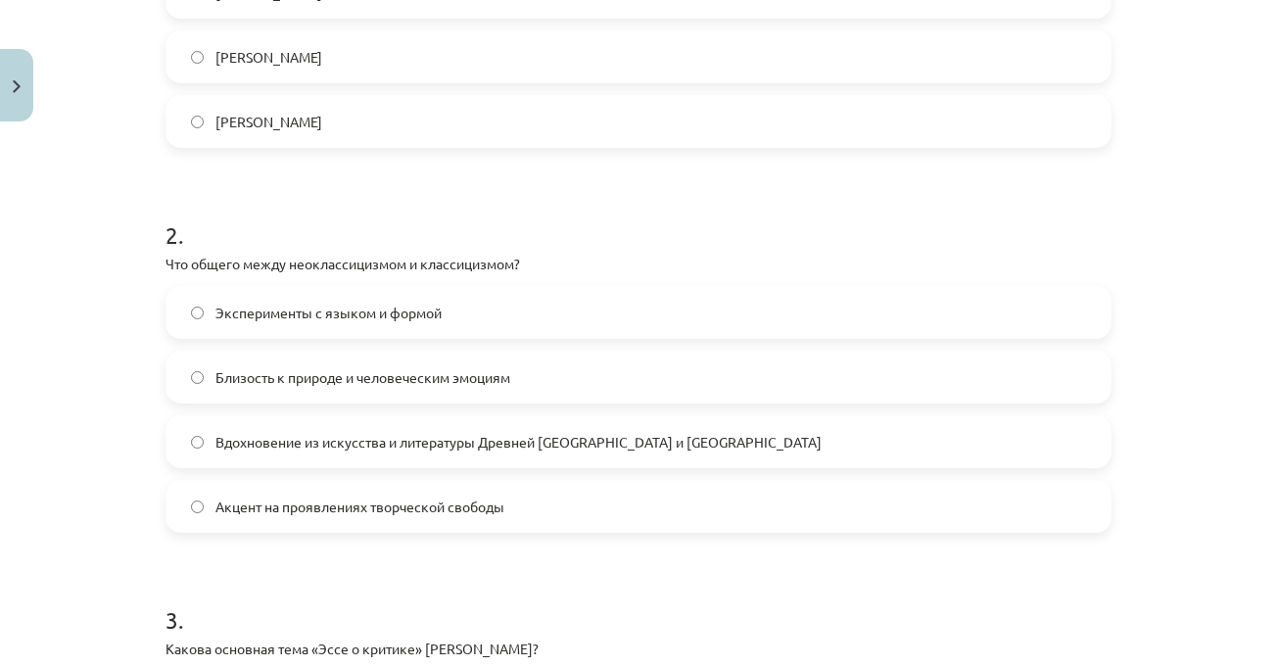
click at [1209, 314] on div "Тема урока: Литература I - 11 класс. Материалы для 1-го теста. #4 Финальный тес…" at bounding box center [638, 333] width 1277 height 667
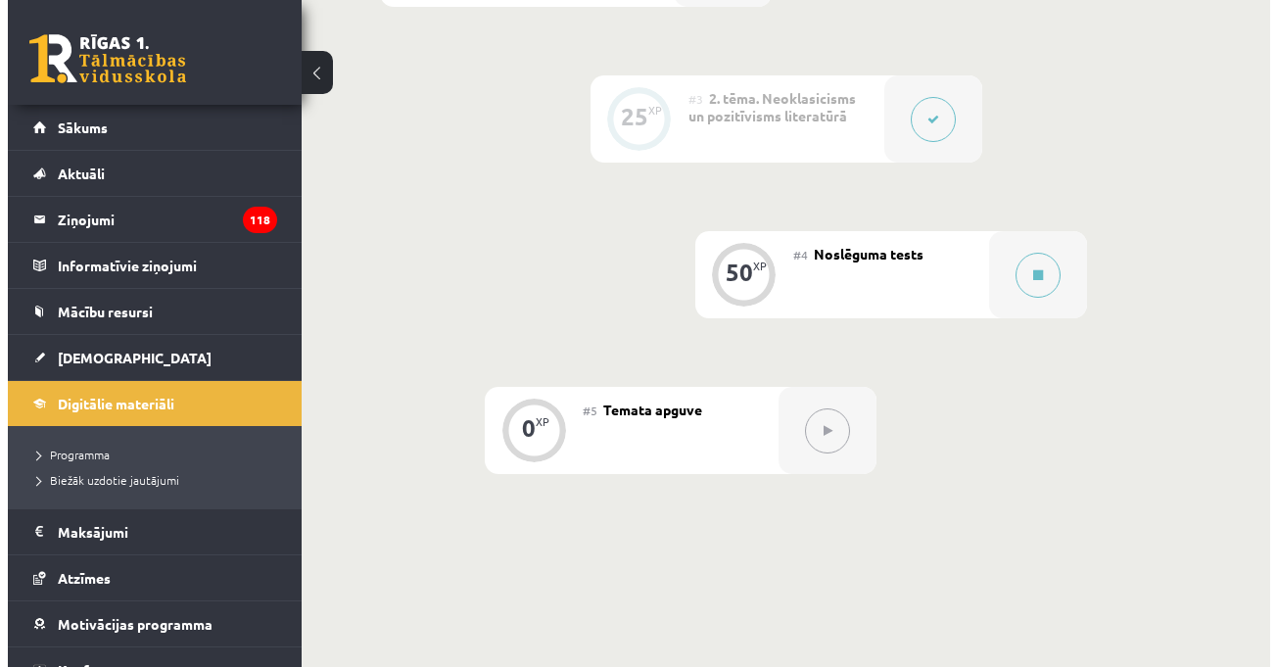
scroll to position [783, 0]
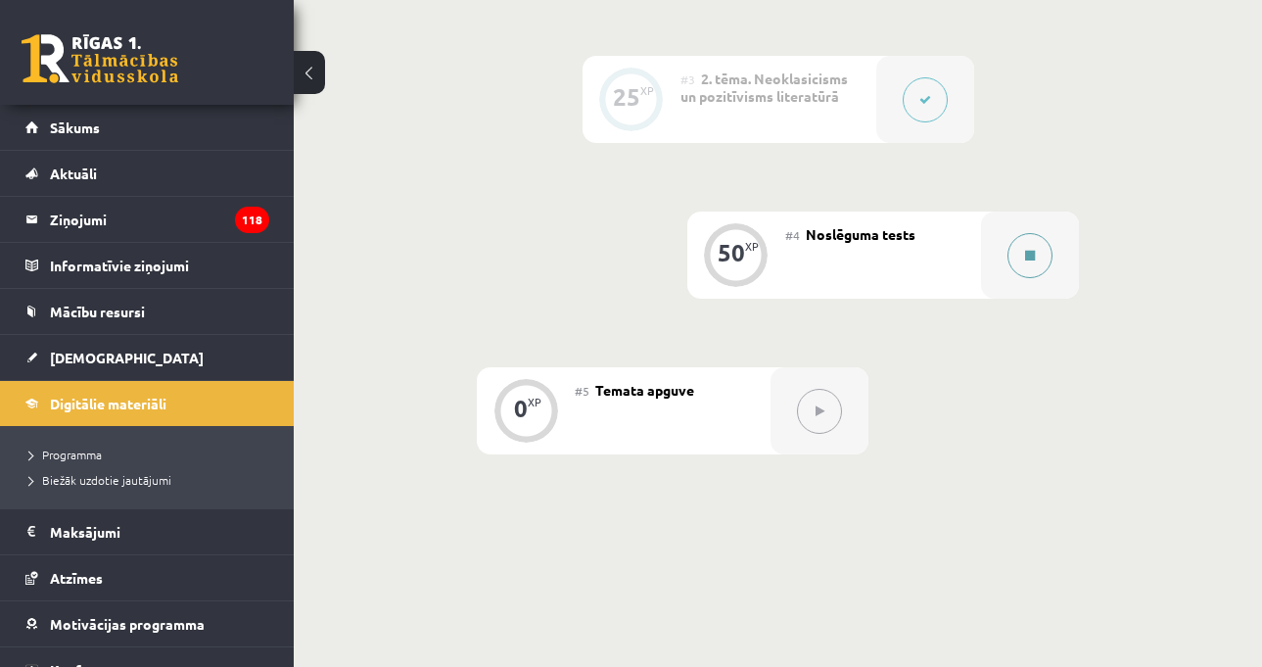
click at [1018, 248] on button at bounding box center [1029, 255] width 45 height 45
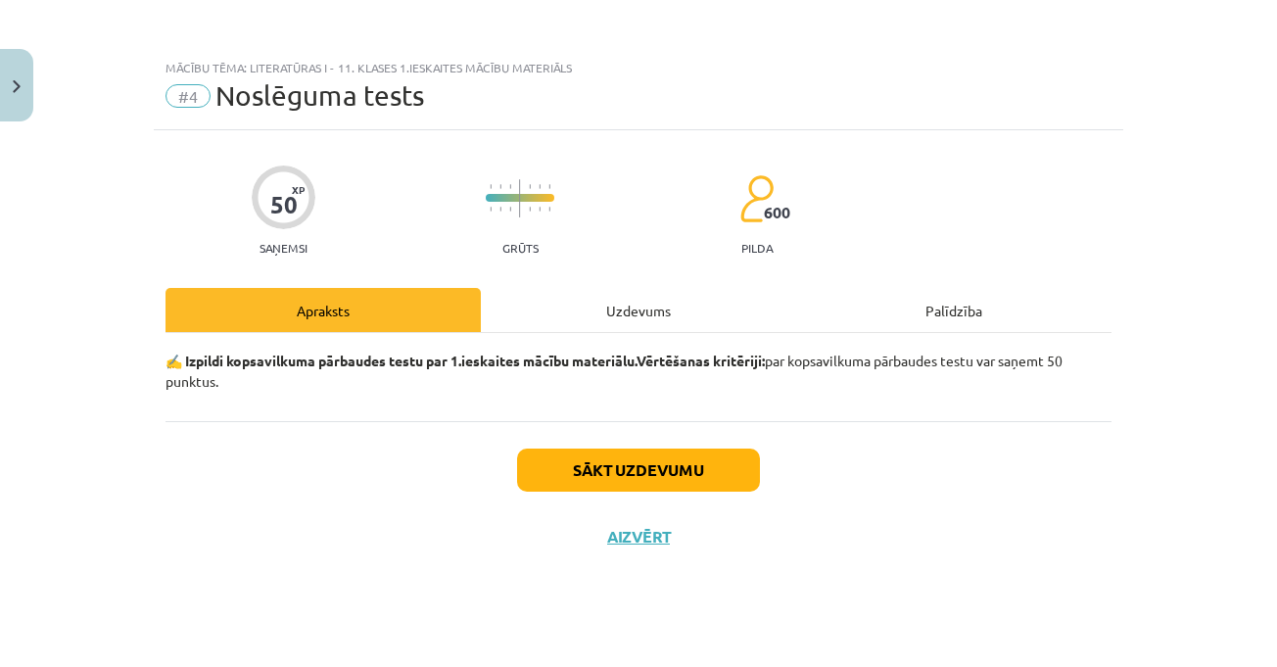
click at [644, 307] on div "Uzdevums" at bounding box center [638, 310] width 315 height 44
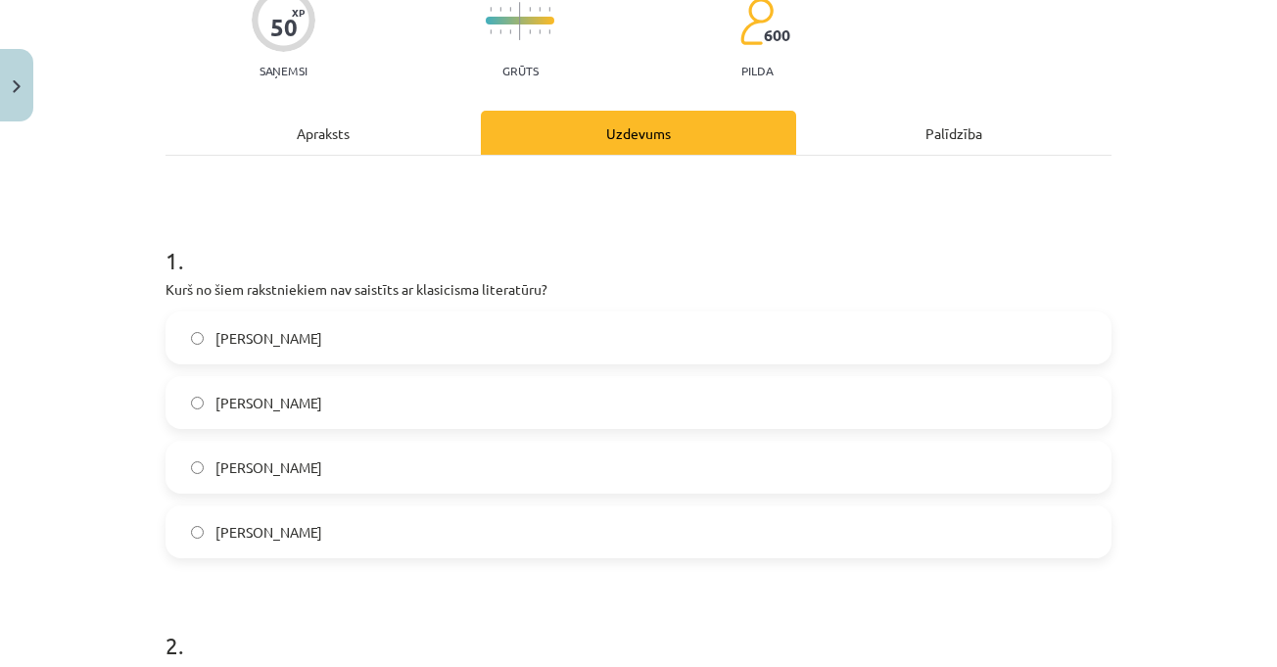
scroll to position [392, 0]
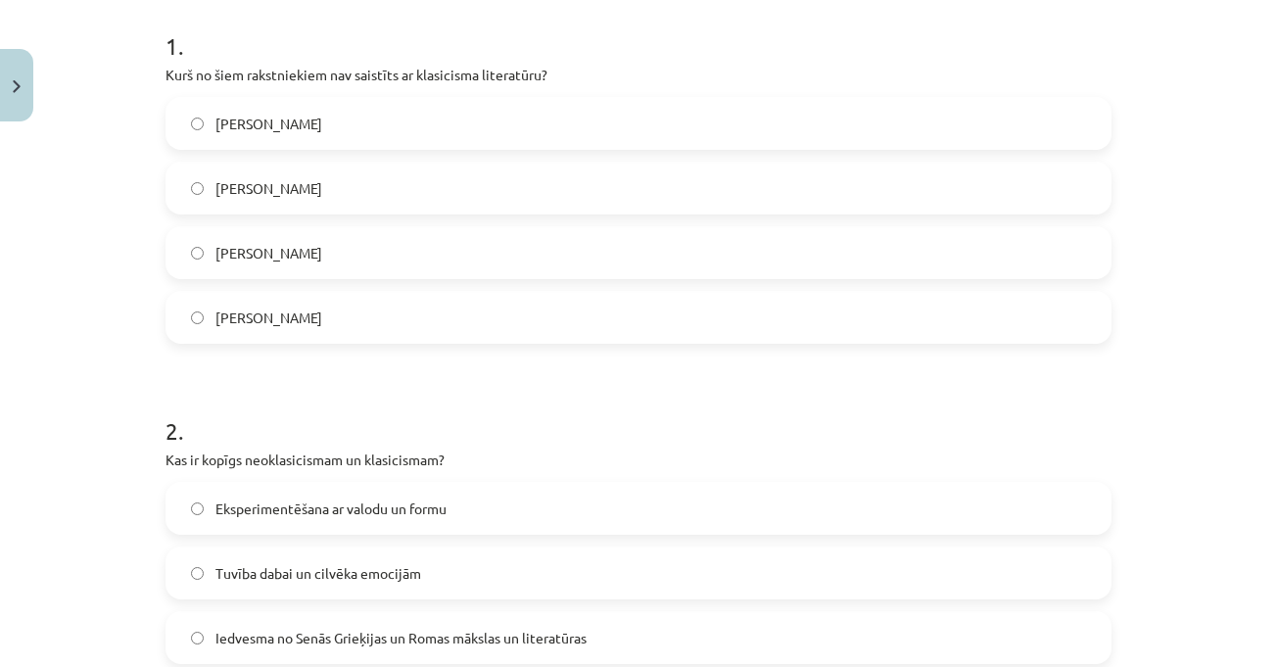
click at [344, 305] on label "[PERSON_NAME]" at bounding box center [638, 317] width 942 height 49
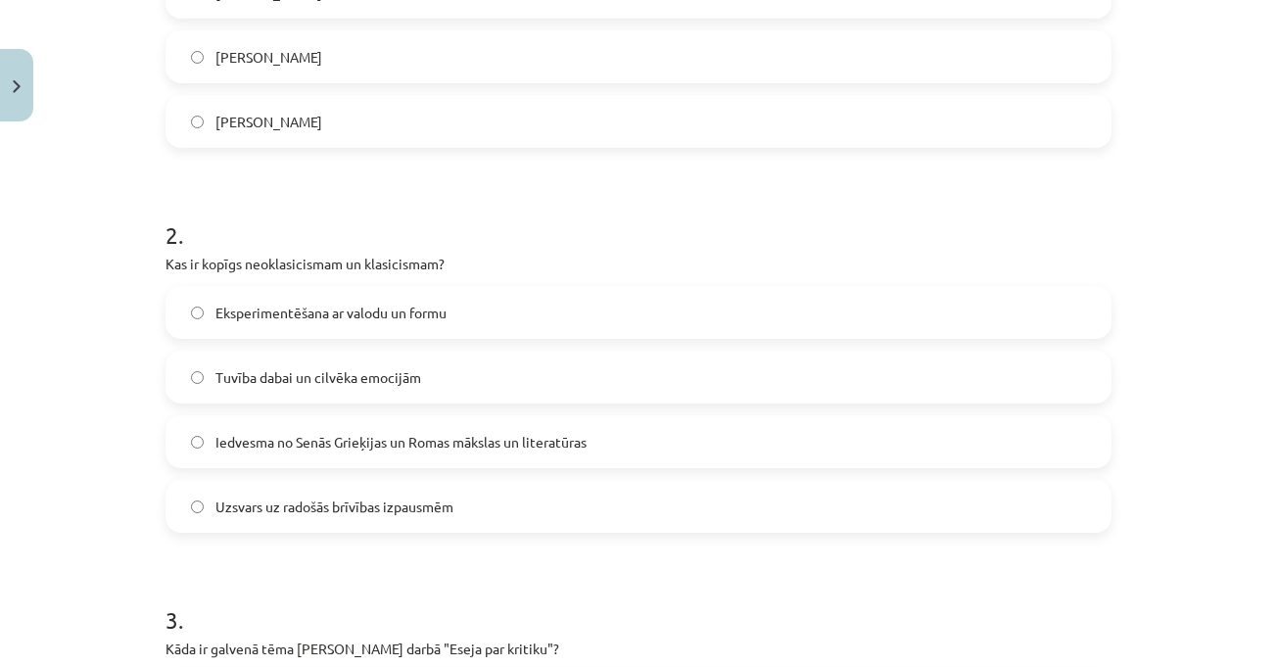
scroll to position [806, 0]
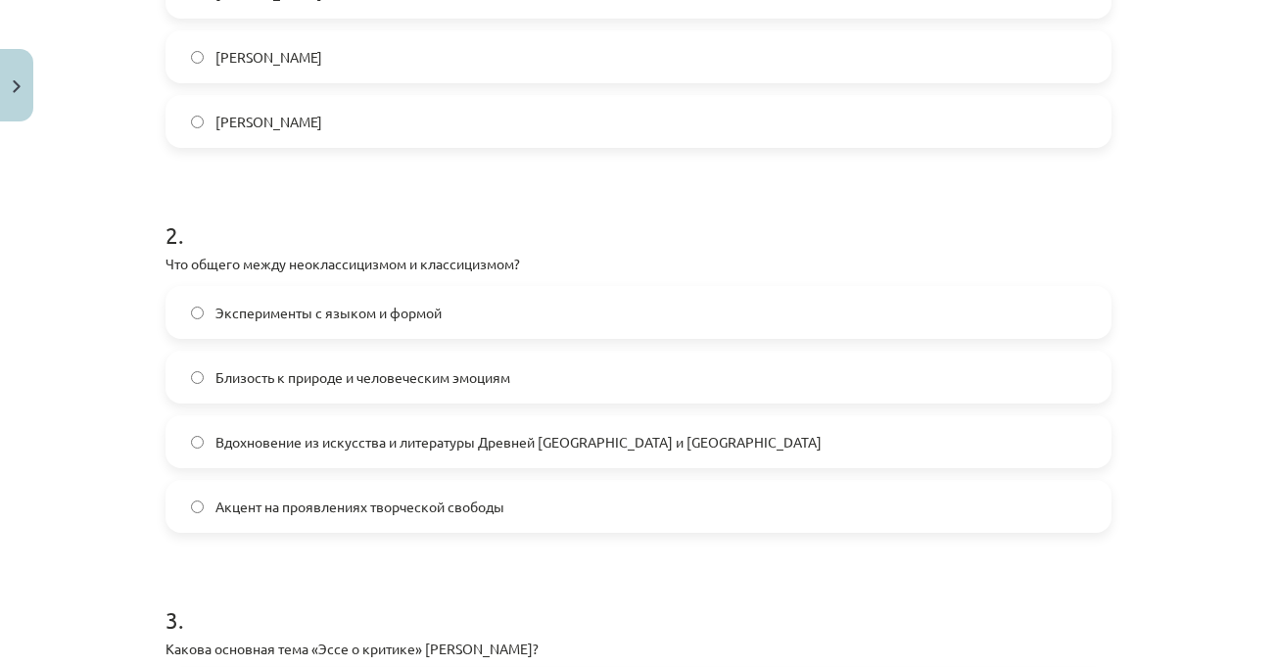
click at [386, 229] on h1 "2 ." at bounding box center [638, 217] width 946 height 61
click at [348, 241] on h1 "2 ." at bounding box center [638, 217] width 946 height 61
click at [361, 237] on h1 "2 ." at bounding box center [638, 217] width 946 height 61
click at [352, 376] on font "Близость к природе и человеческим эмоциям" at bounding box center [362, 377] width 295 height 18
click at [303, 442] on font "Вдохновение из искусства и литературы Древней [GEOGRAPHIC_DATA] и [GEOGRAPHIC_D…" at bounding box center [518, 442] width 606 height 18
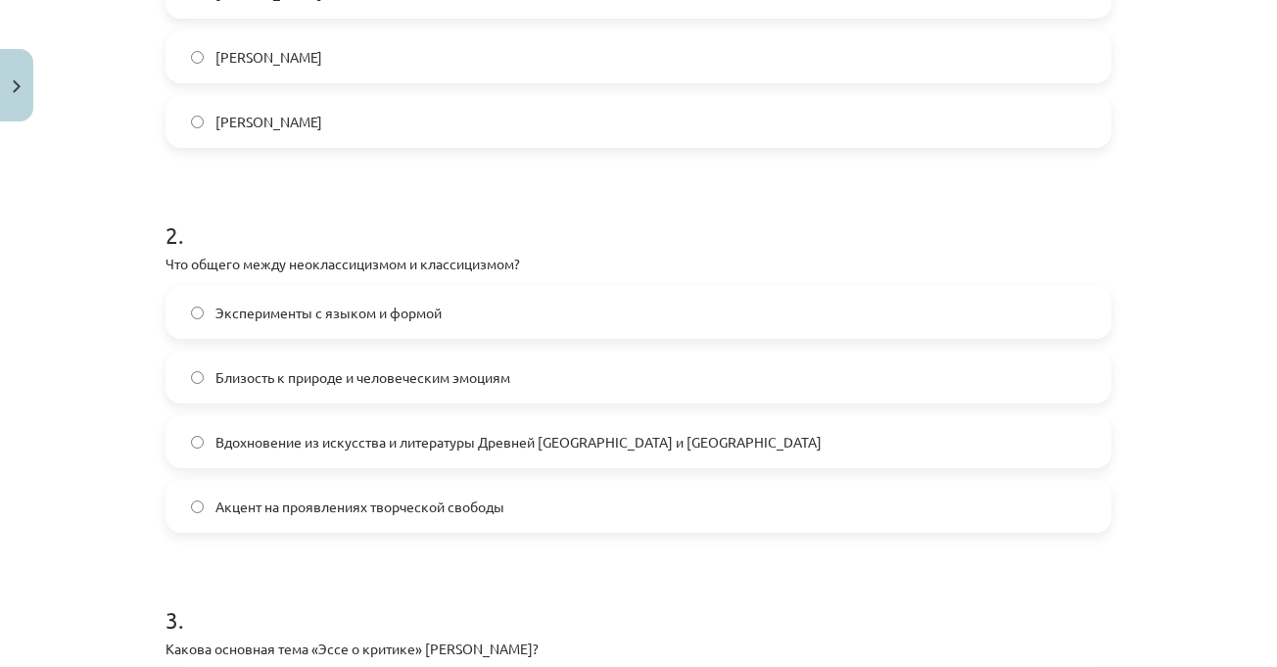
scroll to position [783, 0]
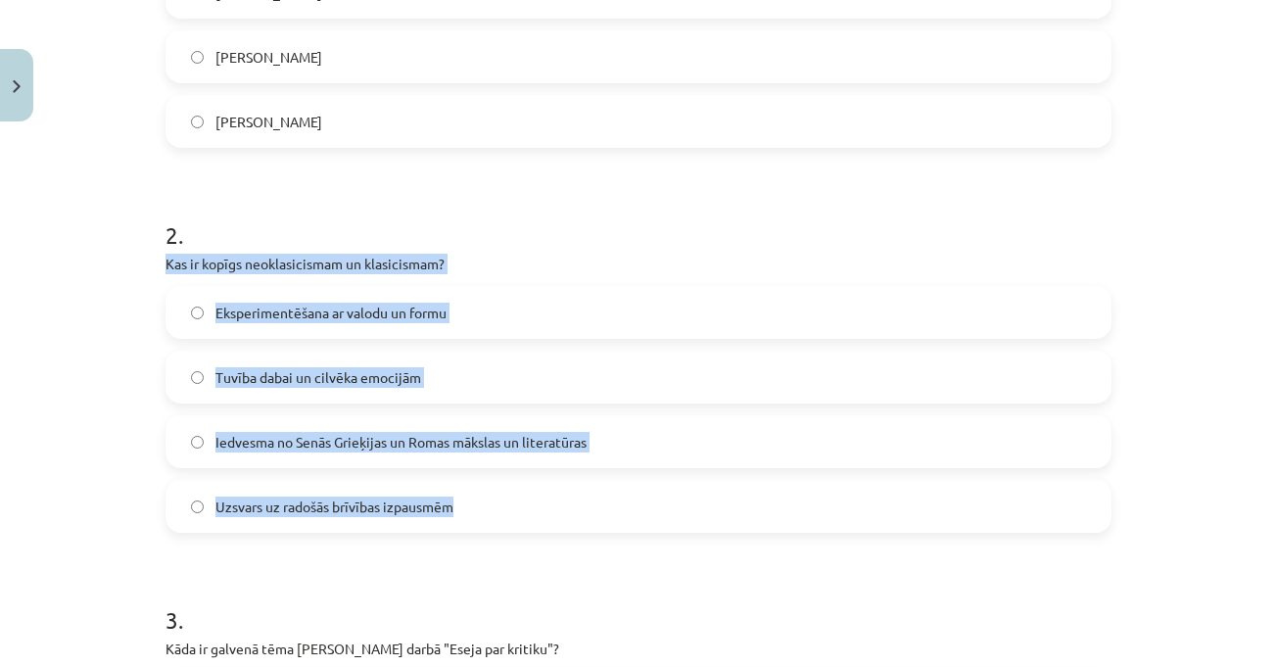
drag, startPoint x: 152, startPoint y: 262, endPoint x: 504, endPoint y: 483, distance: 415.6
copy div "Kas ir kopīgs neoklasicismam un klasicismam? Eksperimentēšana ar valodu un form…"
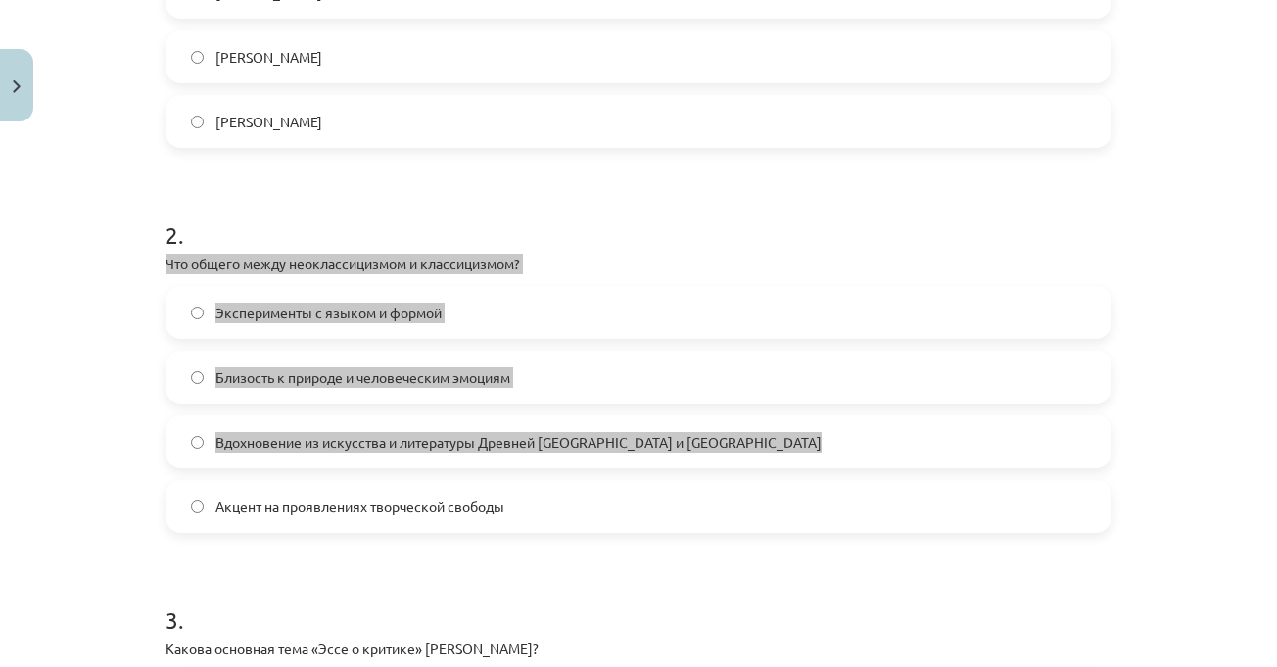
scroll to position [806, 0]
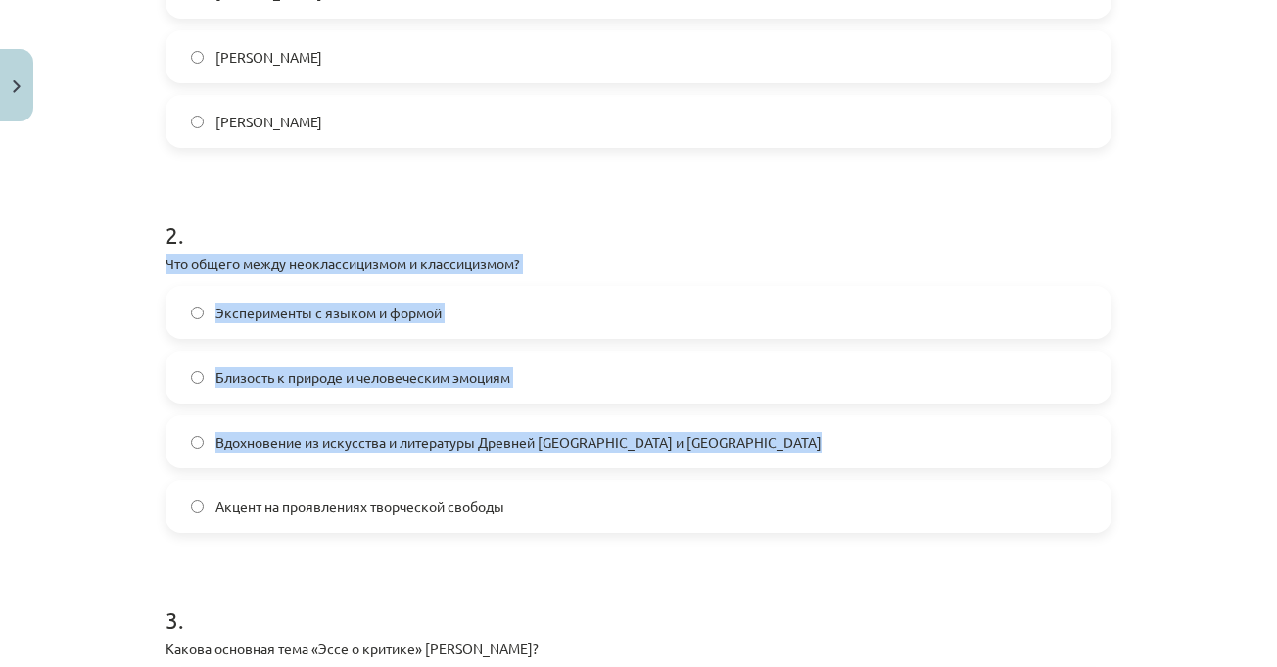
drag, startPoint x: 1191, startPoint y: 332, endPoint x: 1091, endPoint y: 280, distance: 113.4
click at [1192, 332] on div "Тема урока: Литература I - 11 класс. Материалы для 1-го теста. #4 Финальный тес…" at bounding box center [638, 333] width 1277 height 667
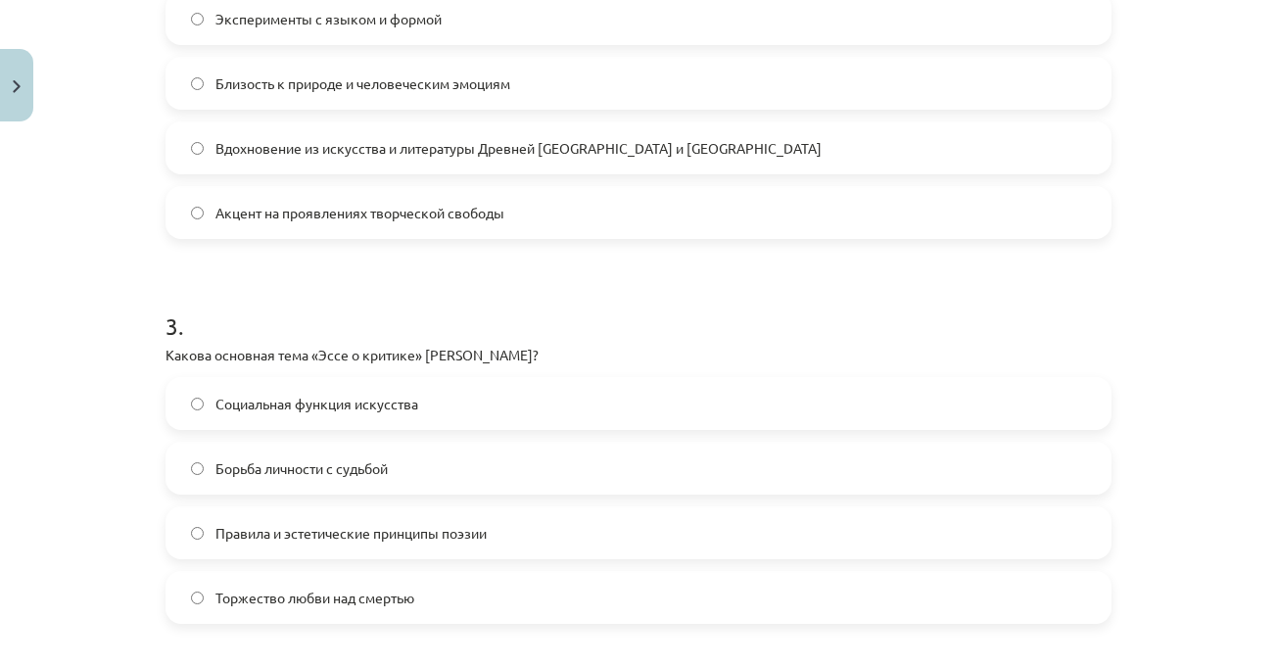
click at [1191, 333] on div "Тема урока: Литература I - 11 класс. Материалы для 1-го теста. #4 Финальный тес…" at bounding box center [638, 333] width 1277 height 667
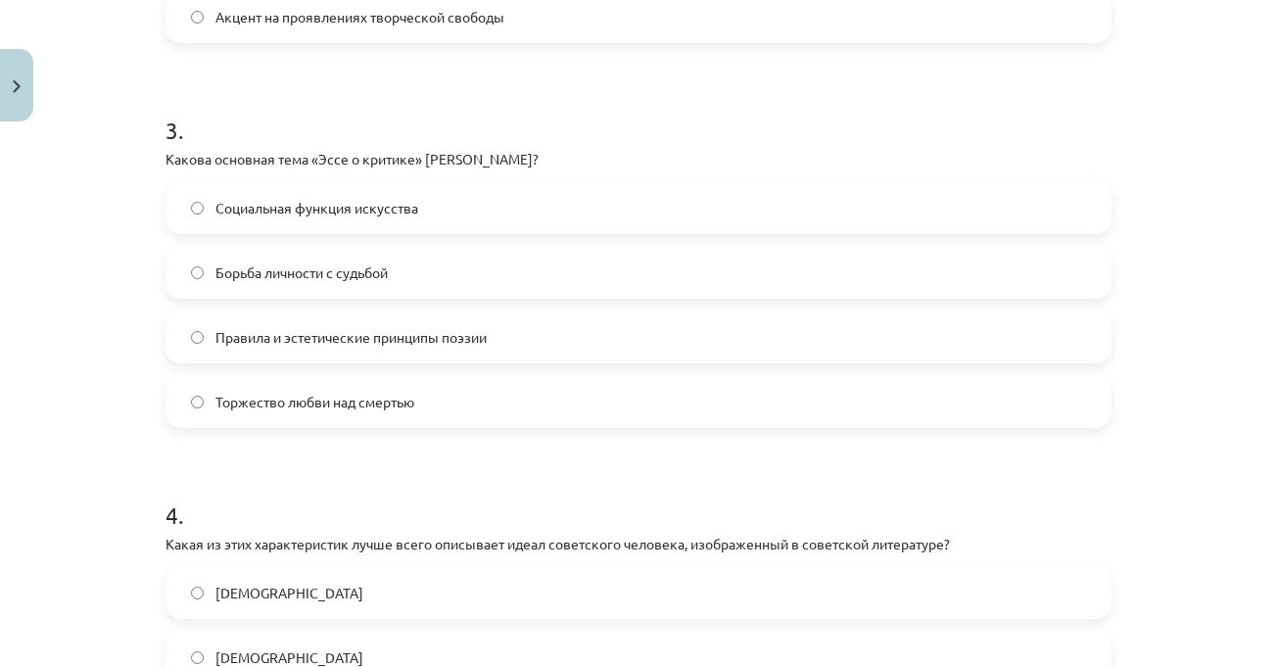
drag, startPoint x: 555, startPoint y: 216, endPoint x: 578, endPoint y: 232, distance: 27.4
click at [556, 217] on label "Социальная функция искусства" at bounding box center [638, 207] width 942 height 49
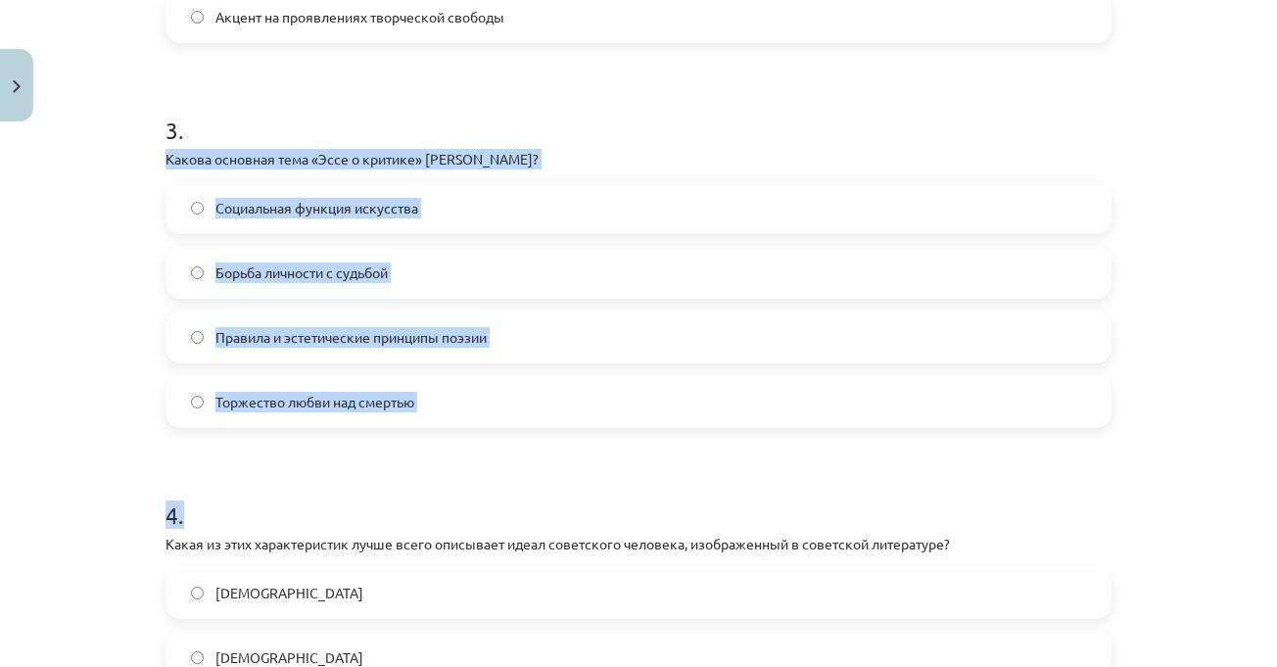
drag, startPoint x: 228, startPoint y: 210, endPoint x: 472, endPoint y: 429, distance: 327.9
click at [111, 156] on div "Тема урока: Литература I - 11 класс. Материалы для 1-го теста. #4 Финальный тес…" at bounding box center [638, 333] width 1277 height 667
drag, startPoint x: 193, startPoint y: 179, endPoint x: 410, endPoint y: 392, distance: 303.9
click at [410, 392] on div "3 . Какова основная тема «Эссе о критике» Александра Поупа? Социальная функция …" at bounding box center [638, 255] width 946 height 346
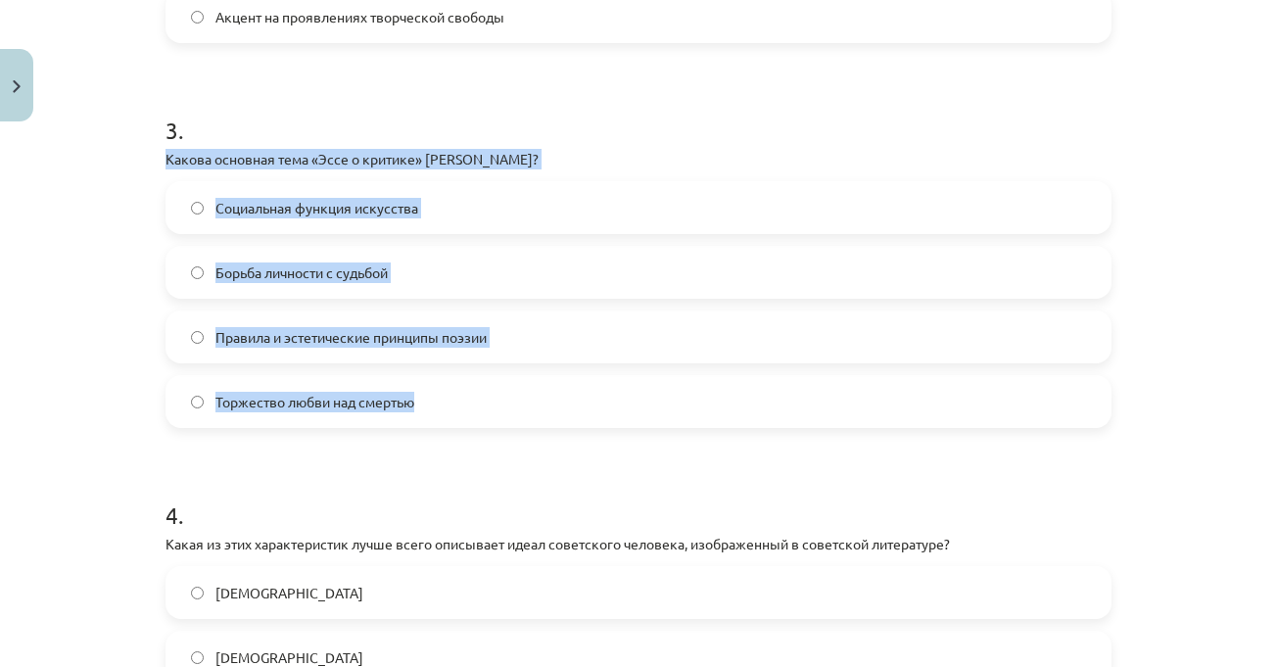
click at [405, 340] on font "Правила и эстетические принципы поэзии" at bounding box center [350, 337] width 271 height 18
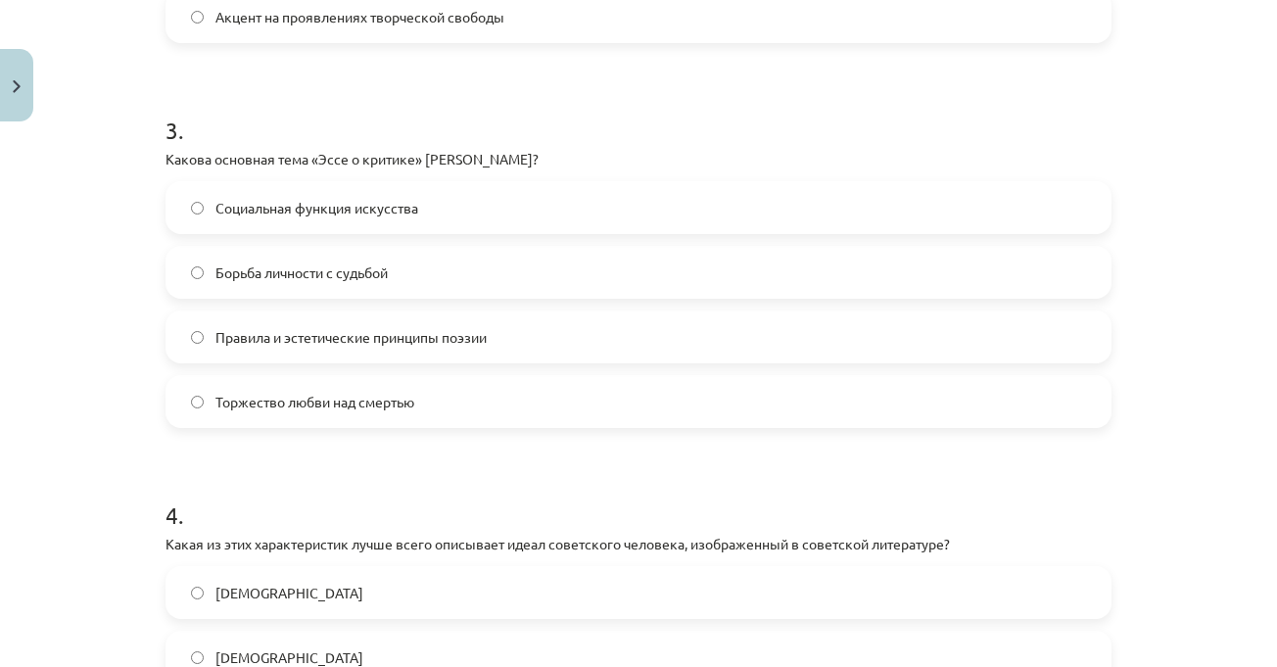
click at [1147, 376] on div "Тема урока: Литература I - 11 класс. Материалы для 1-го теста. #4 Финальный тес…" at bounding box center [638, 333] width 1277 height 667
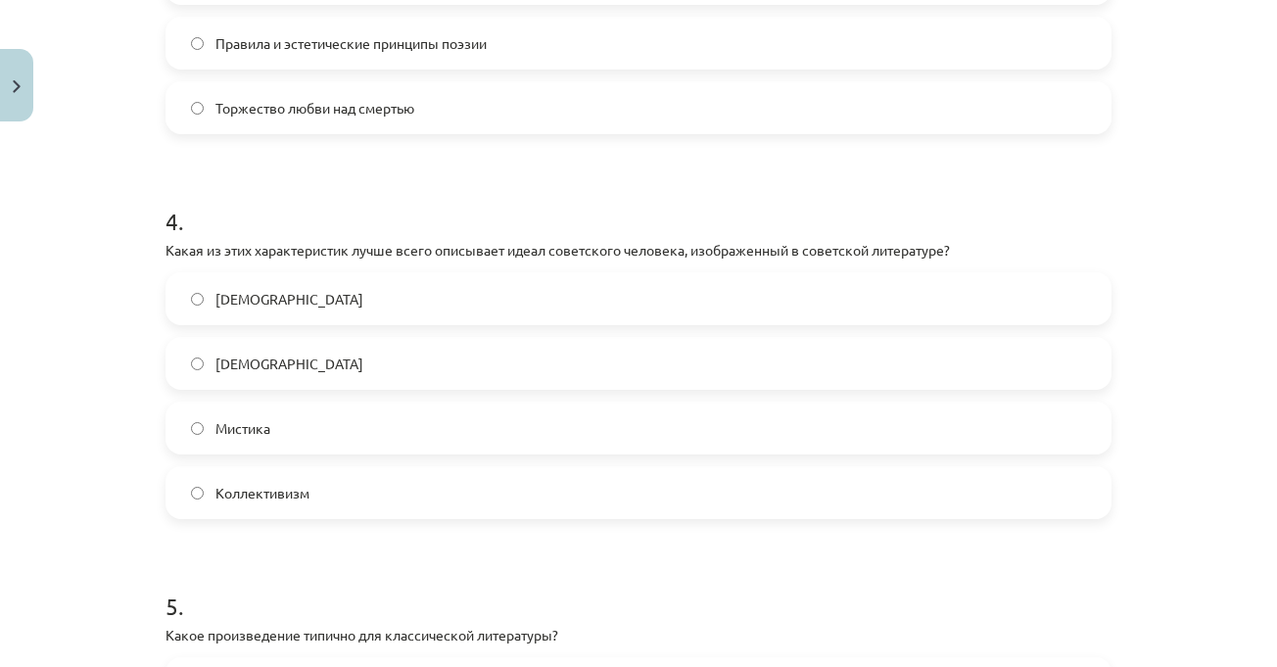
scroll to position [1469, 0]
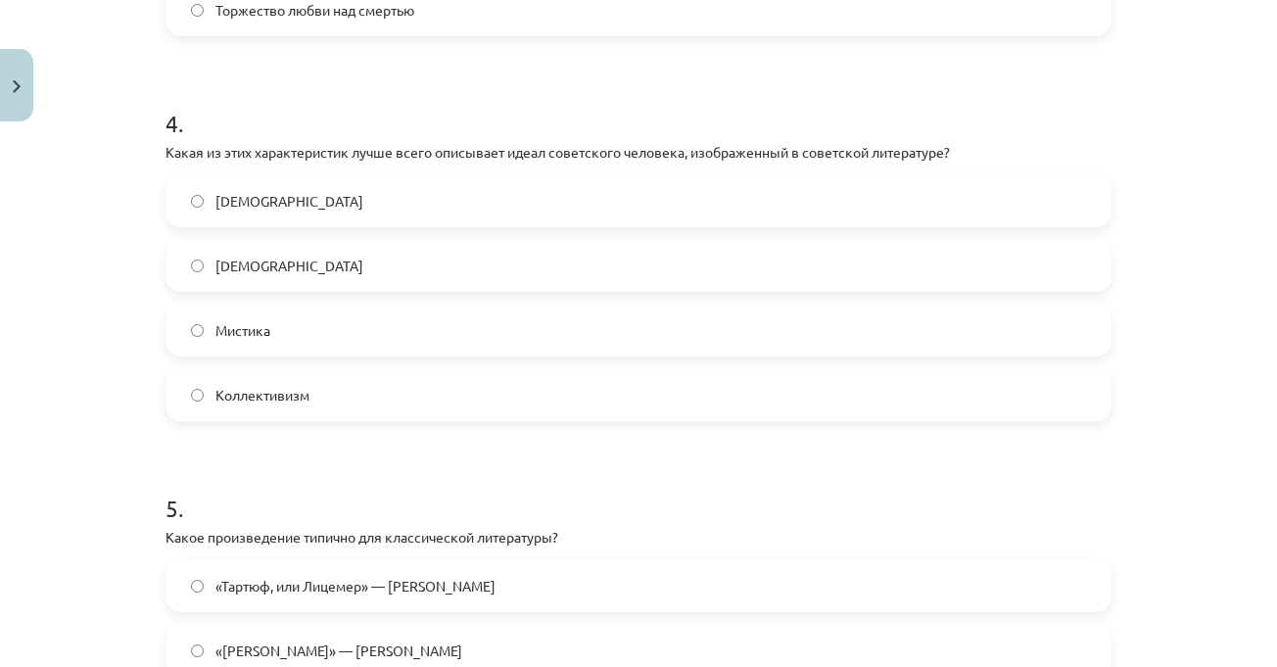
click at [1173, 395] on div "Тема урока: Литература I - 11 класс. Материалы для 1-го теста. #4 Финальный тес…" at bounding box center [638, 333] width 1277 height 667
click at [1187, 374] on div "Тема урока: Литература I - 11 класс. Материалы для 1-го теста. #4 Финальный тес…" at bounding box center [638, 333] width 1277 height 667
click at [199, 196] on label "[DEMOGRAPHIC_DATA]" at bounding box center [638, 200] width 942 height 49
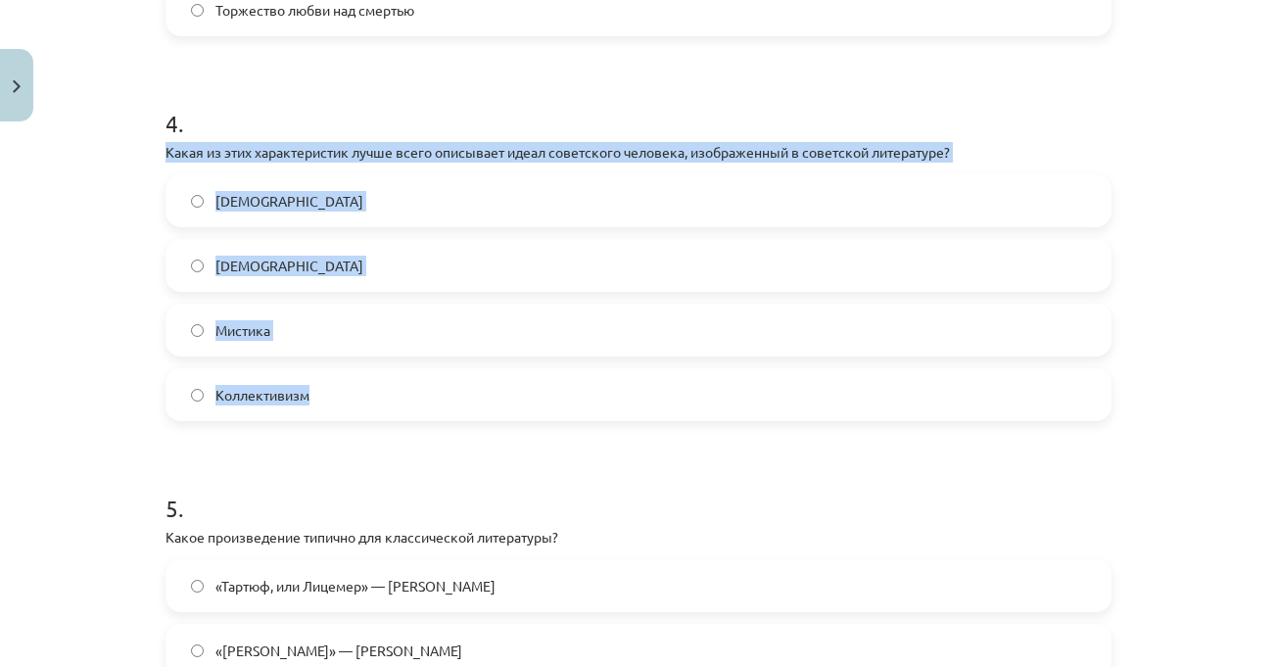
drag, startPoint x: 161, startPoint y: 163, endPoint x: 380, endPoint y: 372, distance: 302.6
copy div "Какая из этих характеристик лучше всего описывает идеал советского человека, из…"
click at [721, 416] on label "Коллективизм" at bounding box center [638, 394] width 942 height 49
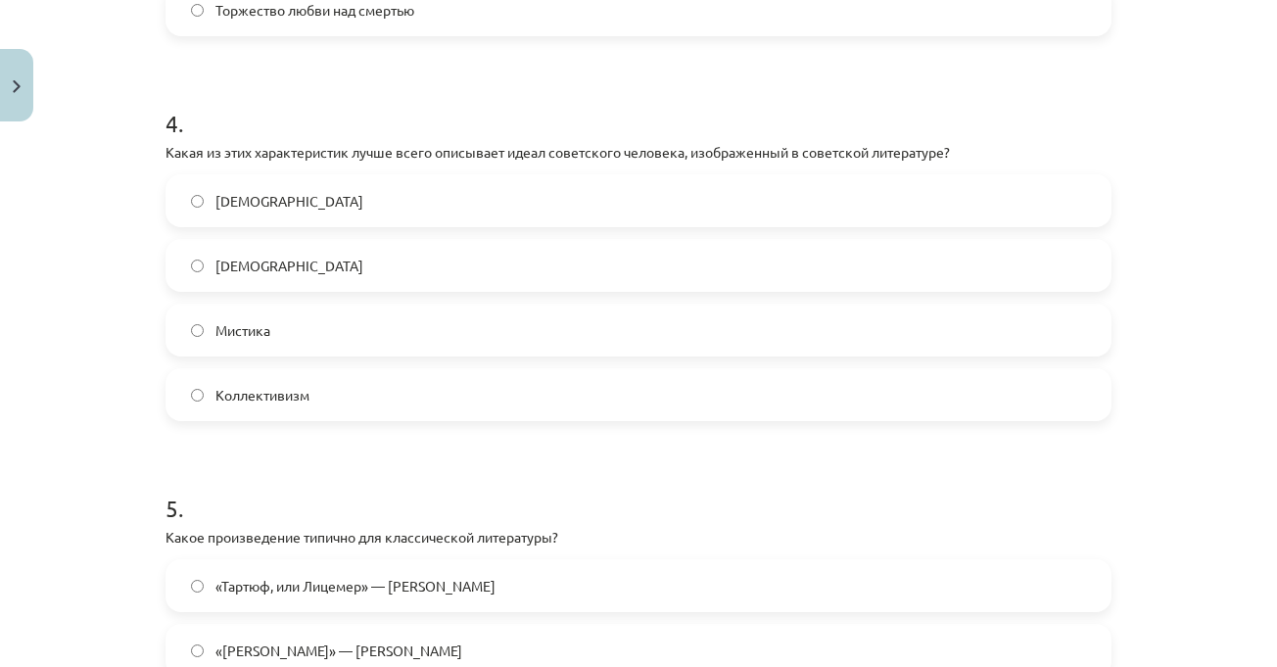
click at [1175, 378] on div "Тема урока: Литература I - 11 класс. Материалы для 1-го теста. #4 Финальный тес…" at bounding box center [638, 333] width 1277 height 667
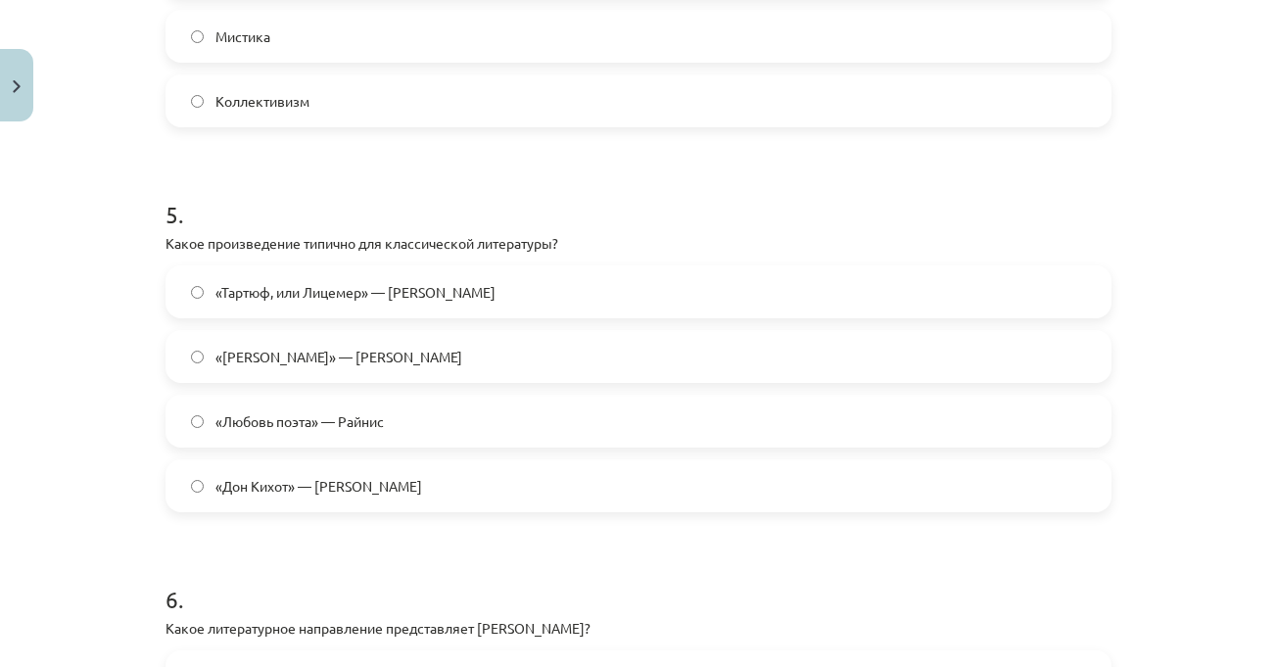
scroll to position [1860, 0]
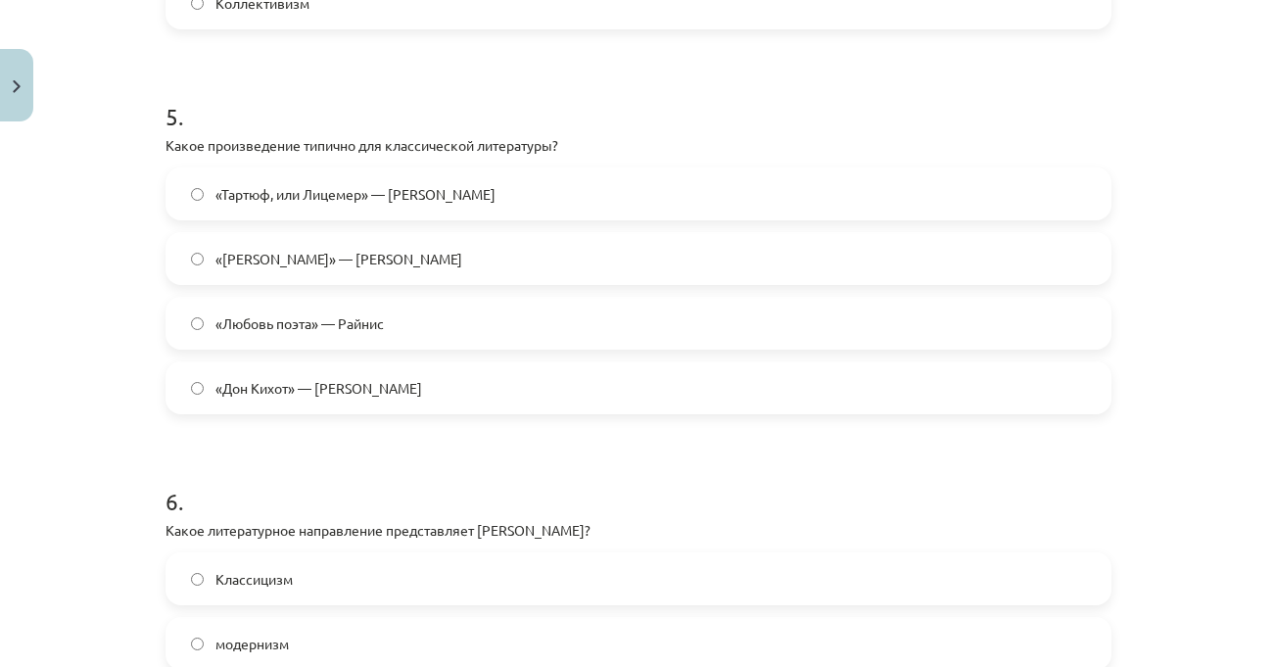
click at [1194, 367] on div "Тема урока: Литература I - 11 класс. Материалы для 1-го теста. #4 Финальный тес…" at bounding box center [638, 333] width 1277 height 667
click at [1194, 358] on div "Тема урока: Литература I - 11 класс. Материалы для 1-го теста. #4 Финальный тес…" at bounding box center [638, 333] width 1277 height 667
click at [1194, 357] on div "Тема урока: Литература I - 11 класс. Материалы для 1-го теста. #4 Финальный тес…" at bounding box center [638, 333] width 1277 height 667
click at [1202, 253] on div "Тема урока: Литература I - 11 класс. Материалы для 1-го теста. #4 Финальный тес…" at bounding box center [638, 333] width 1277 height 667
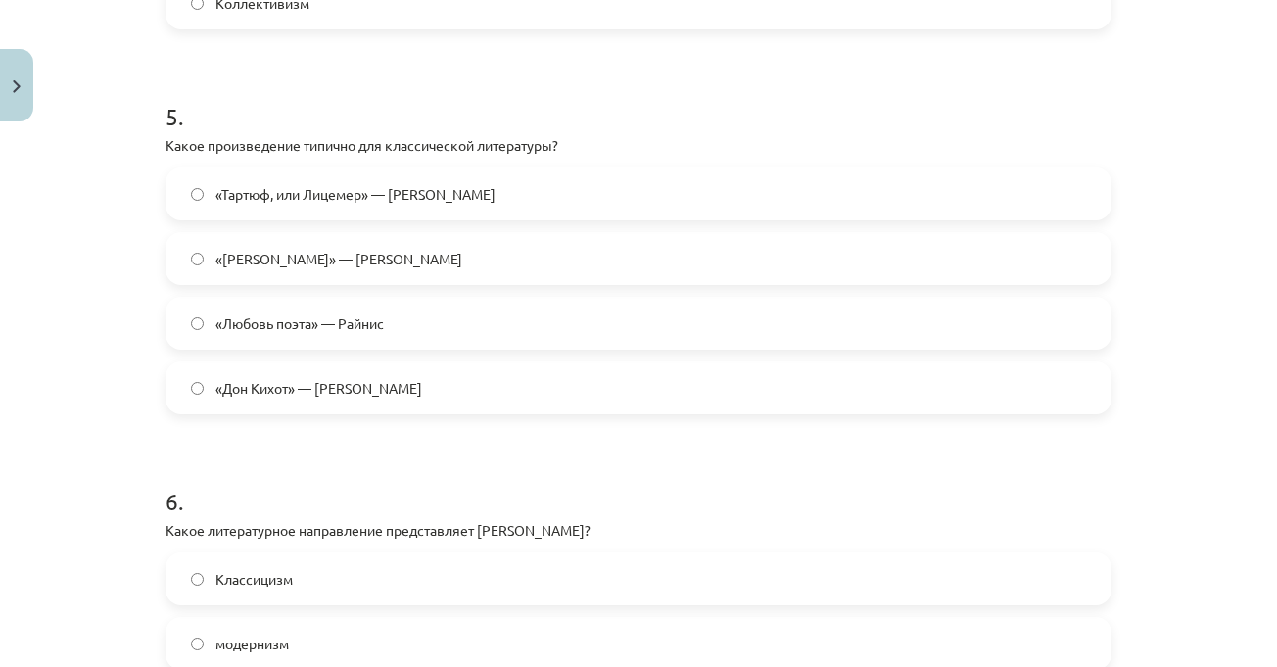
click at [399, 395] on font "«Дон Кихот» — [PERSON_NAME]" at bounding box center [318, 388] width 207 height 18
drag, startPoint x: 156, startPoint y: 146, endPoint x: 487, endPoint y: 396, distance: 415.1
click at [487, 396] on div "50 XP Вы получите Трудный 600 выполняет Описание Задача Помощь 1 . Какой из эти…" at bounding box center [638, 393] width 969 height 4246
copy div "Какое произведение типично для классической литературы? «Тартюф, или Лицемер» —…"
click at [1168, 273] on div "Тема урока: Литература I - 11 класс. Материалы для 1-го теста. #4 Финальный тес…" at bounding box center [638, 333] width 1277 height 667
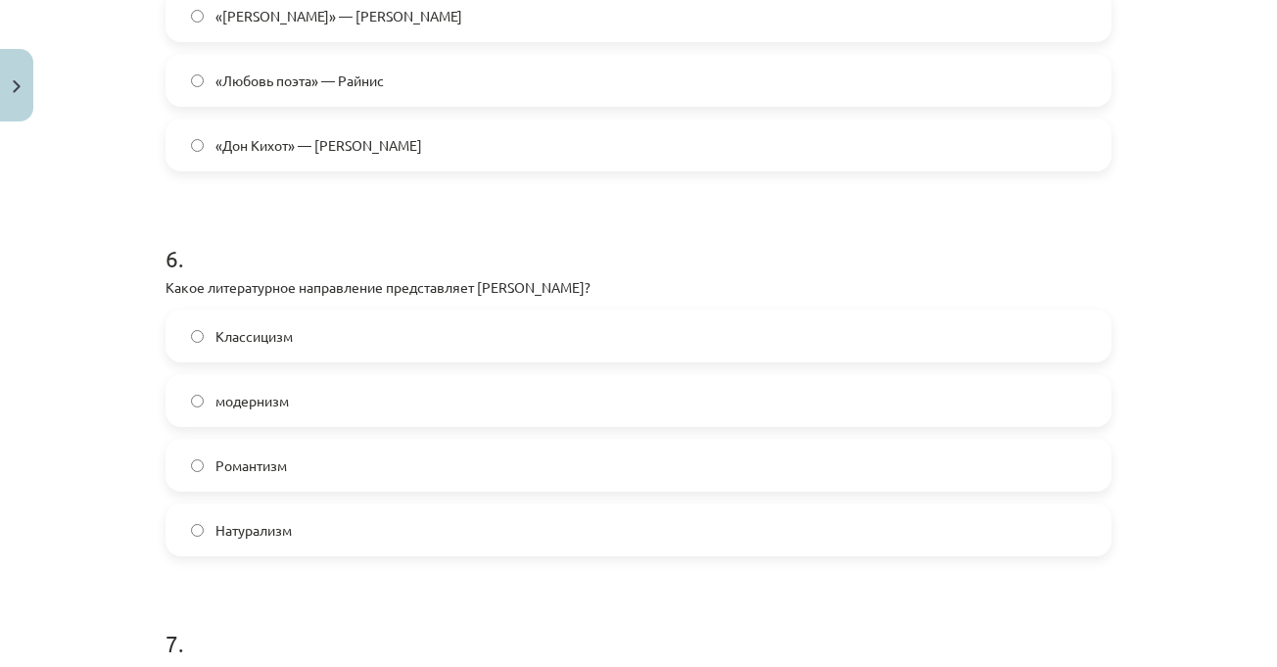
scroll to position [2252, 0]
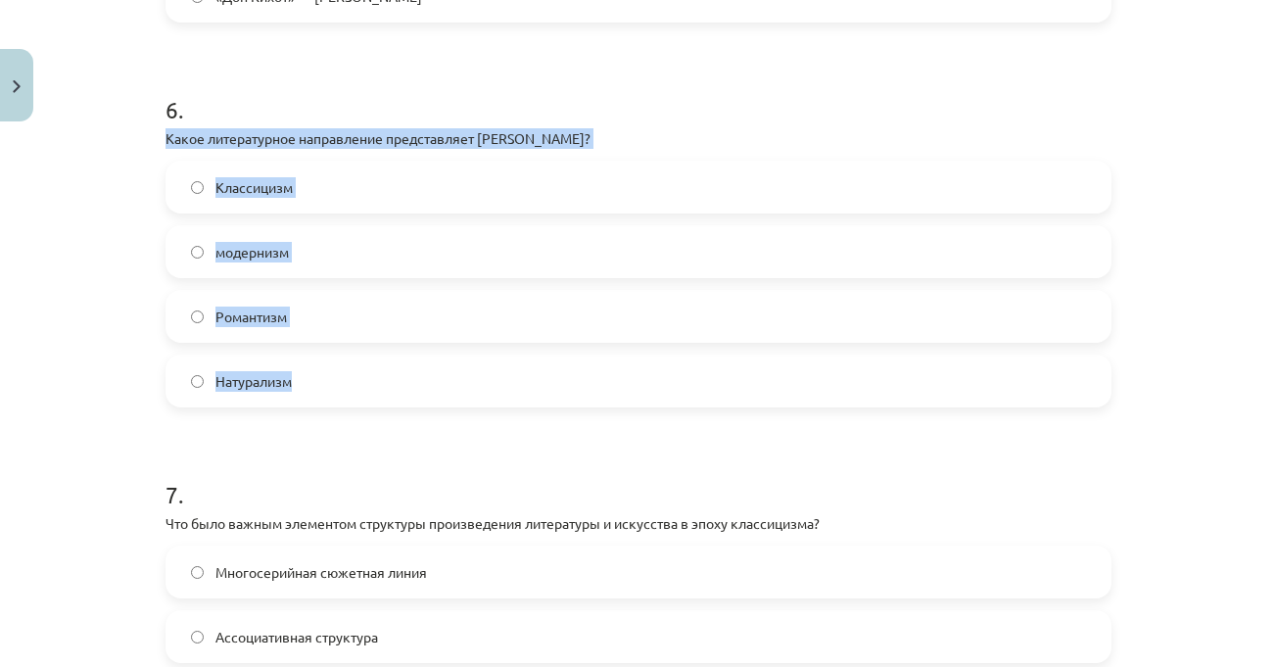
drag, startPoint x: 154, startPoint y: 143, endPoint x: 308, endPoint y: 386, distance: 287.9
click at [308, 386] on div "50 XP Вы получите Трудный 600 выполняет Описание Задача Помощь 1 . Какой из эти…" at bounding box center [638, 1] width 969 height 4246
copy div "Какое литературное направление представляет Жан-Батист Мольер? Классицизм модер…"
click at [321, 187] on label "Классицизм" at bounding box center [638, 187] width 942 height 49
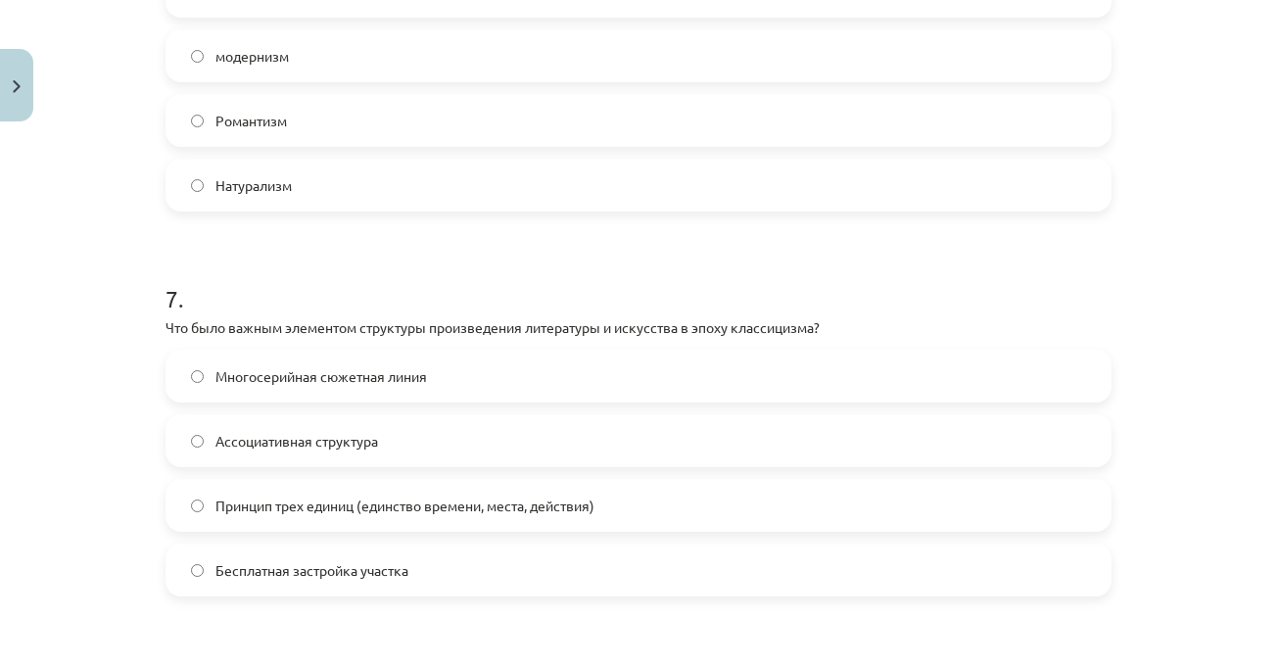
click at [1181, 436] on div "Тема урока: Литература I - 11 класс. Материалы для 1-го теста. #4 Финальный тес…" at bounding box center [638, 333] width 1277 height 667
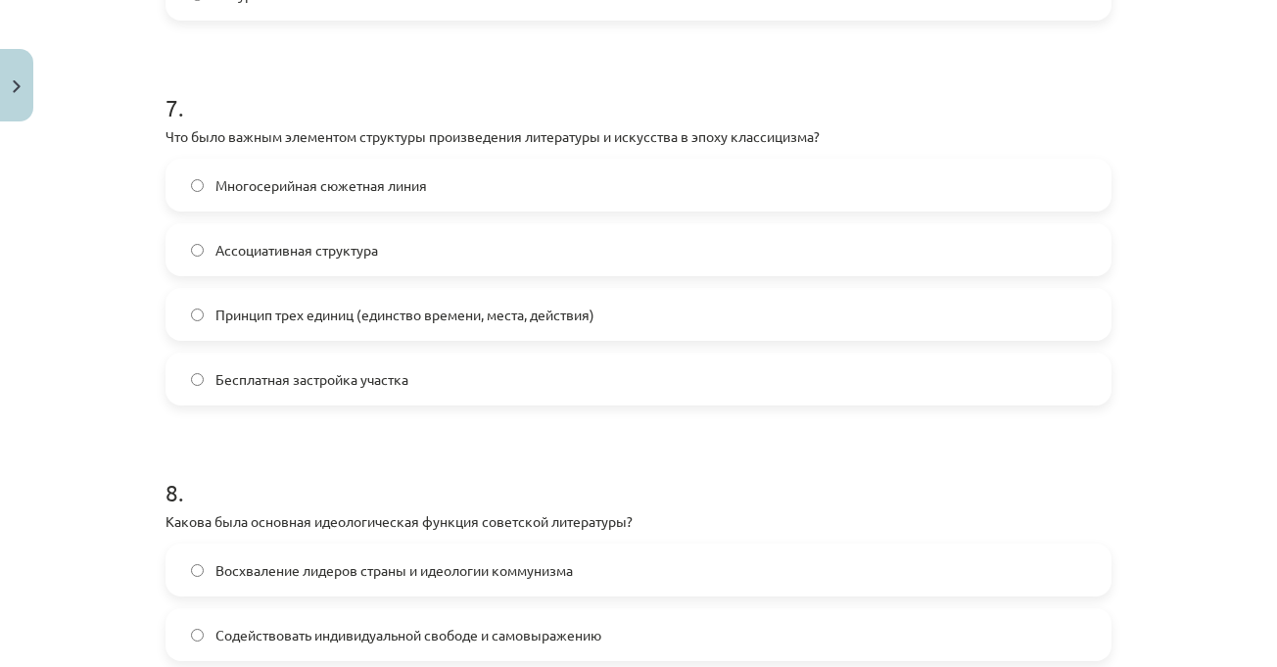
scroll to position [2643, 0]
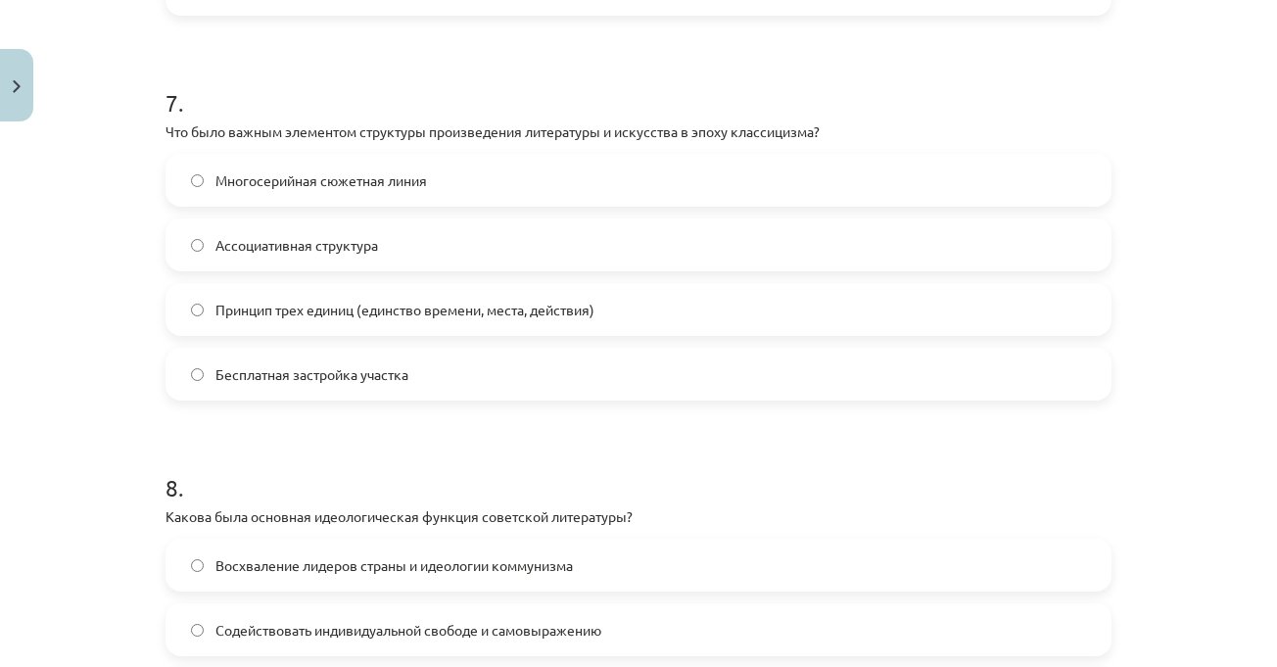
click at [1178, 270] on div "Тема урока: Литература I - 11 класс. Материалы для 1-го теста. #4 Финальный тес…" at bounding box center [638, 333] width 1277 height 667
click at [1166, 268] on div "Тема урока: Литература I - 11 класс. Материалы для 1-го теста. #4 Финальный тес…" at bounding box center [638, 333] width 1277 height 667
click at [1167, 271] on div "Тема урока: Литература I - 11 класс. Материалы для 1-го теста. #4 Финальный тес…" at bounding box center [638, 333] width 1277 height 667
click at [1167, 269] on div "Тема урока: Литература I - 11 класс. Материалы для 1-го теста. #4 Финальный тес…" at bounding box center [638, 333] width 1277 height 667
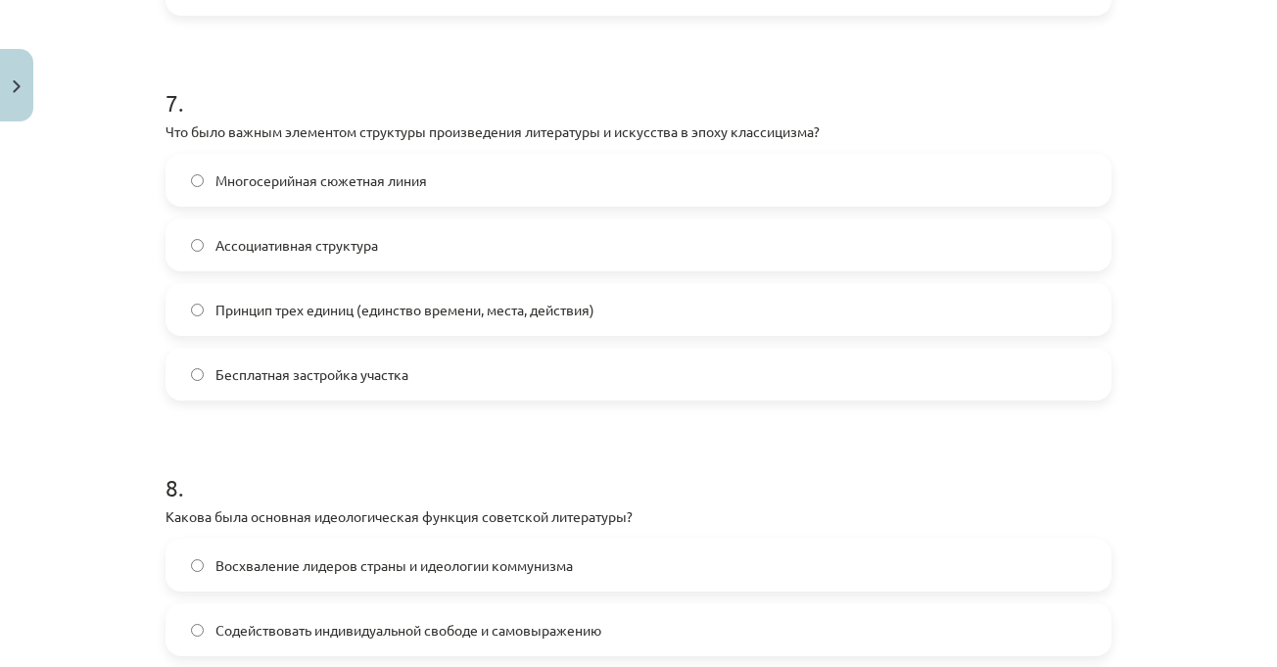
click at [1167, 269] on div "Тема урока: Литература I - 11 класс. Материалы для 1-го теста. #4 Финальный тес…" at bounding box center [638, 333] width 1277 height 667
click at [1205, 336] on div "Тема урока: Литература I - 11 класс. Материалы для 1-го теста. #4 Финальный тес…" at bounding box center [638, 333] width 1277 height 667
click at [1144, 359] on div "Тема урока: Литература I - 11 класс. Материалы для 1-го теста. #4 Финальный тес…" at bounding box center [638, 333] width 1277 height 667
click at [1164, 390] on div "Тема урока: Литература I - 11 класс. Материалы для 1-го теста. #4 Финальный тес…" at bounding box center [638, 333] width 1277 height 667
click at [1177, 388] on div "Тема урока: Литература I - 11 класс. Материалы для 1-го теста. #4 Финальный тес…" at bounding box center [638, 333] width 1277 height 667
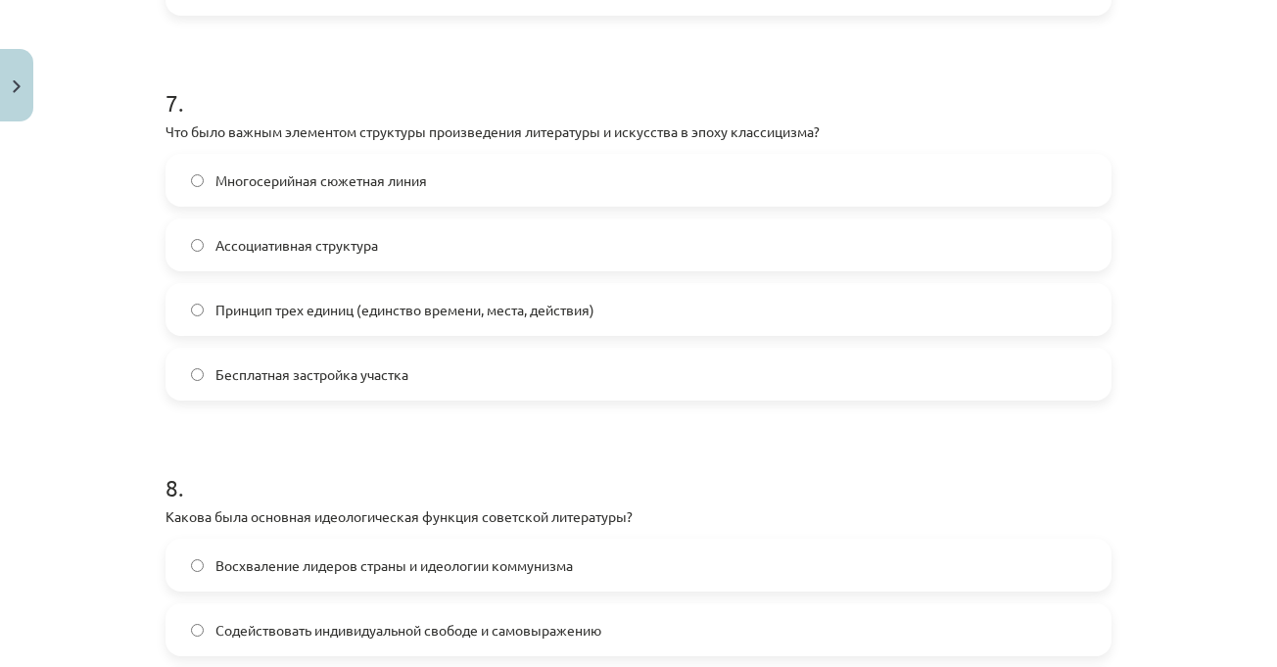
click at [1198, 106] on div "Тема урока: Литература I - 11 класс. Материалы для 1-го теста. #4 Финальный тес…" at bounding box center [638, 333] width 1277 height 667
click at [1137, 286] on div "Тема урока: Литература I - 11 класс. Материалы для 1-го теста. #4 Финальный тес…" at bounding box center [638, 333] width 1277 height 667
click at [1121, 276] on div "Тема урока: Литература I - 11 класс. Материалы для 1-го теста. #4 Финальный тес…" at bounding box center [638, 333] width 1277 height 667
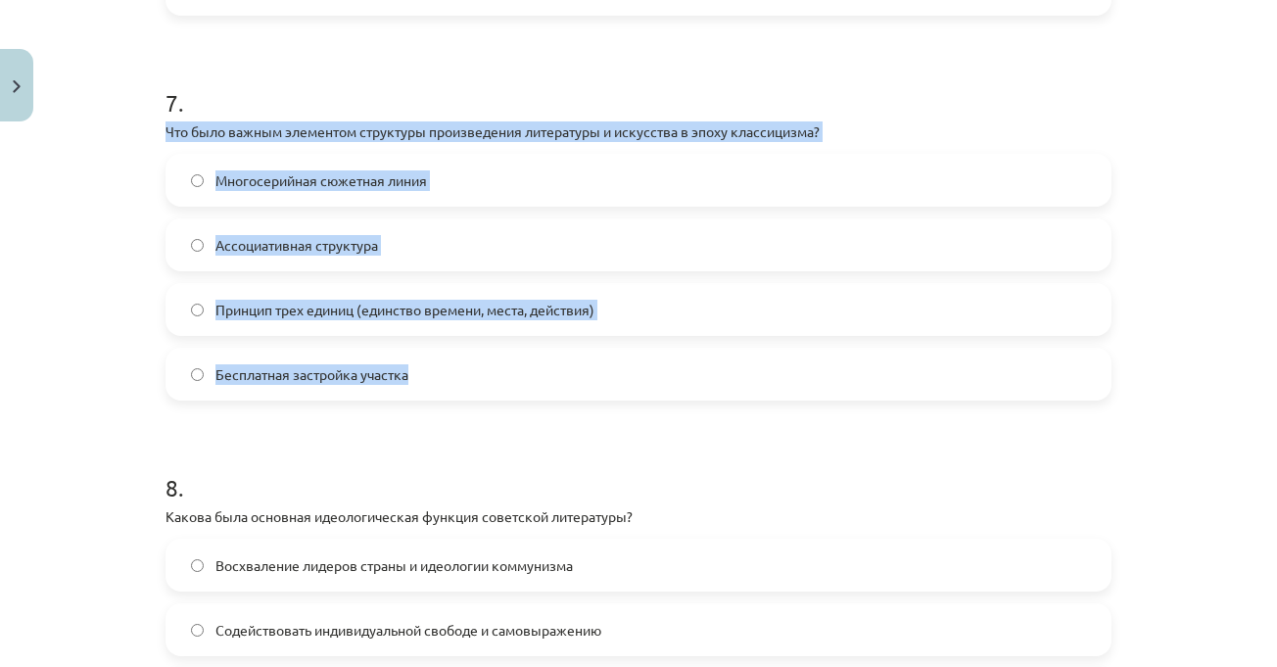
drag, startPoint x: 153, startPoint y: 131, endPoint x: 443, endPoint y: 349, distance: 363.0
copy div "Что было важным элементом структуры произведения литературы и искусства в эпоху…"
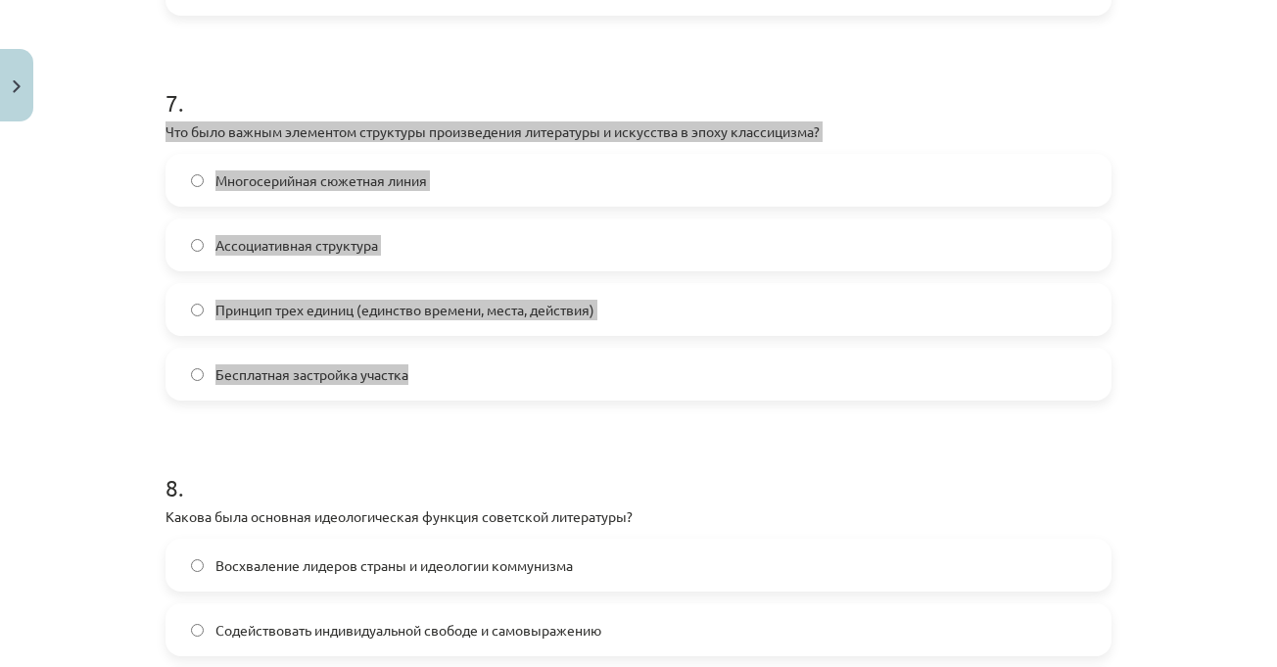
scroll to position [783, 0]
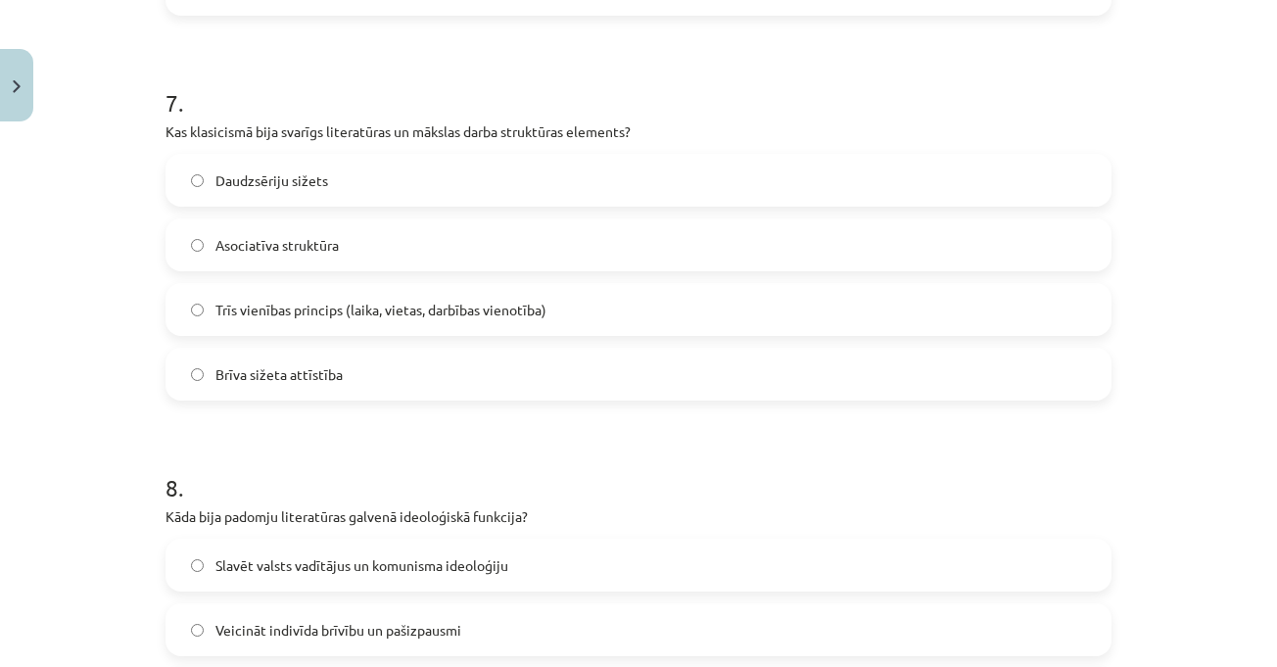
click at [290, 80] on h1 "7 ." at bounding box center [638, 85] width 946 height 61
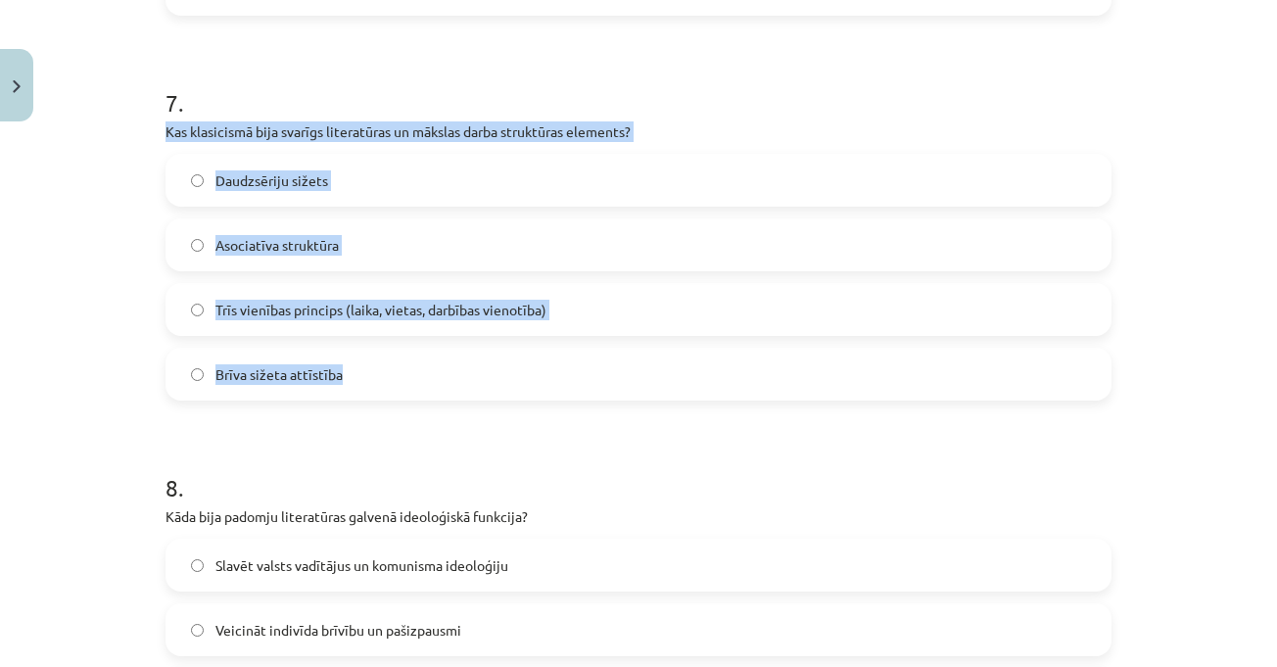
drag, startPoint x: 155, startPoint y: 131, endPoint x: 374, endPoint y: 371, distance: 325.0
copy div "Kas klasicismā bija svarīgs literatūras un mākslas darba struktūras elements? D…"
click at [644, 323] on label "Trīs vienības princips (laika, vietas, darbības vienotība)" at bounding box center [638, 309] width 942 height 49
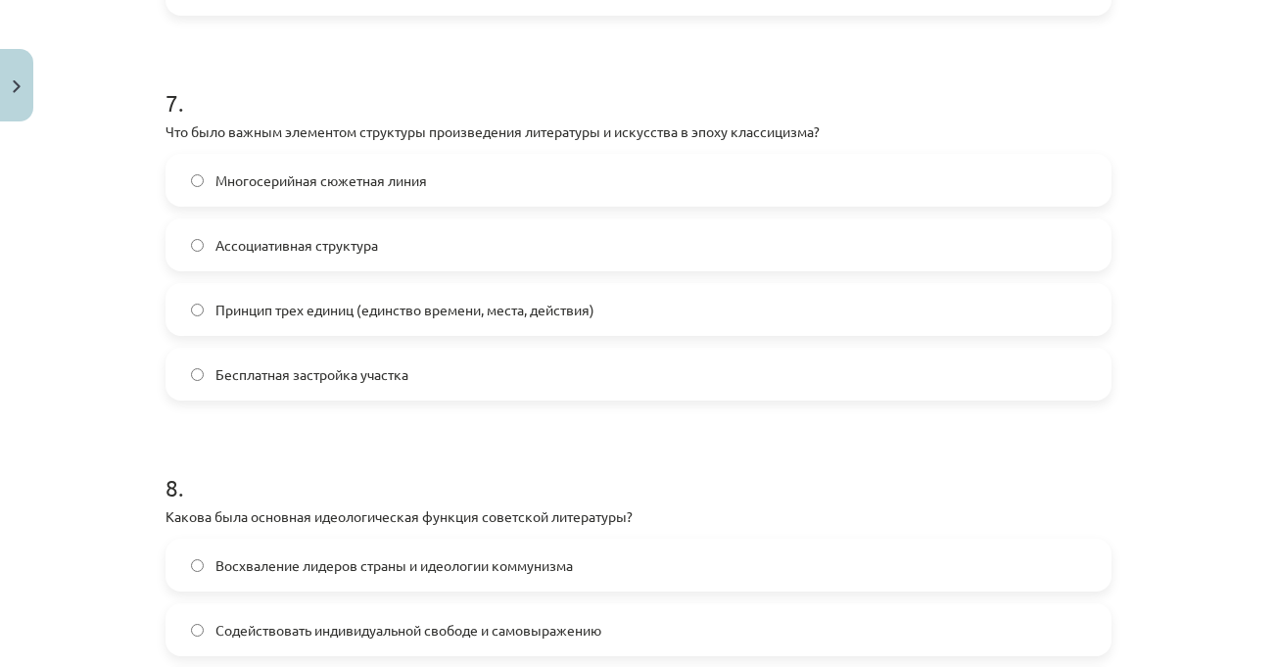
scroll to position [806, 0]
click at [1152, 223] on div "Тема урока: Литература I - 11 класс. Материалы для 1-го теста. #4 Финальный тес…" at bounding box center [638, 333] width 1277 height 667
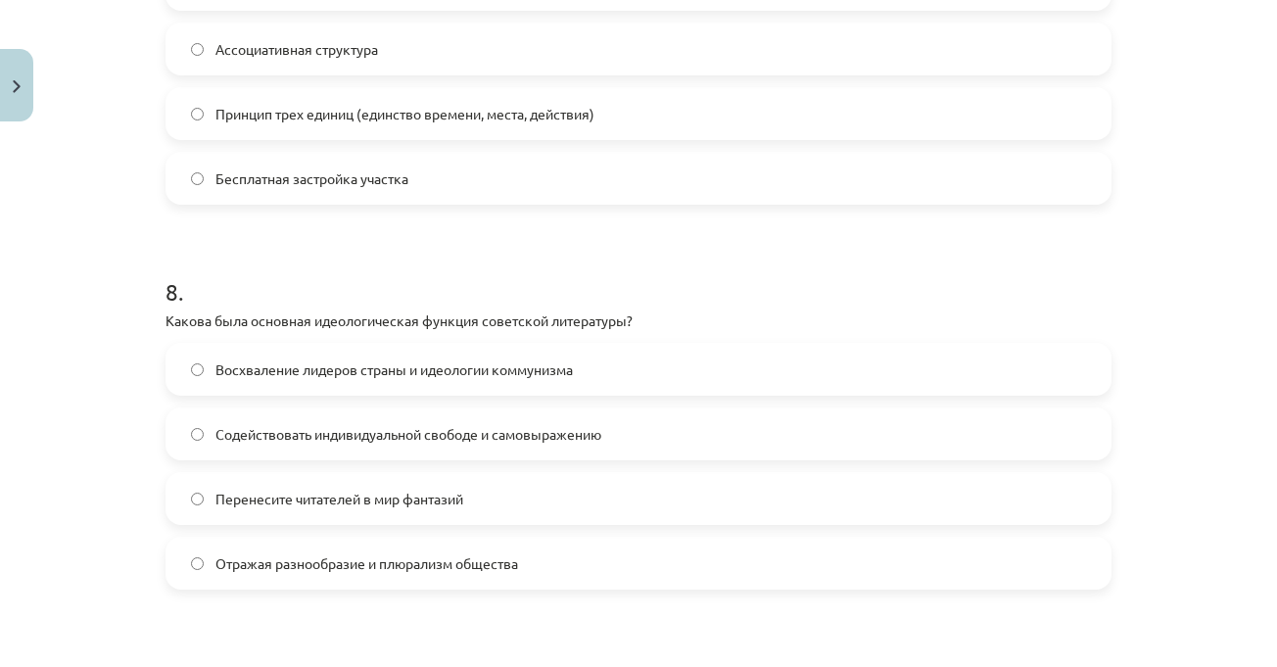
scroll to position [2937, 0]
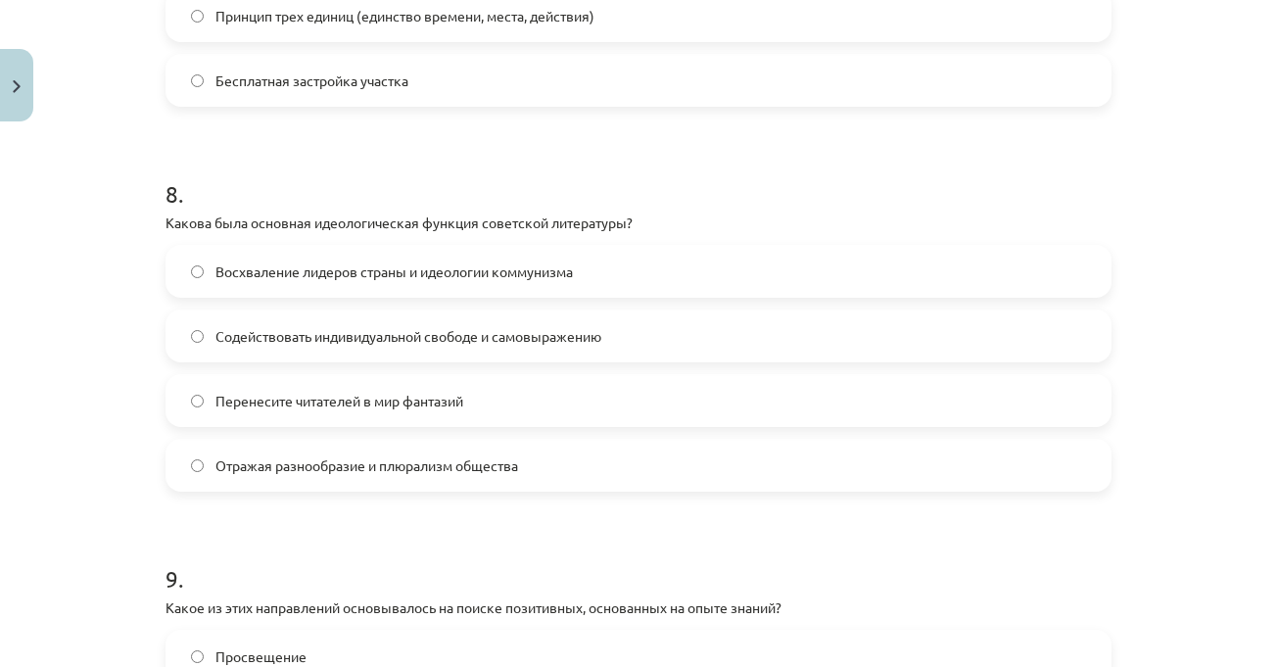
click at [665, 352] on label "Содействовать индивидуальной свободе и самовыражению" at bounding box center [638, 335] width 942 height 49
click at [1209, 340] on div "Тема урока: Литература I - 11 класс. Материалы для 1-го теста. #4 Финальный тес…" at bounding box center [638, 333] width 1277 height 667
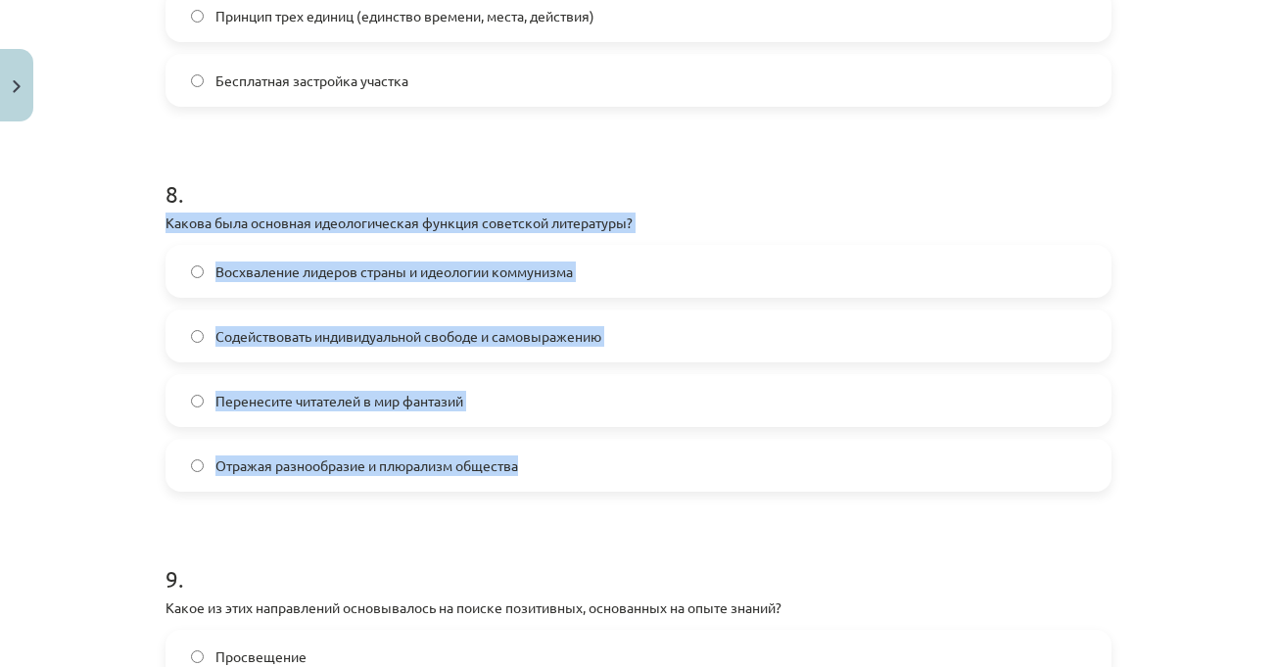
drag, startPoint x: 155, startPoint y: 221, endPoint x: 583, endPoint y: 454, distance: 488.0
copy div "Какова была основная идеологическая функция советской литературы? Восхваление л…"
click at [456, 266] on font "Восхваление лидеров страны и идеологии коммунизма" at bounding box center [393, 271] width 357 height 18
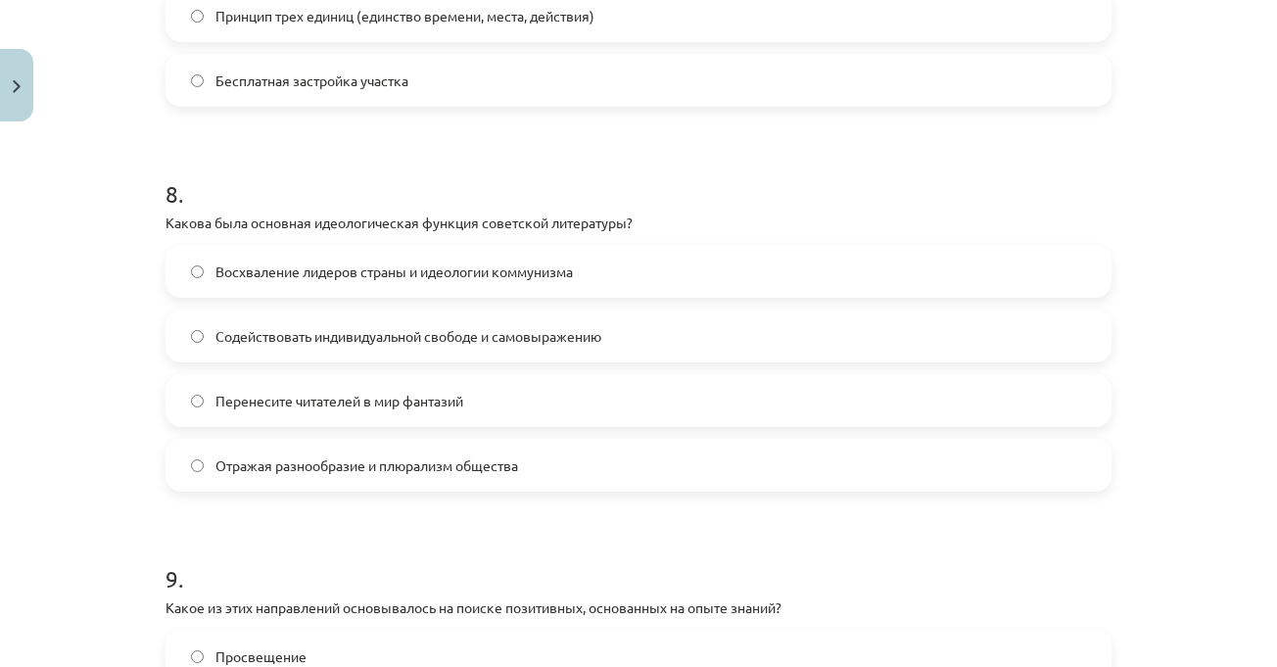
click at [1209, 350] on div "Тема урока: Литература I - 11 класс. Материалы для 1-го теста. #4 Финальный тес…" at bounding box center [638, 333] width 1277 height 667
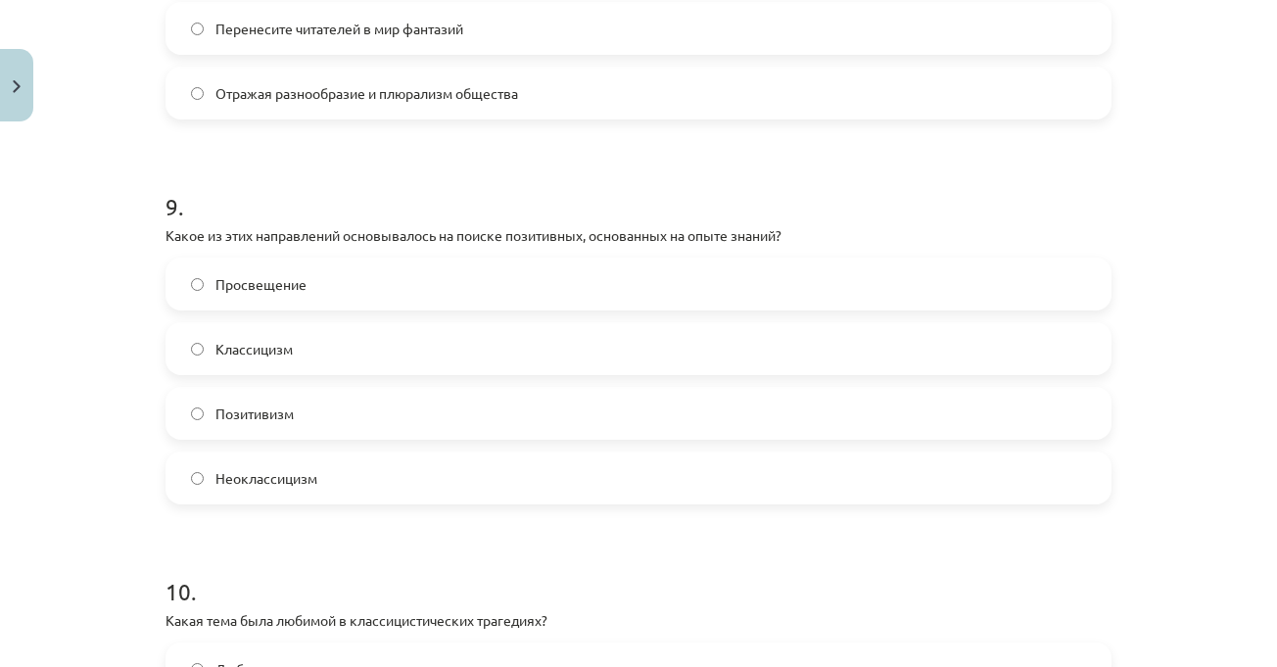
scroll to position [3427, 0]
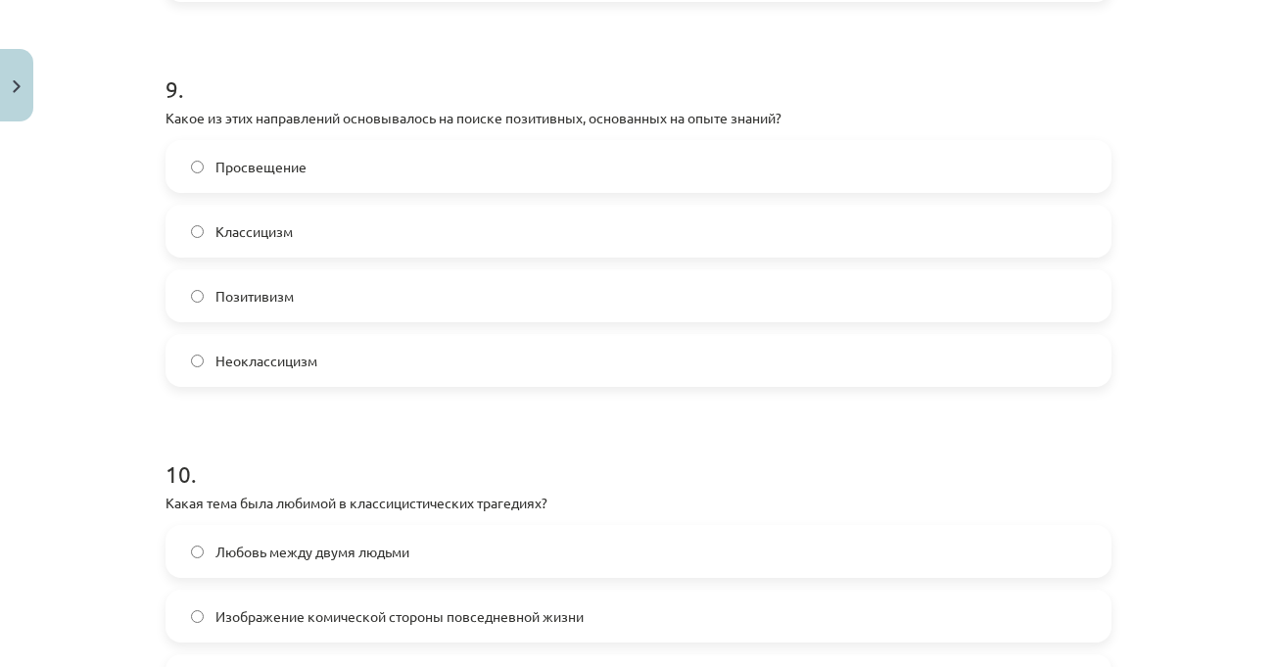
click at [1202, 346] on div "Тема урока: Литература I - 11 класс. Материалы для 1-го теста. #4 Финальный тес…" at bounding box center [638, 333] width 1277 height 667
click at [304, 176] on label "Просвещение" at bounding box center [638, 166] width 942 height 49
click at [788, 105] on div "9 . Какое из этих направлений основывалось на поиске позитивных, основанных на …" at bounding box center [638, 214] width 946 height 346
click at [244, 303] on span "Позитивизм" at bounding box center [254, 296] width 78 height 21
click at [1196, 291] on div "Тема урока: Литература I - 11 класс. Материалы для 1-го теста. #4 Финальный тес…" at bounding box center [638, 333] width 1277 height 667
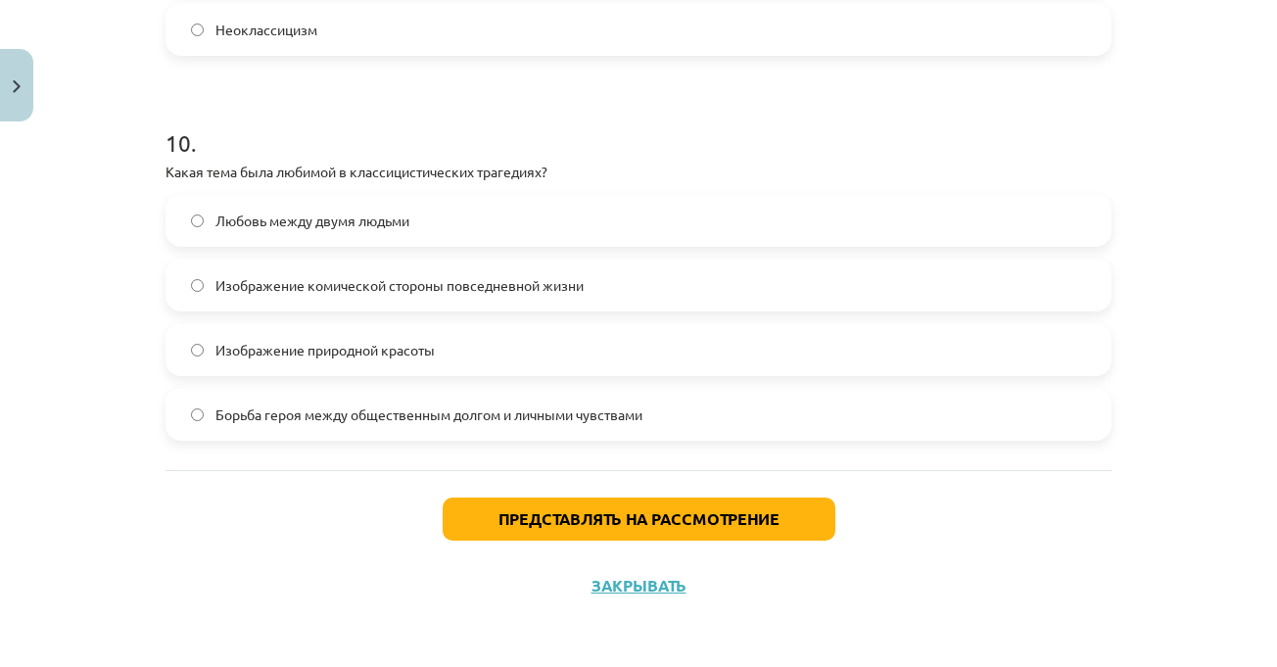
scroll to position [3758, 0]
click at [1196, 284] on div "Тема урока: Литература I - 11 класс. Материалы для 1-го теста. #4 Финальный тес…" at bounding box center [638, 333] width 1277 height 667
click at [242, 213] on font "Любовь между двумя людьми" at bounding box center [312, 219] width 194 height 18
click at [215, 415] on font "Борьба героя между общественным долгом и личными чувствами" at bounding box center [428, 413] width 427 height 18
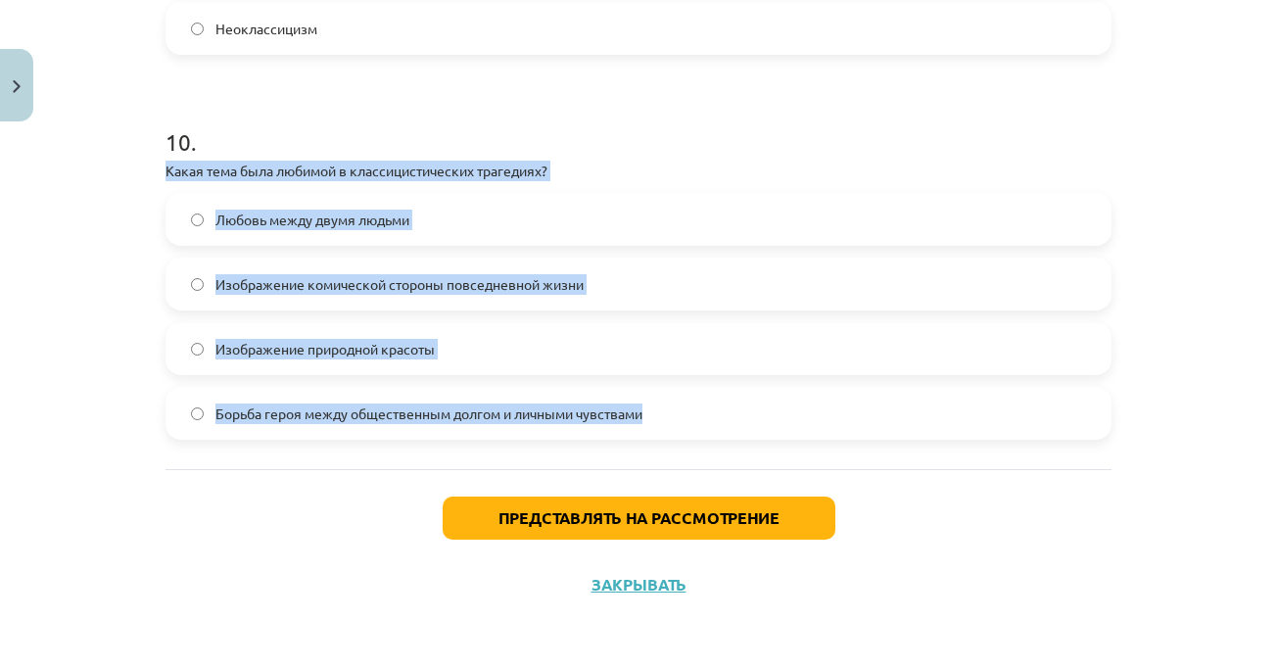
drag, startPoint x: 161, startPoint y: 174, endPoint x: 645, endPoint y: 418, distance: 542.5
click at [645, 418] on div "10 . Какая тема была любимой в классицистических трагедиях? Любовь между двумя …" at bounding box center [638, 267] width 946 height 346
drag, startPoint x: 629, startPoint y: 416, endPoint x: 711, endPoint y: 426, distance: 82.8
click at [711, 422] on label "Борьба героя между общественным долгом и личными чувствами" at bounding box center [638, 413] width 942 height 49
drag, startPoint x: 156, startPoint y: 174, endPoint x: 739, endPoint y: 431, distance: 637.4
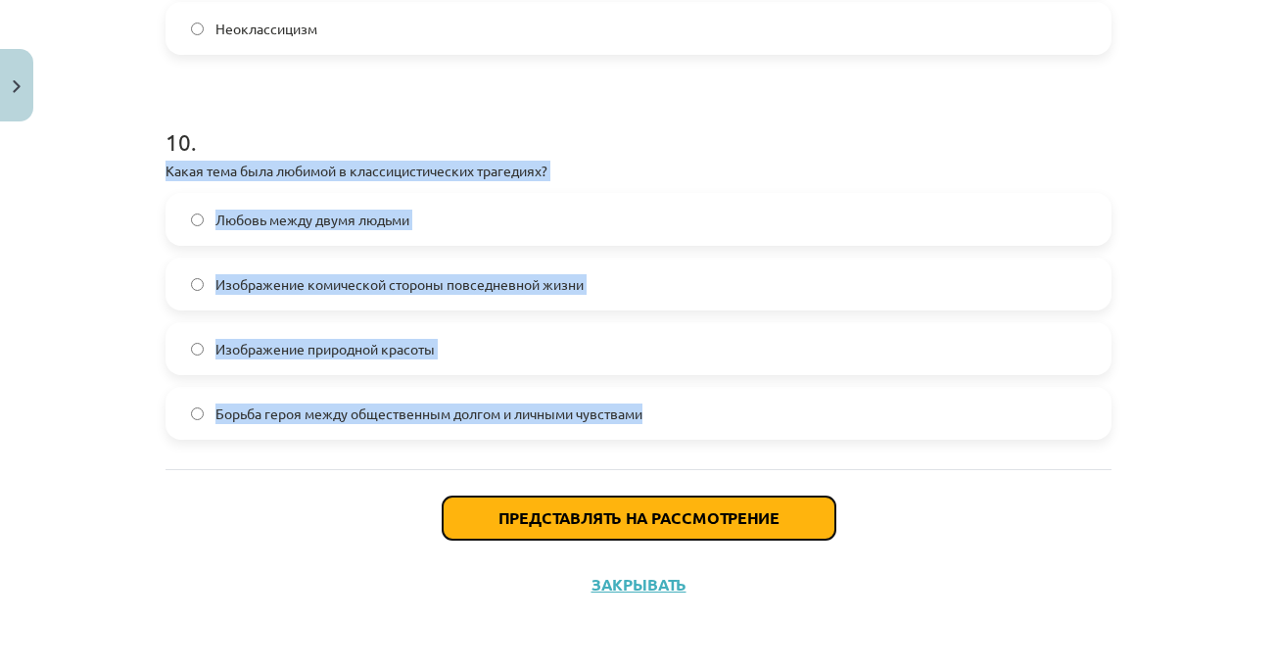
click at [703, 521] on font "Представлять на рассмотрение" at bounding box center [638, 517] width 281 height 21
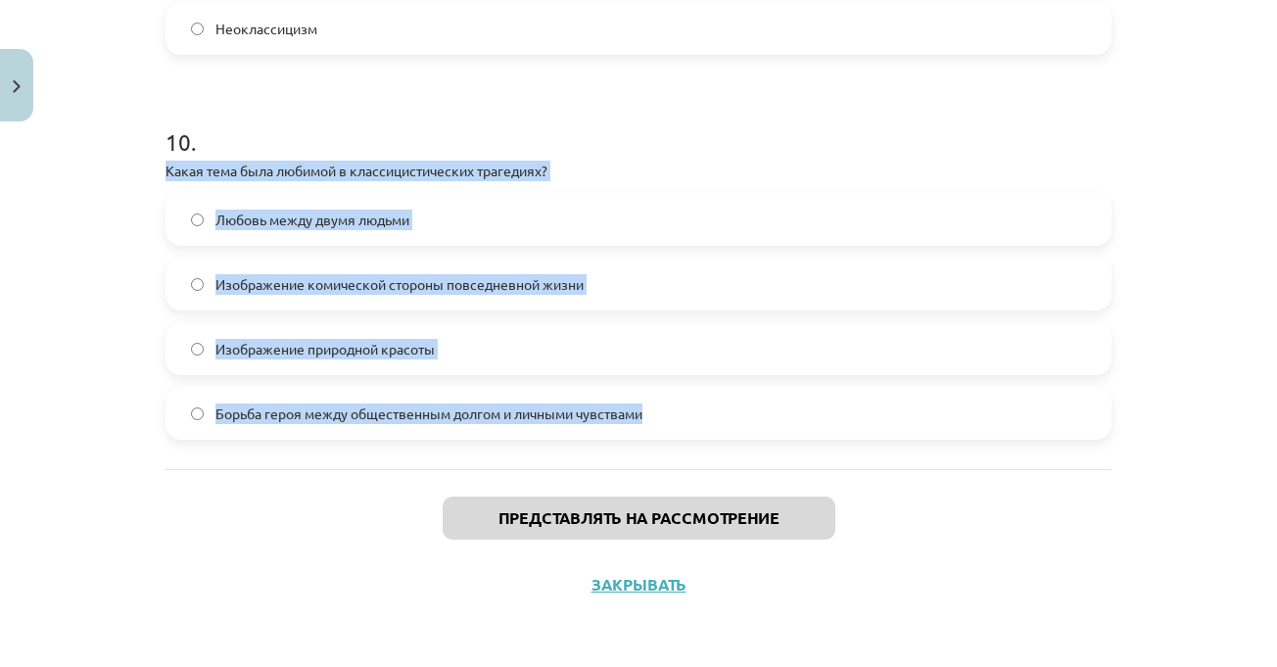
click at [1185, 316] on div "Тема урока: Литература I - 11 класс. Материалы для 1-го теста. #4 Финальный тес…" at bounding box center [638, 333] width 1277 height 667
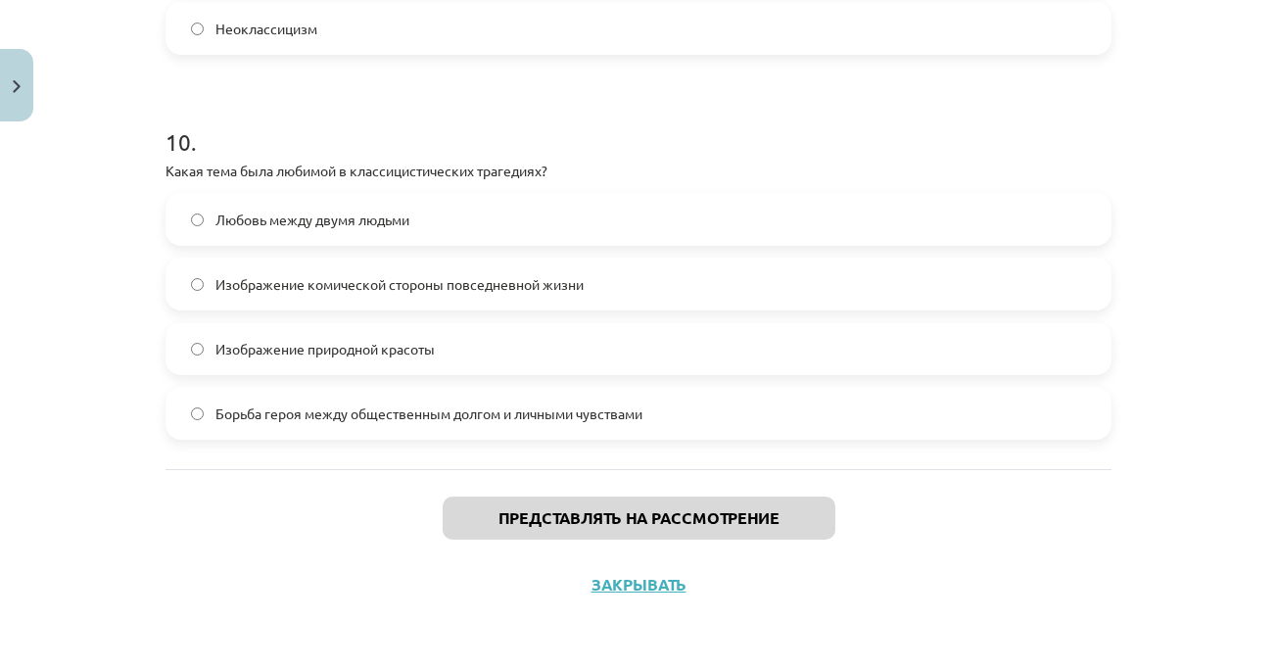
click at [1177, 332] on div "Тема урока: Литература I - 11 класс. Материалы для 1-го теста. #4 Финальный тес…" at bounding box center [638, 333] width 1277 height 667
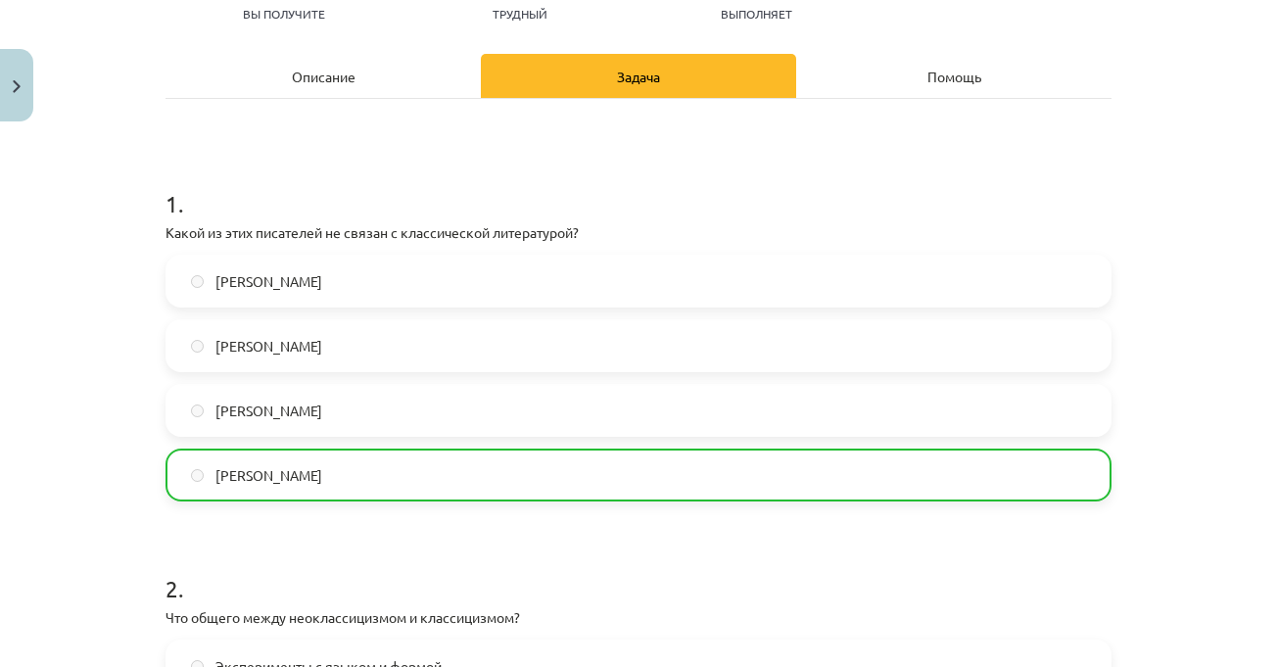
scroll to position [3821, 0]
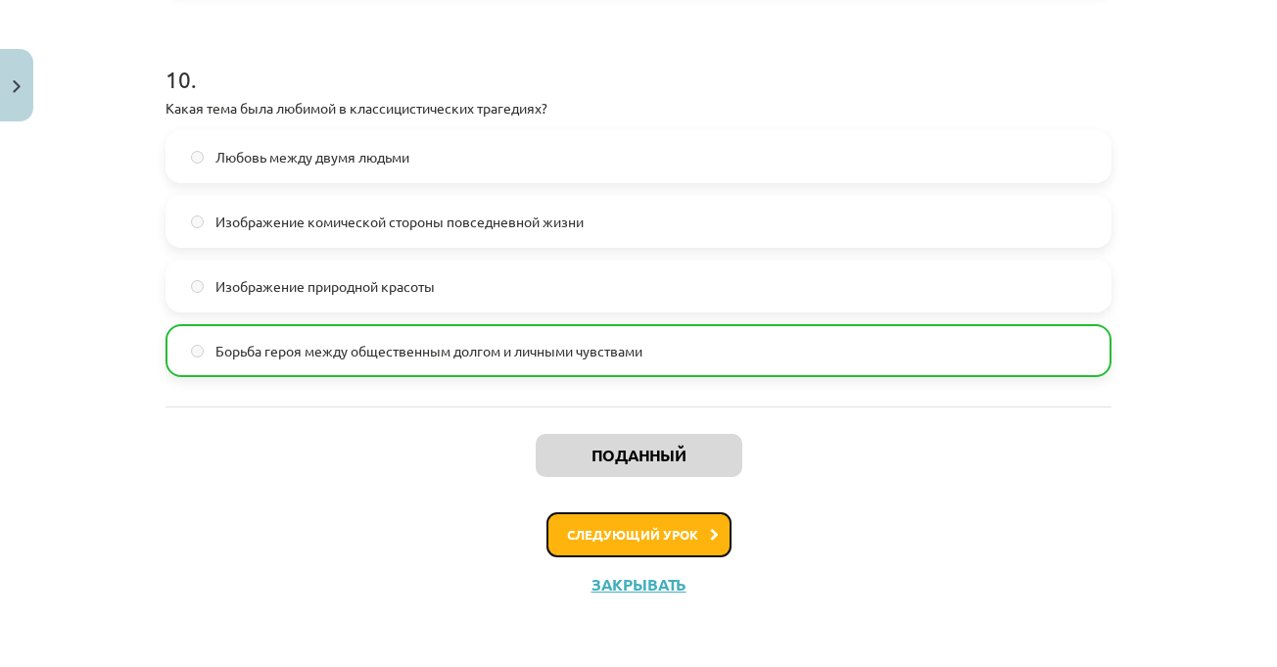
click at [630, 537] on font "Следующий урок" at bounding box center [632, 534] width 131 height 17
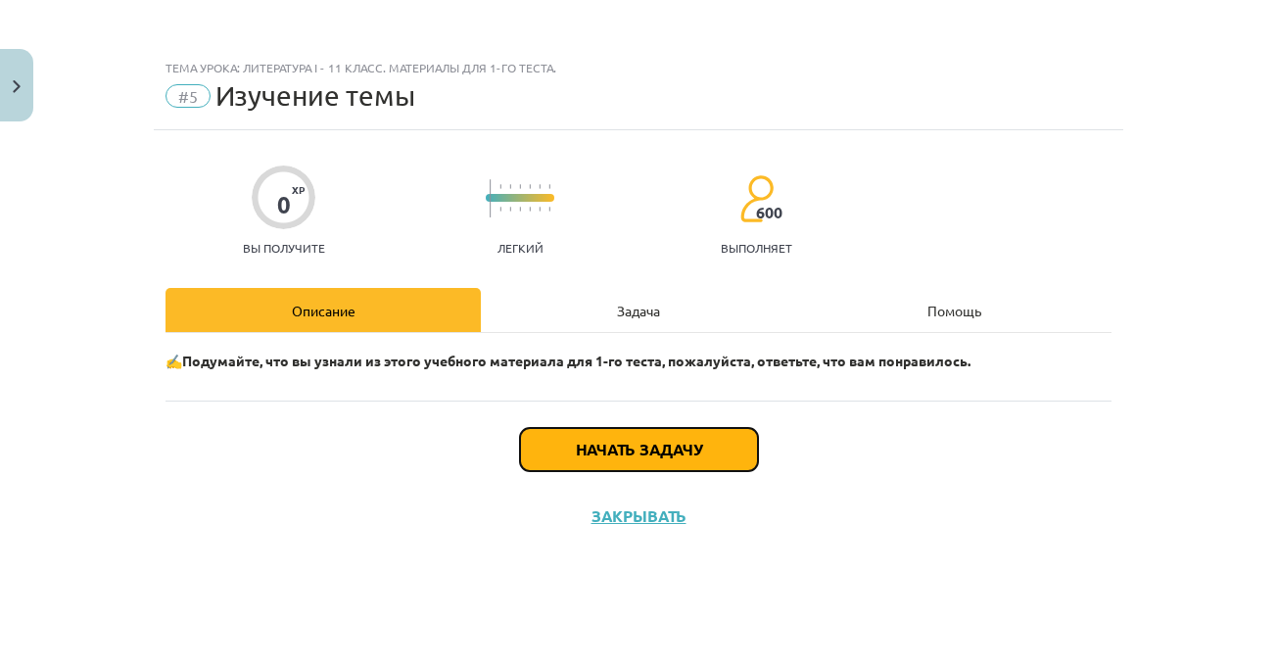
click at [676, 453] on font "Начать задачу" at bounding box center [639, 449] width 126 height 21
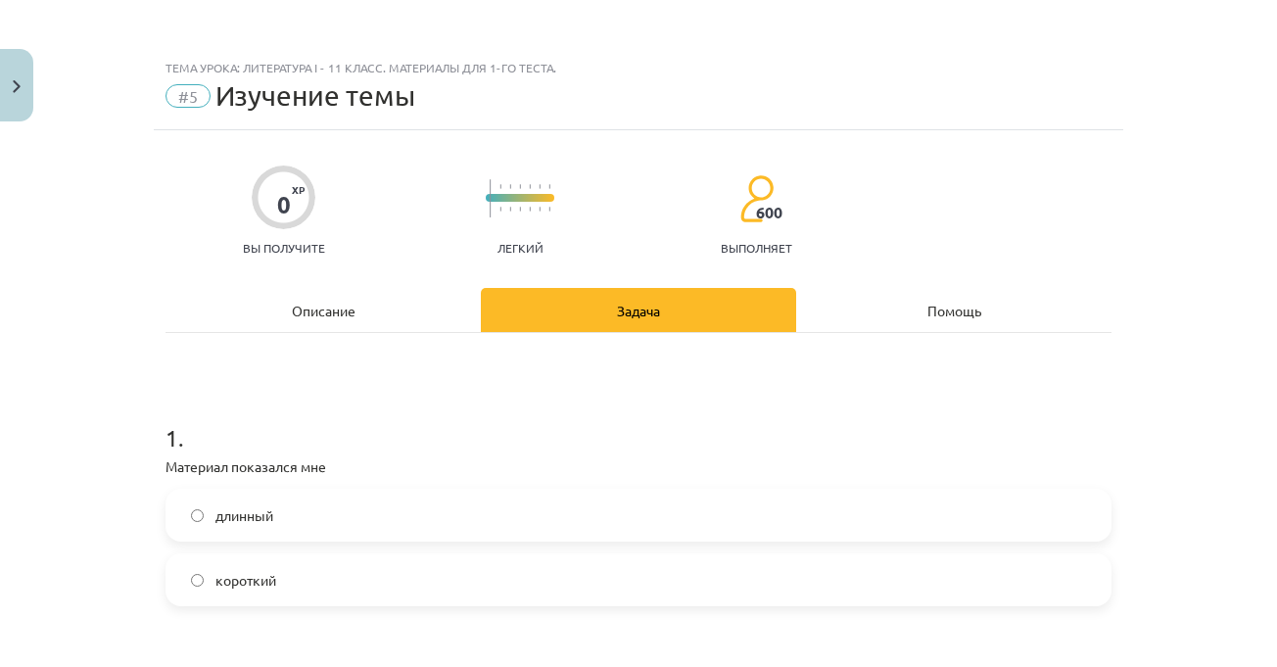
scroll to position [294, 0]
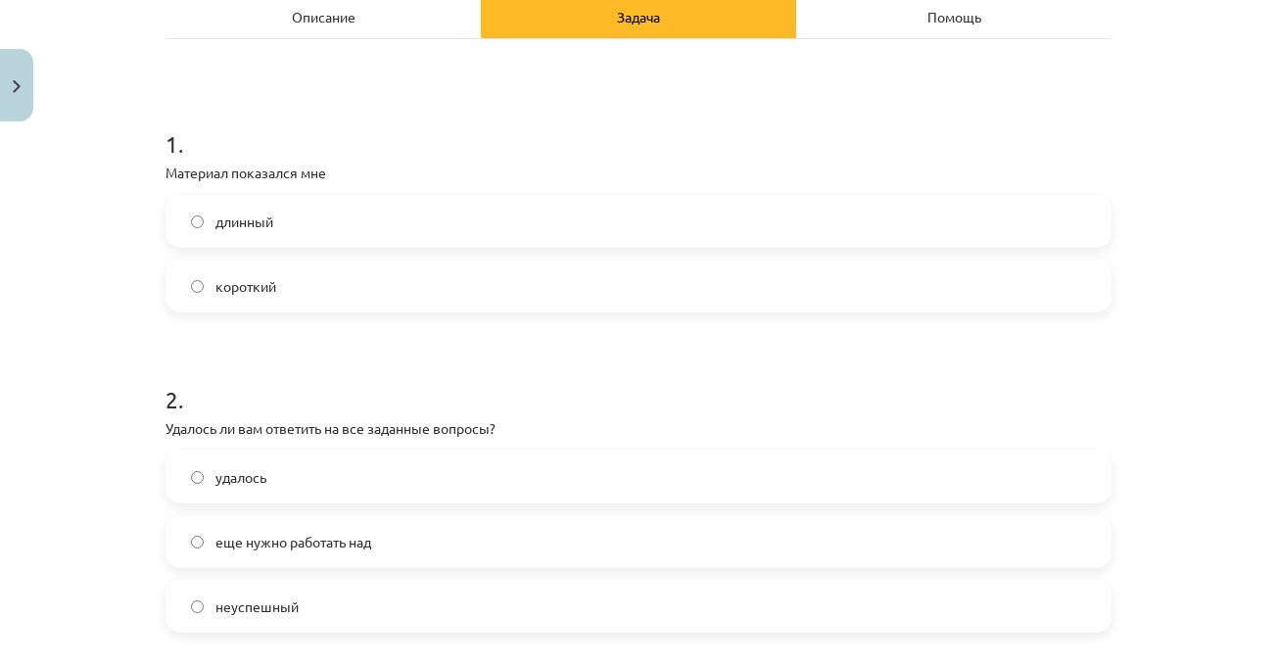
drag, startPoint x: 311, startPoint y: 271, endPoint x: 379, endPoint y: 280, distance: 68.1
click at [311, 272] on label "короткий" at bounding box center [638, 285] width 942 height 49
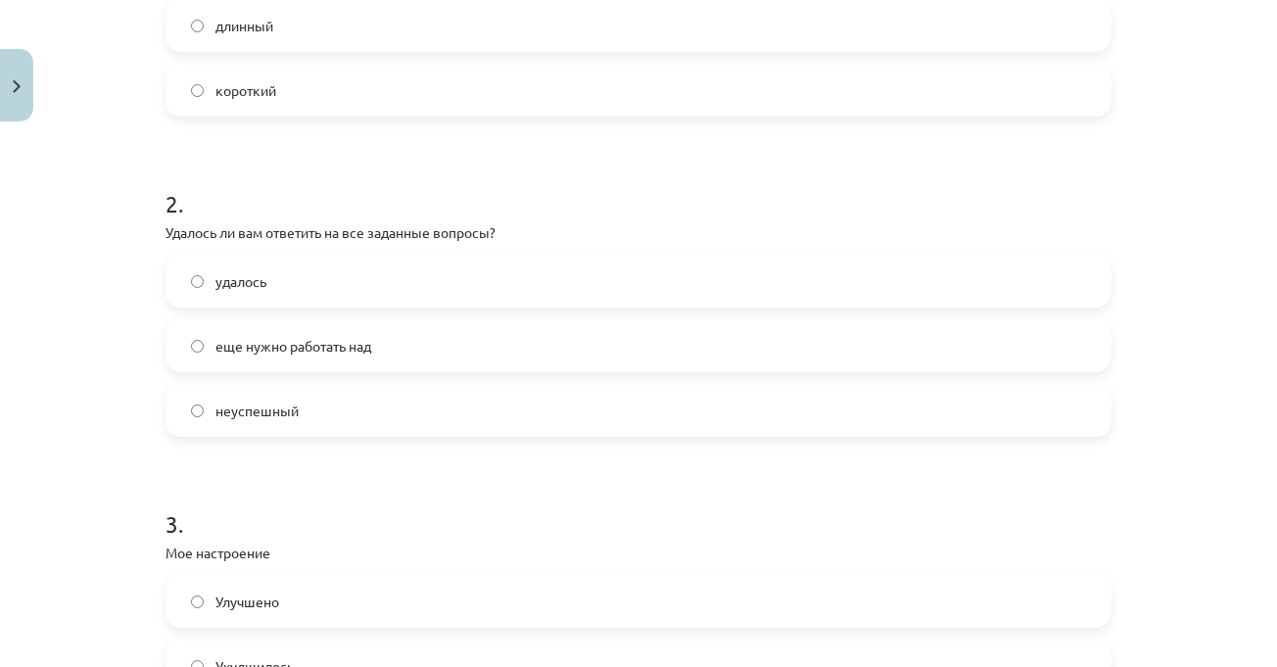
click at [417, 285] on label "удалось" at bounding box center [638, 280] width 942 height 49
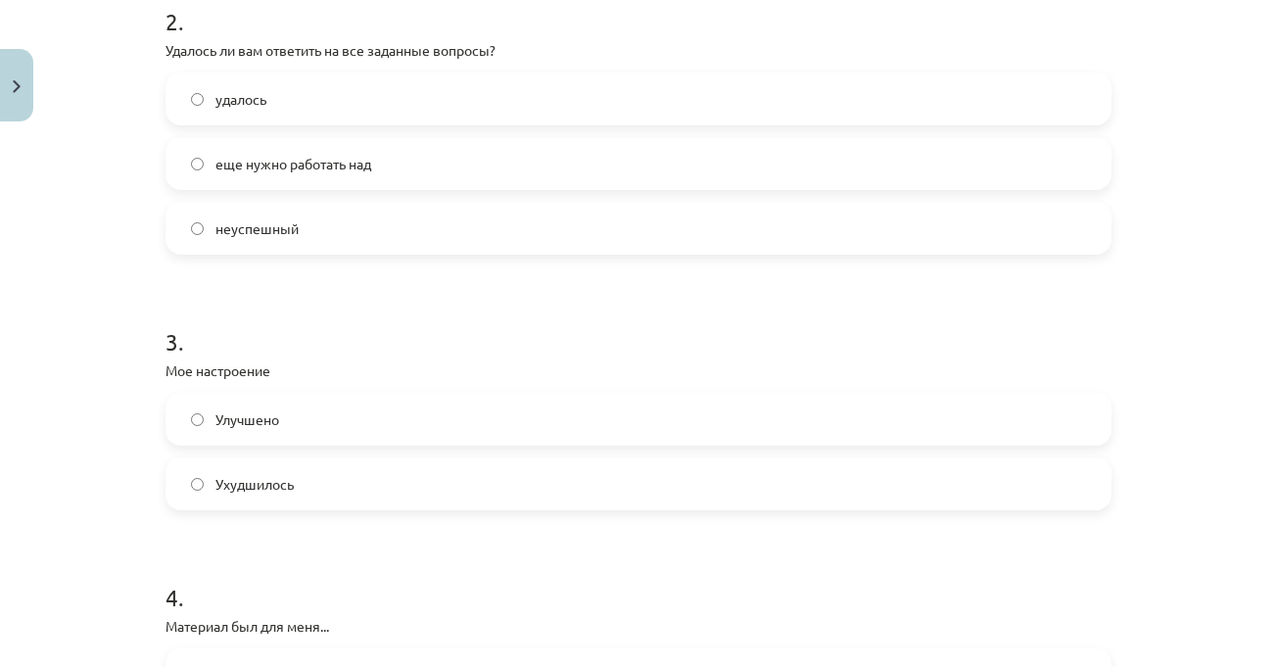
scroll to position [783, 0]
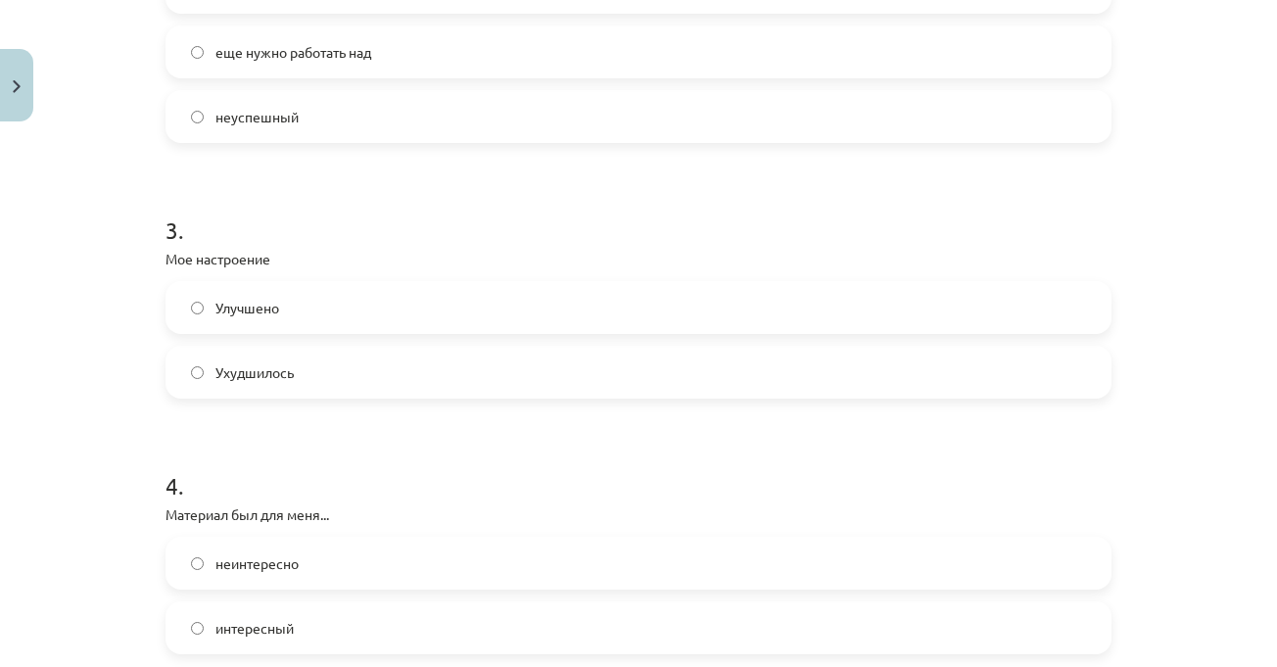
click at [405, 310] on label "Улучшено" at bounding box center [638, 307] width 942 height 49
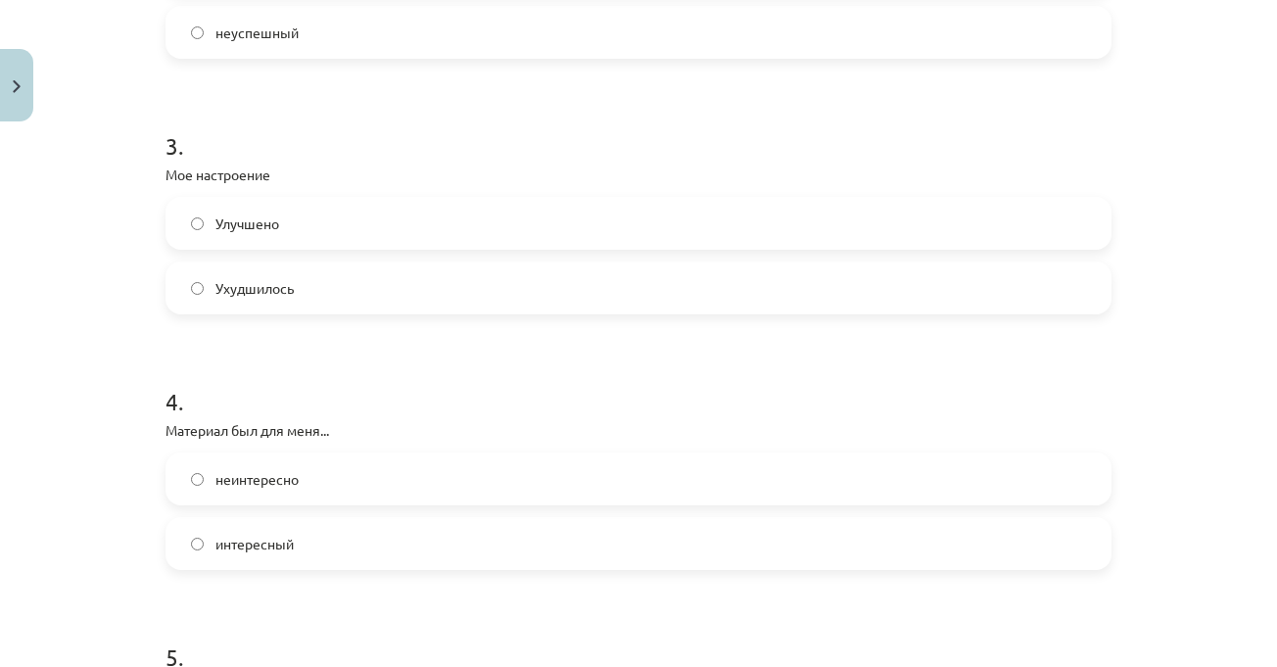
scroll to position [979, 0]
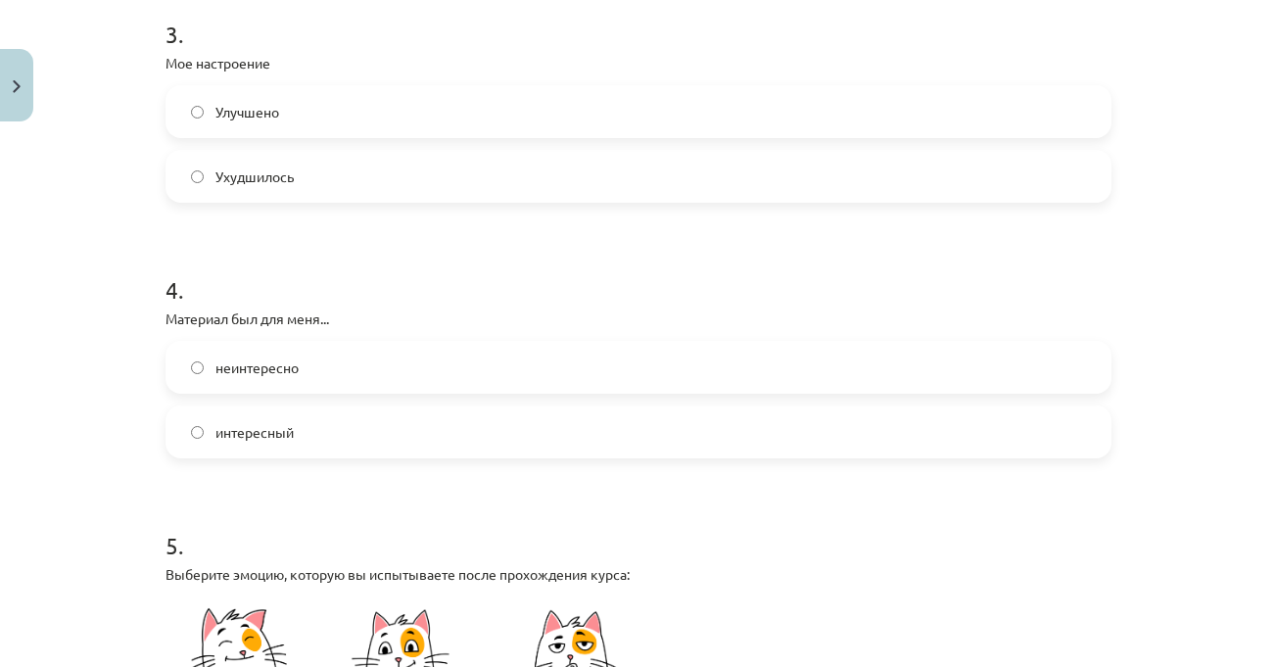
drag, startPoint x: 370, startPoint y: 452, endPoint x: 393, endPoint y: 436, distance: 28.0
click at [370, 450] on label "интересный" at bounding box center [638, 431] width 942 height 49
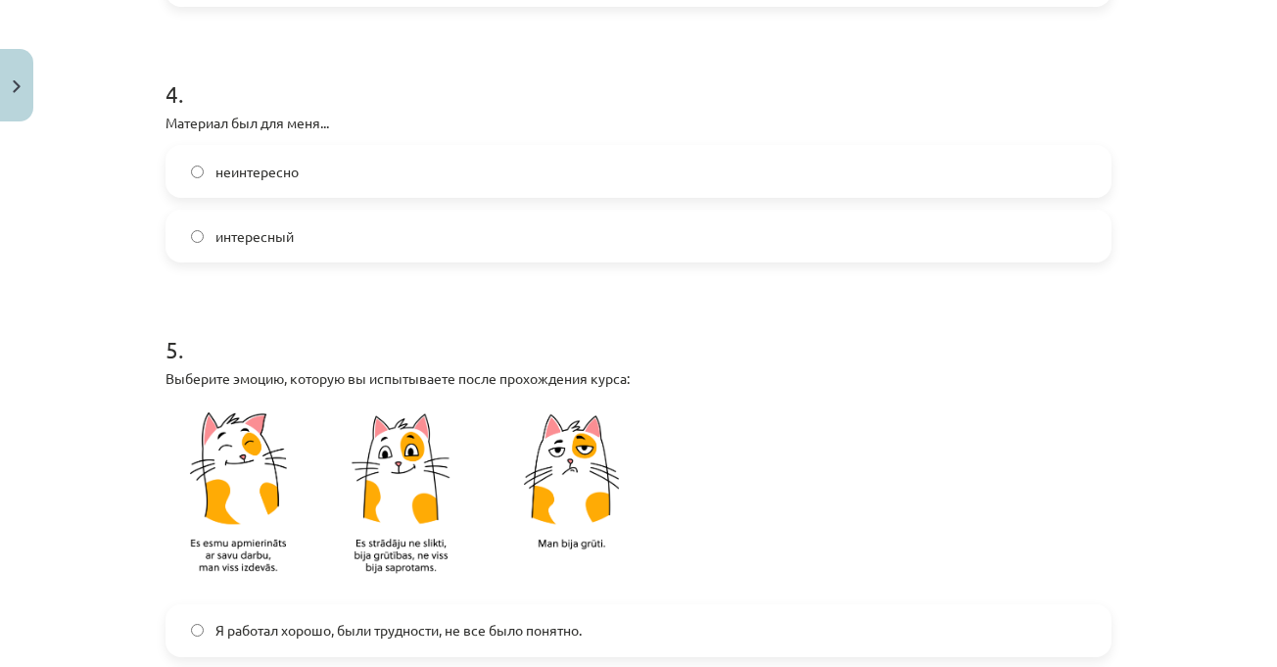
scroll to position [1566, 0]
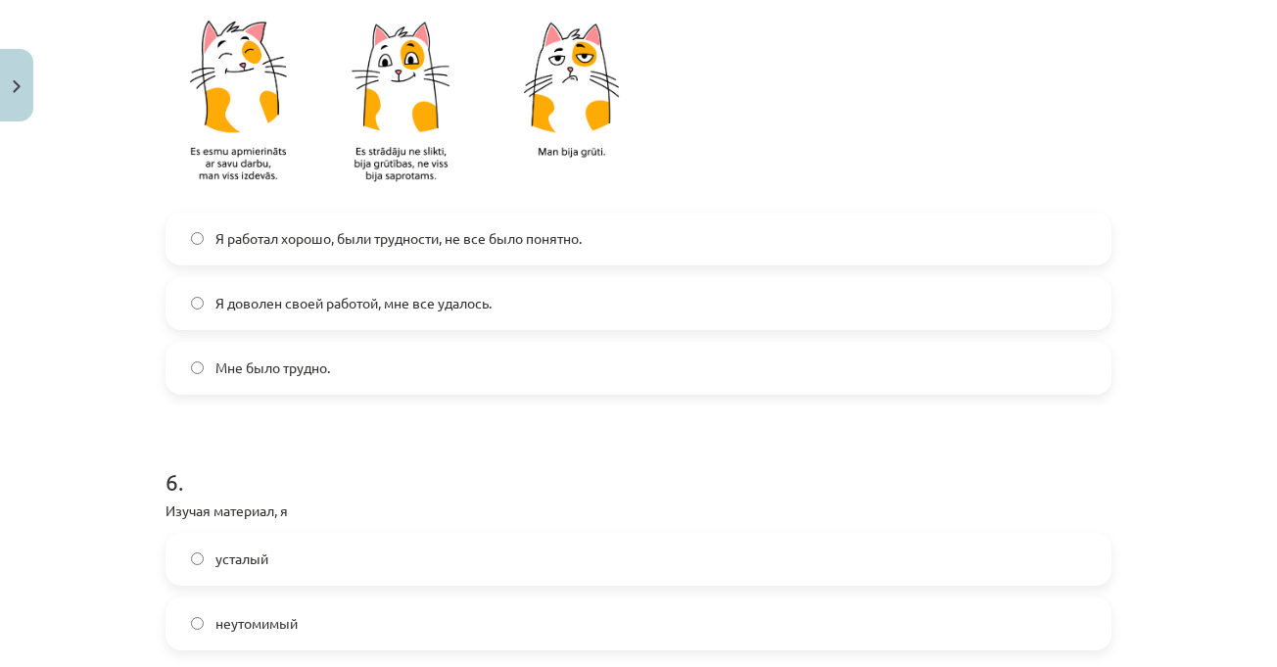
click at [382, 301] on font "Я доволен своей работой, мне все удалось." at bounding box center [353, 303] width 276 height 18
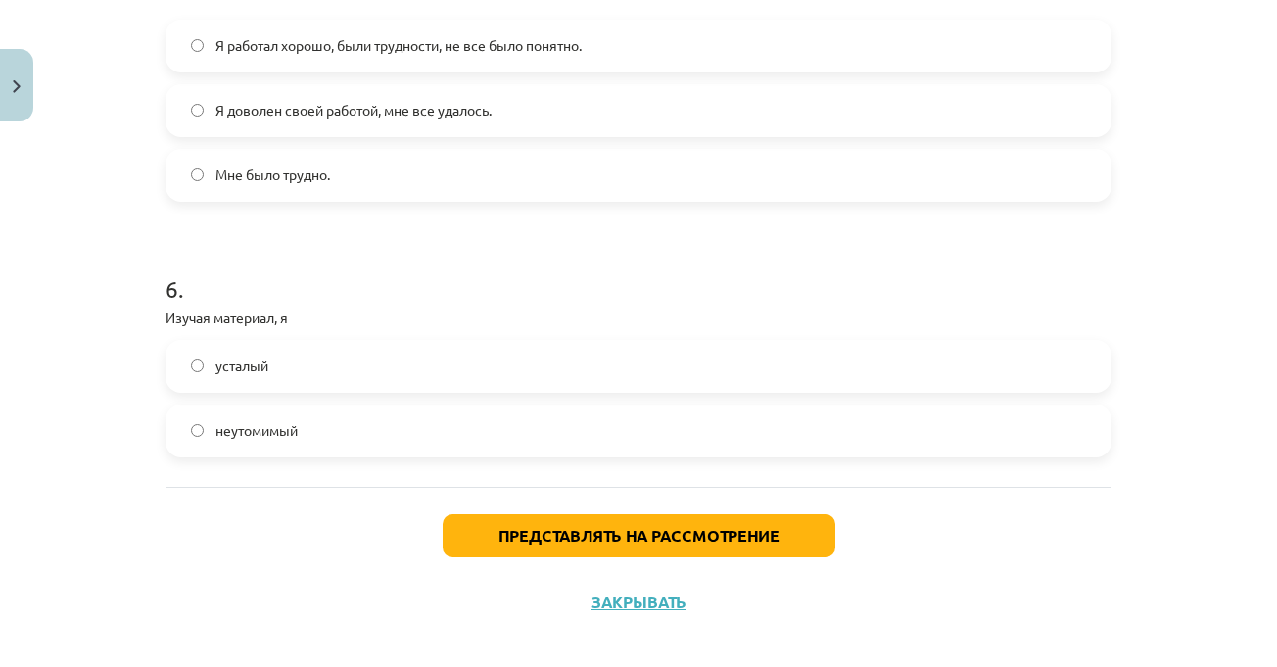
scroll to position [1777, 0]
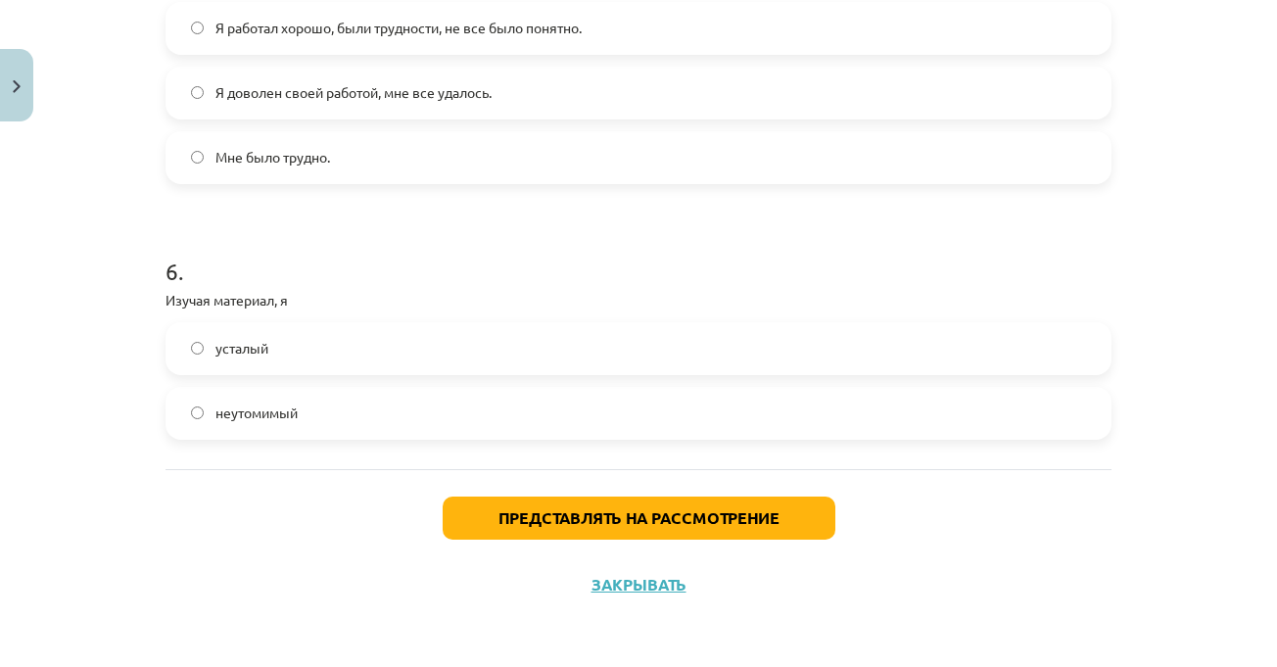
click at [355, 412] on label "неутомимый" at bounding box center [638, 413] width 942 height 49
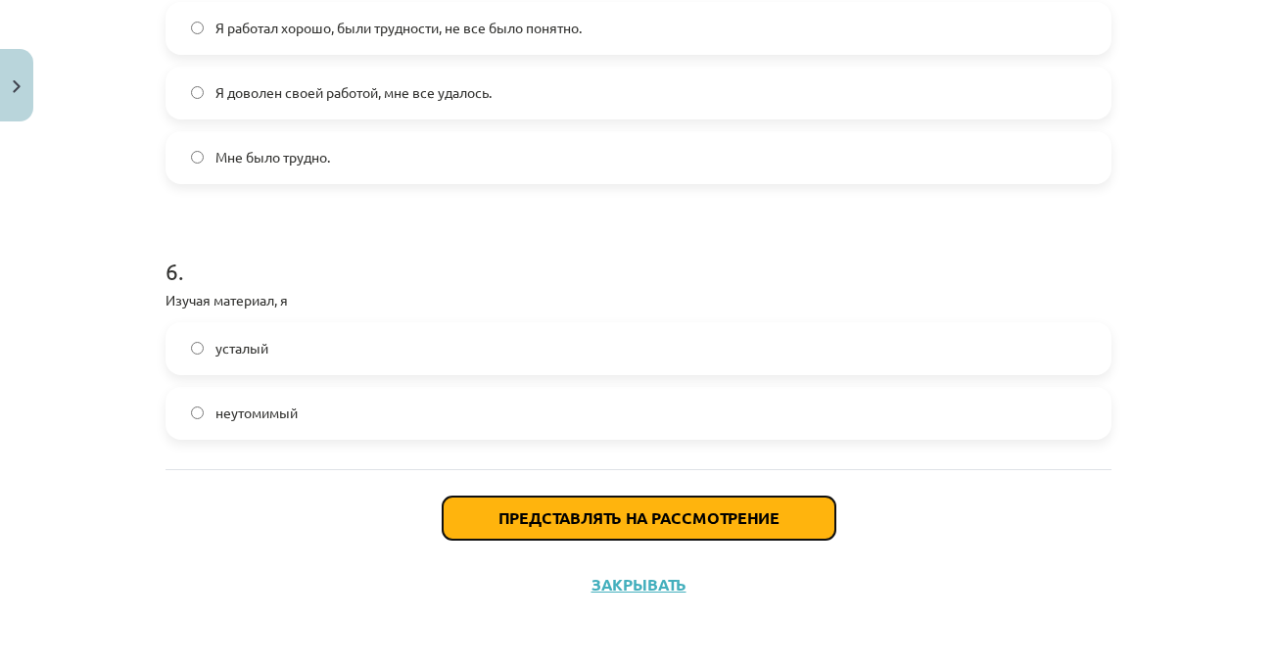
click at [498, 511] on font "Представлять на рассмотрение" at bounding box center [638, 517] width 281 height 21
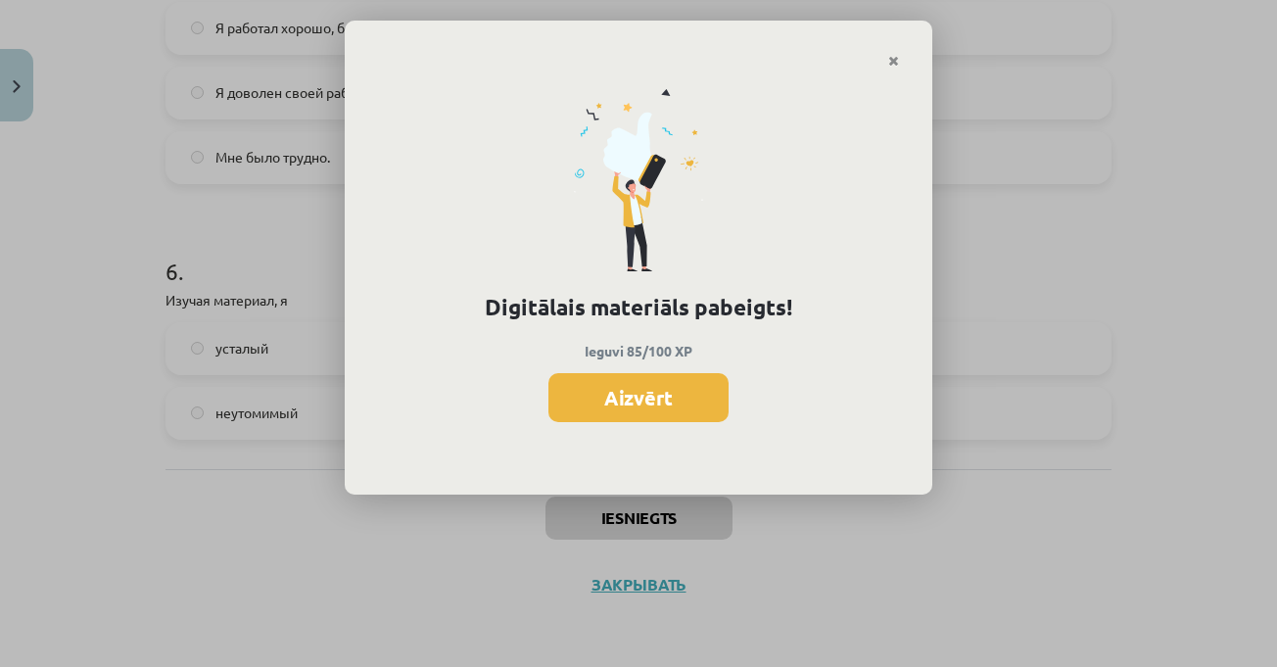
scroll to position [783, 0]
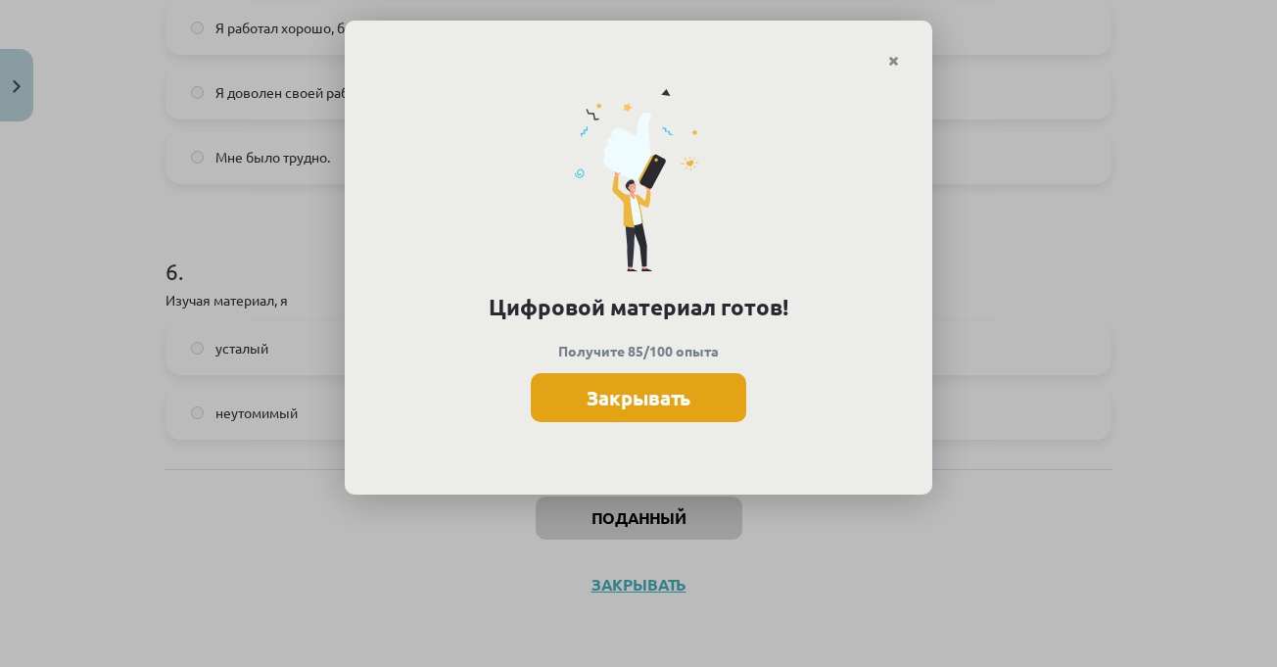
click at [636, 392] on font "Закрывать" at bounding box center [638, 397] width 104 height 25
